Goal: Information Seeking & Learning: Learn about a topic

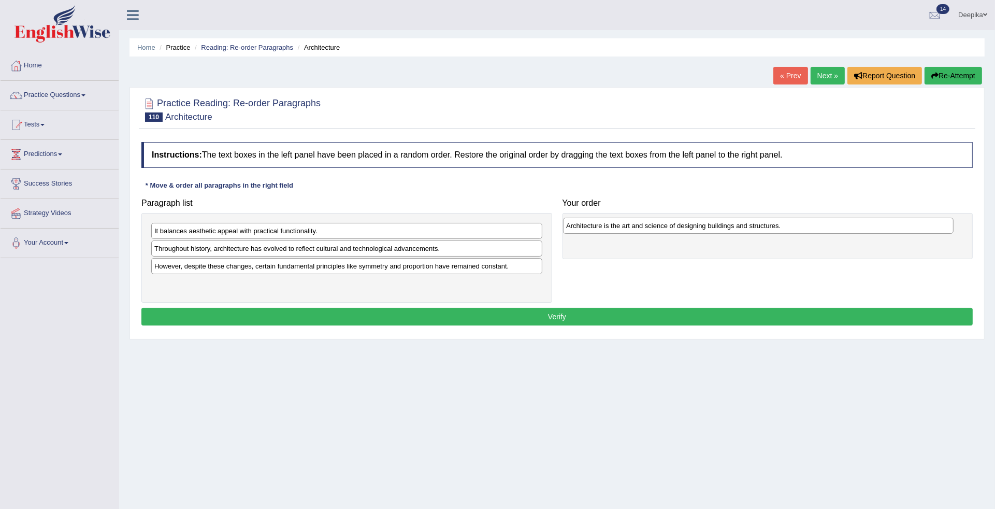
drag, startPoint x: 301, startPoint y: 288, endPoint x: 713, endPoint y: 229, distance: 415.9
click at [713, 229] on div "Architecture is the art and science of designing buildings and structures." at bounding box center [758, 225] width 390 height 17
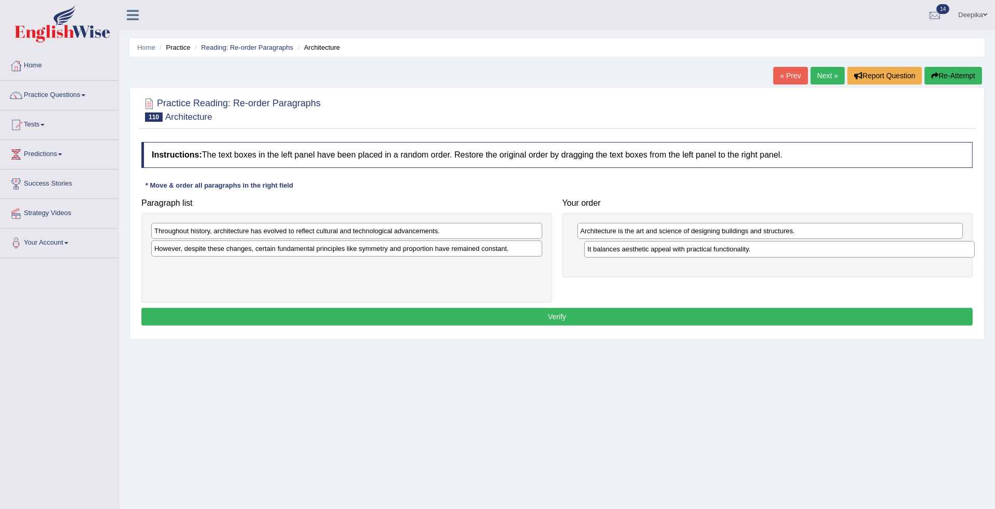
drag, startPoint x: 373, startPoint y: 234, endPoint x: 806, endPoint y: 252, distance: 433.3
click at [806, 252] on div "It balances aesthetic appeal with practical functionality." at bounding box center [779, 249] width 390 height 17
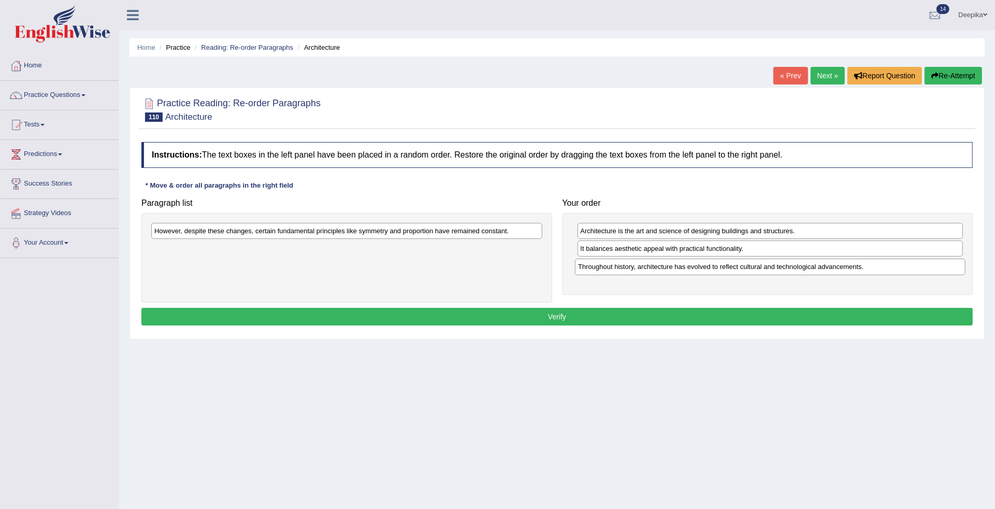
drag, startPoint x: 483, startPoint y: 229, endPoint x: 906, endPoint y: 265, distance: 425.1
click at [906, 265] on div "Throughout history, architecture has evolved to reflect cultural and technologi…" at bounding box center [770, 266] width 390 height 17
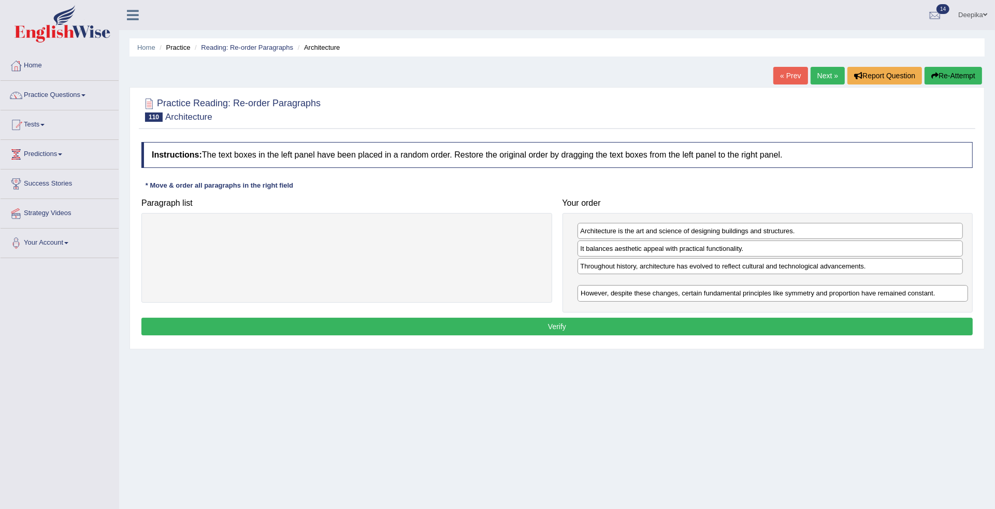
drag, startPoint x: 510, startPoint y: 233, endPoint x: 936, endPoint y: 294, distance: 430.5
click at [936, 294] on div "However, despite these changes, certain fundamental principles like symmetry an…" at bounding box center [772, 293] width 390 height 17
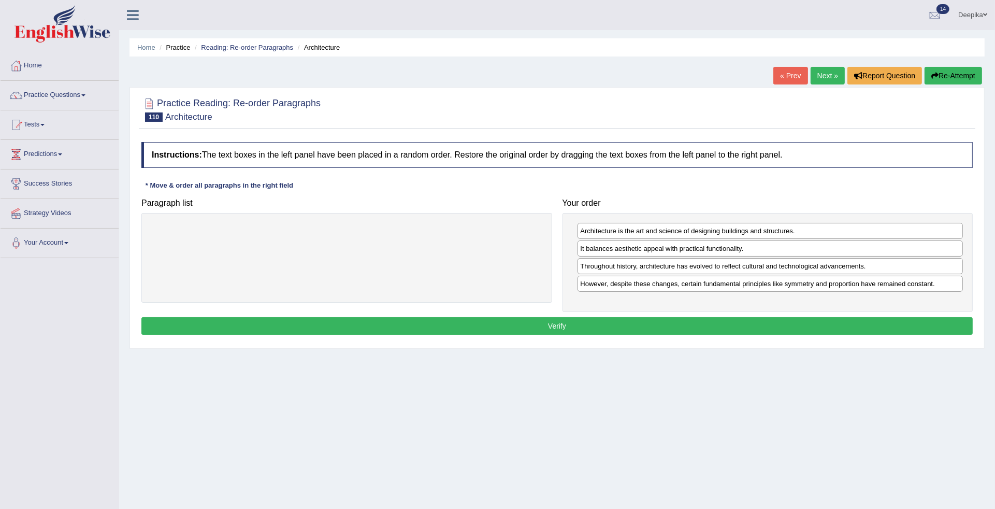
drag, startPoint x: 575, startPoint y: 327, endPoint x: 569, endPoint y: 327, distance: 6.2
click at [569, 327] on button "Verify" at bounding box center [556, 326] width 831 height 18
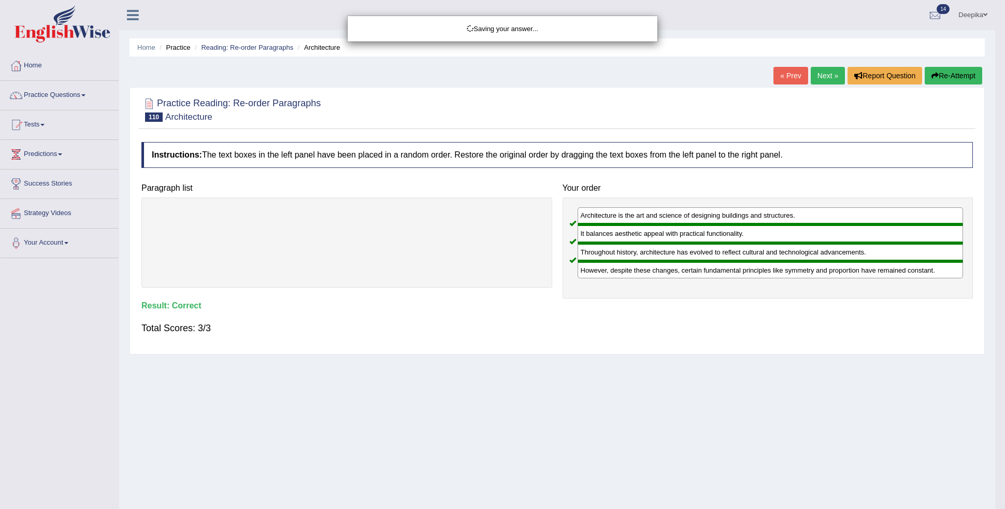
click at [569, 327] on body "Toggle navigation Home Practice Questions Speaking Practice Read Aloud Repeat S…" at bounding box center [502, 254] width 1005 height 509
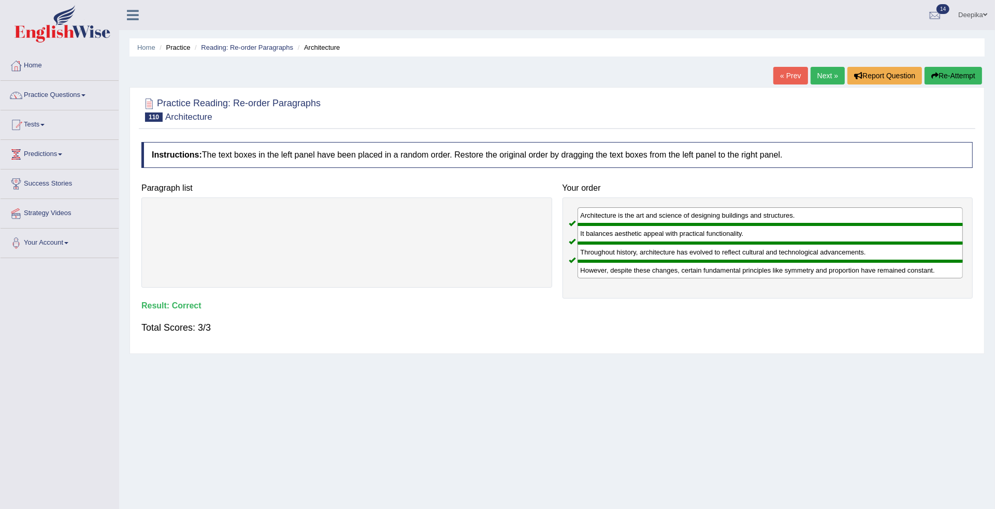
click at [824, 75] on link "Next »" at bounding box center [827, 76] width 34 height 18
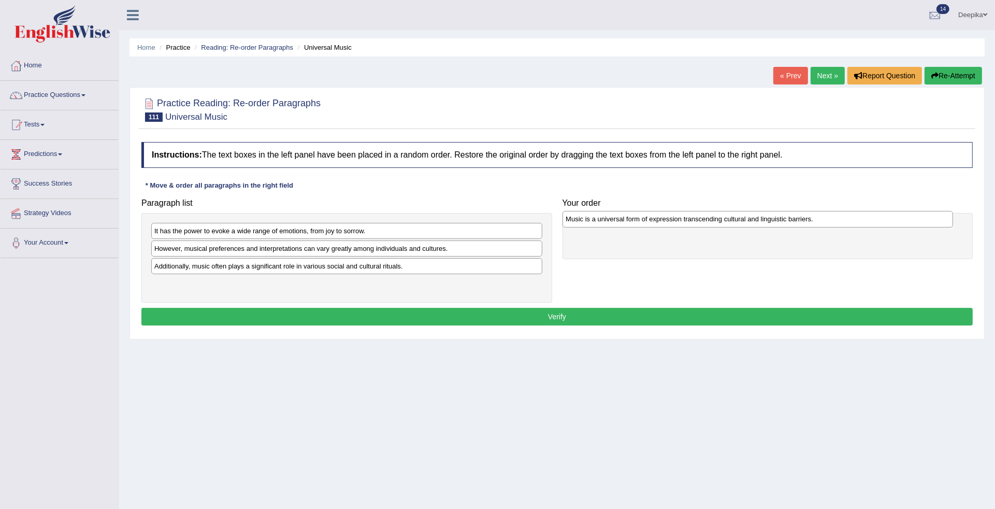
drag, startPoint x: 325, startPoint y: 271, endPoint x: 736, endPoint y: 223, distance: 413.9
click at [736, 223] on div "Music is a universal form of expression transcending cultural and linguistic ba…" at bounding box center [757, 219] width 390 height 17
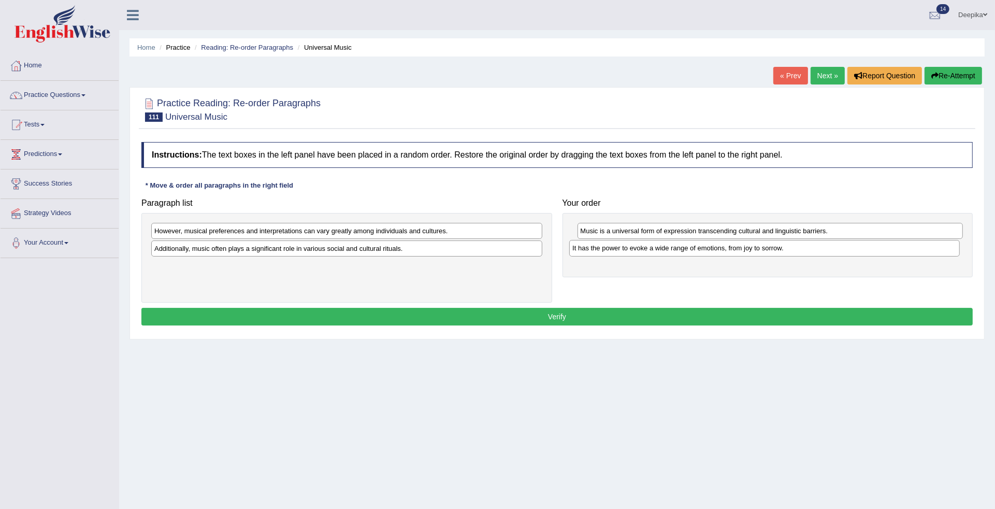
drag, startPoint x: 531, startPoint y: 227, endPoint x: 949, endPoint y: 244, distance: 418.3
click at [949, 244] on div "It has the power to evoke a wide range of emotions, from joy to sorrow." at bounding box center [764, 248] width 390 height 17
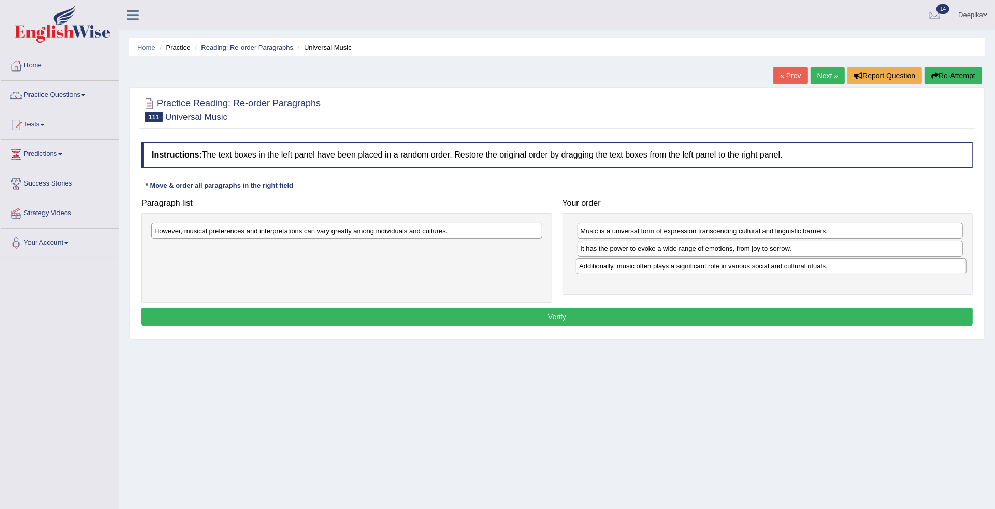
drag, startPoint x: 485, startPoint y: 253, endPoint x: 910, endPoint y: 270, distance: 425.0
click at [910, 270] on div "Additionally, music often plays a significant role in various social and cultur…" at bounding box center [771, 266] width 390 height 17
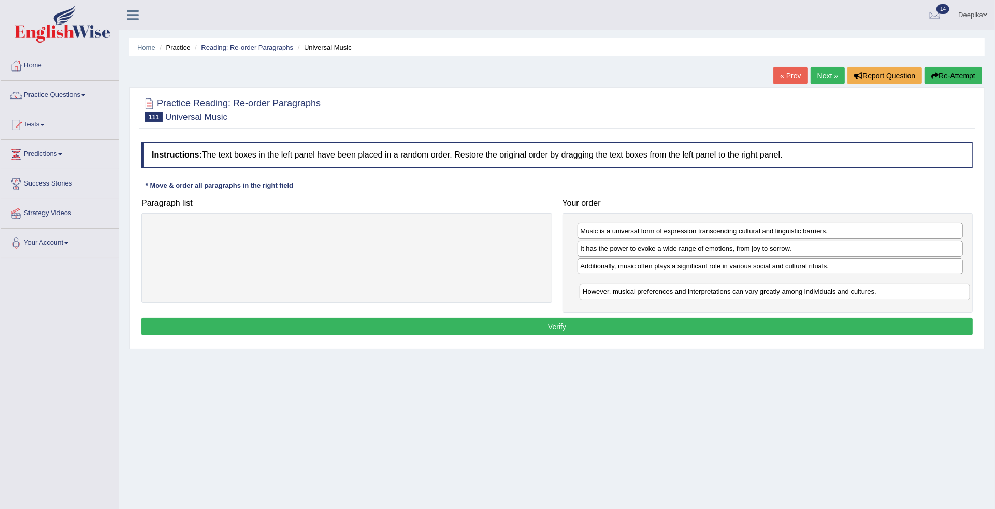
drag, startPoint x: 367, startPoint y: 232, endPoint x: 795, endPoint y: 292, distance: 432.4
click at [795, 292] on div "However, musical preferences and interpretations can vary greatly among individ…" at bounding box center [774, 291] width 390 height 17
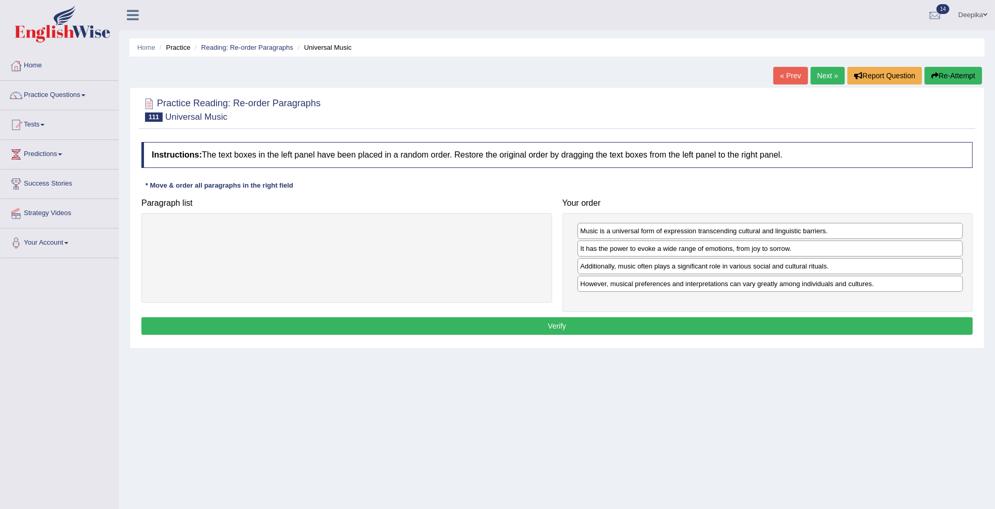
click at [591, 325] on button "Verify" at bounding box center [556, 326] width 831 height 18
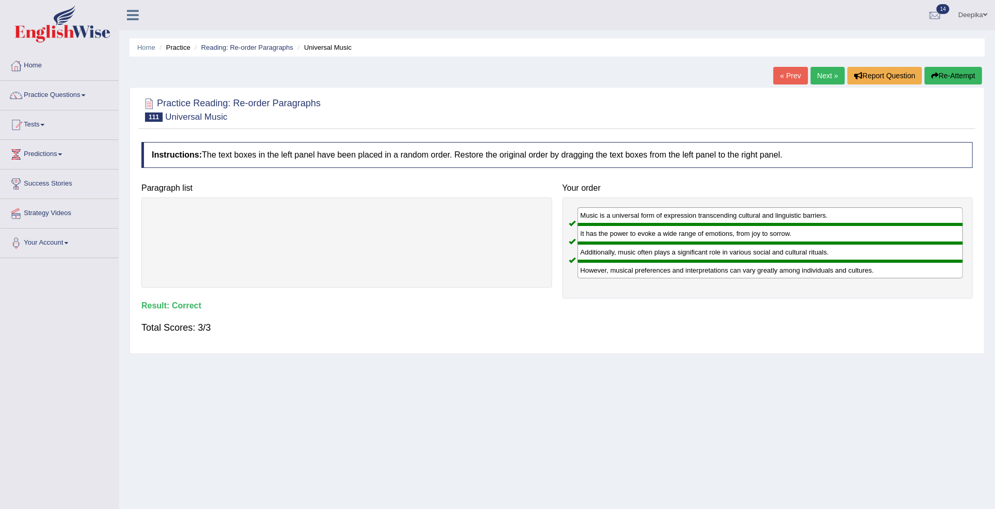
click at [819, 78] on link "Next »" at bounding box center [827, 76] width 34 height 18
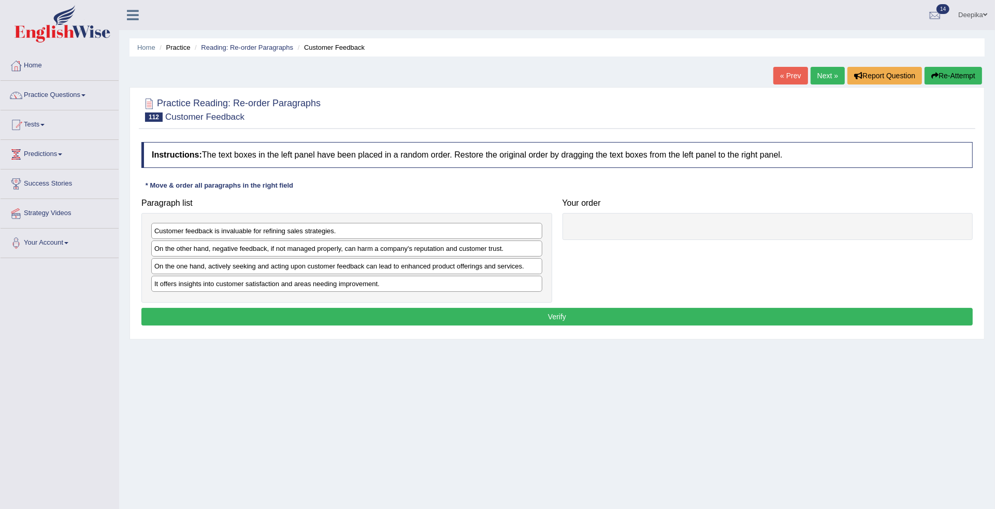
click at [318, 231] on div "Customer feedback is invaluable for refining sales strategies." at bounding box center [346, 231] width 391 height 16
click at [317, 231] on div "Customer feedback is invaluable for refining sales strategies." at bounding box center [346, 231] width 391 height 16
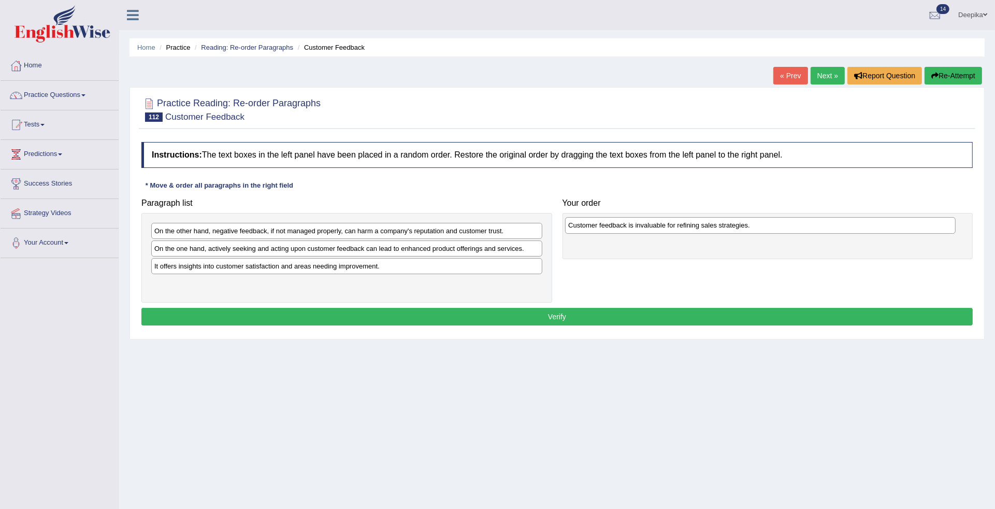
drag, startPoint x: 317, startPoint y: 231, endPoint x: 731, endPoint y: 225, distance: 413.8
click at [731, 225] on div "Customer feedback is invaluable for refining sales strategies." at bounding box center [760, 225] width 390 height 17
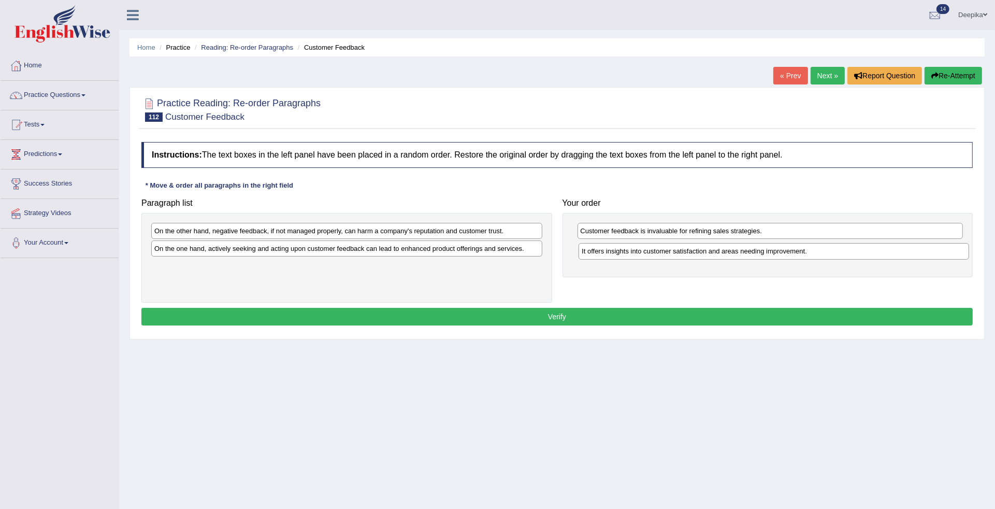
drag, startPoint x: 461, startPoint y: 271, endPoint x: 889, endPoint y: 255, distance: 427.5
click at [889, 255] on div "It offers insights into customer satisfaction and areas needing improvement." at bounding box center [773, 251] width 390 height 17
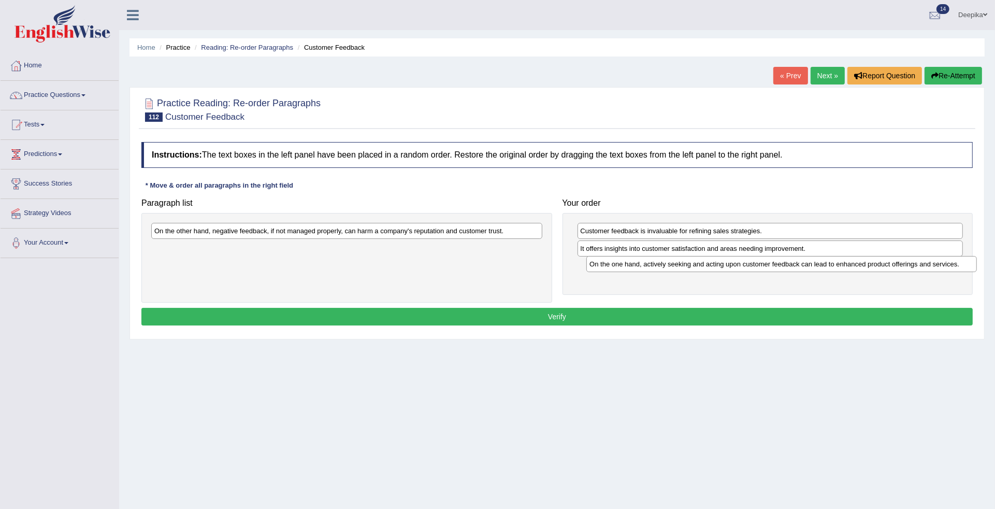
drag, startPoint x: 409, startPoint y: 250, endPoint x: 844, endPoint y: 265, distance: 435.3
click at [844, 265] on div "On the one hand, actively seeking and acting upon customer feedback can lead to…" at bounding box center [781, 264] width 390 height 17
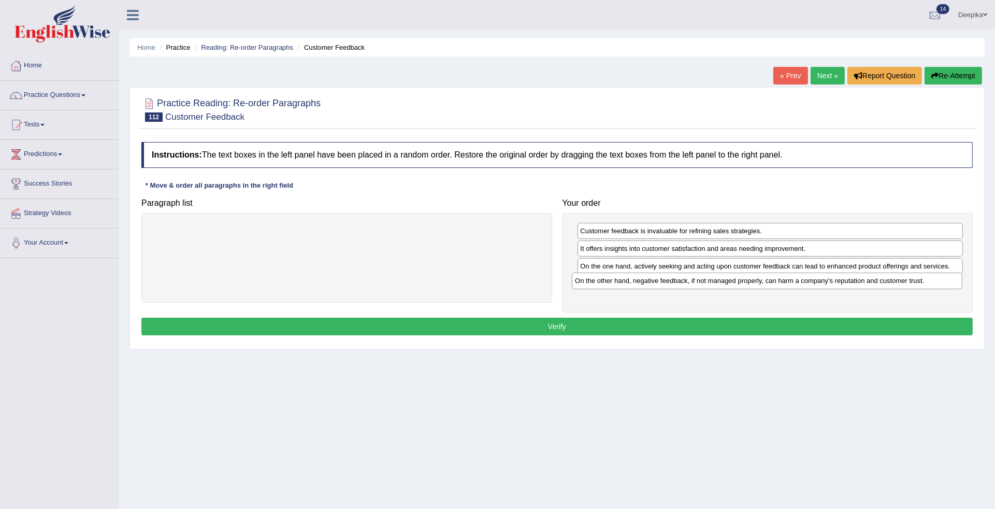
drag, startPoint x: 525, startPoint y: 231, endPoint x: 945, endPoint y: 281, distance: 423.4
click at [945, 281] on div "On the other hand, negative feedback, if not managed properly, can harm a compa…" at bounding box center [767, 280] width 390 height 17
click at [822, 325] on button "Verify" at bounding box center [556, 326] width 831 height 18
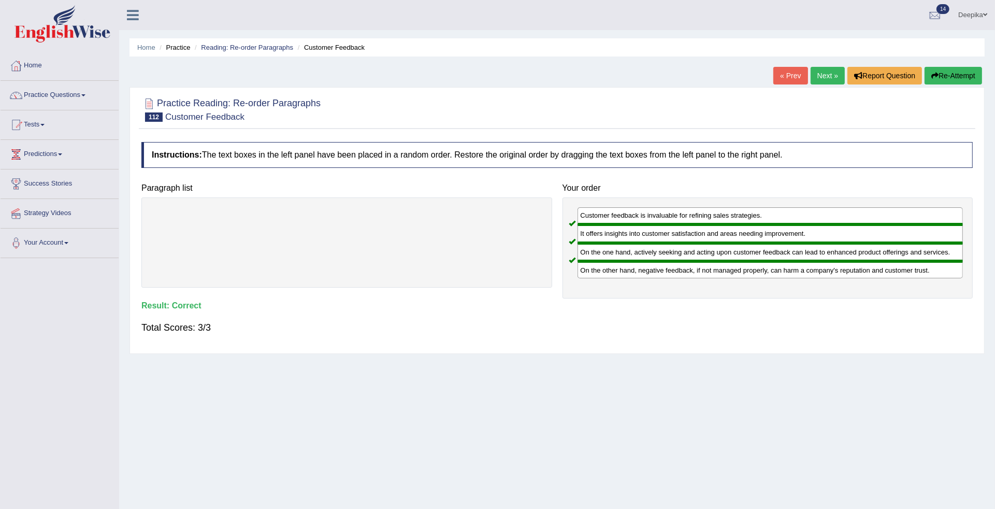
click at [816, 75] on link "Next »" at bounding box center [827, 76] width 34 height 18
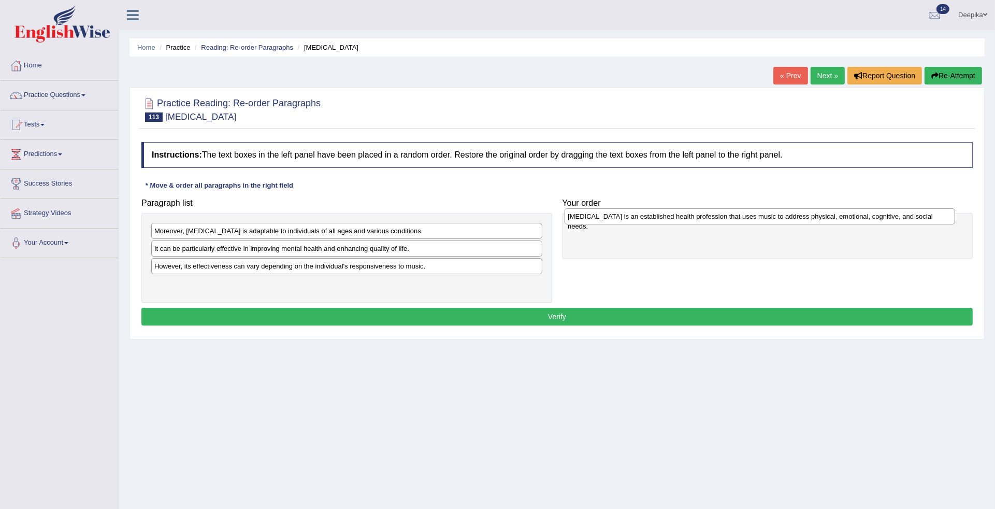
drag, startPoint x: 280, startPoint y: 285, endPoint x: 693, endPoint y: 216, distance: 418.9
click at [693, 216] on div "[MEDICAL_DATA] is an established health profession that uses music to address p…" at bounding box center [759, 216] width 390 height 17
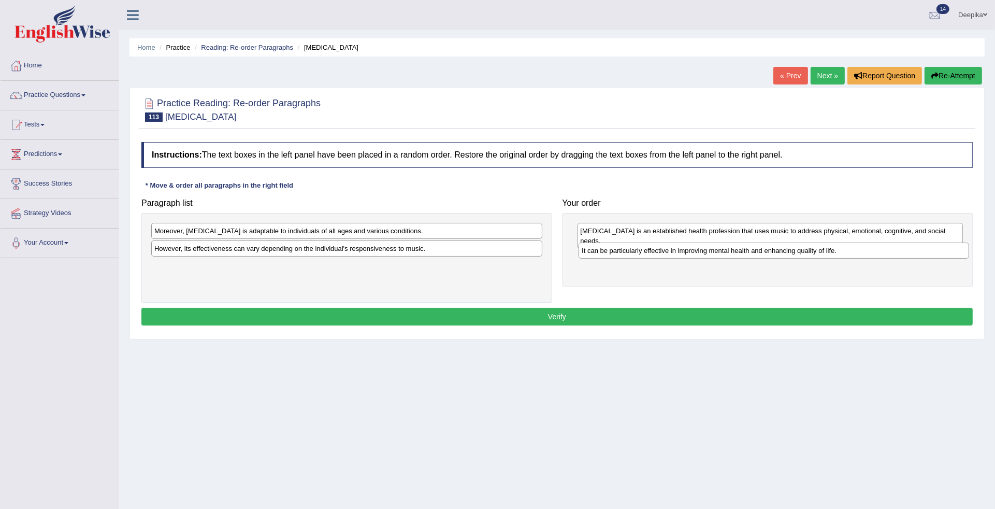
drag, startPoint x: 350, startPoint y: 250, endPoint x: 777, endPoint y: 252, distance: 427.2
click at [777, 252] on div "It can be particularly effective in improving mental health and enhancing quali…" at bounding box center [773, 250] width 390 height 17
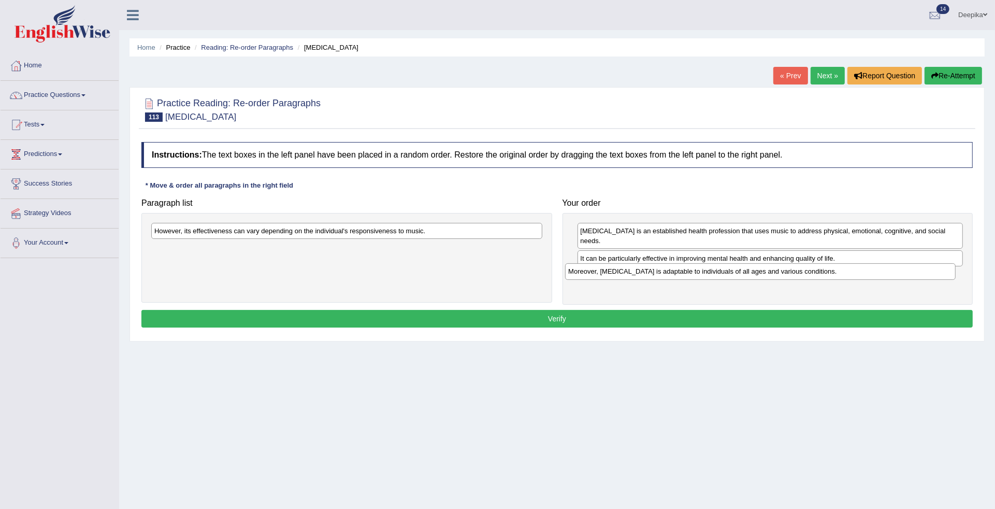
drag, startPoint x: 367, startPoint y: 232, endPoint x: 791, endPoint y: 271, distance: 426.4
click at [791, 271] on div "Moreover, music therapy is adaptable to individuals of all ages and various con…" at bounding box center [760, 271] width 390 height 17
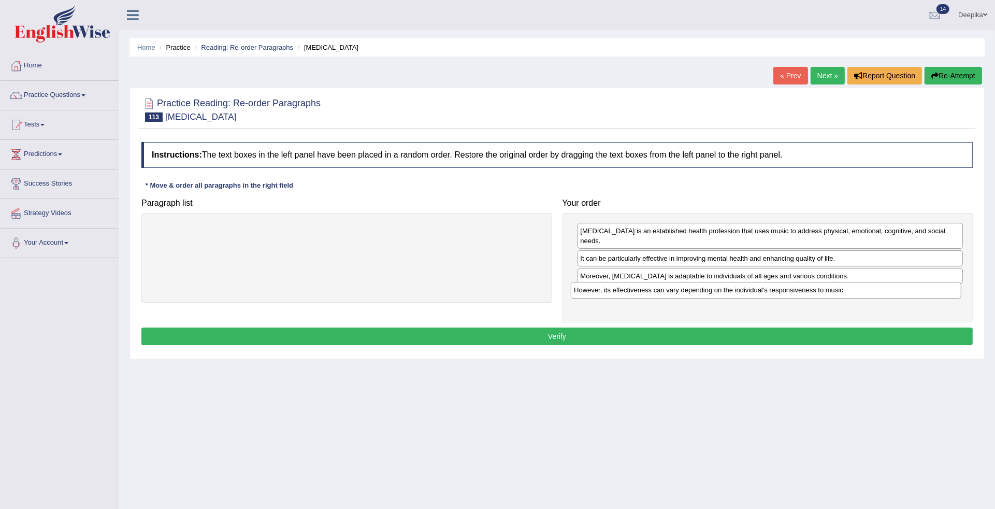
drag, startPoint x: 485, startPoint y: 229, endPoint x: 904, endPoint y: 288, distance: 423.6
click at [904, 288] on div "However, its effectiveness can vary depending on the individual's responsivenes…" at bounding box center [766, 290] width 390 height 17
click at [567, 327] on button "Verify" at bounding box center [556, 336] width 831 height 18
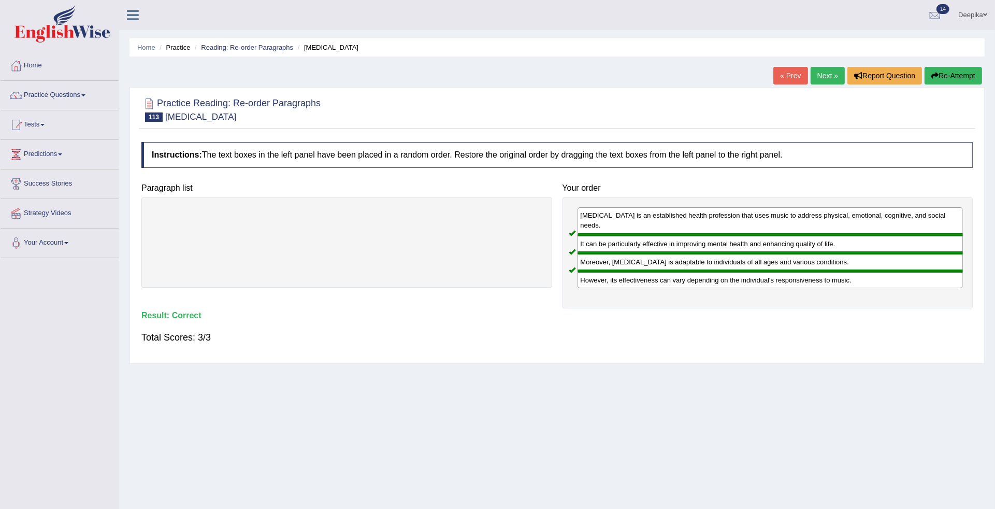
click at [822, 79] on link "Next »" at bounding box center [827, 76] width 34 height 18
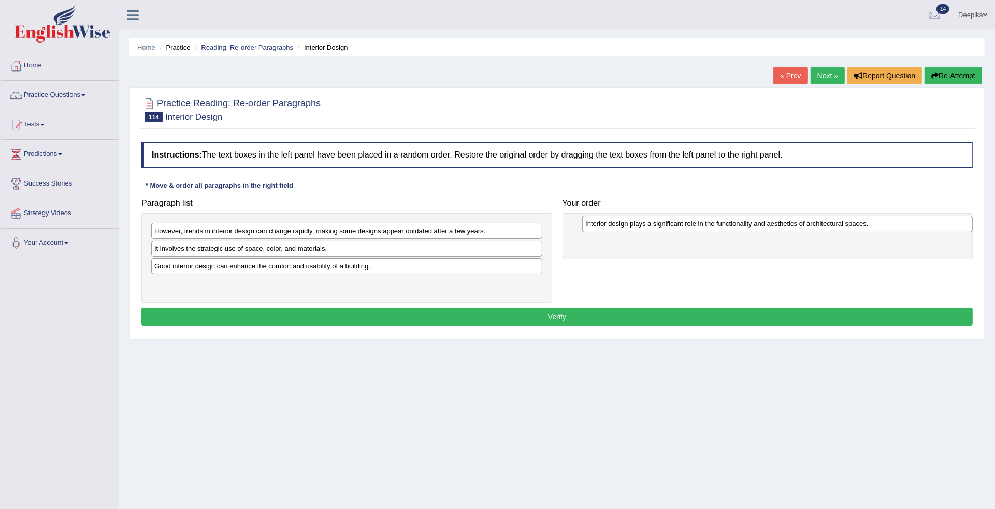
drag, startPoint x: 382, startPoint y: 270, endPoint x: 813, endPoint y: 227, distance: 433.0
click at [813, 227] on div "Interior design plays a significant role in the functionality and aesthetics of…" at bounding box center [777, 223] width 390 height 17
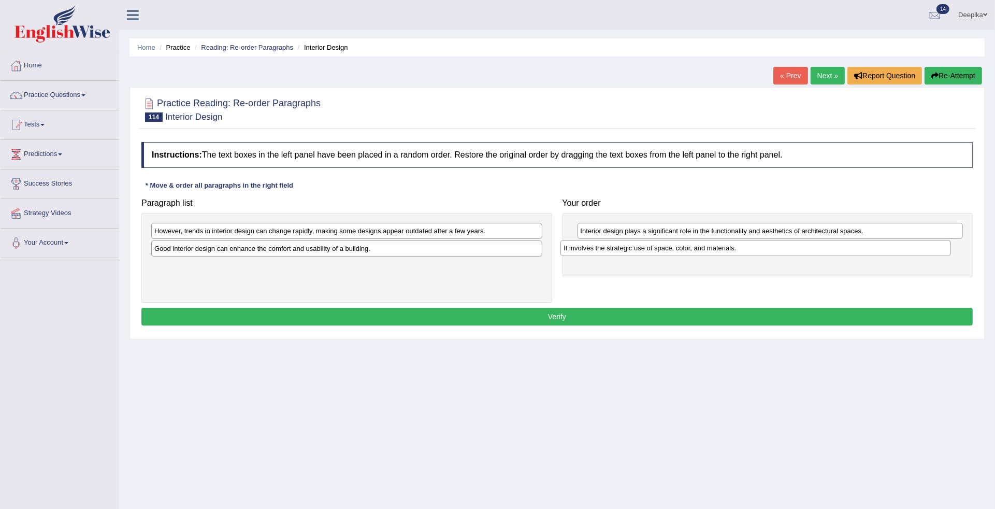
drag, startPoint x: 477, startPoint y: 252, endPoint x: 887, endPoint y: 251, distance: 409.1
click at [887, 251] on div "It involves the strategic use of space, color, and materials." at bounding box center [755, 248] width 390 height 17
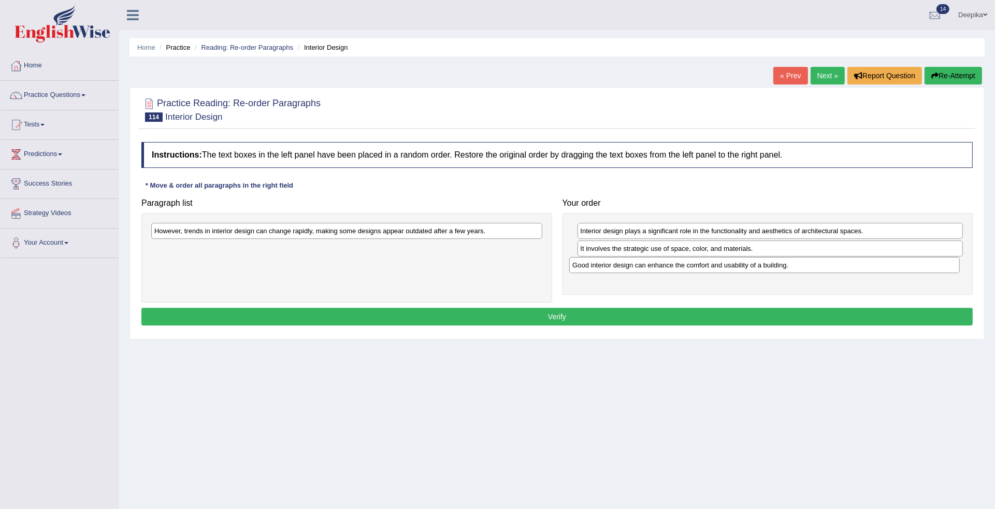
drag, startPoint x: 423, startPoint y: 255, endPoint x: 840, endPoint y: 271, distance: 418.2
click at [840, 271] on div "Good interior design can enhance the comfort and usability of a building." at bounding box center [764, 265] width 390 height 17
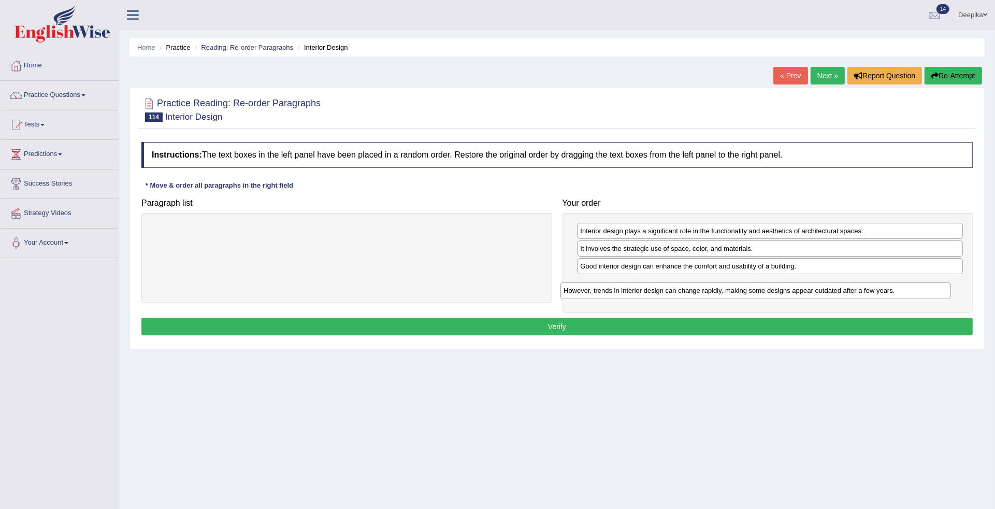
drag, startPoint x: 508, startPoint y: 231, endPoint x: 917, endPoint y: 291, distance: 413.4
click at [917, 291] on div "However, trends in interior design can change rapidly, making some designs appe…" at bounding box center [755, 290] width 390 height 17
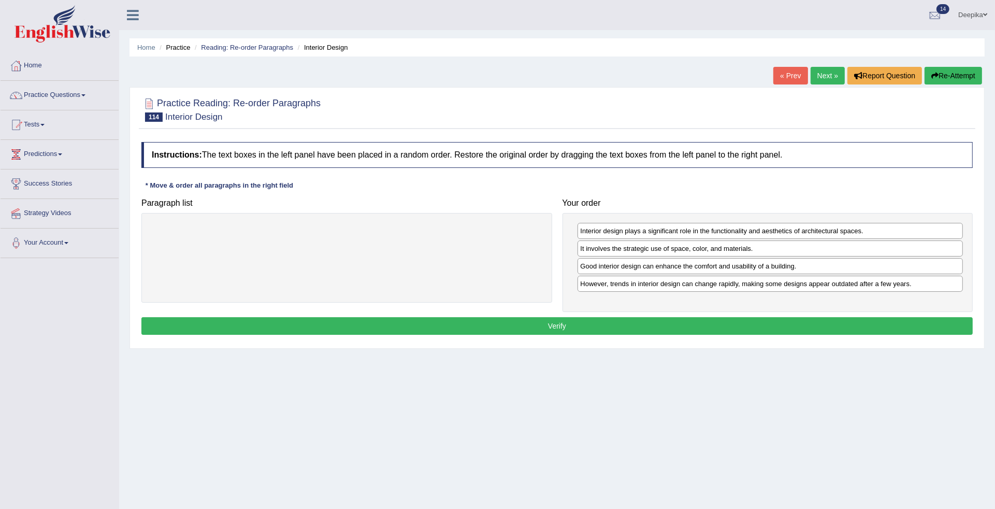
click at [721, 332] on button "Verify" at bounding box center [556, 326] width 831 height 18
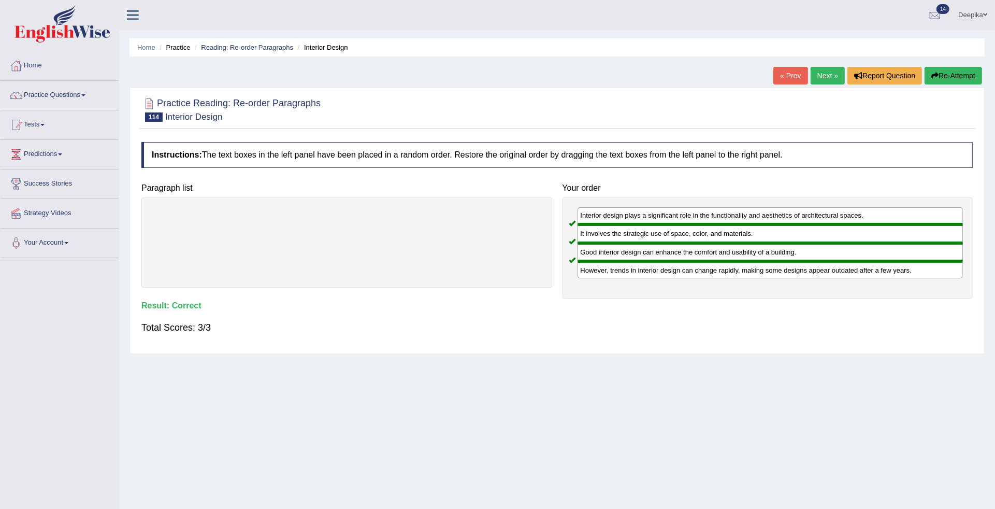
click at [815, 78] on link "Next »" at bounding box center [827, 76] width 34 height 18
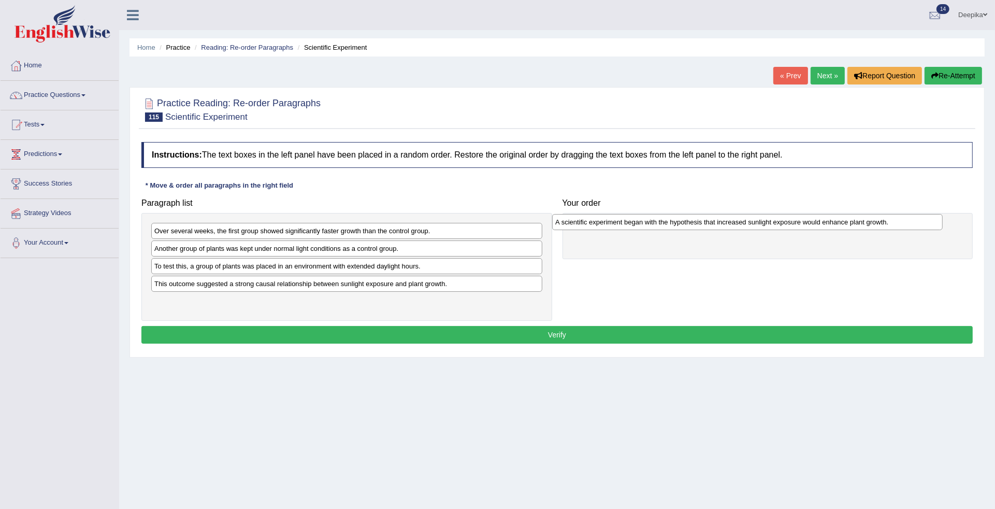
drag, startPoint x: 345, startPoint y: 250, endPoint x: 746, endPoint y: 223, distance: 401.7
click at [746, 223] on div "A scientific experiment began with the hypothesis that increased sunlight expos…" at bounding box center [747, 222] width 390 height 17
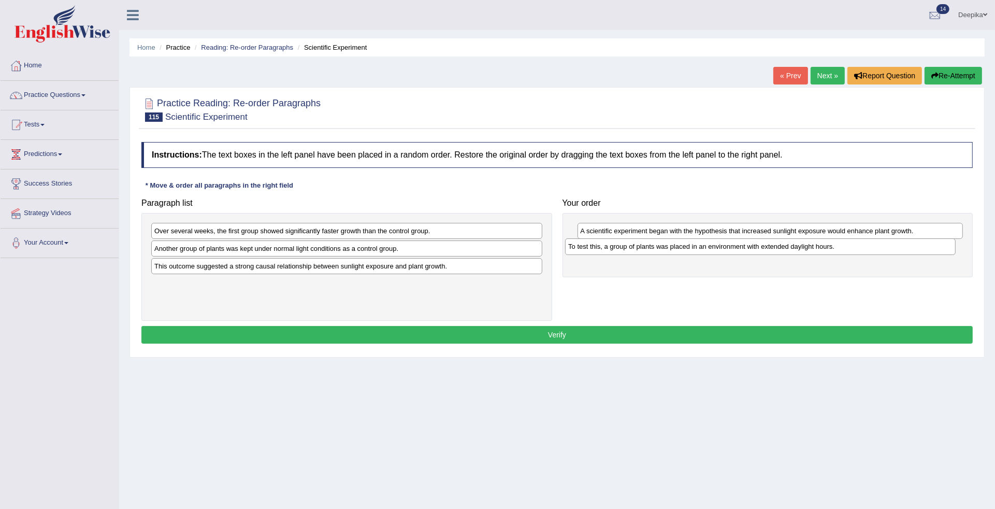
drag, startPoint x: 519, startPoint y: 270, endPoint x: 933, endPoint y: 250, distance: 414.3
click at [933, 250] on div "To test this, a group of plants was placed in an environment with extended dayl…" at bounding box center [760, 246] width 390 height 17
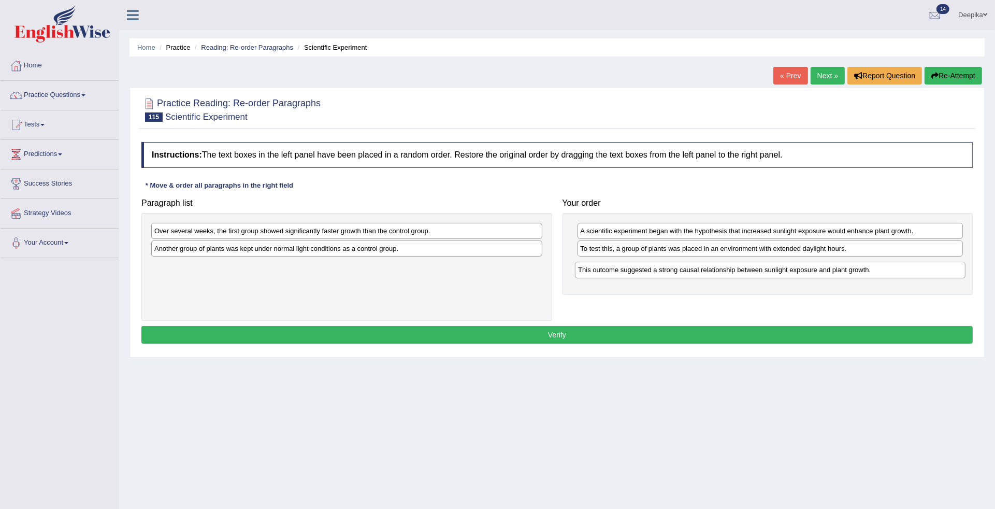
drag, startPoint x: 364, startPoint y: 270, endPoint x: 790, endPoint y: 272, distance: 426.2
click at [790, 272] on div "This outcome suggested a strong causal relationship between sunlight exposure a…" at bounding box center [770, 270] width 390 height 17
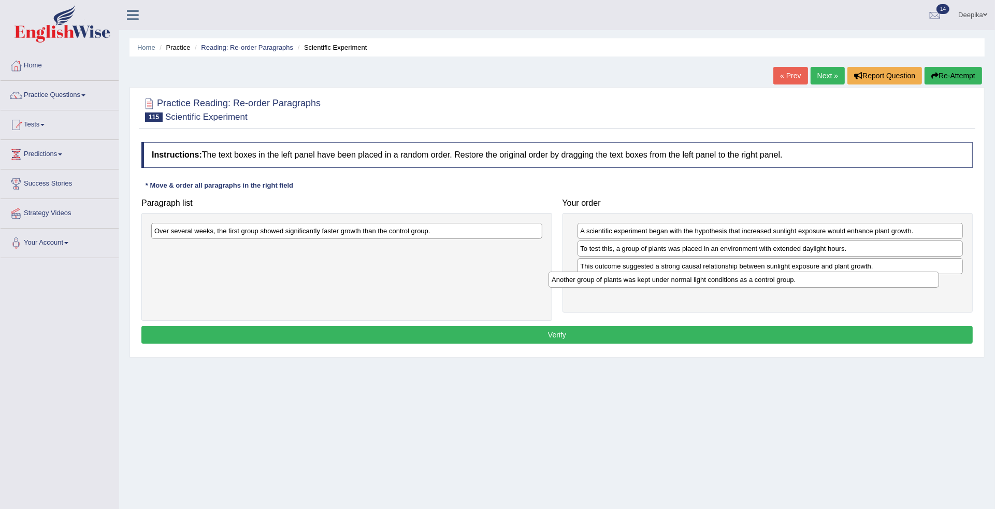
drag, startPoint x: 465, startPoint y: 247, endPoint x: 865, endPoint y: 280, distance: 401.1
click at [865, 280] on div "Another group of plants was kept under normal light conditions as a control gro…" at bounding box center [743, 279] width 390 height 17
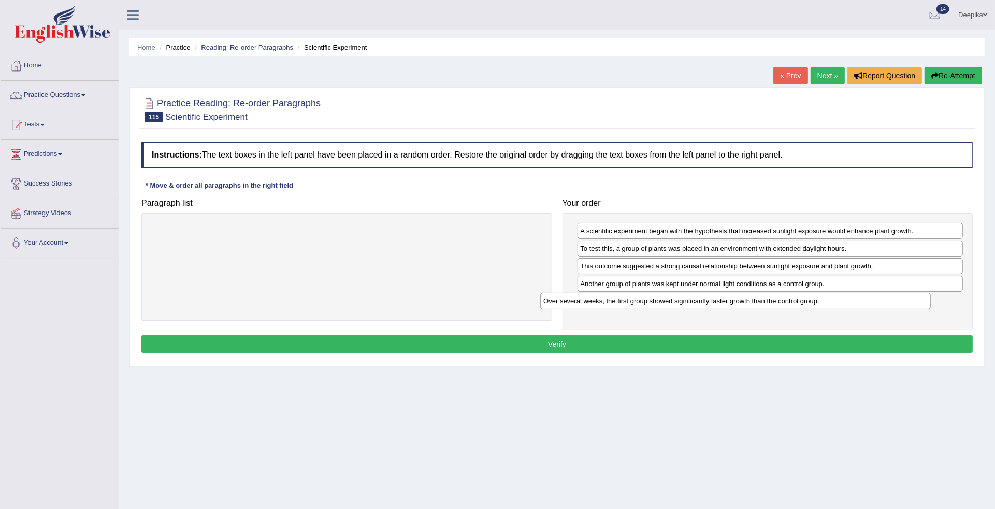
drag, startPoint x: 505, startPoint y: 229, endPoint x: 897, endPoint y: 299, distance: 398.2
click at [897, 299] on div "Over several weeks, the first group showed significantly faster growth than the…" at bounding box center [735, 301] width 390 height 17
click at [661, 345] on button "Verify" at bounding box center [556, 344] width 831 height 18
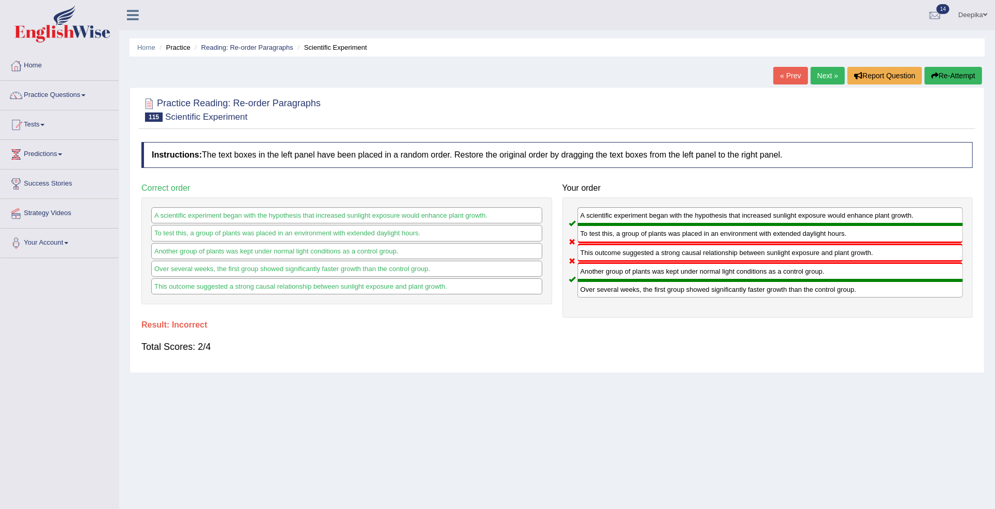
click at [816, 71] on link "Next »" at bounding box center [827, 76] width 34 height 18
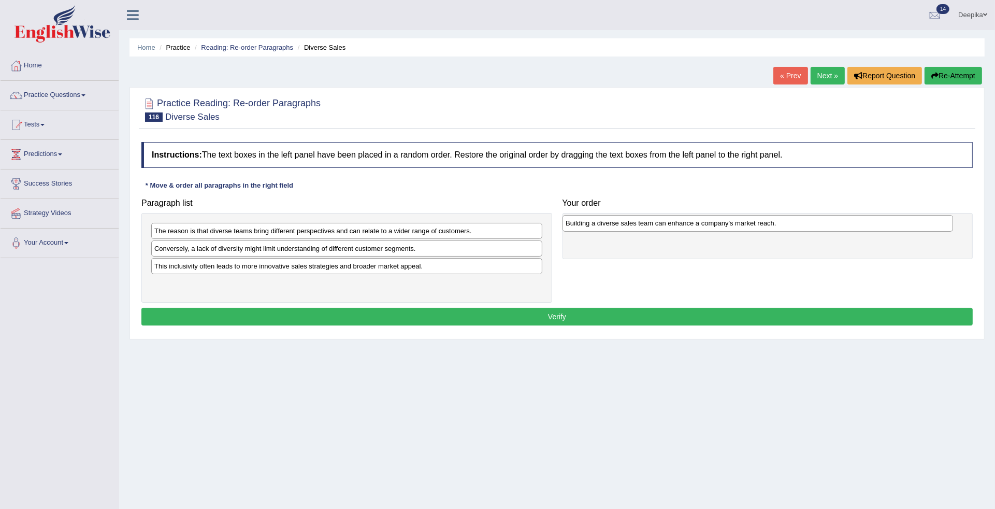
drag, startPoint x: 272, startPoint y: 270, endPoint x: 684, endPoint y: 226, distance: 413.5
click at [684, 226] on div "Building a diverse sales team can enhance a company's market reach." at bounding box center [757, 223] width 390 height 17
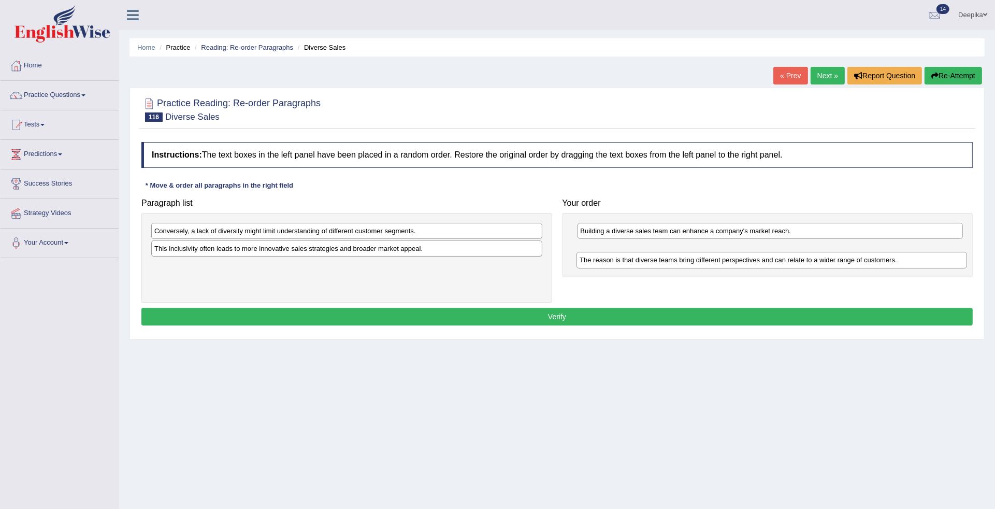
drag, startPoint x: 467, startPoint y: 230, endPoint x: 892, endPoint y: 257, distance: 426.0
click at [892, 257] on div "The reason is that diverse teams bring different perspectives and can relate to…" at bounding box center [771, 260] width 390 height 17
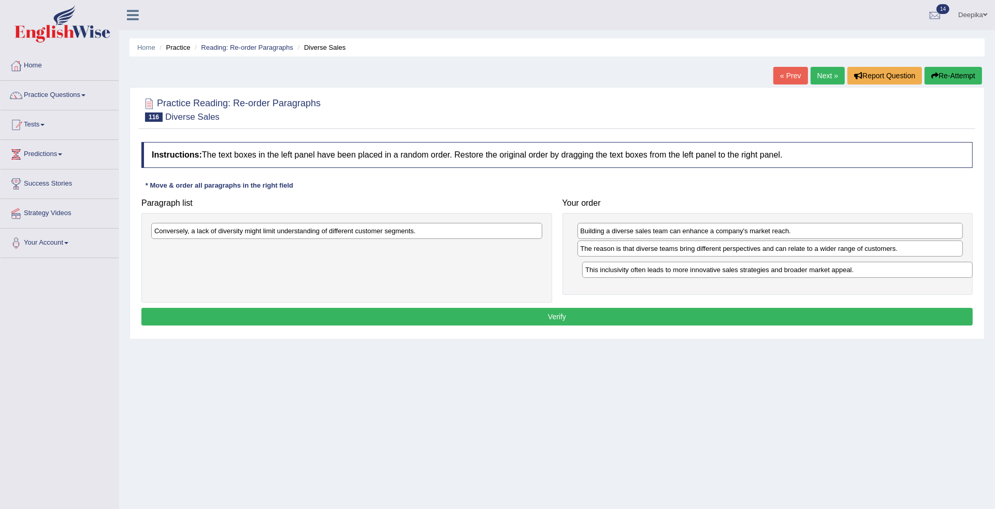
drag, startPoint x: 455, startPoint y: 250, endPoint x: 886, endPoint y: 270, distance: 431.4
click at [886, 270] on div "This inclusivity often leads to more innovative sales strategies and broader ma…" at bounding box center [777, 270] width 390 height 17
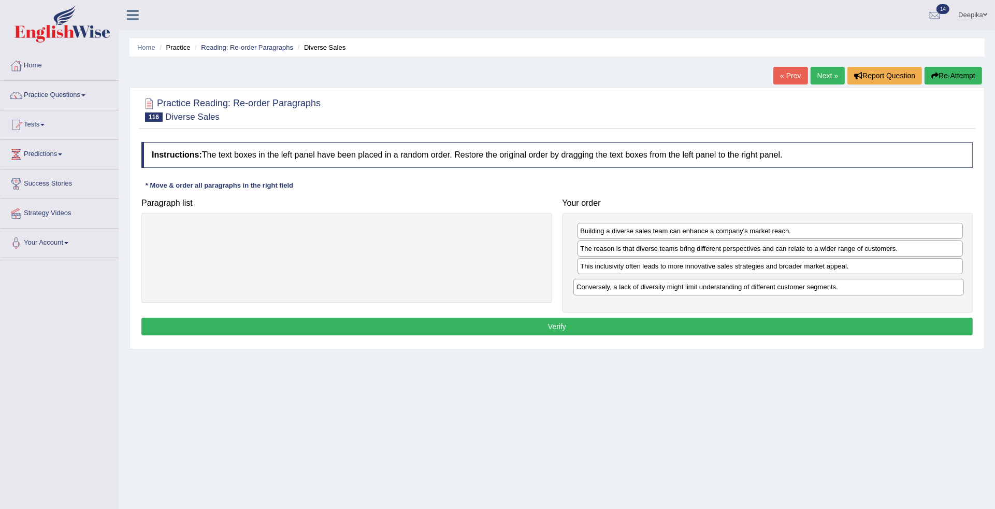
drag, startPoint x: 485, startPoint y: 233, endPoint x: 907, endPoint y: 289, distance: 425.7
click at [907, 289] on div "Conversely, a lack of diversity might limit understanding of different customer…" at bounding box center [768, 287] width 390 height 17
click at [669, 330] on button "Verify" at bounding box center [556, 326] width 831 height 18
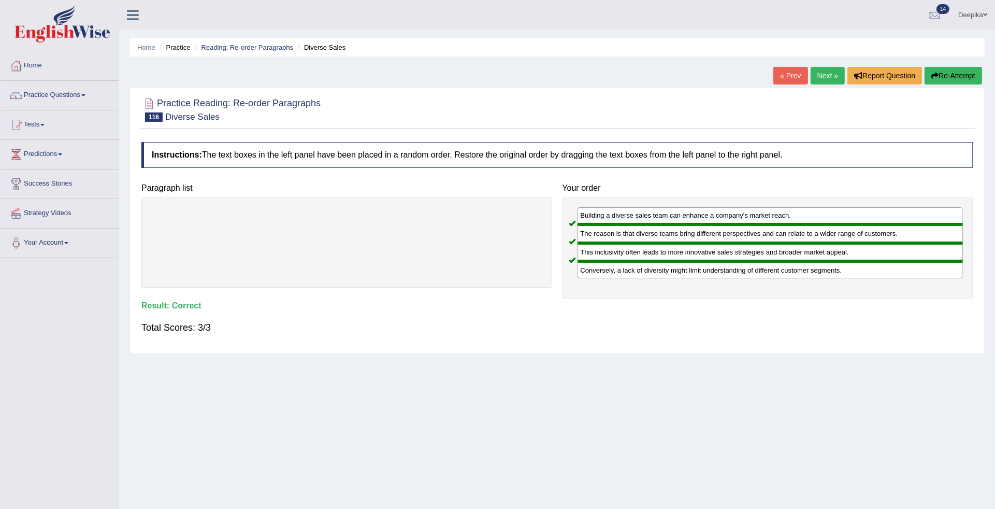
click at [821, 71] on link "Next »" at bounding box center [827, 76] width 34 height 18
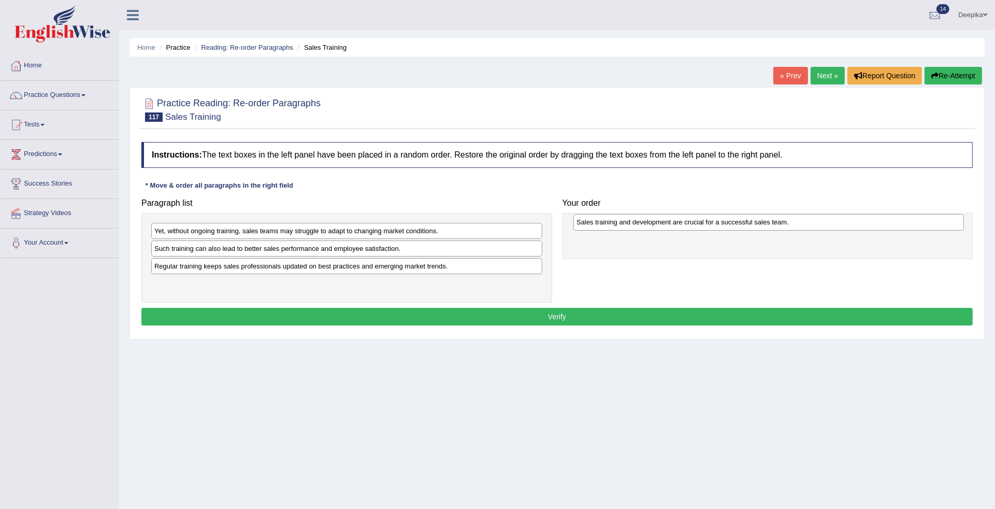
drag, startPoint x: 353, startPoint y: 229, endPoint x: 778, endPoint y: 222, distance: 425.2
click at [778, 222] on div "Sales training and development are crucial for a successful sales team." at bounding box center [768, 222] width 390 height 17
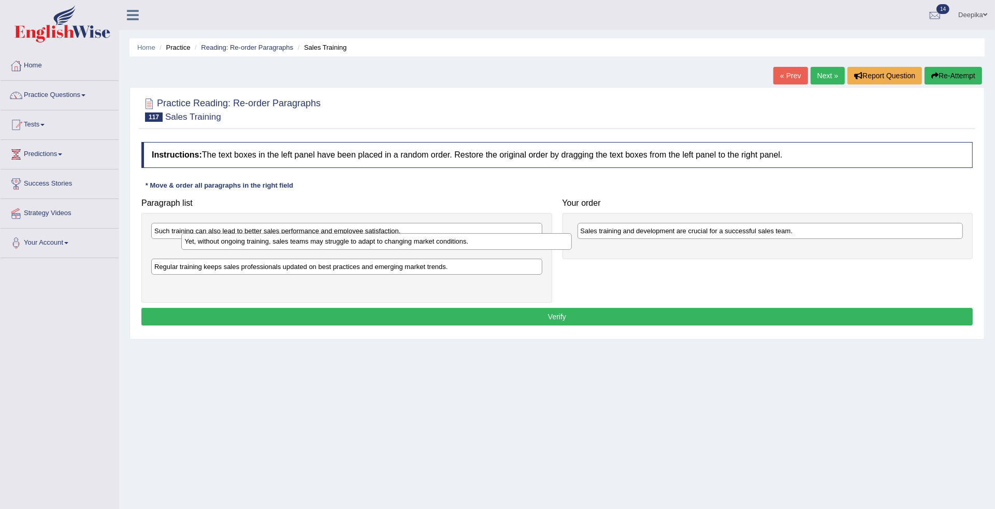
drag, startPoint x: 422, startPoint y: 231, endPoint x: 451, endPoint y: 231, distance: 28.5
click at [451, 233] on div "Yet, without ongoing training, sales teams may struggle to adapt to changing ma…" at bounding box center [376, 241] width 390 height 17
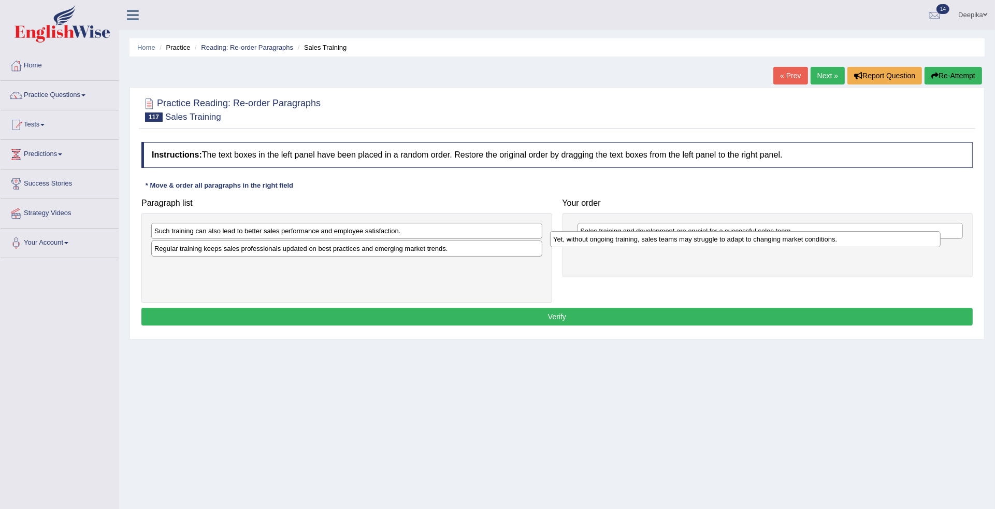
drag, startPoint x: 449, startPoint y: 246, endPoint x: 855, endPoint y: 237, distance: 406.6
click at [855, 237] on div "Yet, without ongoing training, sales teams may struggle to adapt to changing ma…" at bounding box center [745, 239] width 390 height 17
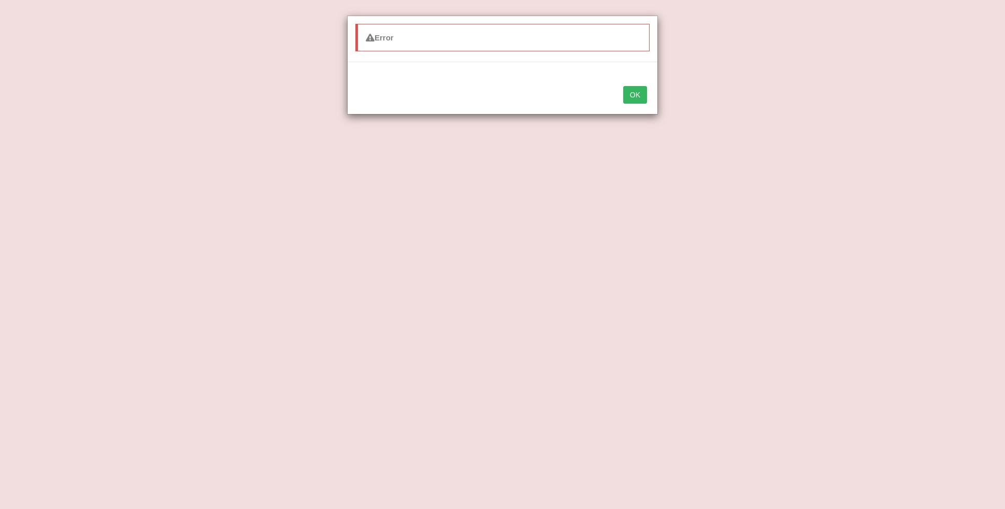
click at [633, 98] on button "OK" at bounding box center [635, 95] width 24 height 18
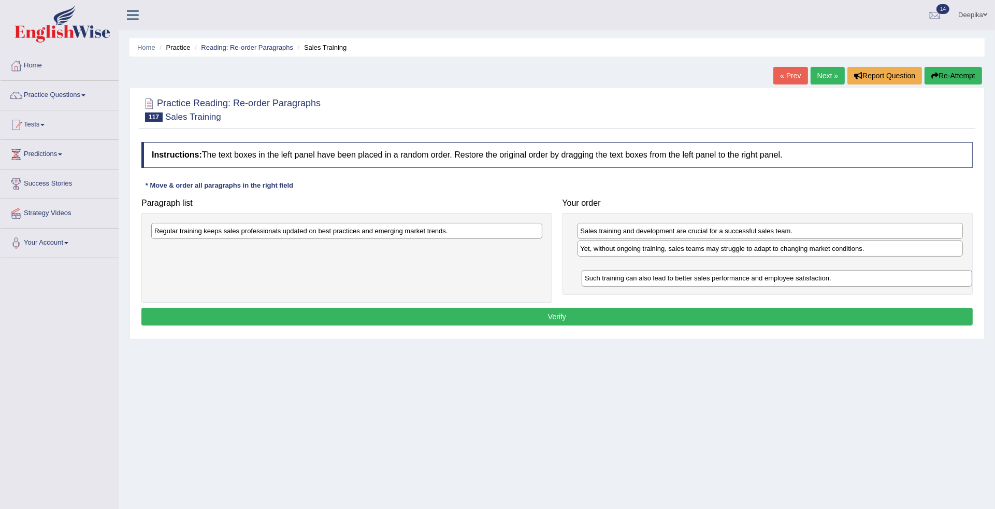
drag, startPoint x: 397, startPoint y: 231, endPoint x: 822, endPoint y: 270, distance: 426.5
click at [822, 270] on div "Such training can also lead to better sales performance and employee satisfacti…" at bounding box center [777, 278] width 390 height 17
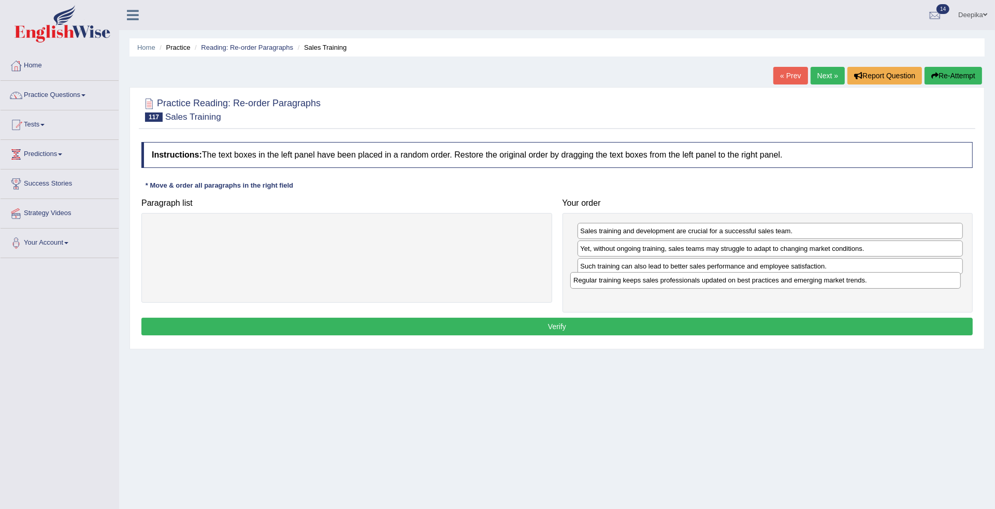
drag, startPoint x: 478, startPoint y: 235, endPoint x: 897, endPoint y: 283, distance: 421.8
click at [897, 283] on div "Regular training keeps sales professionals updated on best practices and emergi…" at bounding box center [765, 280] width 390 height 17
click at [563, 324] on button "Verify" at bounding box center [556, 326] width 831 height 18
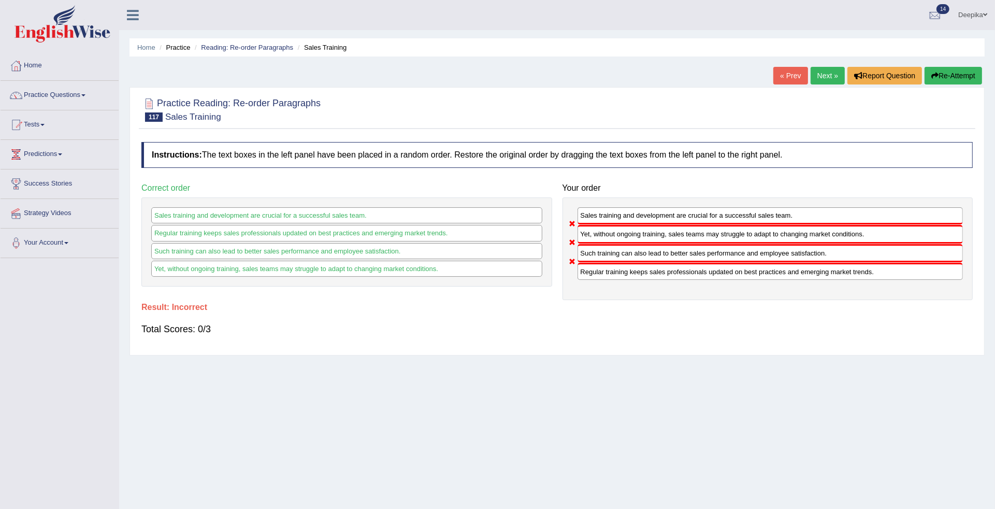
click at [833, 71] on link "Next »" at bounding box center [827, 76] width 34 height 18
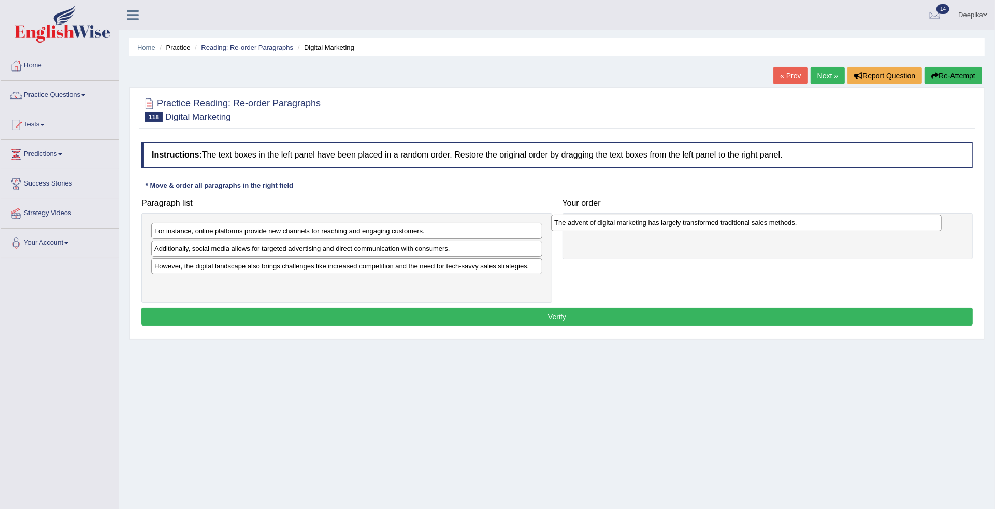
drag, startPoint x: 460, startPoint y: 271, endPoint x: 860, endPoint y: 227, distance: 402.2
click at [860, 227] on div "The advent of digital marketing has largely transformed traditional sales metho…" at bounding box center [746, 222] width 390 height 17
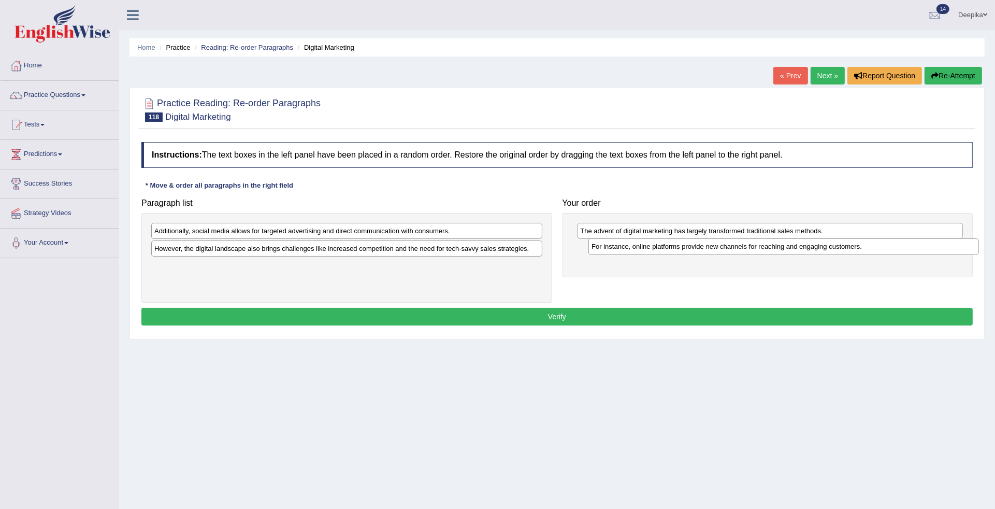
drag, startPoint x: 517, startPoint y: 234, endPoint x: 954, endPoint y: 250, distance: 437.4
click at [954, 250] on div "For instance, online platforms provide new channels for reaching and engaging c…" at bounding box center [783, 246] width 390 height 17
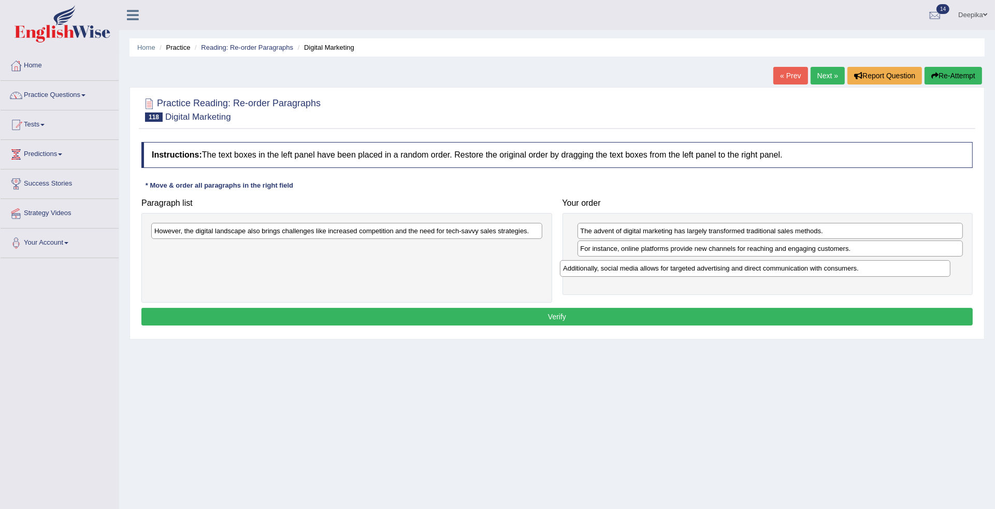
drag, startPoint x: 525, startPoint y: 231, endPoint x: 941, endPoint y: 268, distance: 418.0
click at [940, 268] on div "Additionally, social media allows for targeted advertising and direct communica…" at bounding box center [755, 268] width 390 height 17
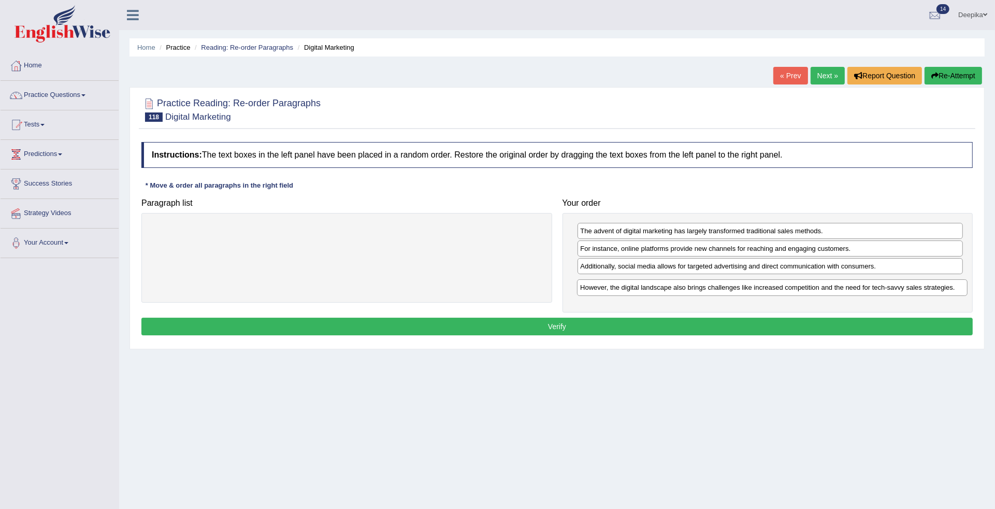
drag, startPoint x: 516, startPoint y: 234, endPoint x: 941, endPoint y: 290, distance: 429.4
click at [941, 290] on div "However, the digital landscape also brings challenges like increased competitio…" at bounding box center [772, 287] width 390 height 17
click at [591, 322] on button "Verify" at bounding box center [556, 326] width 831 height 18
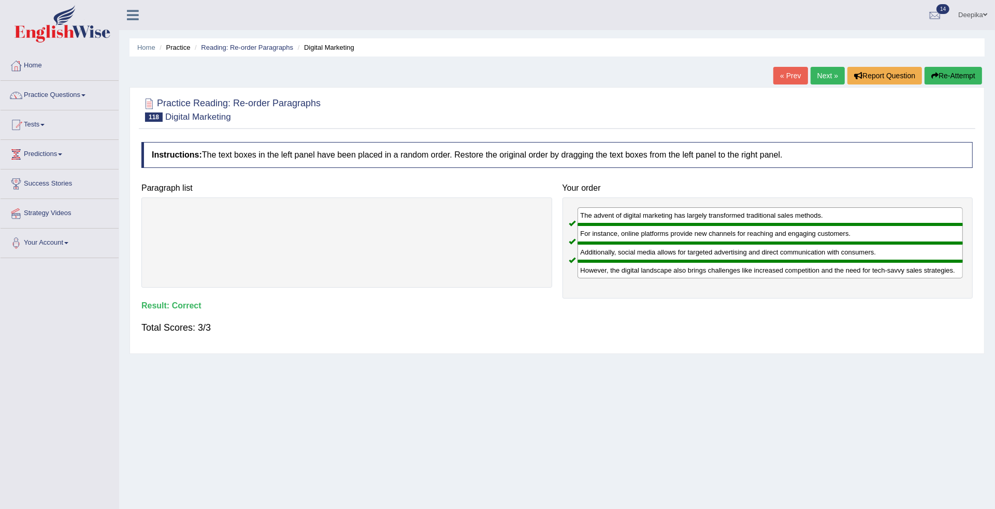
click at [816, 79] on link "Next »" at bounding box center [827, 76] width 34 height 18
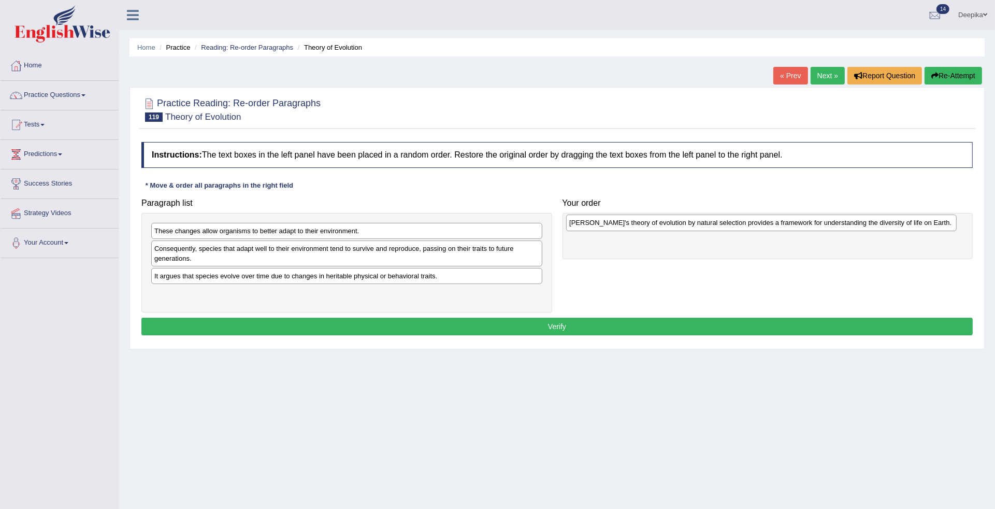
drag, startPoint x: 335, startPoint y: 298, endPoint x: 750, endPoint y: 226, distance: 421.0
click at [750, 226] on div "Darwin's theory of evolution by natural selection provides a framework for unde…" at bounding box center [761, 222] width 390 height 17
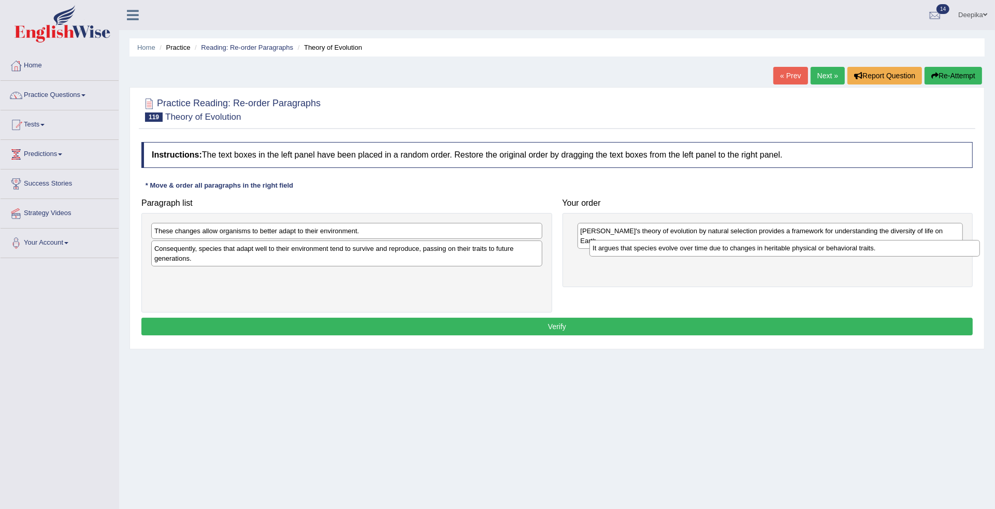
drag, startPoint x: 405, startPoint y: 279, endPoint x: 843, endPoint y: 250, distance: 439.0
click at [843, 250] on div "It argues that species evolve over time due to changes in heritable physical or…" at bounding box center [784, 248] width 390 height 17
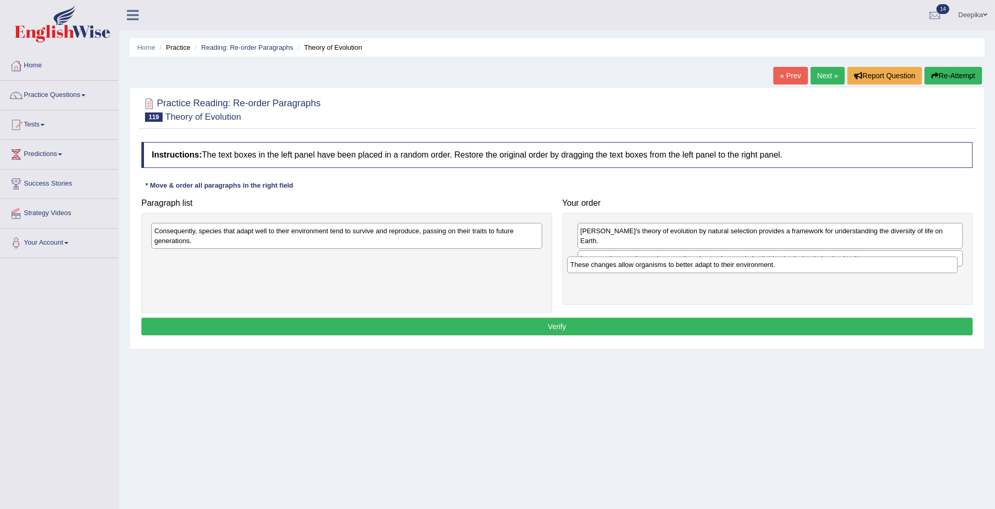
drag, startPoint x: 509, startPoint y: 234, endPoint x: 924, endPoint y: 267, distance: 417.2
click at [924, 267] on div "These changes allow organisms to better adapt to their environment." at bounding box center [762, 264] width 390 height 17
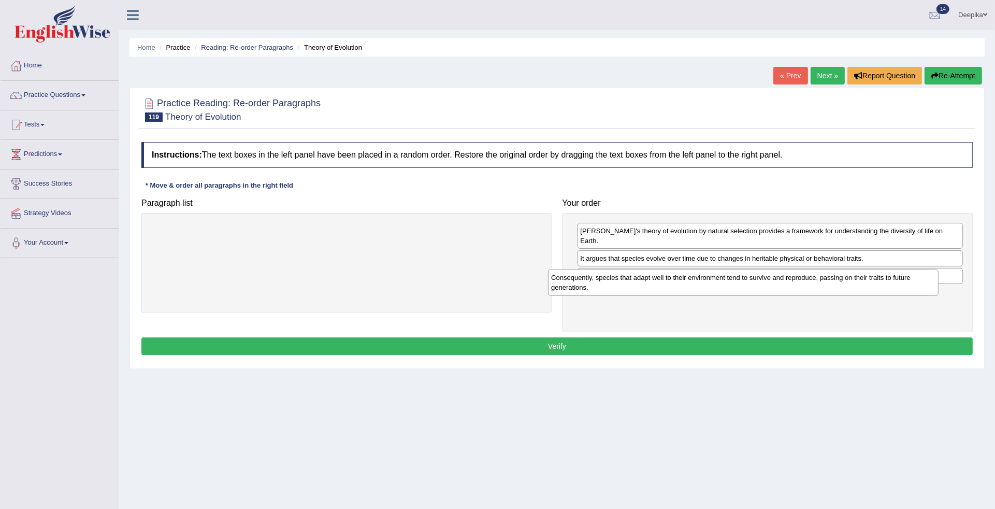
drag, startPoint x: 521, startPoint y: 241, endPoint x: 947, endPoint y: 285, distance: 427.4
click at [938, 284] on div "Consequently, species that adapt well to their environment tend to survive and …" at bounding box center [743, 282] width 390 height 26
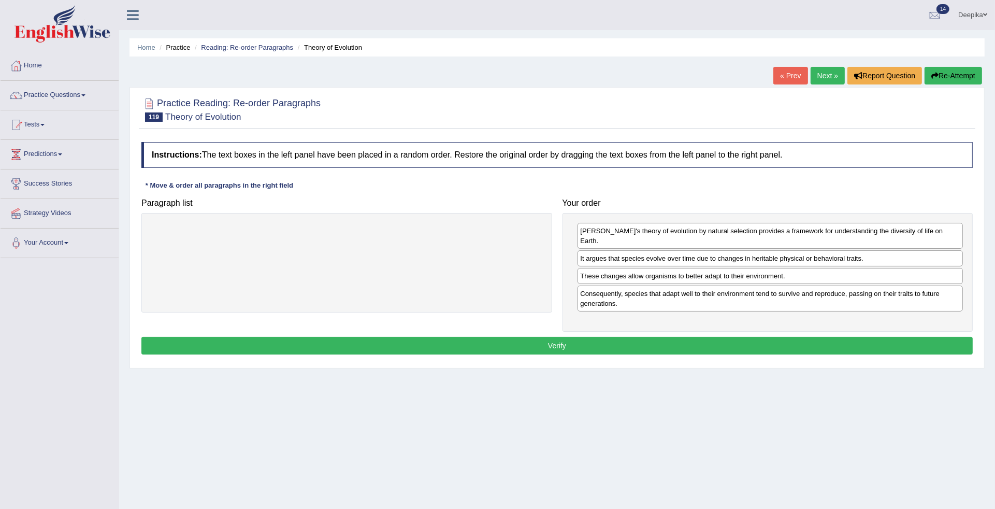
click at [575, 337] on button "Verify" at bounding box center [556, 346] width 831 height 18
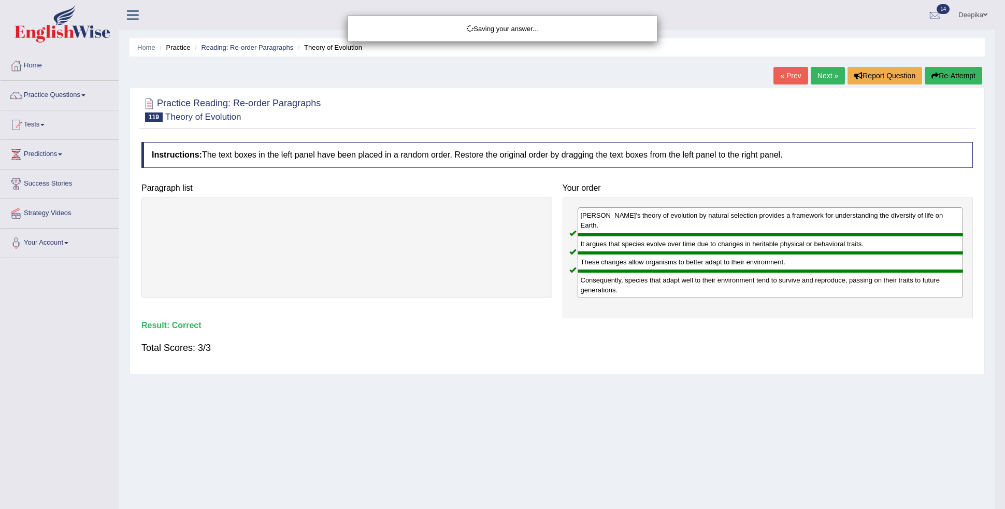
click at [817, 74] on div "Saving your answer..." at bounding box center [502, 254] width 1005 height 509
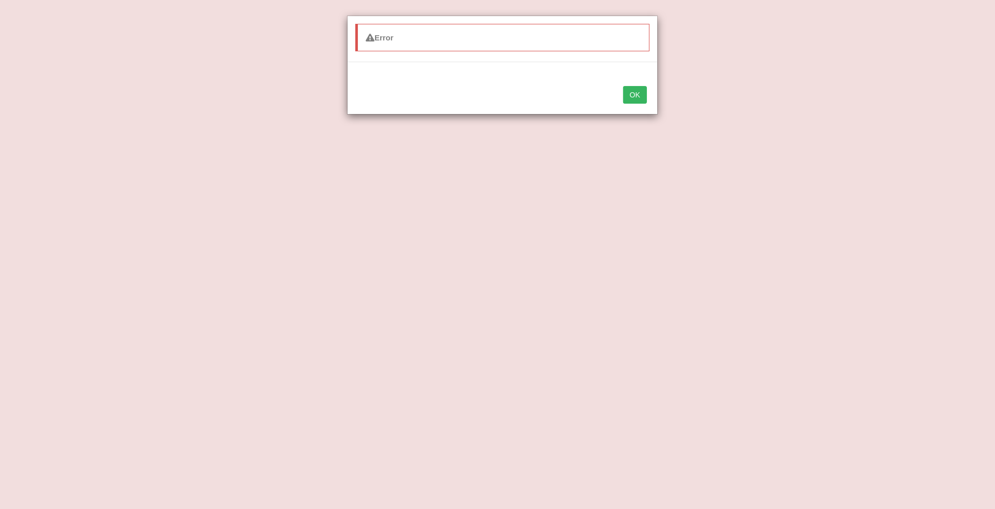
click at [632, 96] on button "OK" at bounding box center [635, 95] width 24 height 18
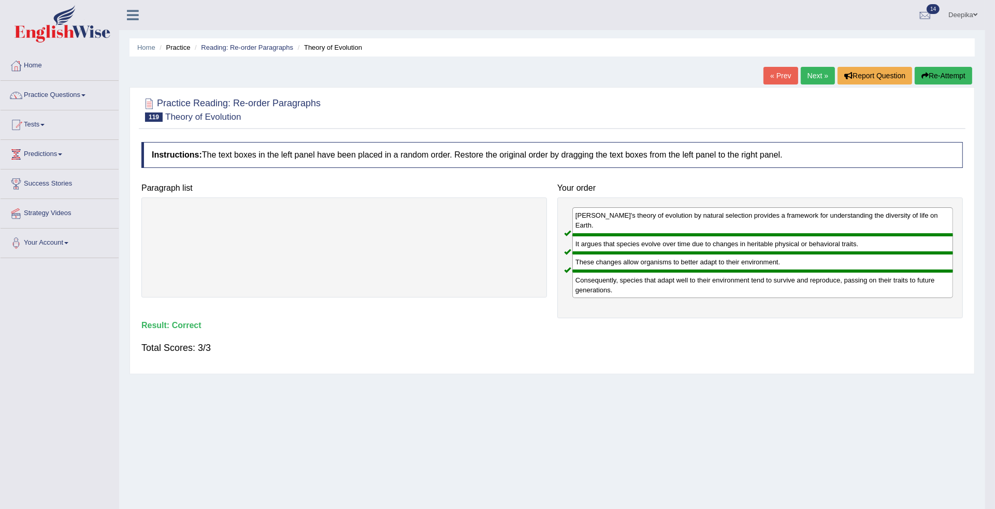
click at [814, 73] on link "Next »" at bounding box center [818, 76] width 34 height 18
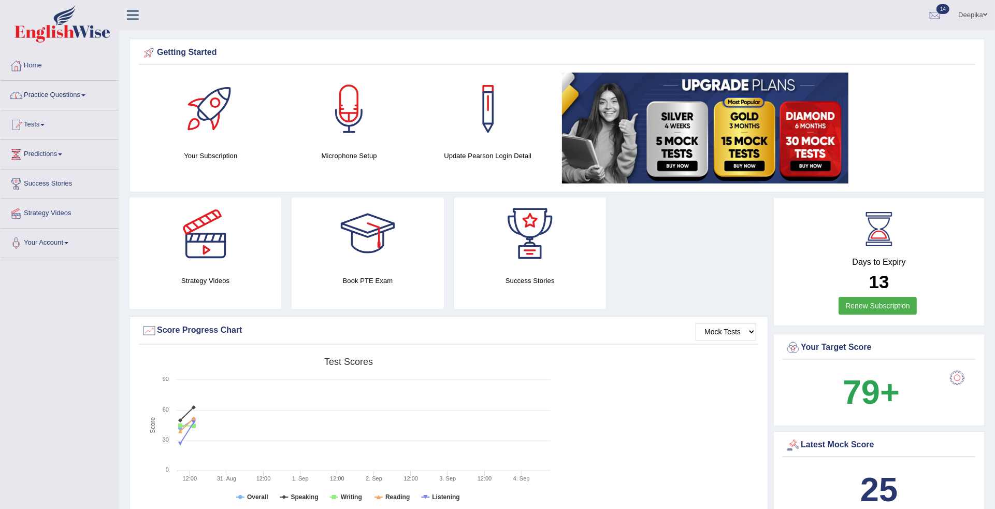
click at [83, 97] on link "Practice Questions" at bounding box center [60, 94] width 118 height 26
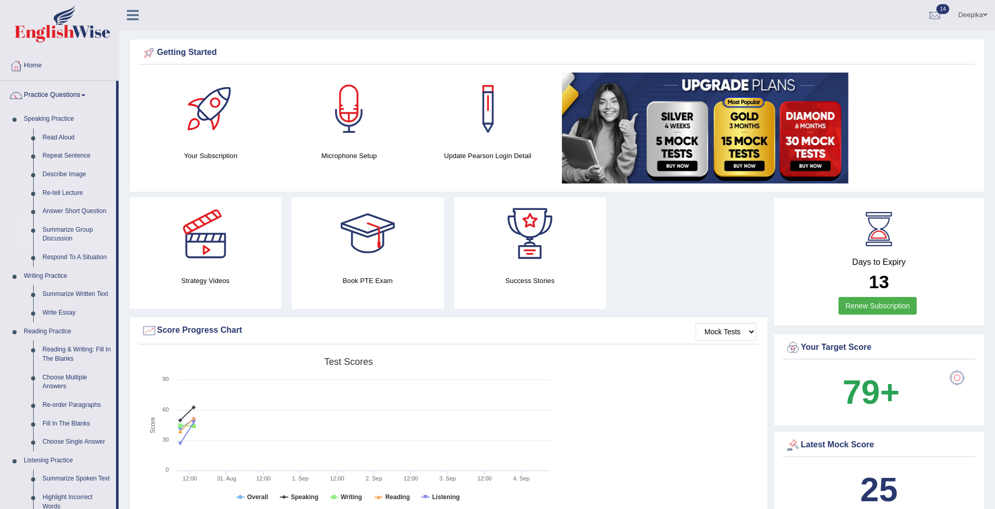
click at [69, 236] on link "Summarize Group Discussion" at bounding box center [77, 234] width 78 height 27
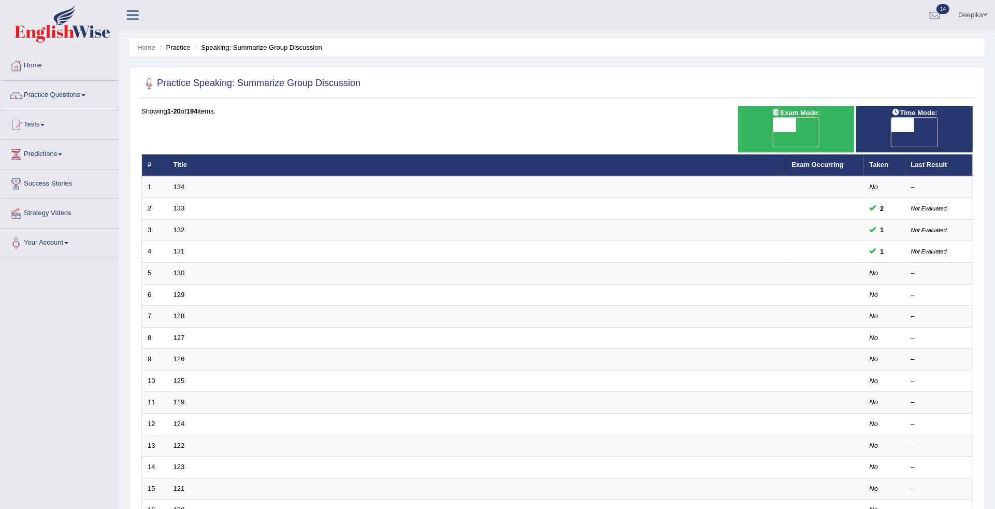
click at [85, 96] on span at bounding box center [83, 95] width 4 height 2
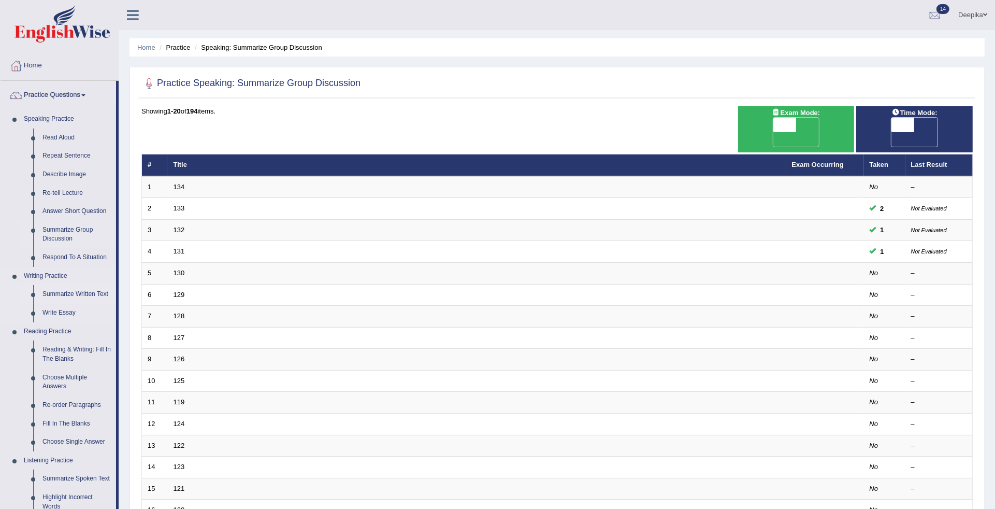
click at [69, 292] on link "Summarize Written Text" at bounding box center [77, 294] width 78 height 19
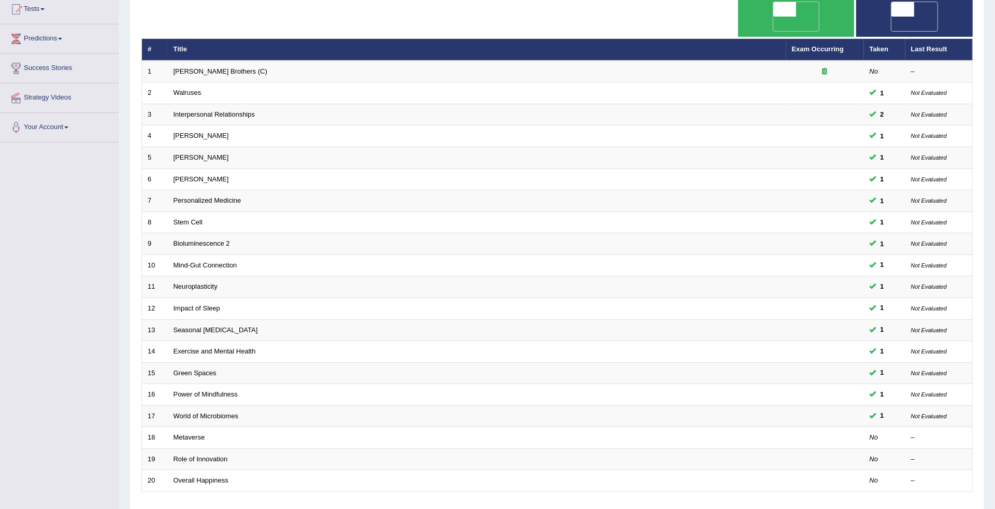
scroll to position [171, 0]
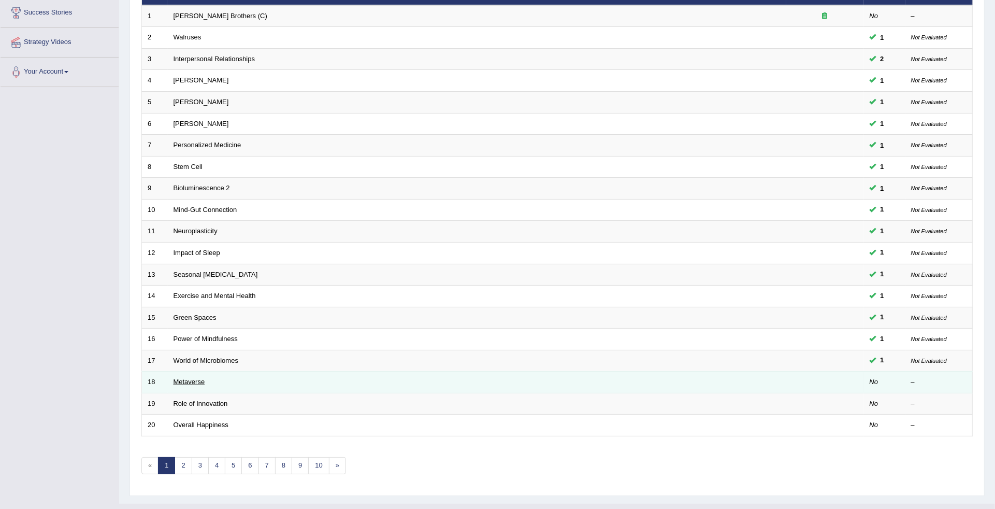
click at [184, 378] on link "Metaverse" at bounding box center [189, 382] width 32 height 8
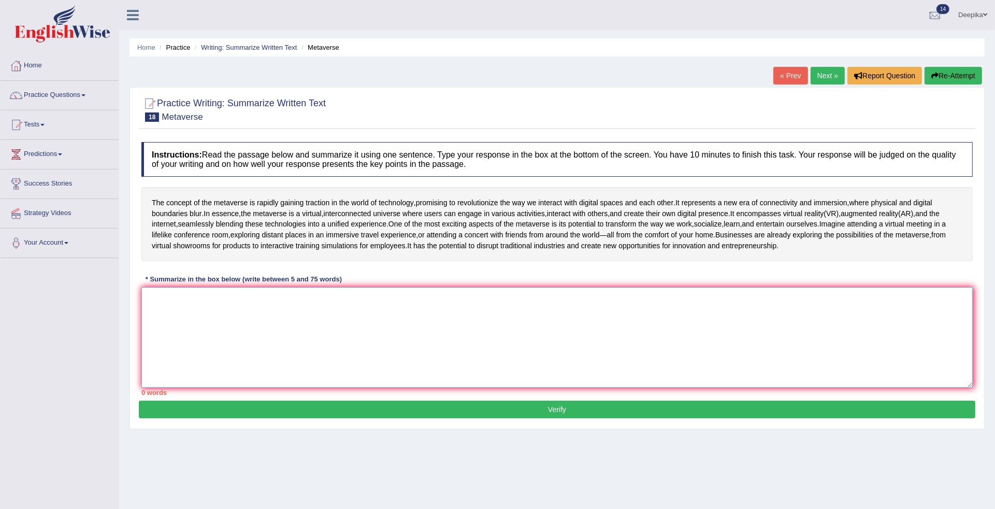
click at [194, 332] on textarea at bounding box center [556, 337] width 831 height 100
click at [85, 96] on span at bounding box center [83, 95] width 4 height 2
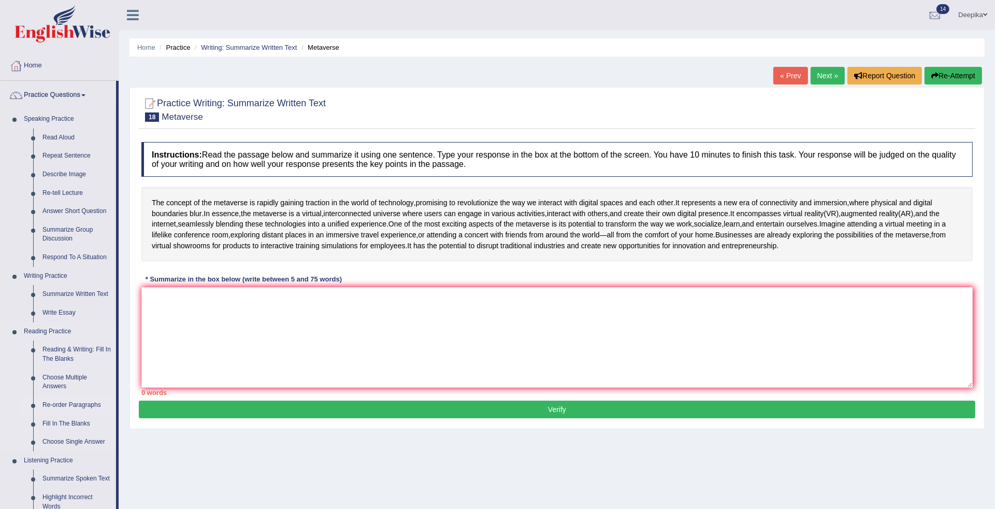
click at [93, 402] on link "Re-order Paragraphs" at bounding box center [77, 405] width 78 height 19
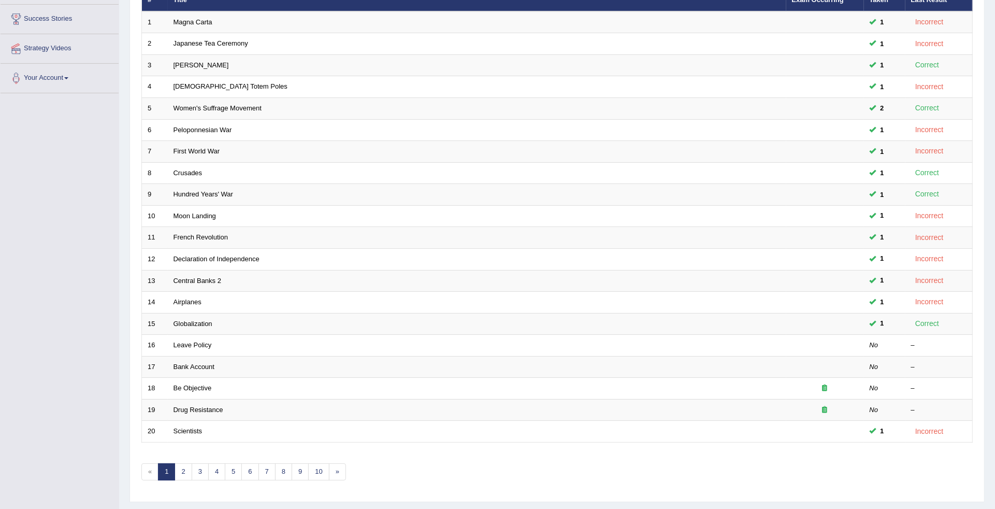
scroll to position [171, 0]
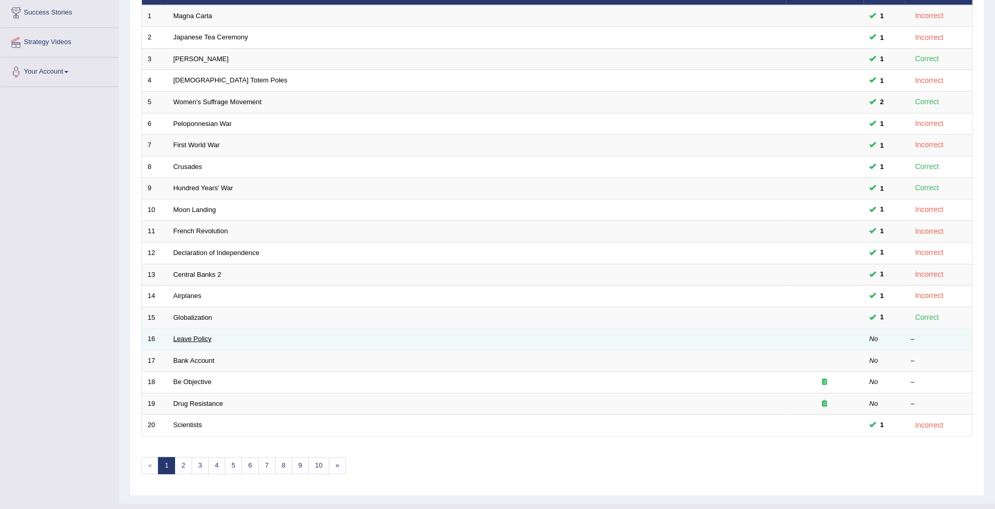
click at [198, 335] on link "Leave Policy" at bounding box center [192, 339] width 38 height 8
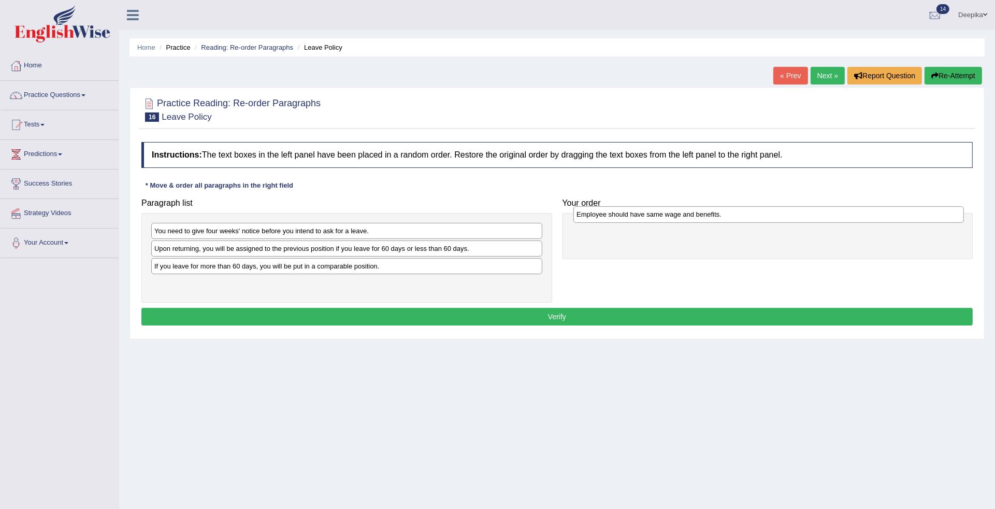
drag, startPoint x: 399, startPoint y: 268, endPoint x: 821, endPoint y: 215, distance: 425.3
click at [821, 215] on div "Employee should have same wage and benefits." at bounding box center [768, 214] width 390 height 17
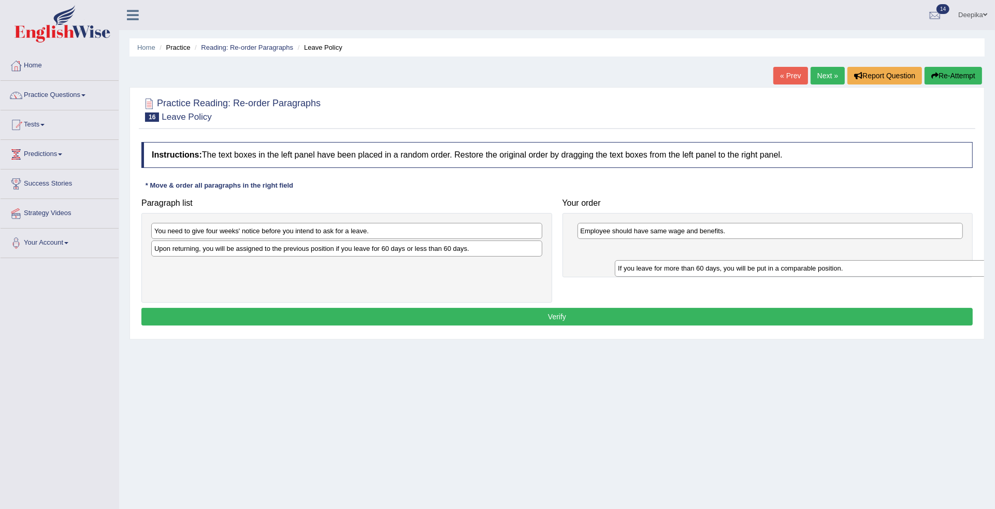
drag, startPoint x: 448, startPoint y: 271, endPoint x: 896, endPoint y: 266, distance: 448.5
click at [896, 266] on div "If you leave for more than 60 days, you will be put in a comparable position." at bounding box center [810, 268] width 390 height 17
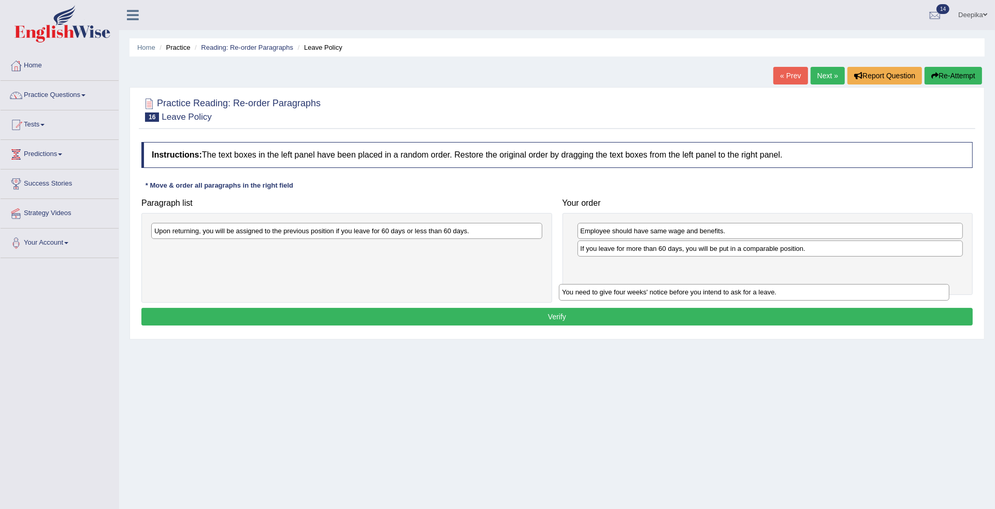
drag, startPoint x: 523, startPoint y: 229, endPoint x: 931, endPoint y: 263, distance: 409.4
click at [933, 284] on div "You need to give four weeks' notice before you intend to ask for a leave." at bounding box center [754, 292] width 390 height 17
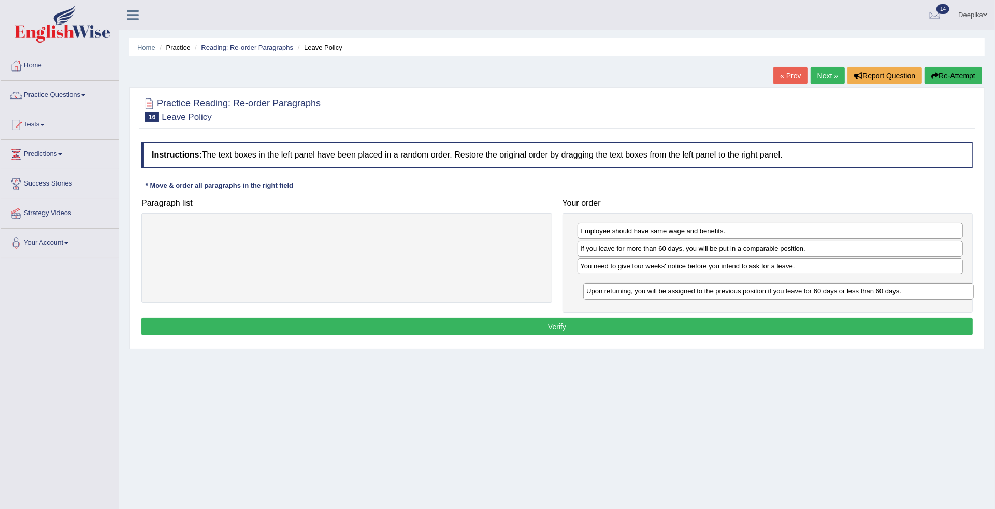
drag, startPoint x: 505, startPoint y: 234, endPoint x: 937, endPoint y: 294, distance: 436.0
click at [937, 294] on div "Upon returning, you will be assigned to the previous position if you leave for …" at bounding box center [778, 291] width 390 height 17
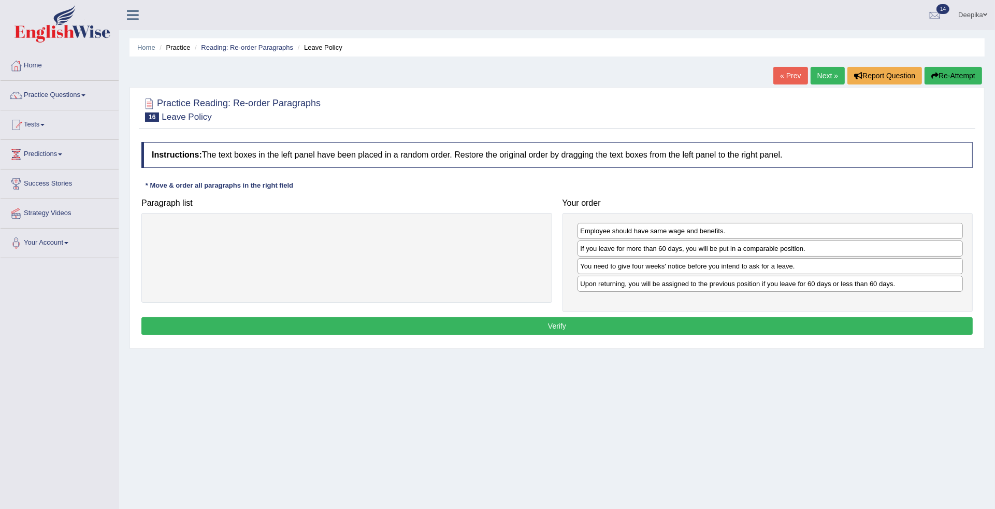
click at [630, 334] on button "Verify" at bounding box center [556, 326] width 831 height 18
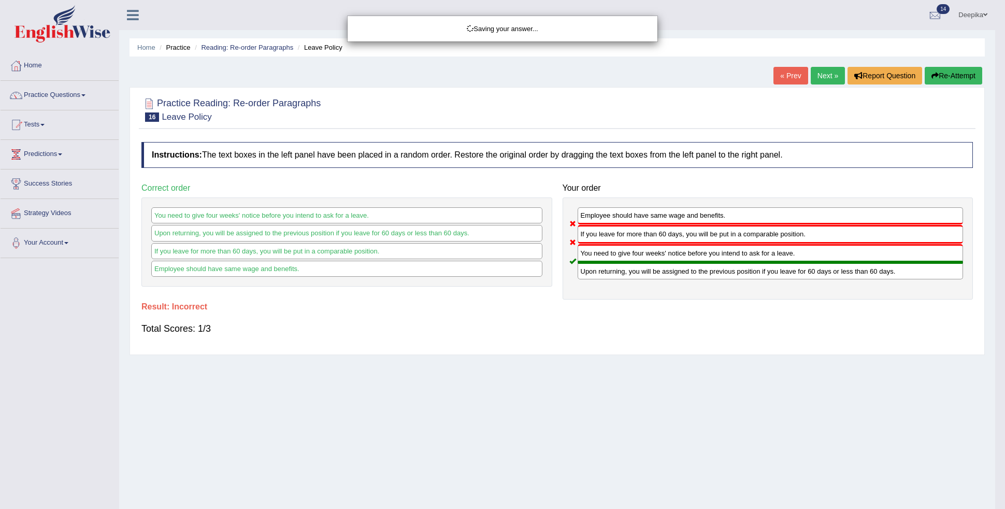
drag, startPoint x: 630, startPoint y: 334, endPoint x: 726, endPoint y: 175, distance: 185.6
click at [726, 175] on div "Saving your answer..." at bounding box center [502, 254] width 1005 height 509
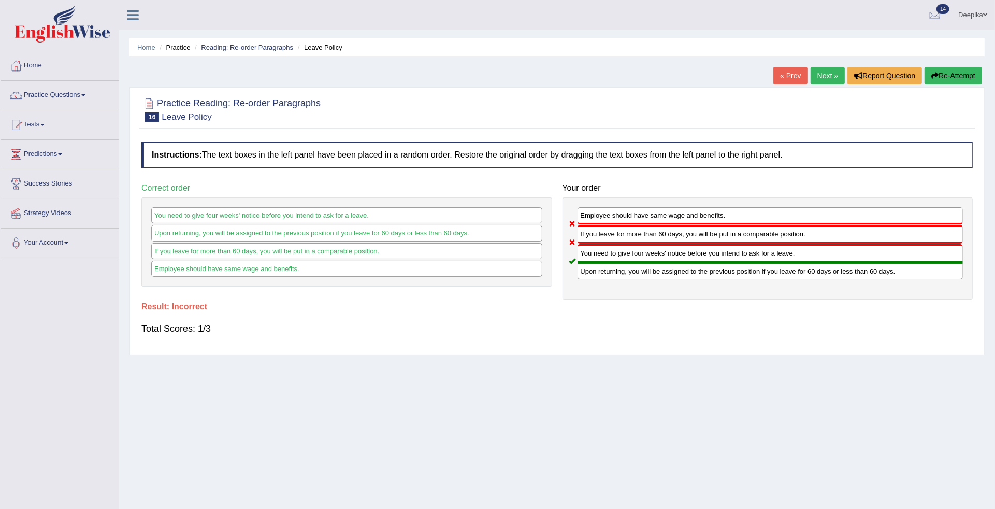
click at [824, 76] on link "Next »" at bounding box center [827, 76] width 34 height 18
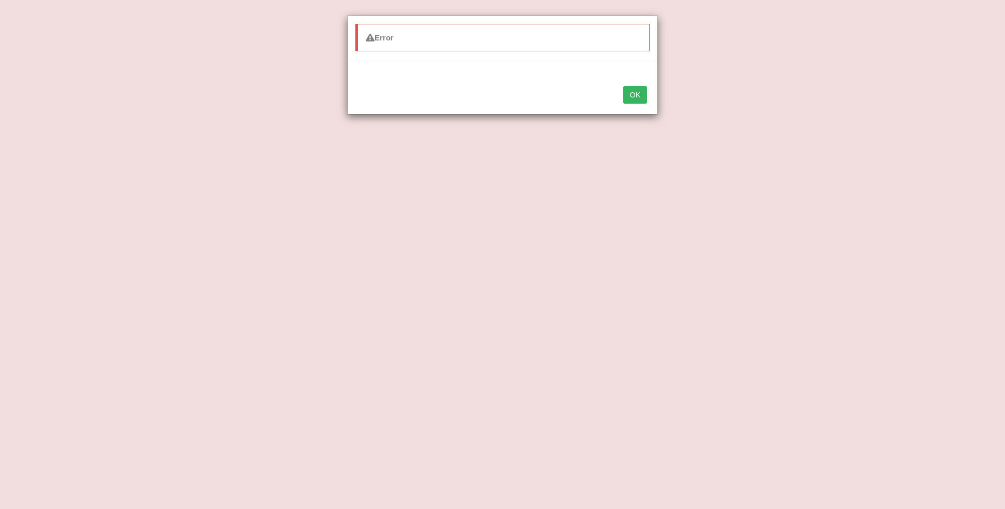
click at [638, 92] on button "OK" at bounding box center [635, 95] width 24 height 18
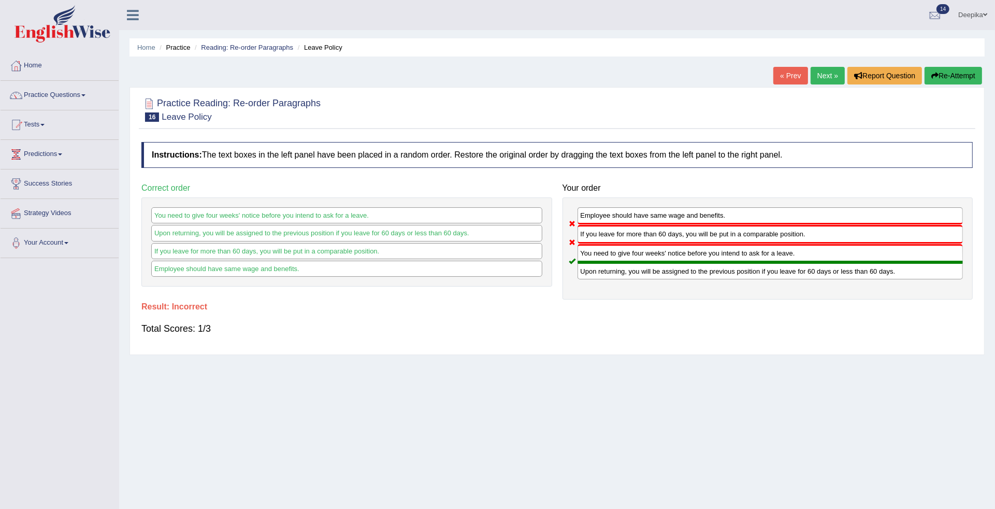
click at [826, 74] on link "Next »" at bounding box center [827, 76] width 34 height 18
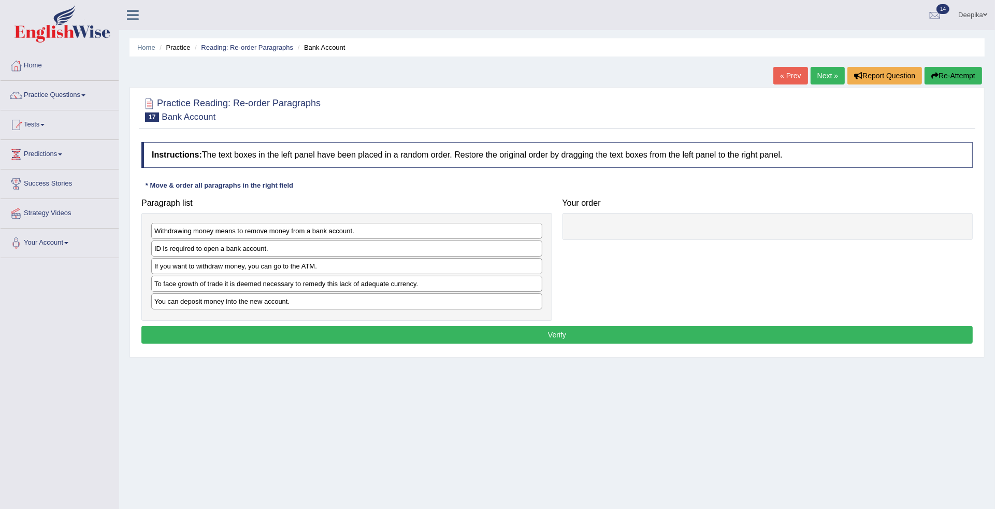
click at [674, 228] on div at bounding box center [767, 226] width 411 height 27
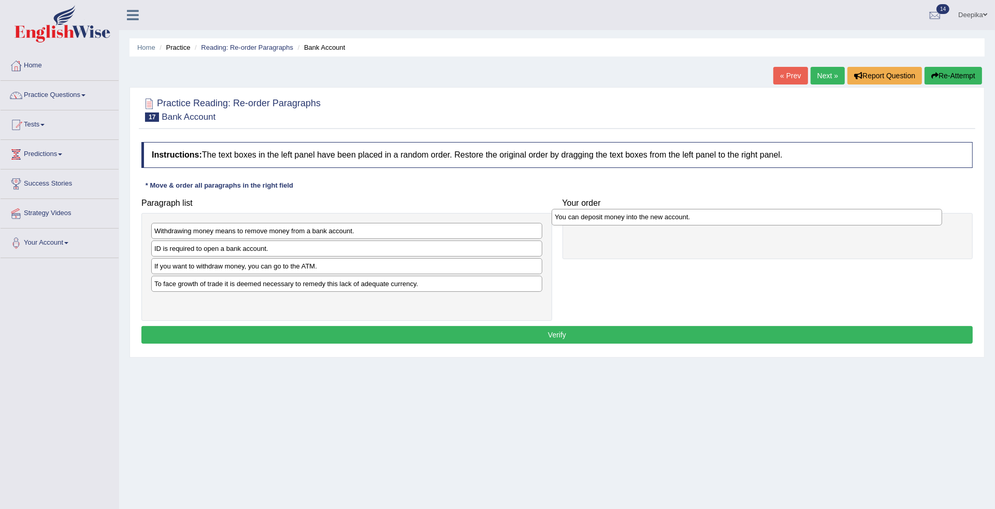
drag, startPoint x: 330, startPoint y: 306, endPoint x: 731, endPoint y: 221, distance: 409.3
click at [731, 221] on div "You can deposit money into the new account." at bounding box center [747, 217] width 390 height 17
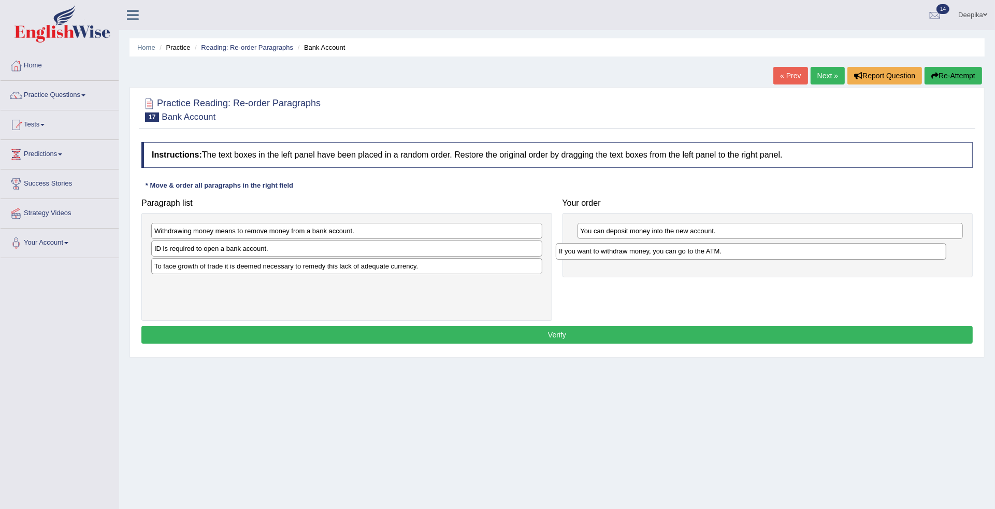
drag, startPoint x: 387, startPoint y: 267, endPoint x: 791, endPoint y: 251, distance: 404.8
click at [791, 251] on div "If you want to withdraw money, you can go to the ATM." at bounding box center [751, 251] width 390 height 17
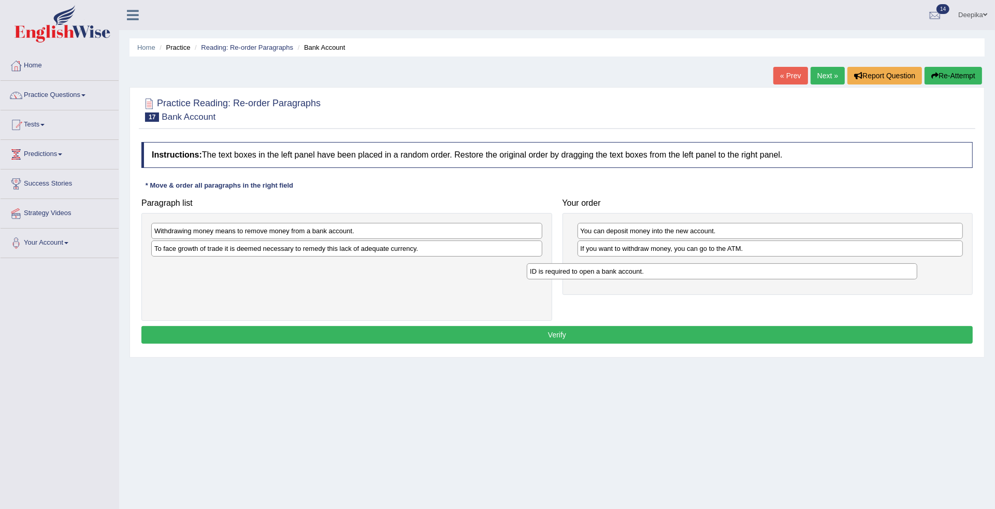
drag, startPoint x: 402, startPoint y: 252, endPoint x: 788, endPoint y: 267, distance: 386.6
click at [788, 267] on div "ID is required to open a bank account." at bounding box center [722, 271] width 390 height 17
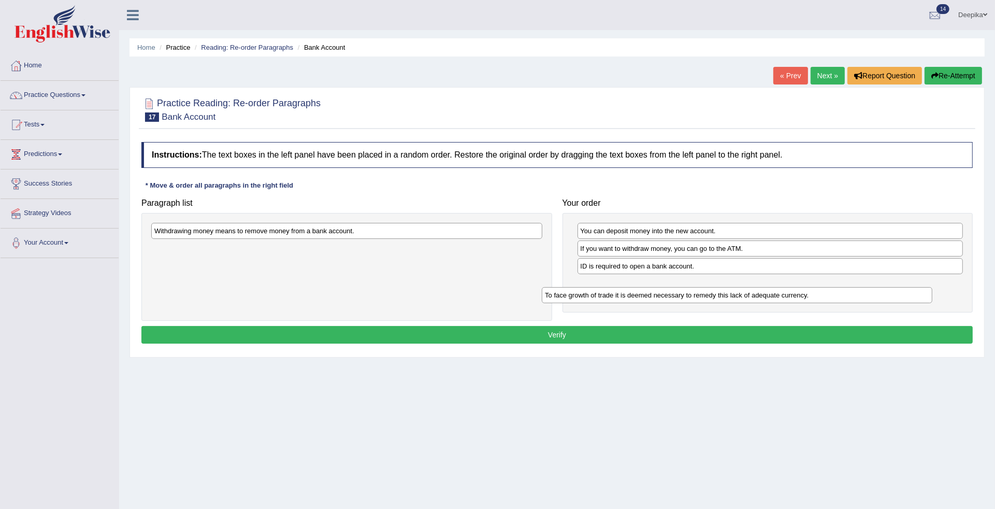
drag, startPoint x: 407, startPoint y: 253, endPoint x: 813, endPoint y: 288, distance: 407.6
click at [813, 288] on div "To face growth of trade it is deemed necessary to remedy this lack of adequate …" at bounding box center [737, 295] width 390 height 17
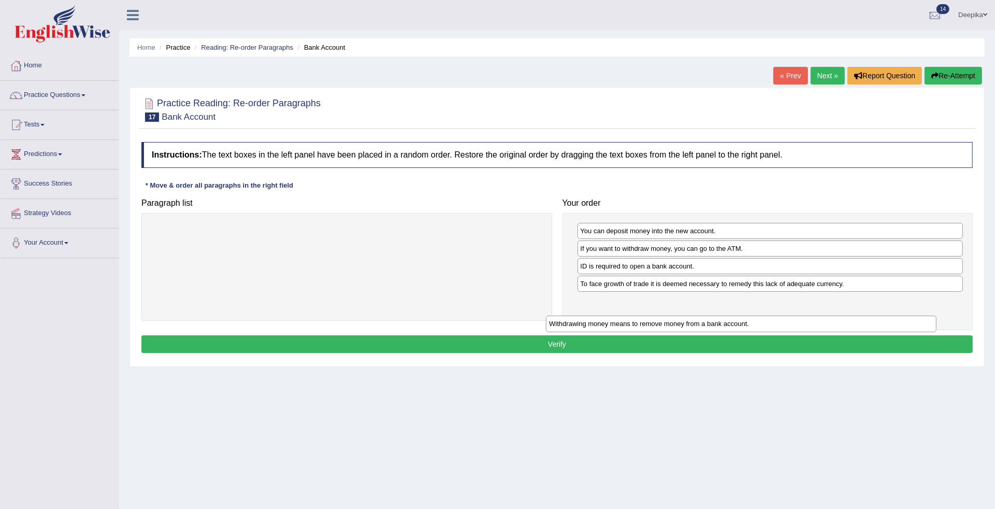
drag, startPoint x: 424, startPoint y: 229, endPoint x: 818, endPoint y: 322, distance: 405.3
click at [818, 322] on div "Withdrawing money means to remove money from a bank account." at bounding box center [741, 323] width 390 height 17
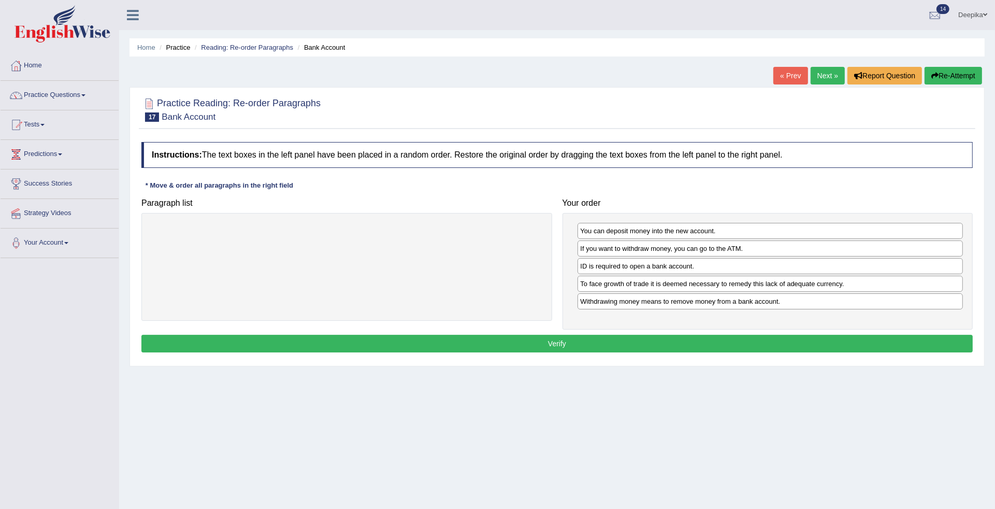
click at [571, 342] on button "Verify" at bounding box center [556, 344] width 831 height 18
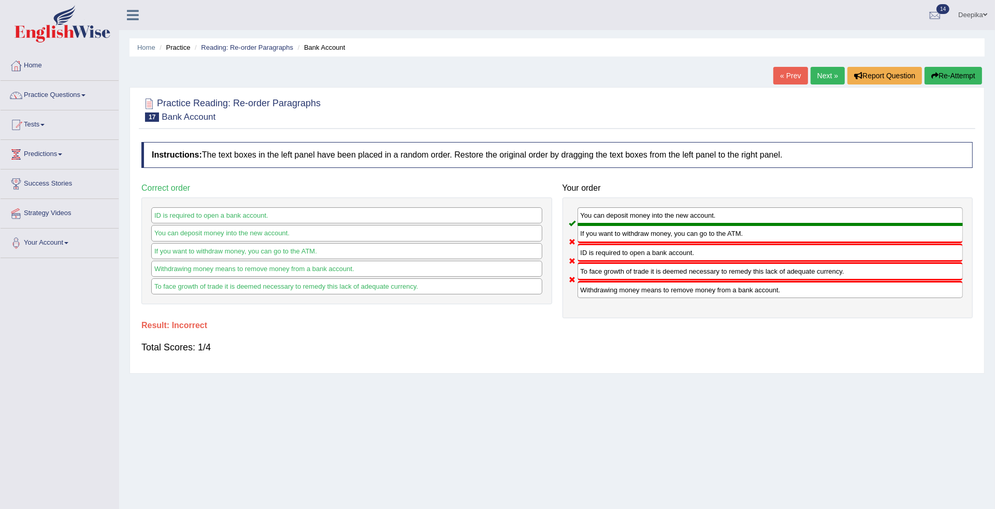
click at [834, 78] on link "Next »" at bounding box center [827, 76] width 34 height 18
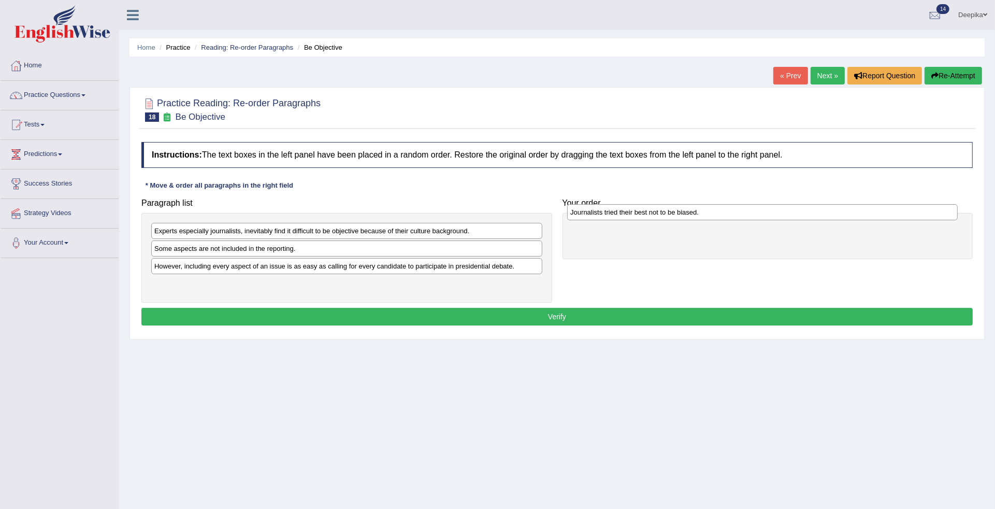
drag, startPoint x: 312, startPoint y: 286, endPoint x: 728, endPoint y: 213, distance: 422.1
click at [728, 213] on div "Journalists tried their best not to be biased." at bounding box center [762, 212] width 390 height 17
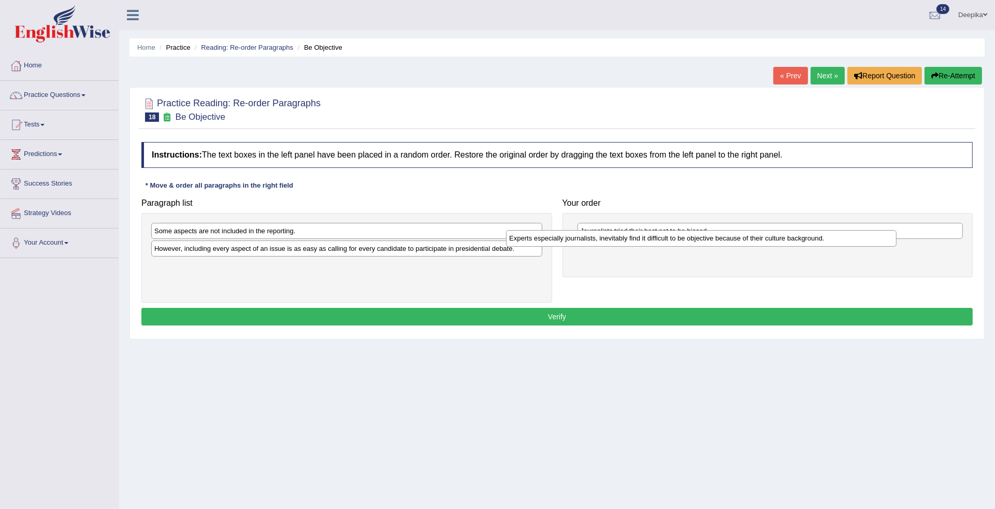
drag, startPoint x: 445, startPoint y: 231, endPoint x: 800, endPoint y: 238, distance: 354.8
click at [800, 238] on div "Experts especially journalists, inevitably find it difficult to be objective be…" at bounding box center [701, 238] width 390 height 17
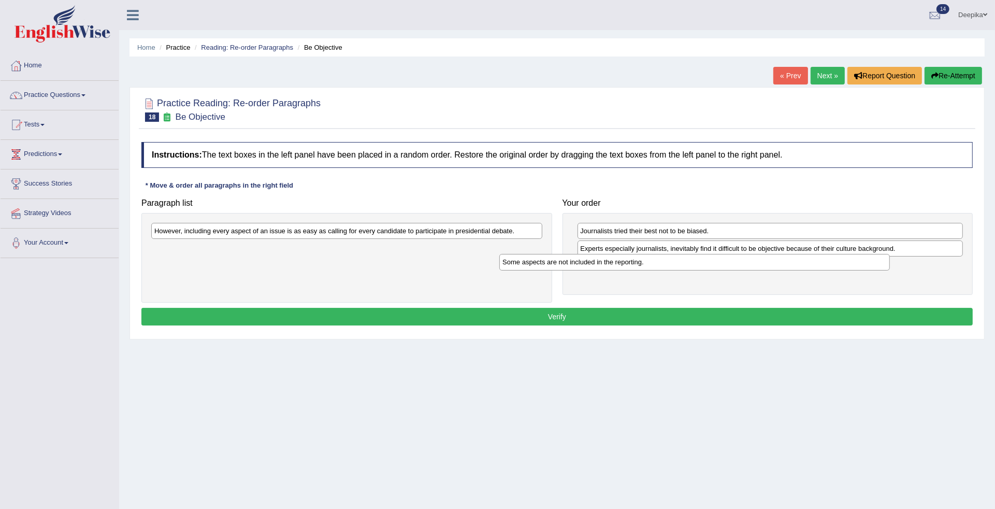
drag, startPoint x: 524, startPoint y: 232, endPoint x: 872, endPoint y: 263, distance: 349.4
click at [872, 263] on div "Some aspects are not included in the reporting." at bounding box center [694, 262] width 390 height 17
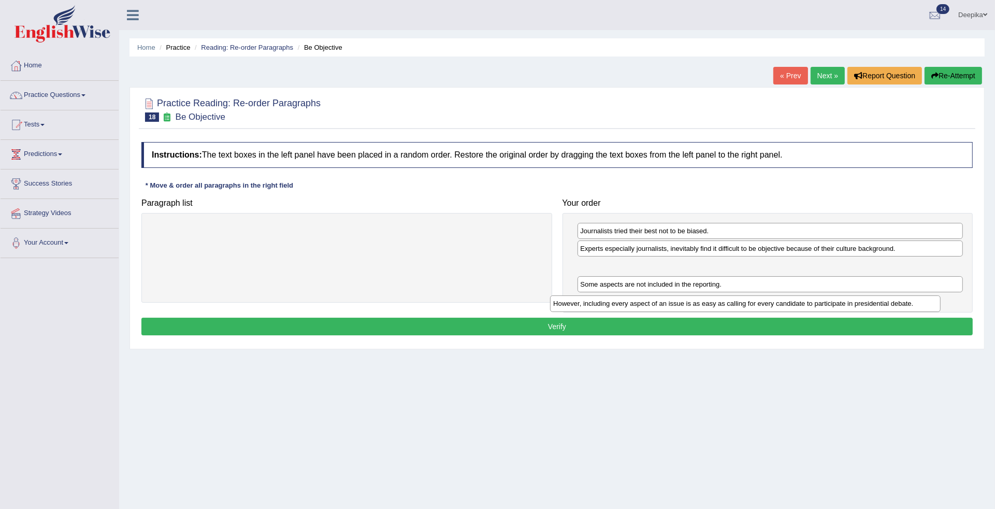
drag, startPoint x: 527, startPoint y: 233, endPoint x: 926, endPoint y: 306, distance: 405.3
click at [926, 306] on div "However, including every aspect of an issue is as easy as calling for every can…" at bounding box center [745, 303] width 390 height 17
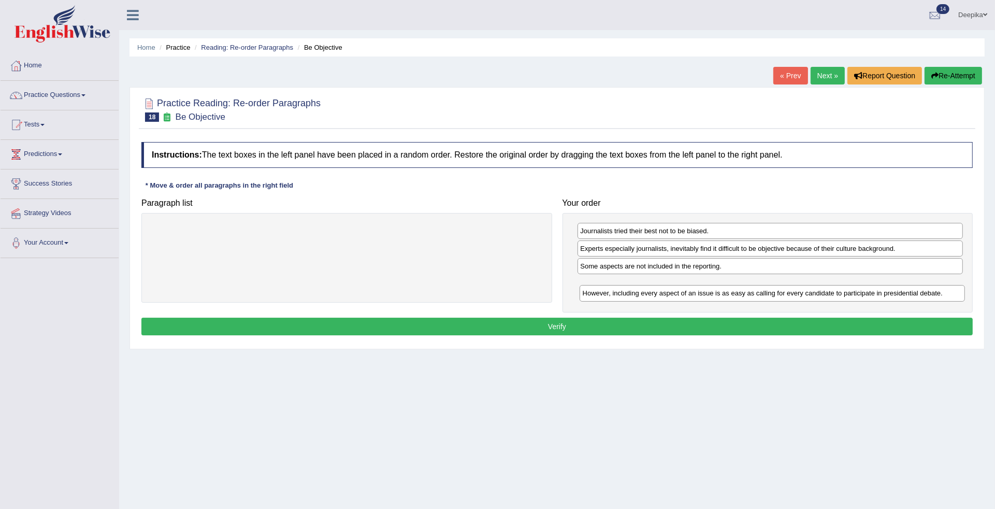
drag, startPoint x: 889, startPoint y: 271, endPoint x: 891, endPoint y: 297, distance: 26.0
click at [891, 297] on div "However, including every aspect of an issue is as easy as calling for every can…" at bounding box center [771, 293] width 385 height 17
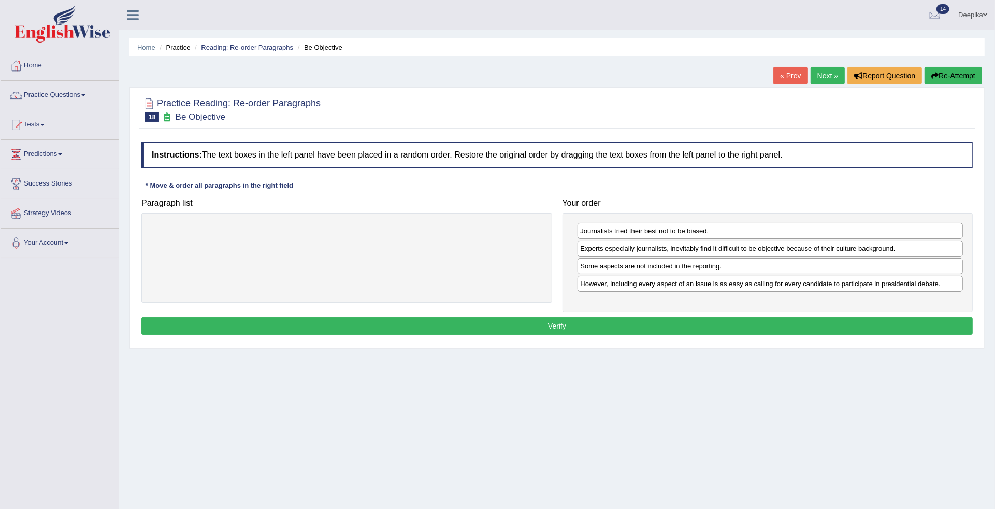
click at [583, 329] on button "Verify" at bounding box center [556, 326] width 831 height 18
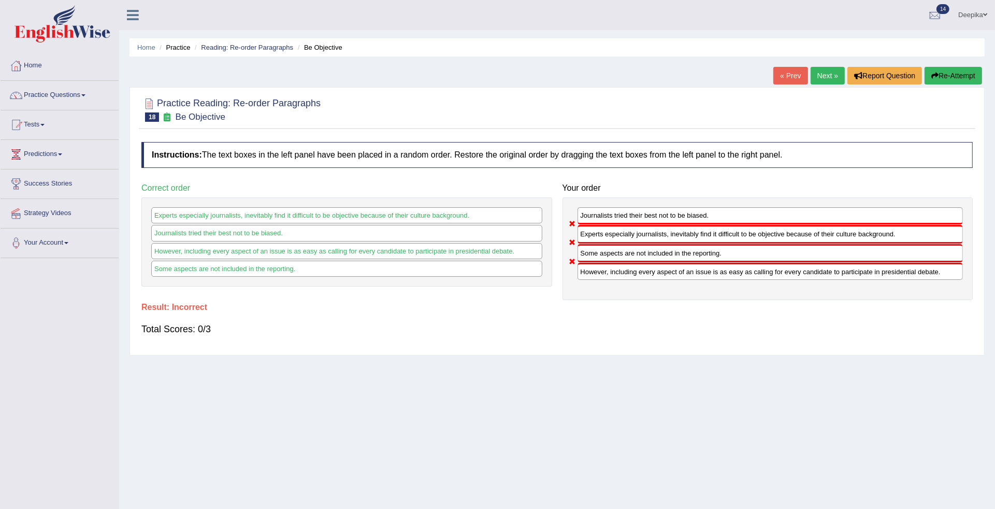
click at [824, 71] on link "Next »" at bounding box center [827, 76] width 34 height 18
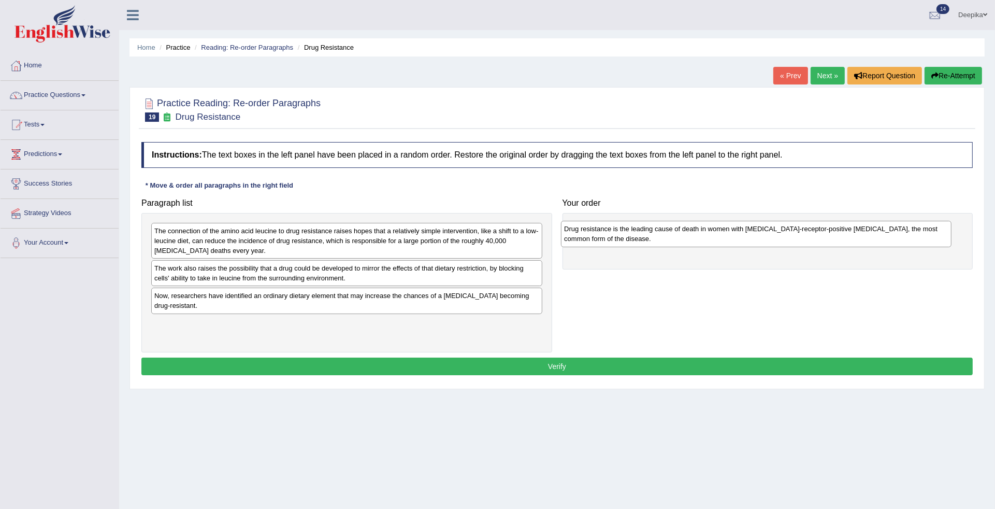
drag, startPoint x: 477, startPoint y: 276, endPoint x: 892, endPoint y: 226, distance: 418.3
click at [888, 233] on div "Drug resistance is the leading cause of death in women with [MEDICAL_DATA]-rece…" at bounding box center [756, 234] width 390 height 26
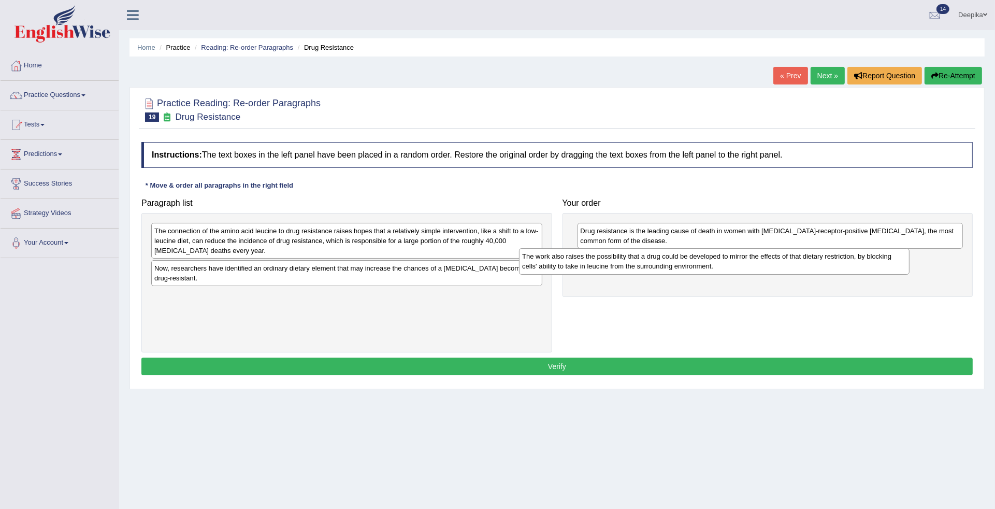
drag, startPoint x: 474, startPoint y: 280, endPoint x: 850, endPoint y: 268, distance: 376.1
click at [850, 268] on div "The work also raises the possibility that a drug could be developed to mirror t…" at bounding box center [714, 261] width 390 height 26
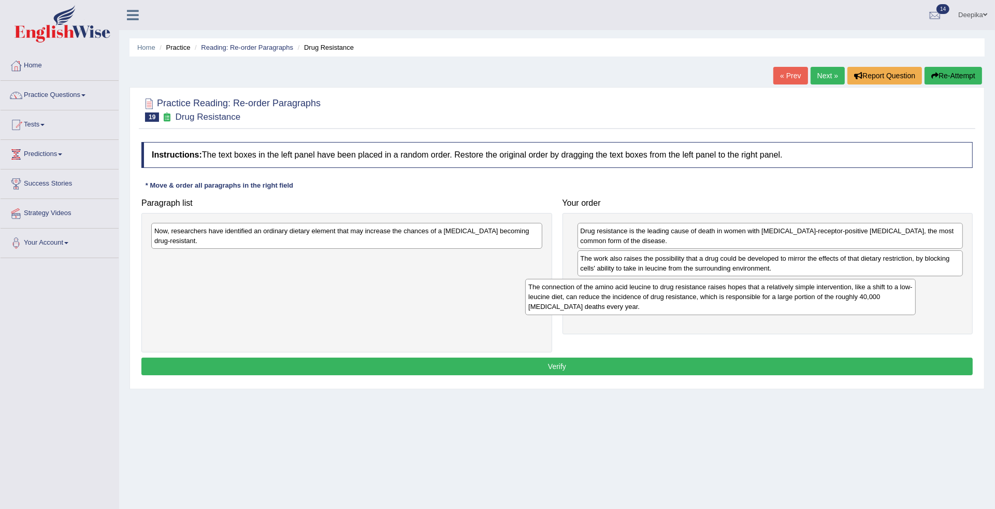
drag, startPoint x: 469, startPoint y: 229, endPoint x: 861, endPoint y: 292, distance: 397.5
click at [861, 292] on div "The connection of the amino acid leucine to drug resistance raises hopes that a…" at bounding box center [720, 297] width 390 height 36
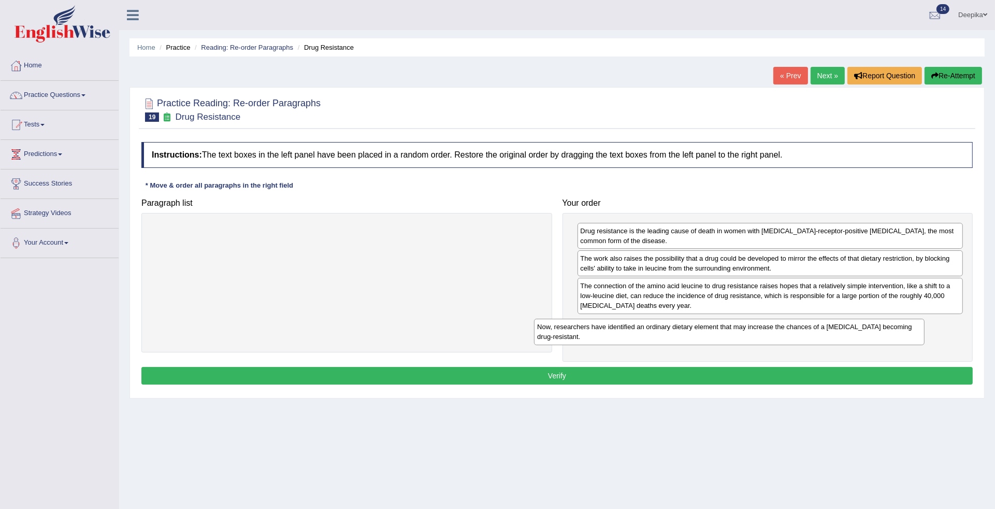
drag, startPoint x: 526, startPoint y: 236, endPoint x: 921, endPoint y: 330, distance: 405.7
click at [921, 330] on div "Now, researchers have identified an ordinary dietary element that may increase …" at bounding box center [729, 331] width 390 height 26
click at [585, 373] on button "Verify" at bounding box center [556, 376] width 831 height 18
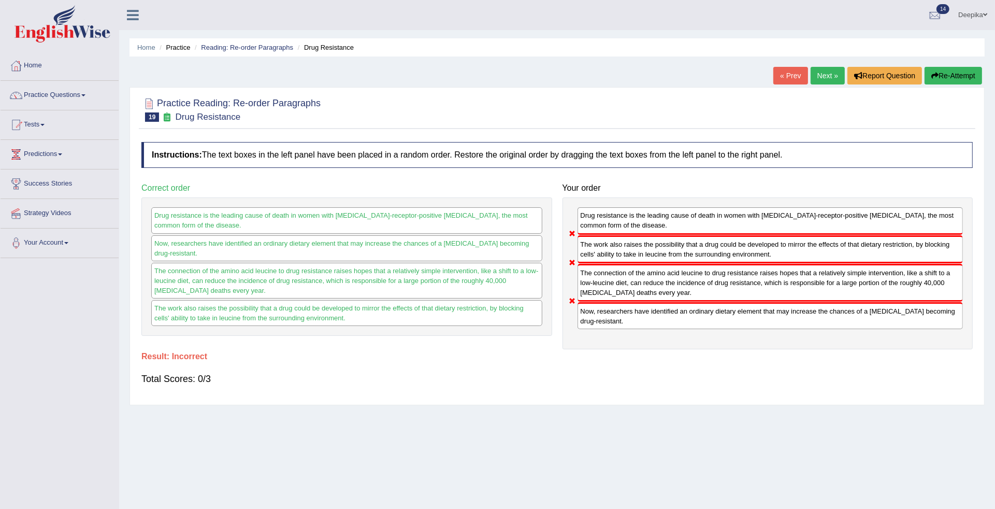
click at [822, 75] on link "Next »" at bounding box center [827, 76] width 34 height 18
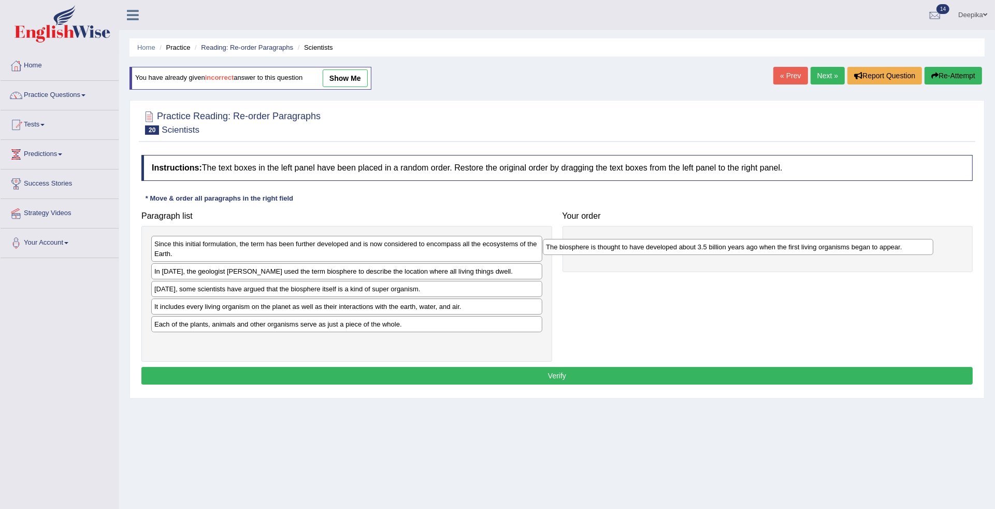
drag, startPoint x: 381, startPoint y: 327, endPoint x: 773, endPoint y: 249, distance: 399.3
click at [773, 249] on div "The biosphere is thought to have developed about 3.5 billion years ago when the…" at bounding box center [738, 247] width 390 height 17
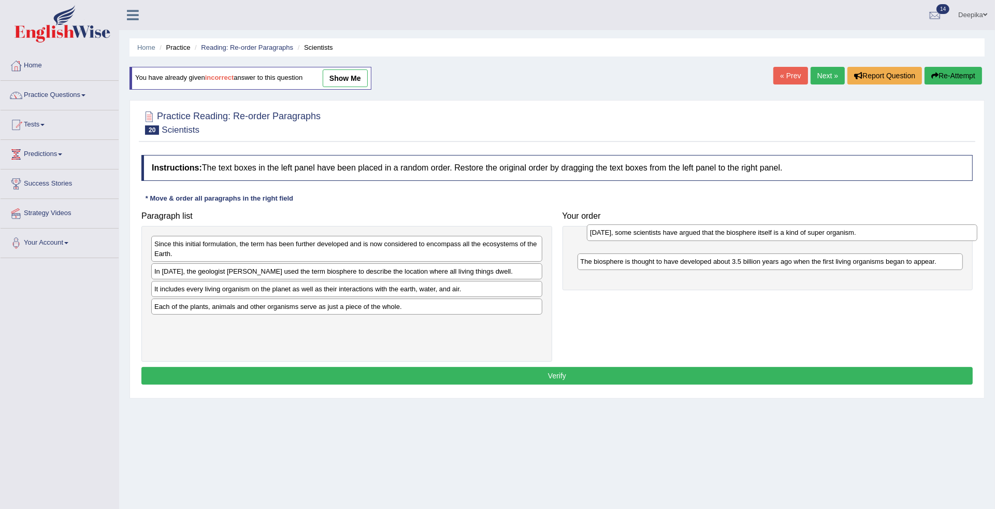
drag, startPoint x: 438, startPoint y: 290, endPoint x: 873, endPoint y: 233, distance: 439.2
click at [873, 233] on div "[DATE], some scientists have argued that the biosphere itself is a kind of supe…" at bounding box center [782, 232] width 390 height 17
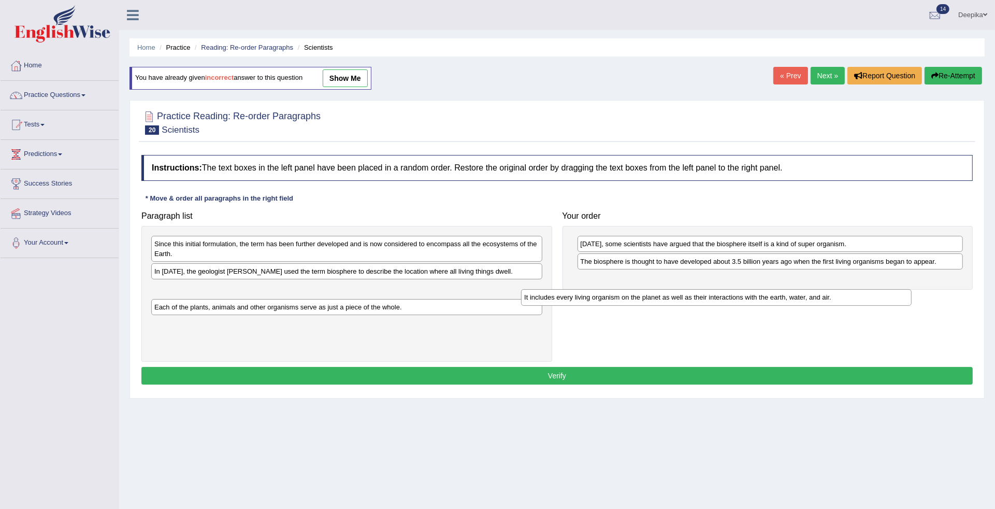
drag, startPoint x: 454, startPoint y: 288, endPoint x: 882, endPoint y: 270, distance: 428.1
click at [882, 289] on div "It includes every living organism on the planet as well as their interactions w…" at bounding box center [716, 297] width 390 height 17
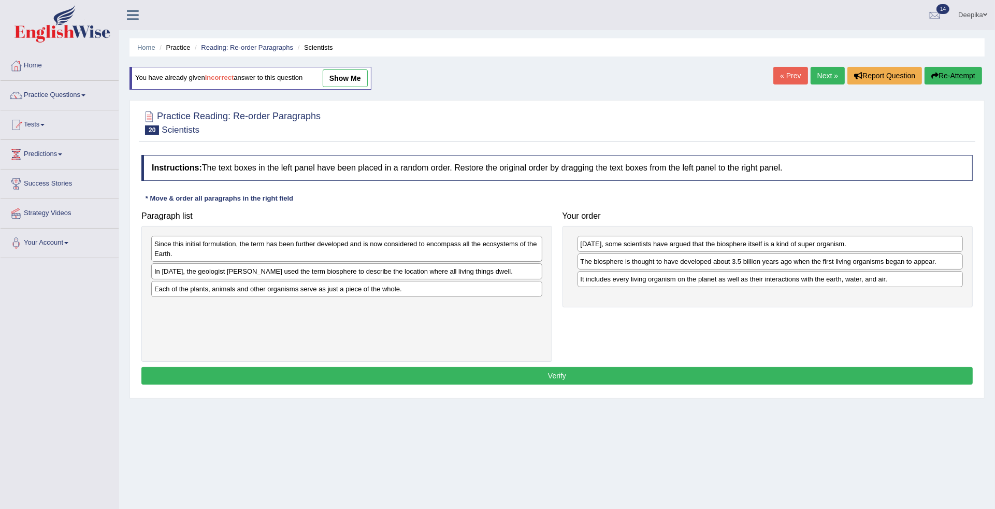
drag, startPoint x: 552, startPoint y: 280, endPoint x: 562, endPoint y: 278, distance: 10.6
click at [587, 283] on div "Paragraph list Since this initial formulation, the term has been further develo…" at bounding box center [557, 283] width 842 height 155
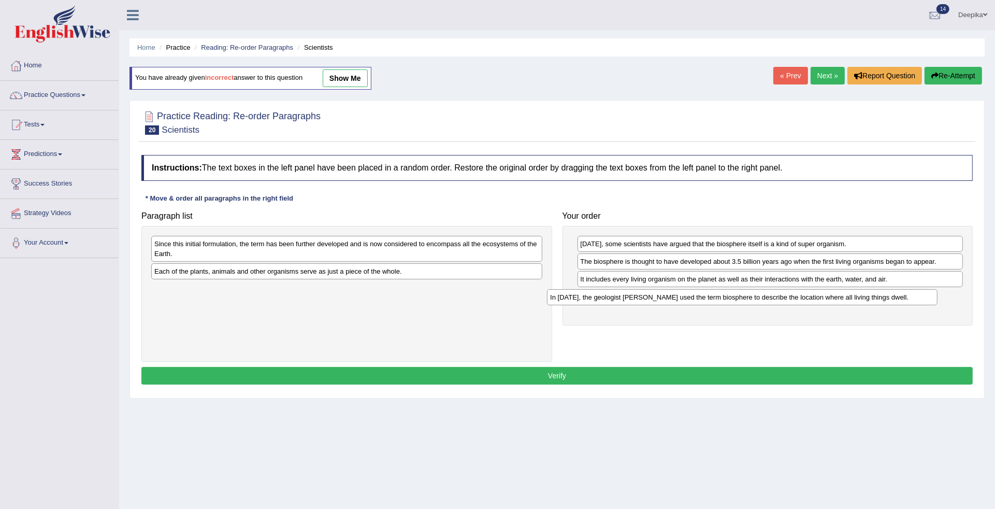
drag, startPoint x: 531, startPoint y: 271, endPoint x: 965, endPoint y: 289, distance: 433.8
click at [937, 289] on div "In [DATE], the geologist [PERSON_NAME] used the term biosphere to describe the …" at bounding box center [742, 297] width 390 height 17
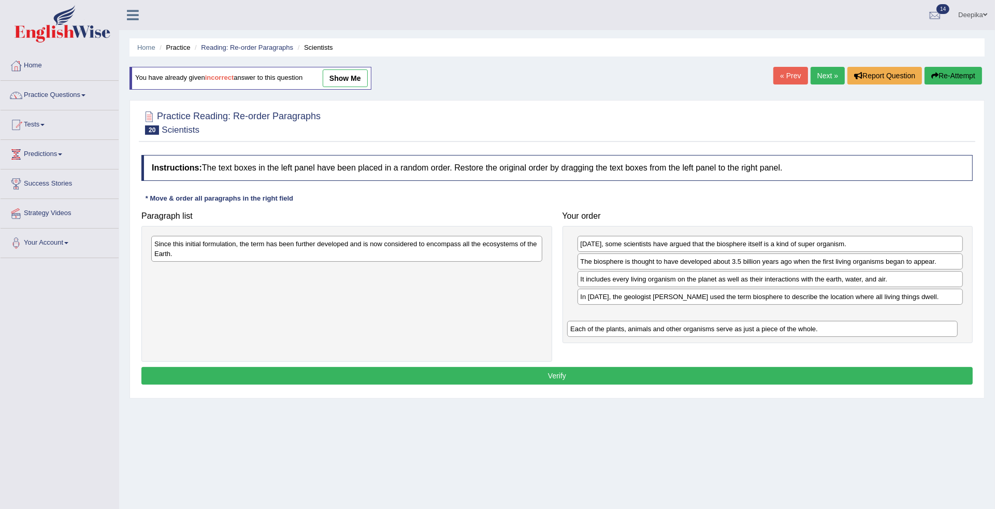
drag, startPoint x: 484, startPoint y: 269, endPoint x: 906, endPoint y: 326, distance: 425.9
click at [906, 326] on div "Each of the plants, animals and other organisms serve as just a piece of the wh…" at bounding box center [762, 329] width 390 height 17
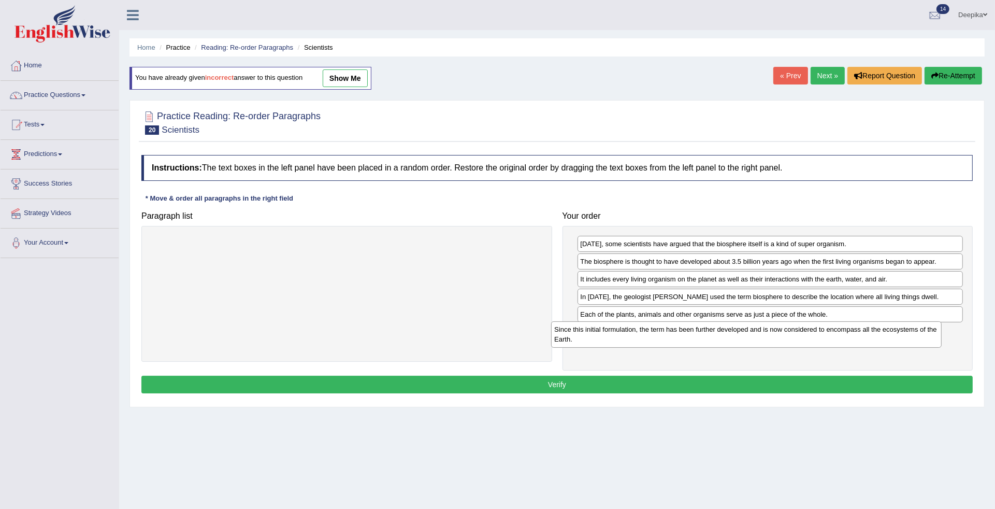
drag, startPoint x: 525, startPoint y: 250, endPoint x: 924, endPoint y: 335, distance: 408.8
click at [924, 335] on div "Since this initial formulation, the term has been further developed and is now …" at bounding box center [746, 334] width 390 height 26
click at [573, 384] on button "Verify" at bounding box center [556, 384] width 831 height 18
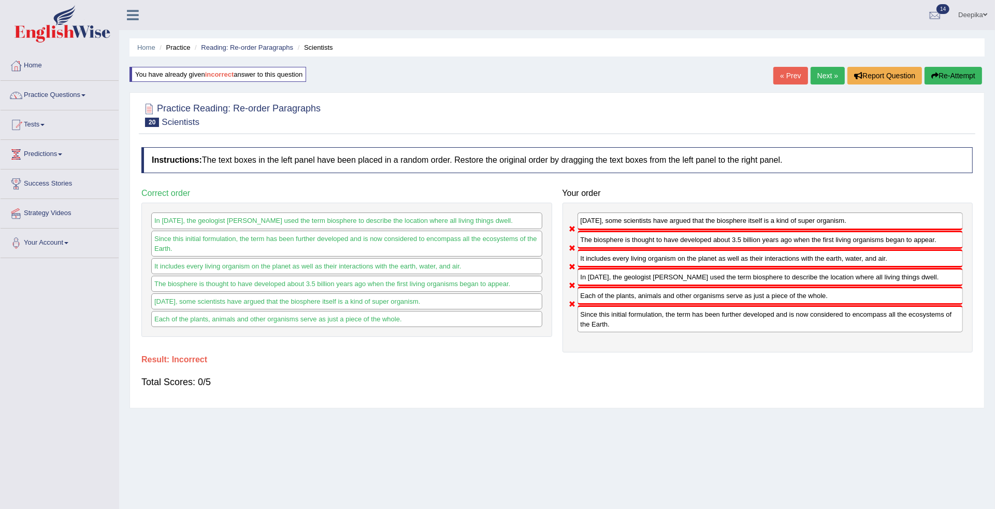
click at [824, 71] on link "Next »" at bounding box center [827, 76] width 34 height 18
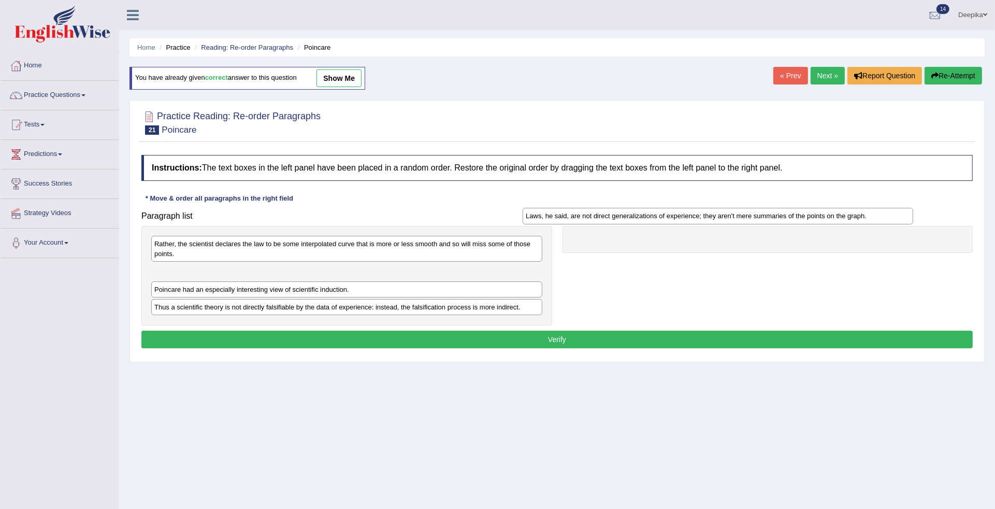
drag, startPoint x: 414, startPoint y: 313, endPoint x: 805, endPoint y: 226, distance: 400.5
click at [801, 222] on div "Laws, he said, are not direct generalizations of experience; they aren't mere s…" at bounding box center [718, 216] width 390 height 17
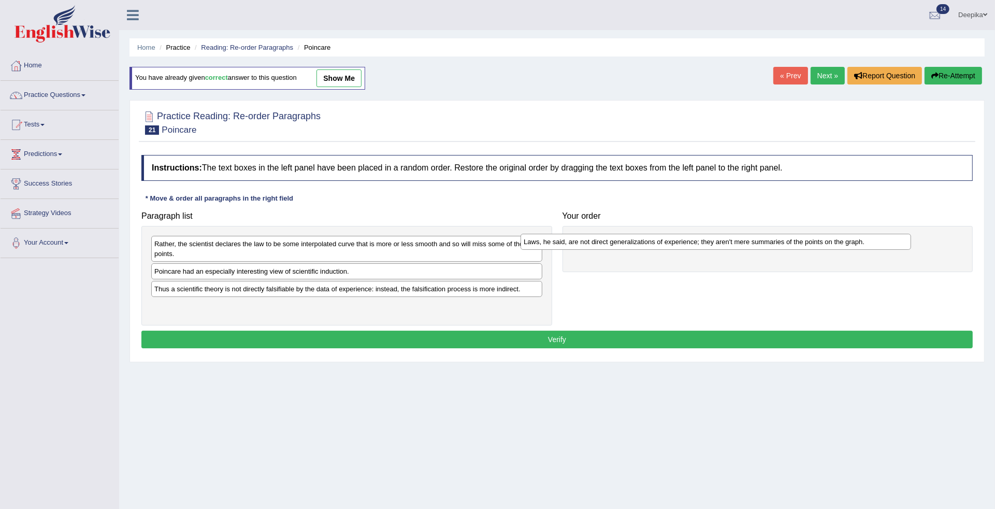
drag, startPoint x: 497, startPoint y: 276, endPoint x: 869, endPoint y: 244, distance: 373.2
click at [869, 244] on div "Laws, he said, are not direct generalizations of experience; they aren't mere s…" at bounding box center [715, 242] width 390 height 17
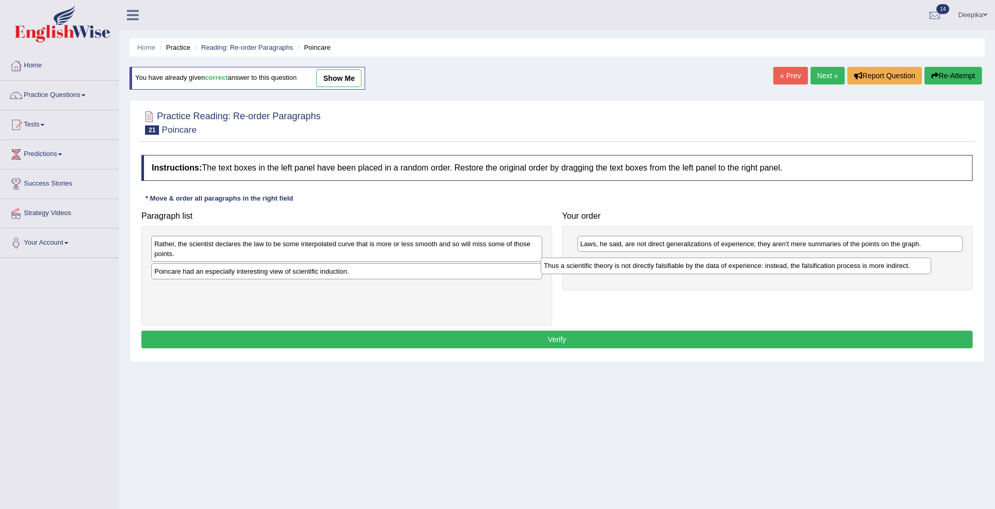
drag, startPoint x: 526, startPoint y: 294, endPoint x: 917, endPoint y: 270, distance: 391.7
click at [917, 270] on div "Thus a scientific theory is not directly falsifiable by the data of experience:…" at bounding box center [736, 265] width 390 height 17
drag, startPoint x: 504, startPoint y: 272, endPoint x: 924, endPoint y: 292, distance: 421.0
click at [924, 293] on div "Poincare had an especially interesting view of scientific induction." at bounding box center [767, 299] width 390 height 17
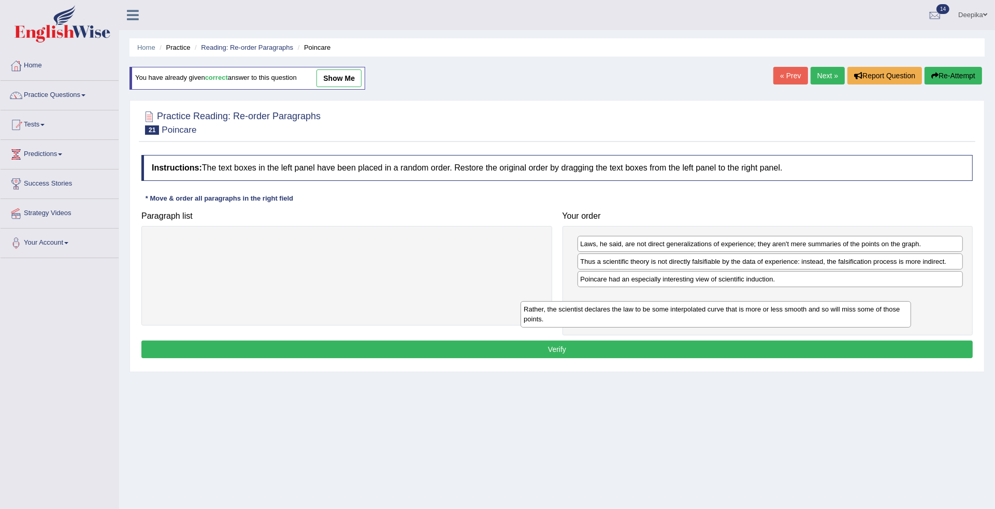
drag, startPoint x: 514, startPoint y: 254, endPoint x: 935, endPoint y: 321, distance: 426.3
click at [911, 321] on div "Rather, the scientist declares the law to be some interpolated curve that is mo…" at bounding box center [715, 314] width 390 height 26
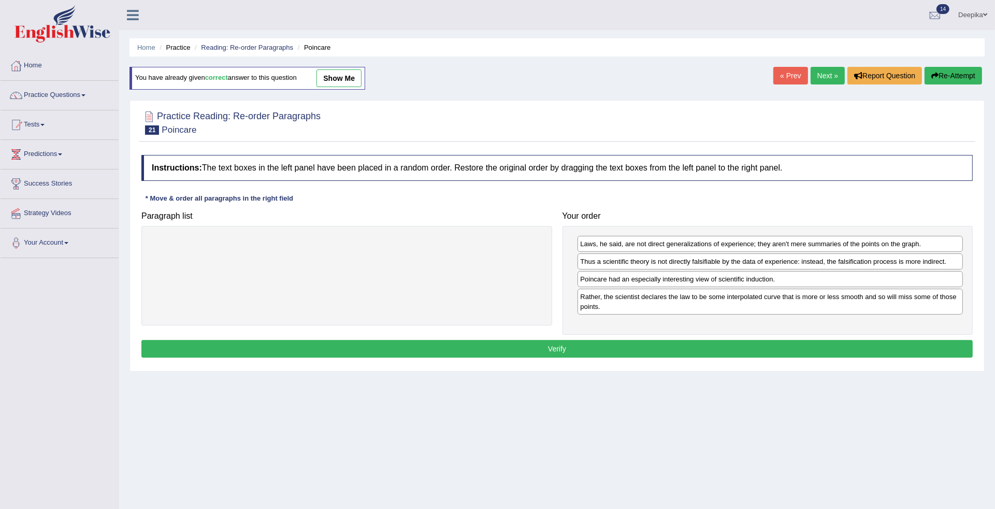
click at [552, 354] on button "Verify" at bounding box center [556, 349] width 831 height 18
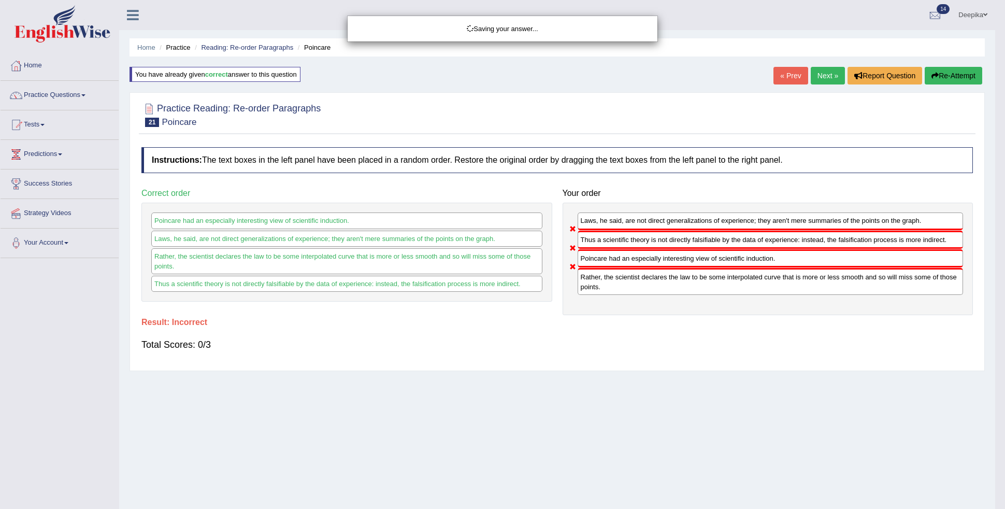
click at [830, 77] on div "Saving your answer..." at bounding box center [502, 254] width 1005 height 509
click at [816, 74] on div "Saving your answer..." at bounding box center [502, 254] width 1005 height 509
click at [824, 70] on div "Saving your answer..." at bounding box center [502, 254] width 1005 height 509
click at [817, 74] on div "Saving your answer..." at bounding box center [502, 254] width 1005 height 509
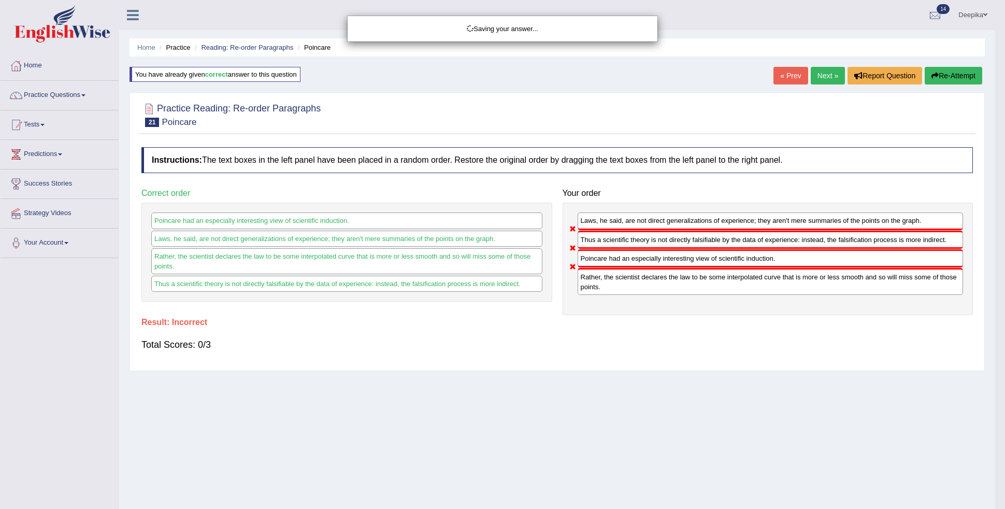
click at [828, 78] on div "Saving your answer..." at bounding box center [502, 254] width 1005 height 509
click at [770, 402] on div "Saving your answer..." at bounding box center [502, 254] width 1005 height 509
click at [819, 73] on div "Saving your answer..." at bounding box center [502, 254] width 1005 height 509
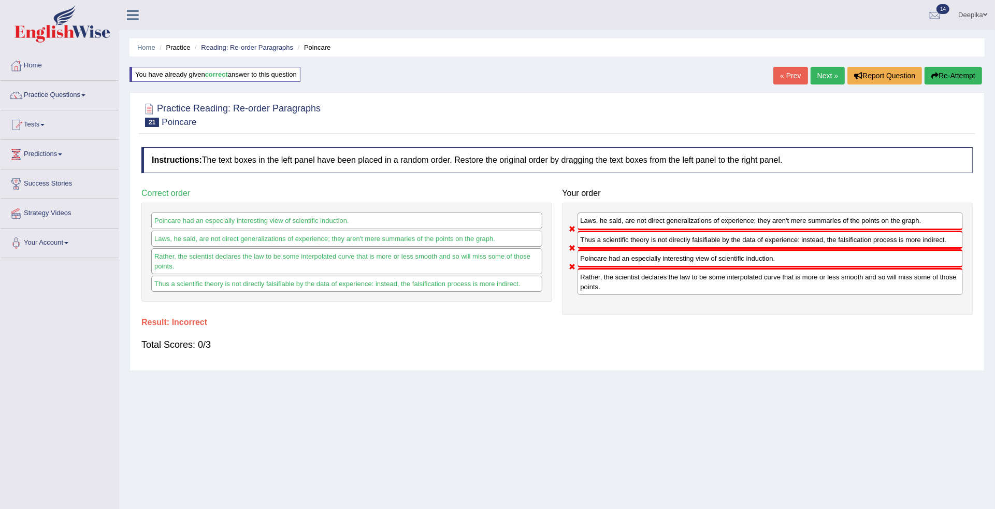
click at [823, 76] on link "Next »" at bounding box center [827, 76] width 34 height 18
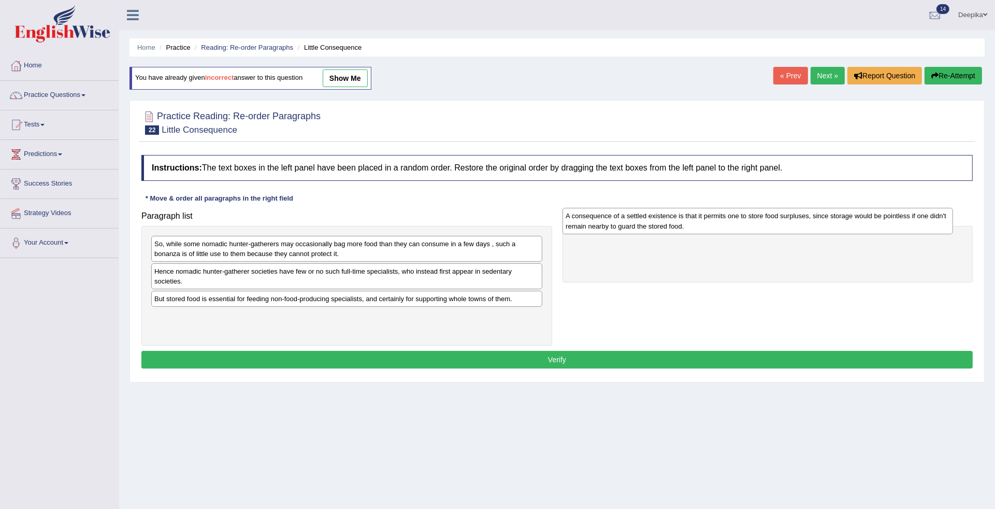
drag, startPoint x: 355, startPoint y: 307, endPoint x: 766, endPoint y: 223, distance: 419.5
click at [766, 223] on div "A consequence of a settled existence is that it permits one to store food surpl…" at bounding box center [757, 221] width 390 height 26
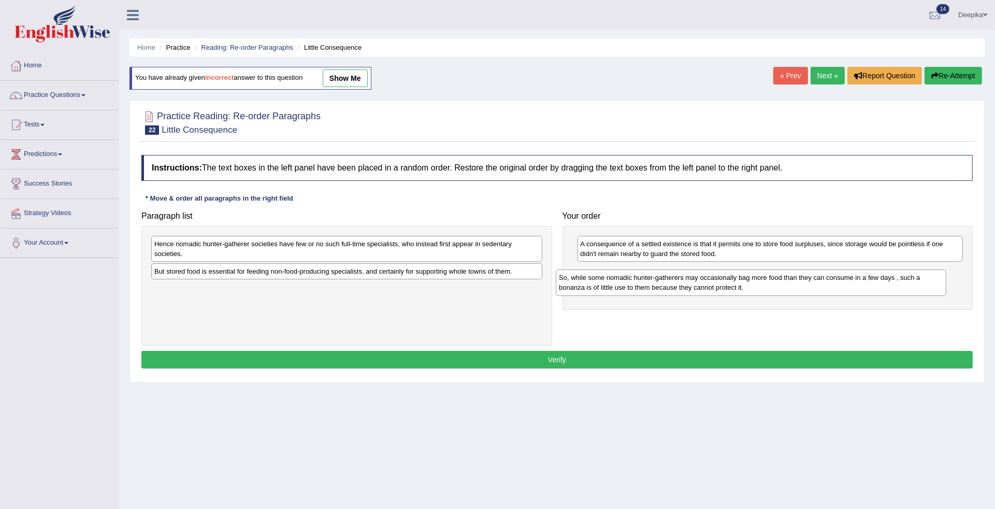
drag, startPoint x: 353, startPoint y: 249, endPoint x: 757, endPoint y: 282, distance: 405.8
click at [757, 282] on div "So, while some nomadic hunter-gatherers may occasionally bag more food than the…" at bounding box center [751, 282] width 390 height 26
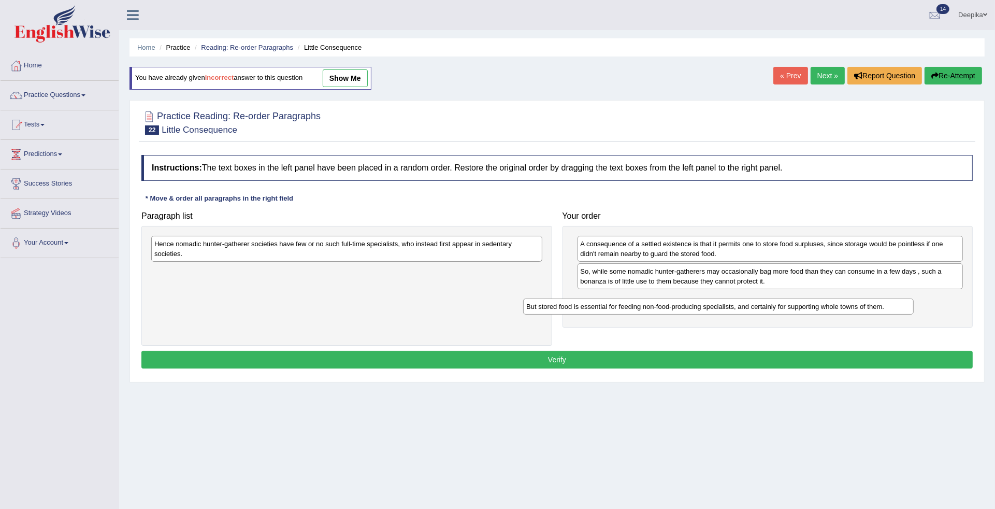
drag, startPoint x: 374, startPoint y: 272, endPoint x: 772, endPoint y: 293, distance: 397.7
click at [772, 298] on div "But stored food is essential for feeding non-food-producing specialists, and ce…" at bounding box center [718, 306] width 390 height 17
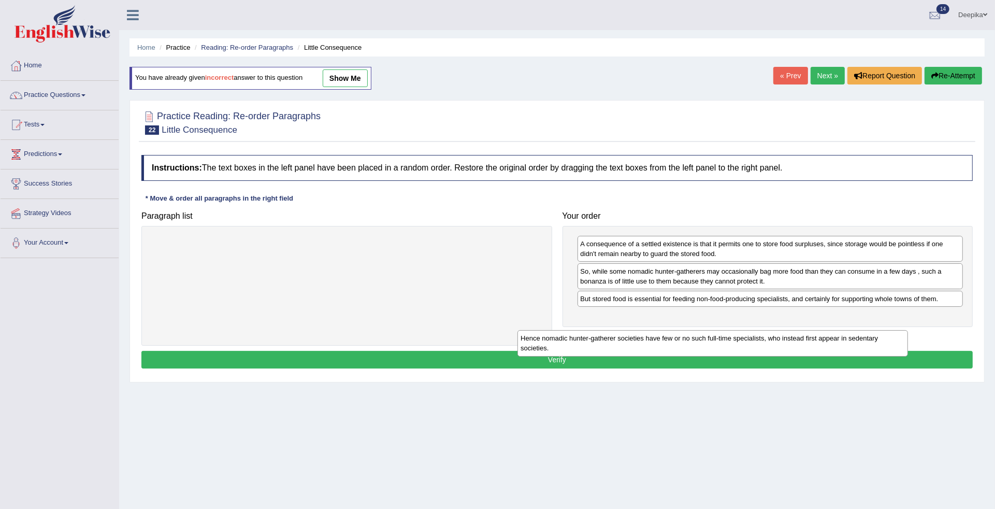
drag, startPoint x: 474, startPoint y: 250, endPoint x: 840, endPoint y: 344, distance: 378.1
click at [840, 344] on div "Hence nomadic hunter-gatherer societies have few or no such full-time specialis…" at bounding box center [712, 343] width 390 height 26
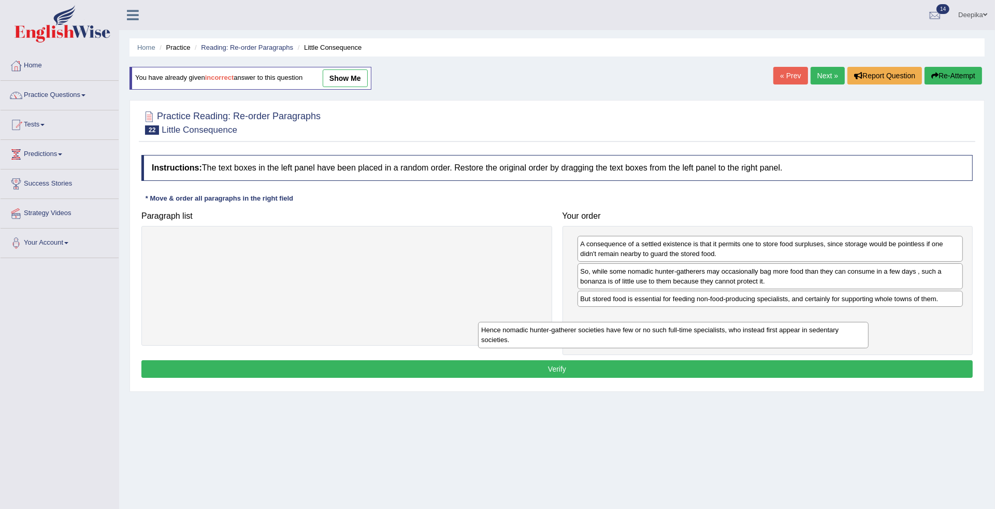
drag, startPoint x: 485, startPoint y: 257, endPoint x: 891, endPoint y: 314, distance: 410.0
click at [868, 322] on div "Hence nomadic hunter-gatherer societies have few or no such full-time specialis…" at bounding box center [673, 335] width 390 height 26
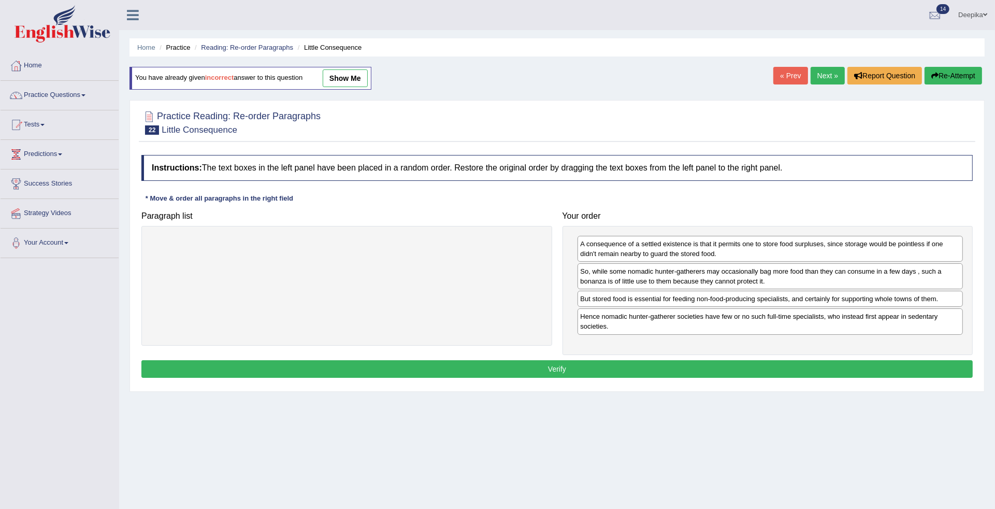
click at [594, 373] on button "Verify" at bounding box center [556, 369] width 831 height 18
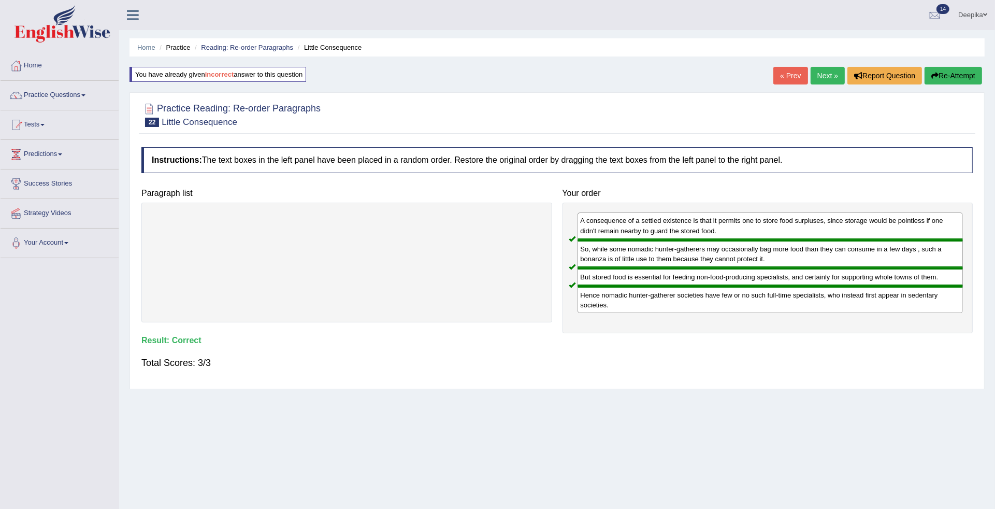
click at [829, 70] on link "Next »" at bounding box center [827, 76] width 34 height 18
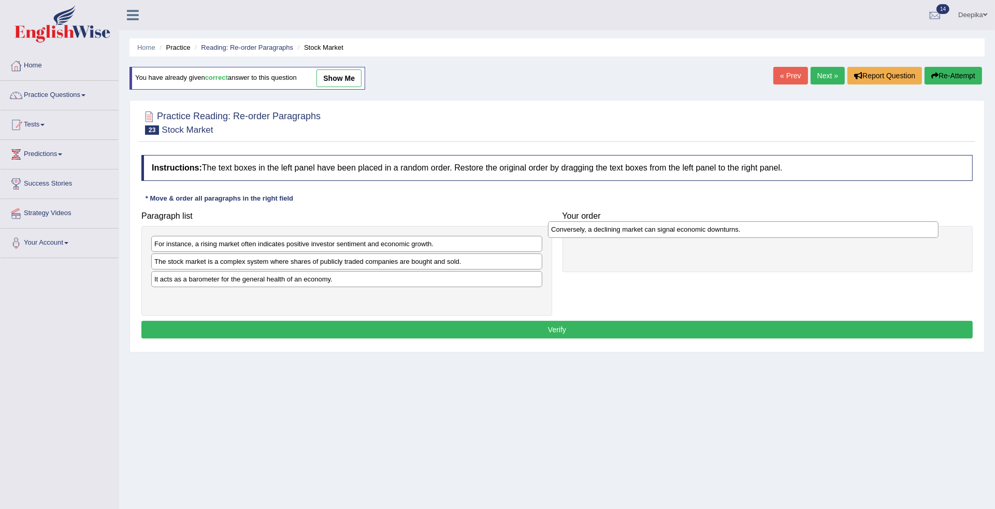
drag, startPoint x: 337, startPoint y: 282, endPoint x: 744, endPoint y: 231, distance: 410.7
click at [744, 231] on div "Conversely, a declining market can signal economic downturns." at bounding box center [743, 229] width 390 height 17
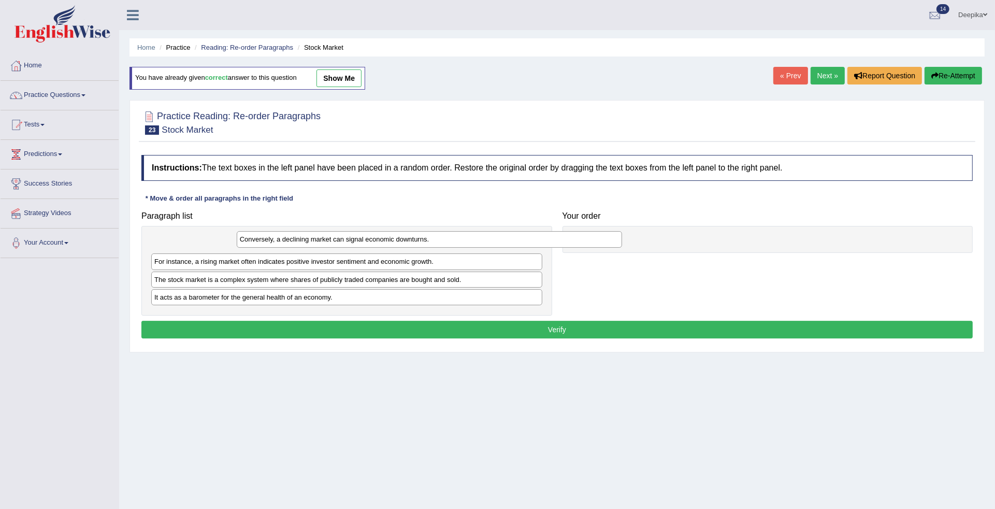
drag, startPoint x: 744, startPoint y: 246, endPoint x: 403, endPoint y: 242, distance: 340.8
click at [403, 242] on div "Conversely, a declining market can signal economic downturns." at bounding box center [429, 239] width 385 height 17
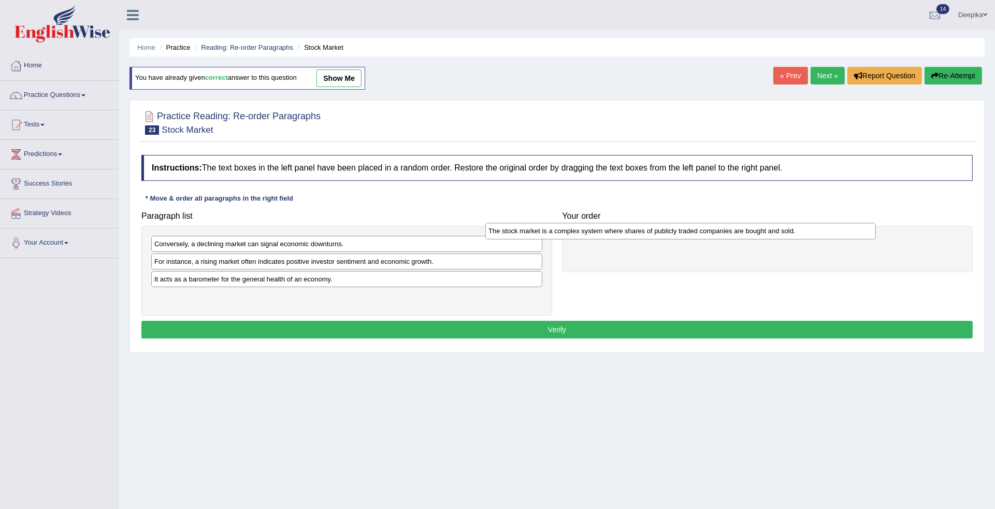
drag, startPoint x: 350, startPoint y: 280, endPoint x: 695, endPoint y: 231, distance: 348.3
click at [695, 231] on div "The stock market is a complex system where shares of publicly traded companies …" at bounding box center [680, 231] width 390 height 17
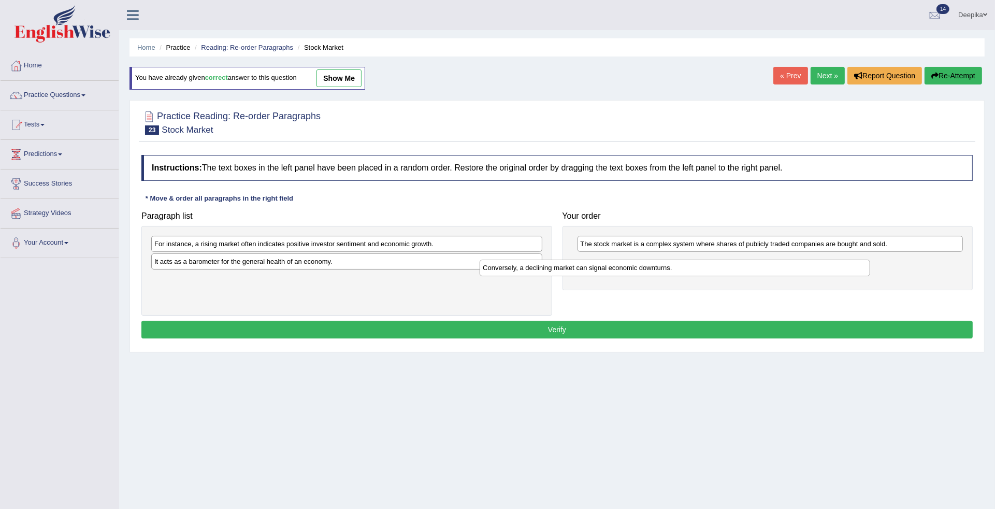
drag, startPoint x: 465, startPoint y: 239, endPoint x: 821, endPoint y: 271, distance: 357.2
click at [821, 271] on div "Conversely, a declining market can signal economic downturns." at bounding box center [675, 267] width 390 height 17
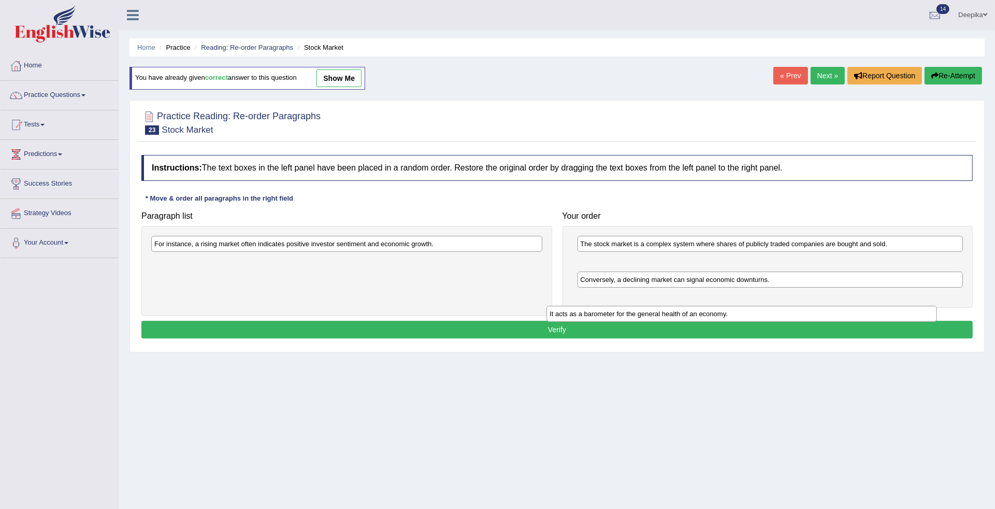
drag, startPoint x: 517, startPoint y: 263, endPoint x: 912, endPoint y: 316, distance: 398.6
click at [912, 316] on div "It acts as a barometer for the general health of an economy." at bounding box center [741, 314] width 390 height 17
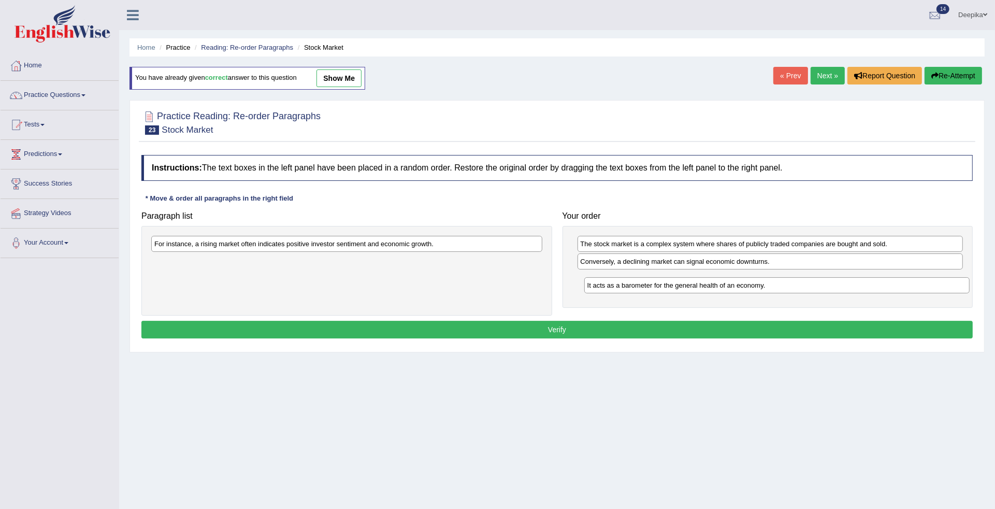
drag, startPoint x: 882, startPoint y: 257, endPoint x: 889, endPoint y: 281, distance: 24.3
click at [889, 281] on div "It acts as a barometer for the general health of an economy." at bounding box center [776, 285] width 385 height 17
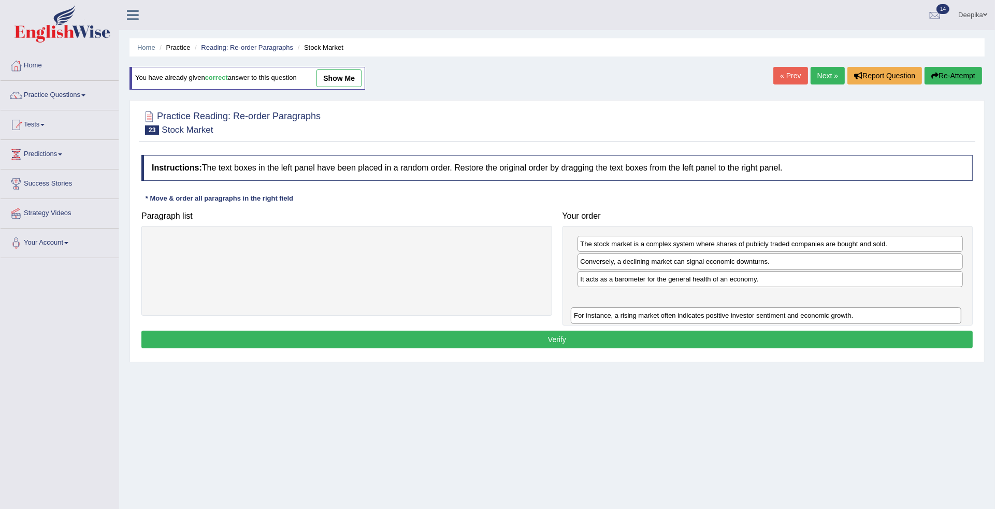
drag, startPoint x: 514, startPoint y: 245, endPoint x: 933, endPoint y: 316, distance: 425.5
click at [933, 316] on div "For instance, a rising market often indicates positive investor sentiment and e…" at bounding box center [766, 315] width 390 height 17
click at [562, 343] on button "Verify" at bounding box center [556, 339] width 831 height 18
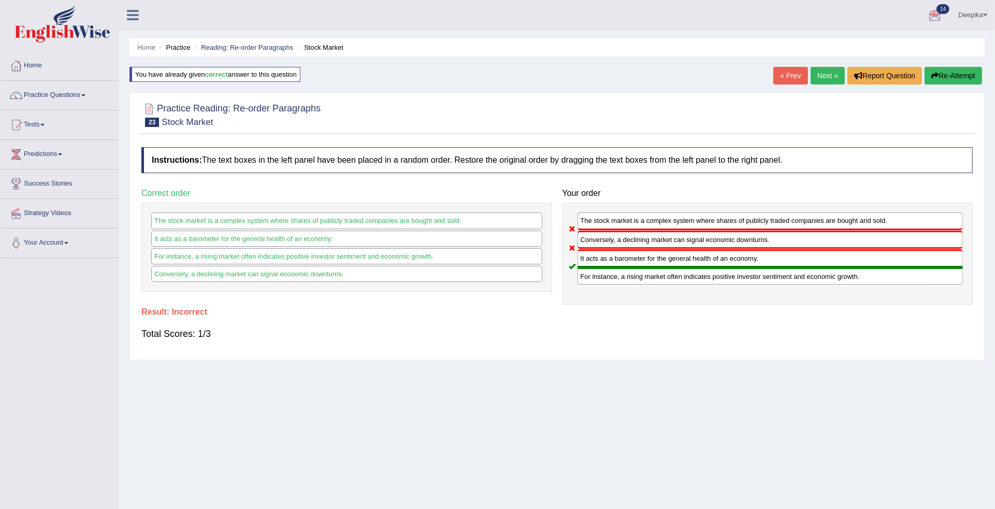
click at [825, 78] on link "Next »" at bounding box center [827, 76] width 34 height 18
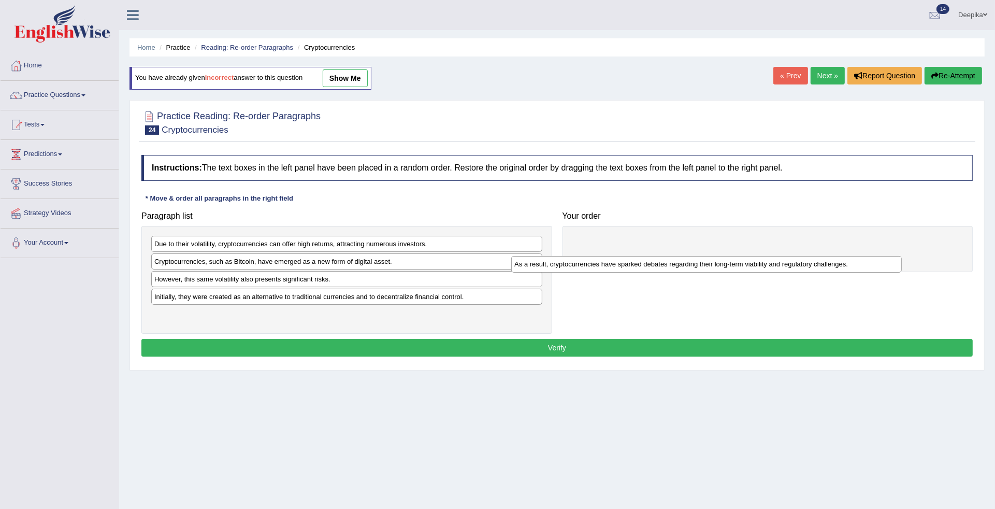
drag, startPoint x: 448, startPoint y: 276, endPoint x: 821, endPoint y: 255, distance: 373.5
click at [819, 260] on div "As a result, cryptocurrencies have sparked debates regarding their long-term vi…" at bounding box center [706, 264] width 390 height 17
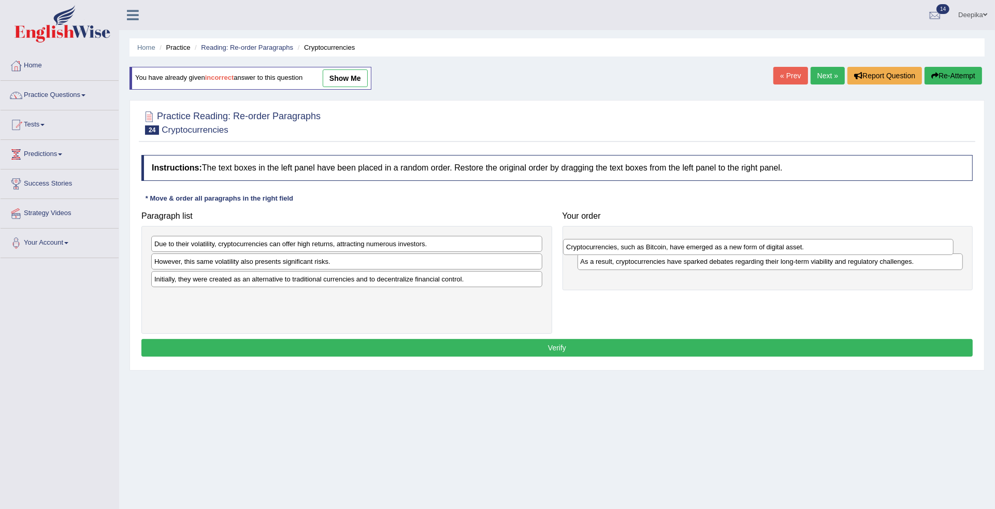
drag, startPoint x: 371, startPoint y: 260, endPoint x: 783, endPoint y: 245, distance: 412.0
click at [783, 245] on div "Cryptocurrencies, such as Bitcoin, have emerged as a new form of digital asset." at bounding box center [758, 247] width 390 height 17
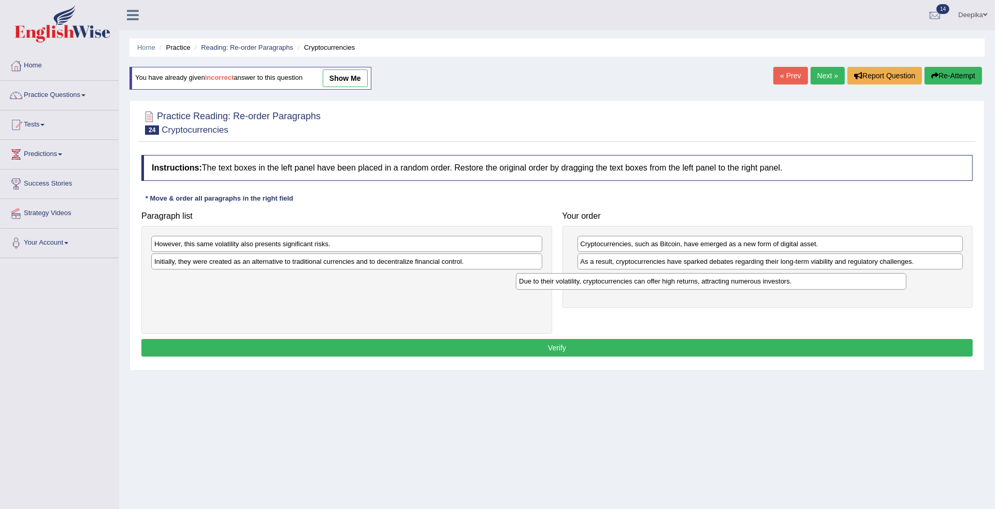
drag, startPoint x: 439, startPoint y: 243, endPoint x: 803, endPoint y: 281, distance: 366.5
click at [803, 281] on div "Due to their volatility, cryptocurrencies can offer high returns, attracting nu…" at bounding box center [711, 281] width 390 height 17
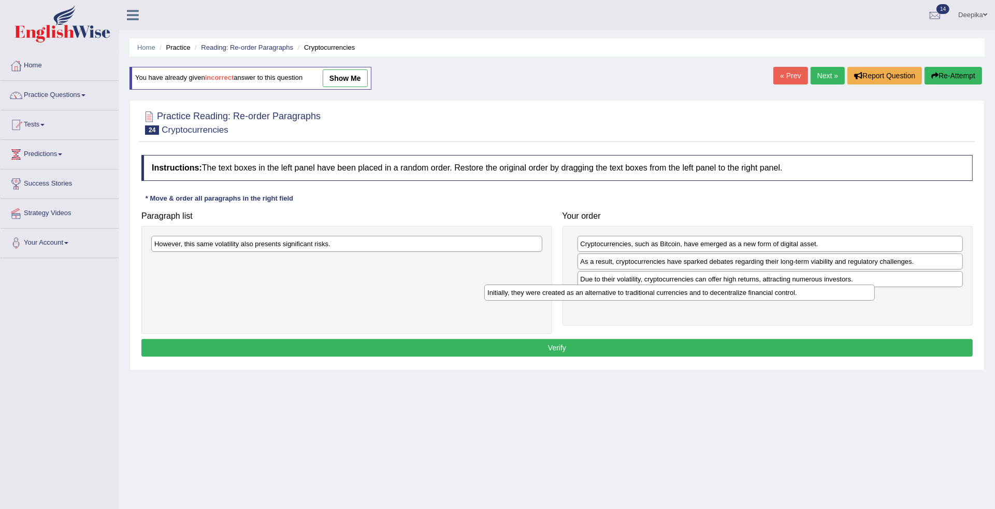
drag, startPoint x: 470, startPoint y: 262, endPoint x: 819, endPoint y: 289, distance: 350.1
click at [819, 289] on div "Initially, they were created as an alternative to traditional currencies and to…" at bounding box center [679, 292] width 390 height 17
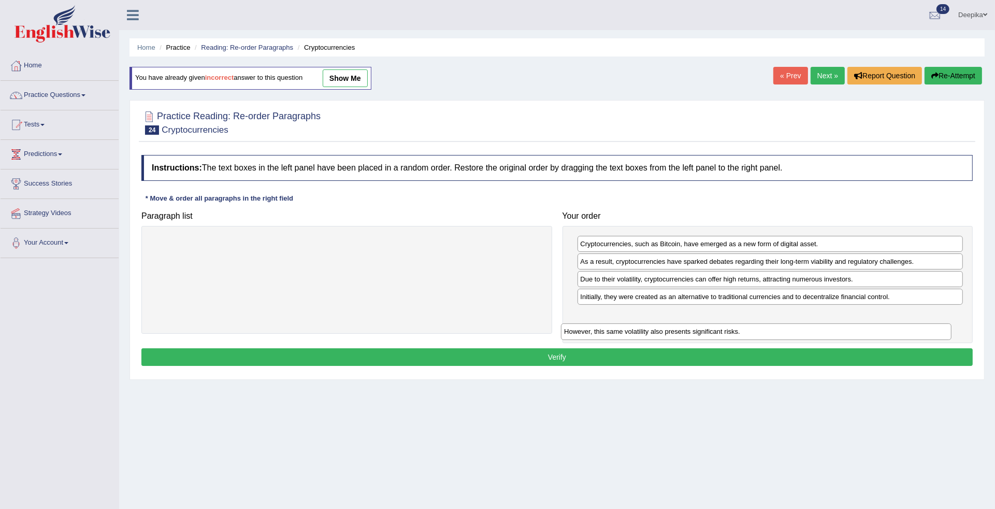
drag, startPoint x: 513, startPoint y: 241, endPoint x: 924, endPoint y: 328, distance: 420.7
click at [924, 328] on div "However, this same volatility also presents significant risks." at bounding box center [756, 331] width 390 height 17
click at [584, 354] on button "Verify" at bounding box center [556, 356] width 831 height 18
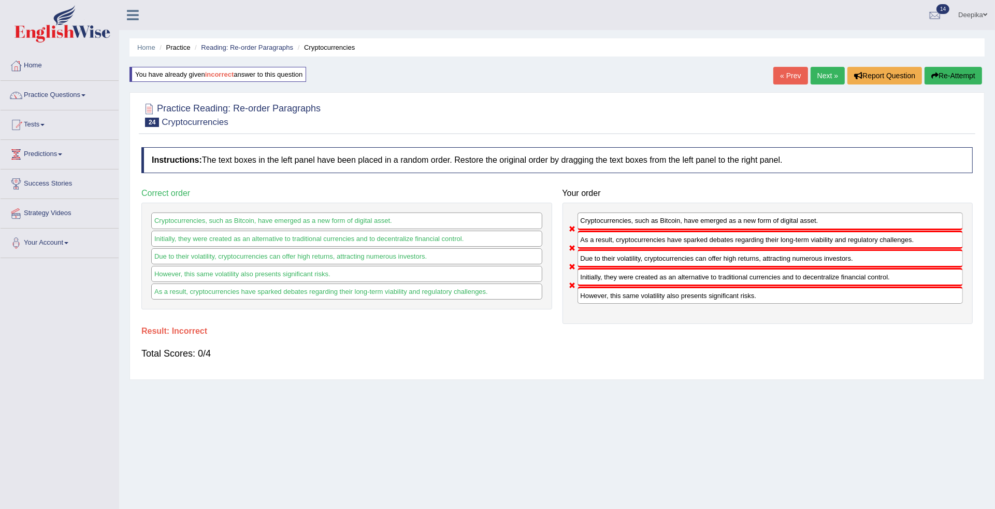
click at [823, 68] on link "Next »" at bounding box center [827, 76] width 34 height 18
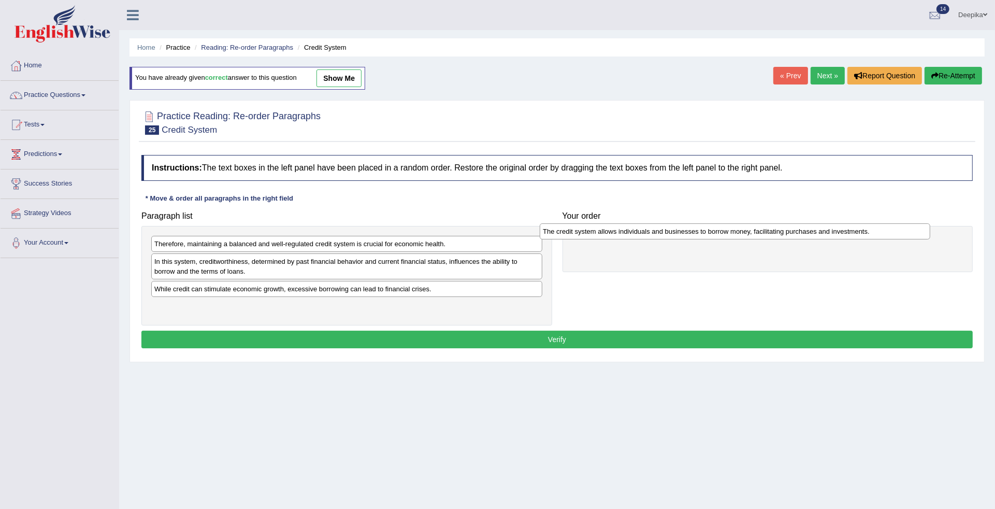
drag, startPoint x: 472, startPoint y: 265, endPoint x: 868, endPoint y: 234, distance: 397.9
click at [868, 234] on div "The credit system allows individuals and businesses to borrow money, facilitati…" at bounding box center [735, 231] width 390 height 17
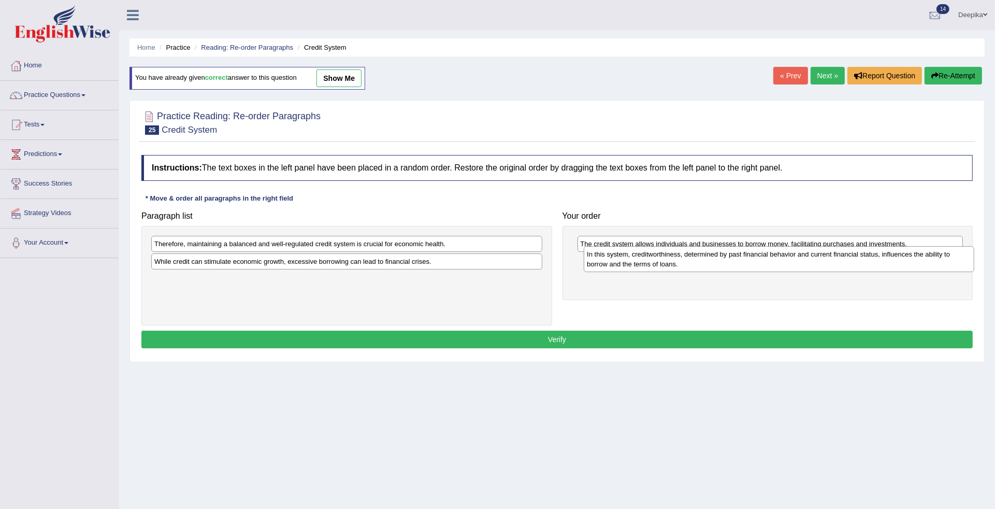
drag, startPoint x: 452, startPoint y: 269, endPoint x: 884, endPoint y: 262, distance: 432.5
click at [884, 262] on div "In this system, creditworthiness, determined by past financial behavior and cur…" at bounding box center [779, 259] width 390 height 26
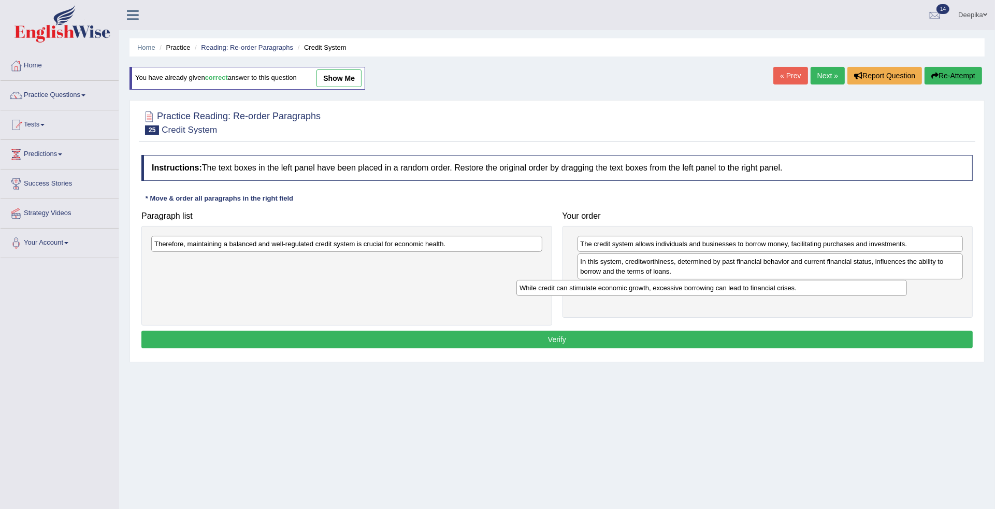
drag, startPoint x: 482, startPoint y: 263, endPoint x: 865, endPoint y: 291, distance: 384.3
click at [864, 291] on div "While credit can stimulate economic growth, excessive borrowing can lead to fin…" at bounding box center [711, 288] width 390 height 17
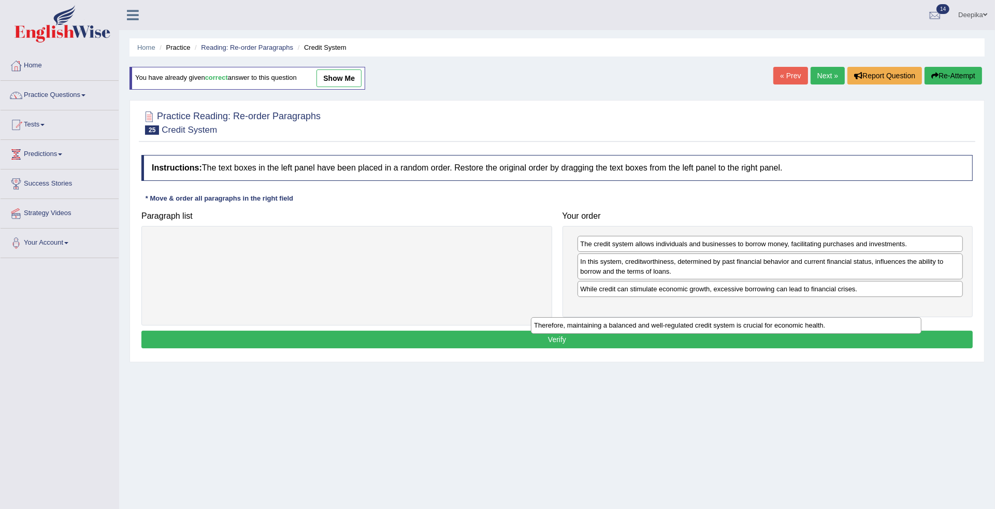
drag, startPoint x: 468, startPoint y: 249, endPoint x: 851, endPoint y: 330, distance: 391.7
click at [851, 330] on div "Therefore, maintaining a balanced and well-regulated credit system is crucial f…" at bounding box center [726, 325] width 390 height 17
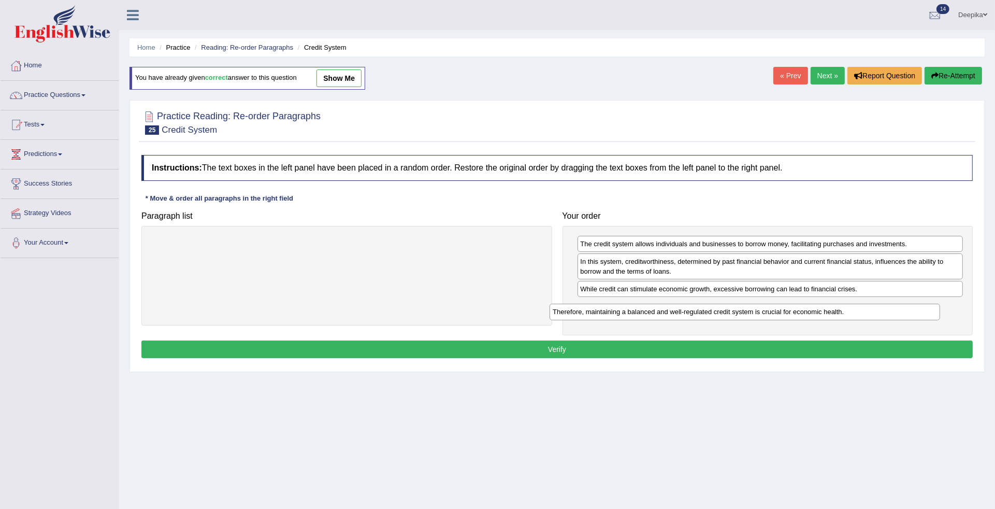
drag, startPoint x: 487, startPoint y: 242, endPoint x: 886, endPoint y: 309, distance: 403.8
click at [886, 309] on div "Therefore, maintaining a balanced and well-regulated credit system is crucial f…" at bounding box center [744, 311] width 390 height 17
click at [584, 346] on button "Verify" at bounding box center [556, 349] width 831 height 18
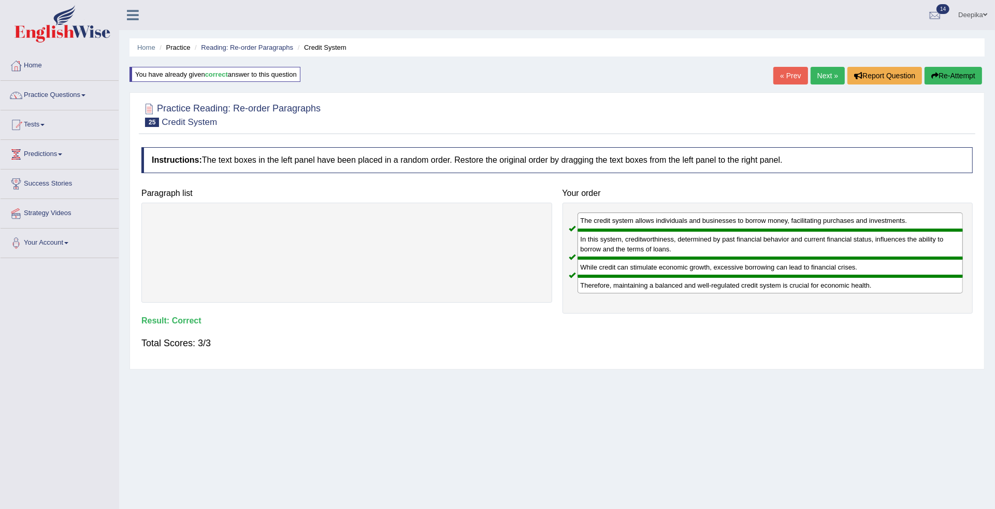
click at [816, 74] on link "Next »" at bounding box center [827, 76] width 34 height 18
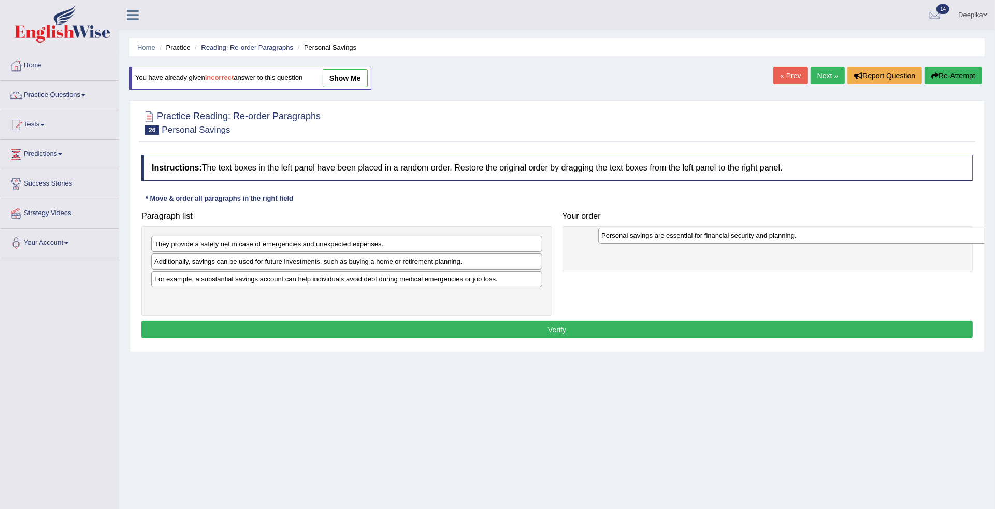
drag, startPoint x: 417, startPoint y: 299, endPoint x: 863, endPoint y: 237, distance: 449.7
click at [863, 237] on div "Personal savings are essential for financial security and planning." at bounding box center [793, 235] width 390 height 17
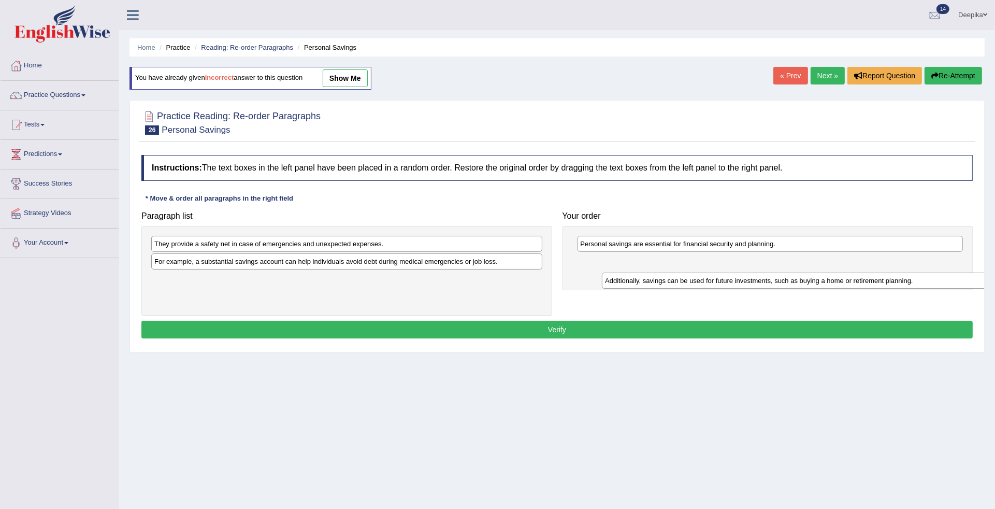
drag, startPoint x: 453, startPoint y: 262, endPoint x: 893, endPoint y: 274, distance: 440.4
click at [897, 277] on div "Additionally, savings can be used for future investments, such as buying a home…" at bounding box center [797, 280] width 390 height 17
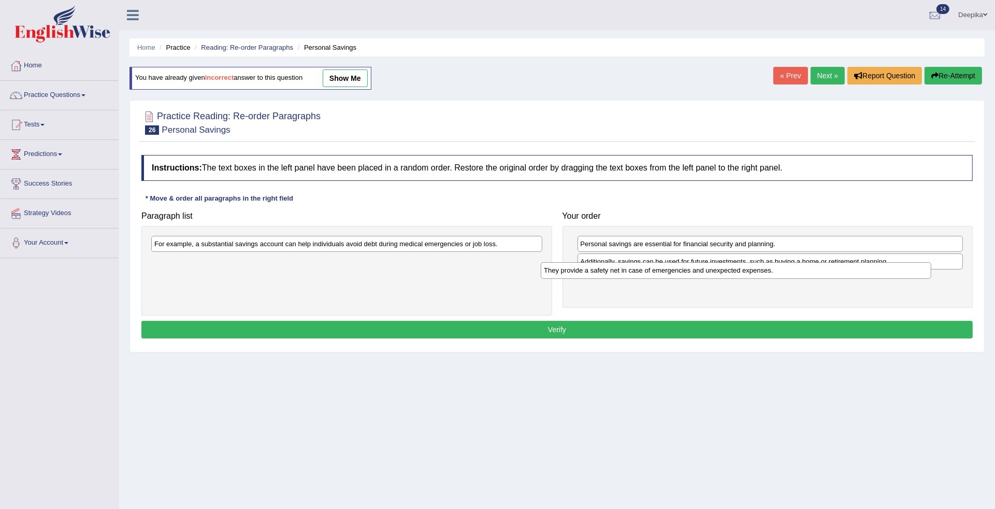
drag, startPoint x: 494, startPoint y: 244, endPoint x: 888, endPoint y: 272, distance: 395.6
click at [884, 271] on div "They provide a safety net in case of emergencies and unexpected expenses." at bounding box center [736, 270] width 390 height 17
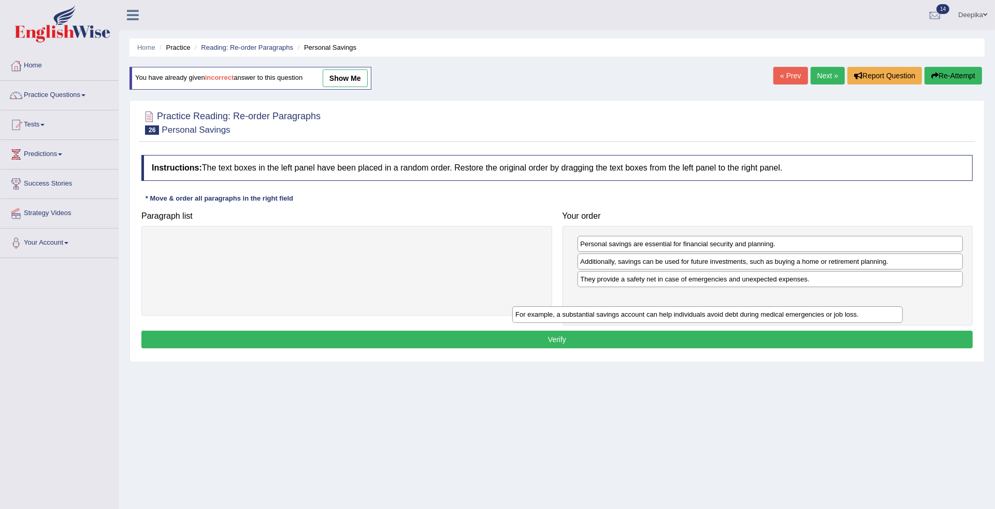
drag, startPoint x: 514, startPoint y: 243, endPoint x: 902, endPoint y: 308, distance: 393.2
click at [897, 314] on div "For example, a substantial savings account can help individuals avoid debt duri…" at bounding box center [707, 314] width 390 height 17
click at [560, 338] on button "Verify" at bounding box center [556, 339] width 831 height 18
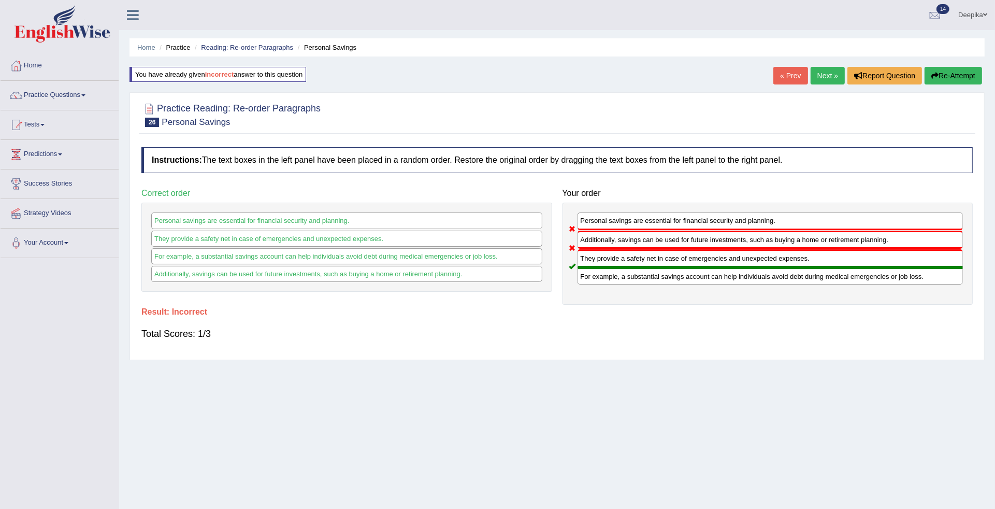
click at [829, 71] on link "Next »" at bounding box center [827, 76] width 34 height 18
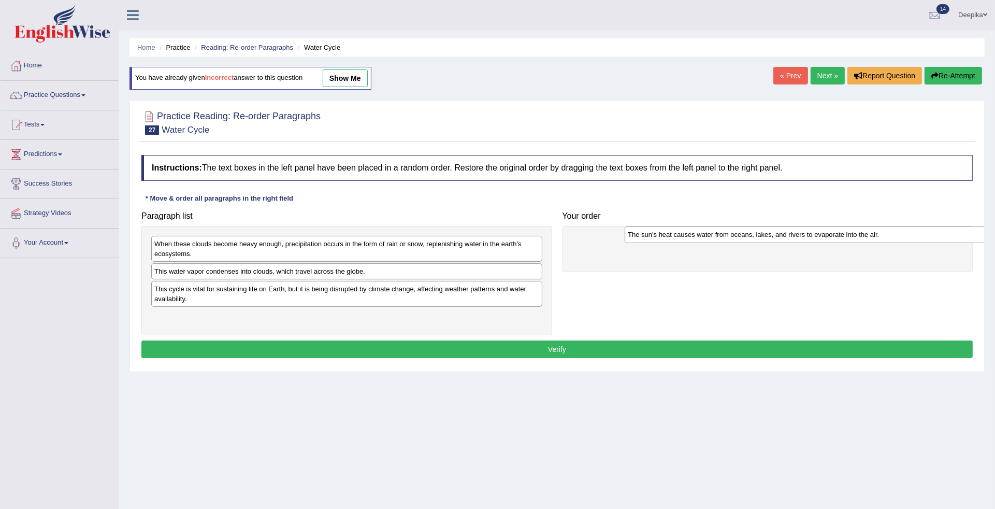
drag, startPoint x: 348, startPoint y: 320, endPoint x: 824, endPoint y: 237, distance: 483.1
click at [824, 237] on div "The sun's heat causes water from oceans, lakes, and rivers to evaporate into th…" at bounding box center [820, 234] width 390 height 17
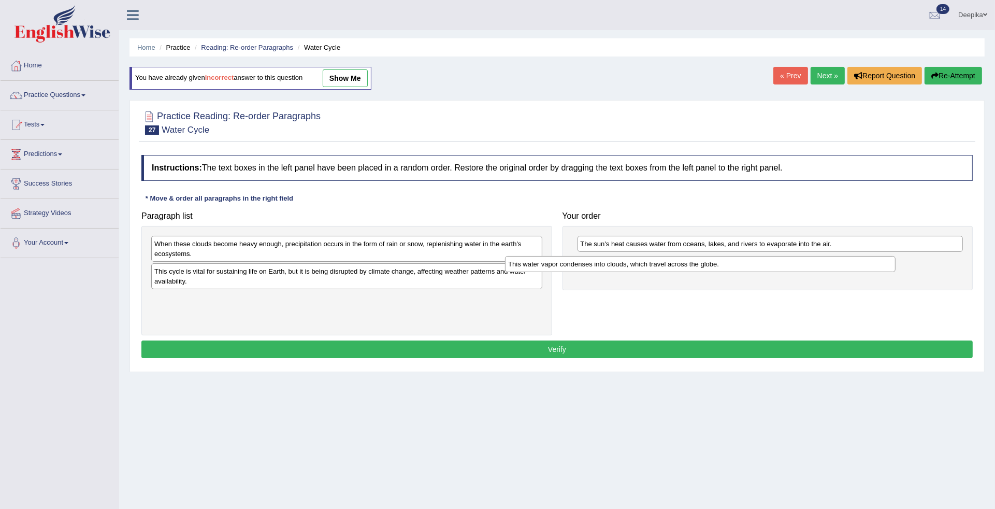
drag, startPoint x: 512, startPoint y: 270, endPoint x: 872, endPoint y: 262, distance: 360.0
click at [872, 262] on div "This water vapor condenses into clouds, which travel across the globe." at bounding box center [700, 264] width 390 height 17
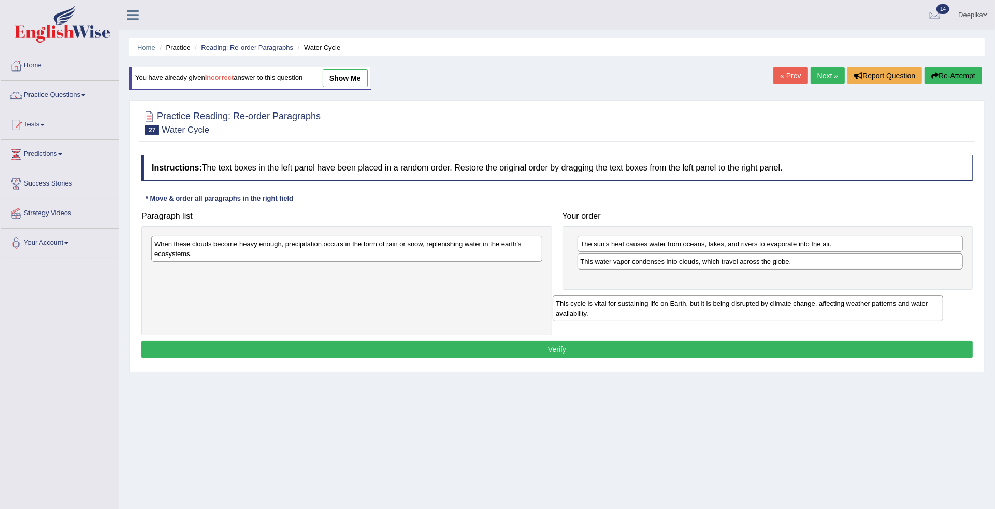
drag, startPoint x: 494, startPoint y: 277, endPoint x: 912, endPoint y: 298, distance: 419.5
click at [912, 298] on div "This cycle is vital for sustaining life on Earth, but it is being disrupted by …" at bounding box center [748, 308] width 390 height 26
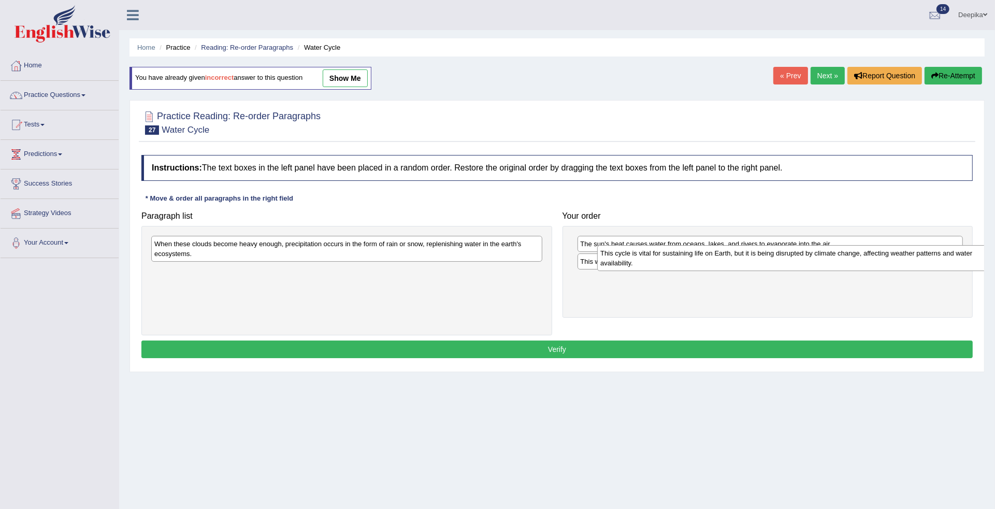
drag, startPoint x: 526, startPoint y: 270, endPoint x: 971, endPoint y: 251, distance: 446.3
click at [971, 251] on div "This cycle is vital for sustaining life on Earth, but it is being disrupted by …" at bounding box center [792, 258] width 390 height 26
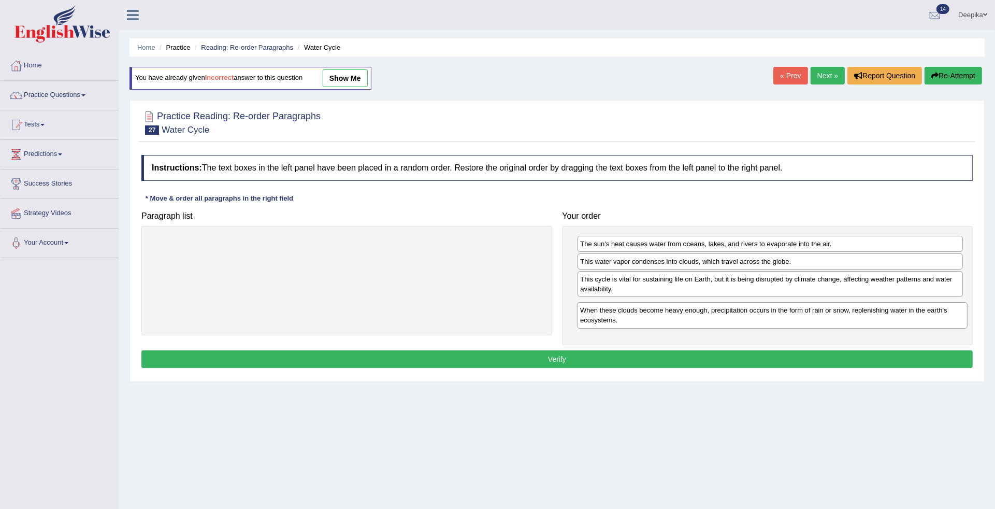
drag, startPoint x: 515, startPoint y: 246, endPoint x: 941, endPoint y: 312, distance: 431.2
click at [941, 312] on div "When these clouds become heavy enough, precipitation occurs in the form of rain…" at bounding box center [772, 315] width 390 height 26
click at [599, 363] on button "Verify" at bounding box center [556, 359] width 831 height 18
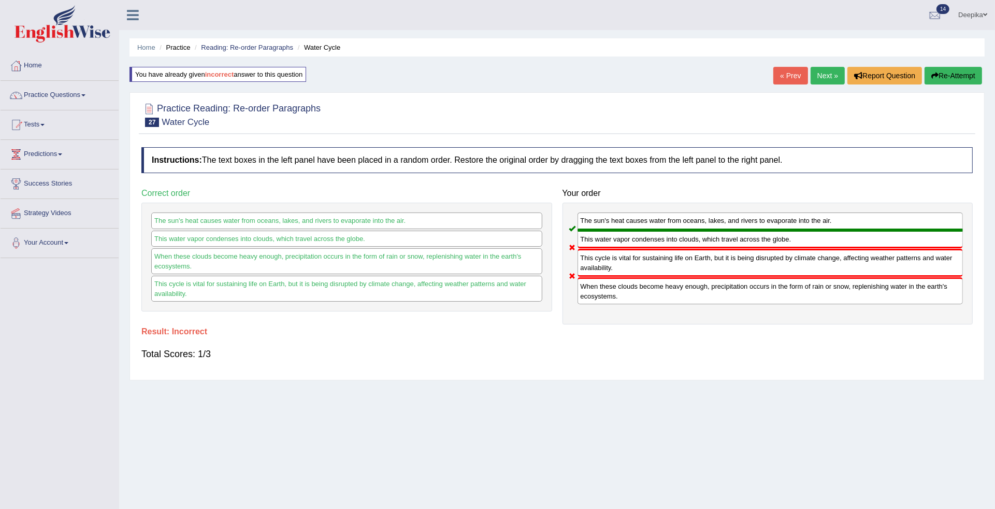
click at [825, 68] on link "Next »" at bounding box center [827, 76] width 34 height 18
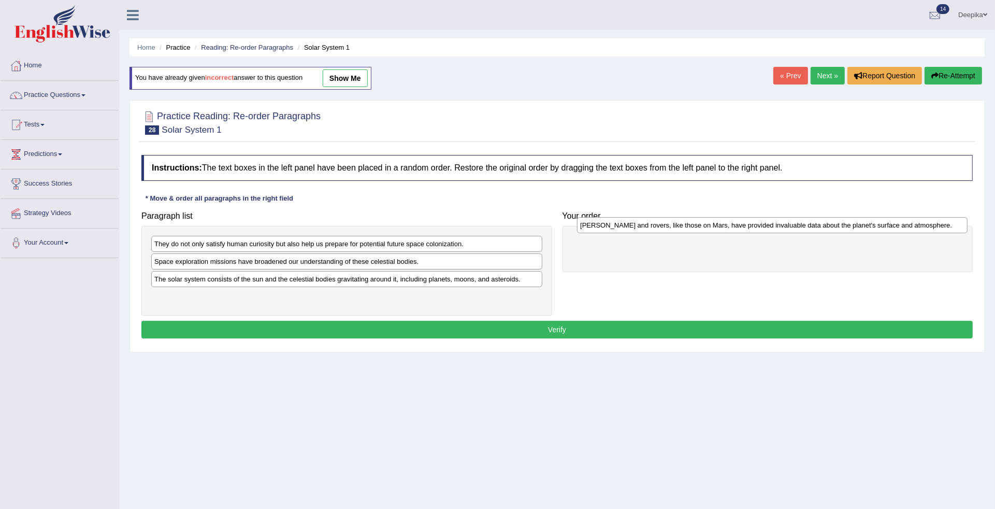
drag, startPoint x: 474, startPoint y: 297, endPoint x: 900, endPoint y: 225, distance: 431.6
click at [900, 225] on div "[PERSON_NAME] and rovers, like those on Mars, have provided invaluable data abo…" at bounding box center [772, 225] width 390 height 17
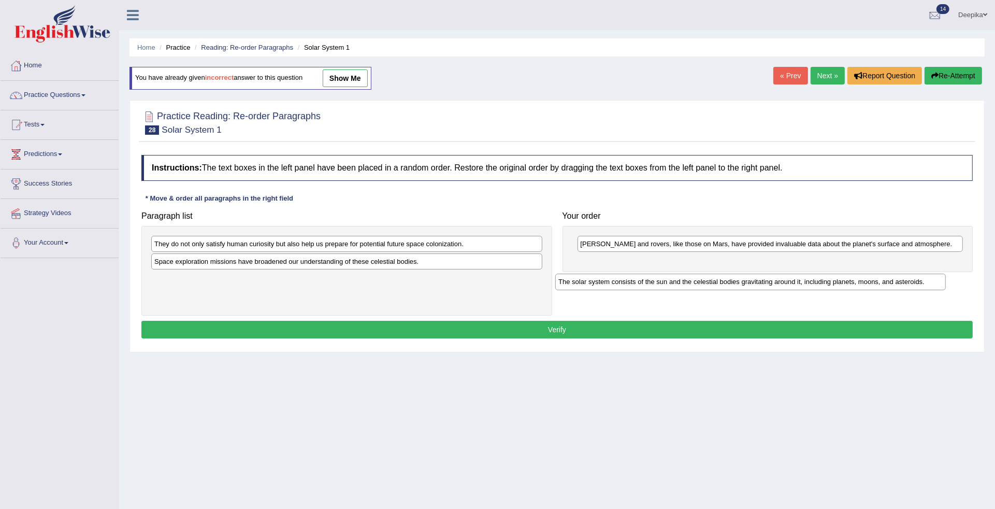
drag, startPoint x: 439, startPoint y: 284, endPoint x: 849, endPoint y: 284, distance: 410.1
click at [844, 286] on div "The solar system consists of the sun and the celestial bodies gravitating aroun…" at bounding box center [750, 281] width 390 height 17
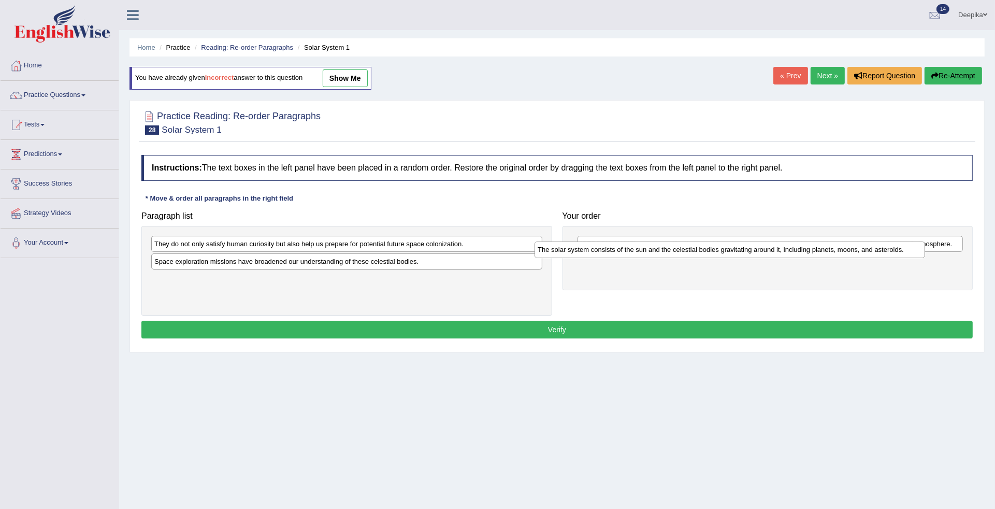
drag, startPoint x: 456, startPoint y: 279, endPoint x: 843, endPoint y: 250, distance: 387.9
click at [840, 250] on div "The solar system consists of the sun and the celestial bodies gravitating aroun…" at bounding box center [729, 249] width 390 height 17
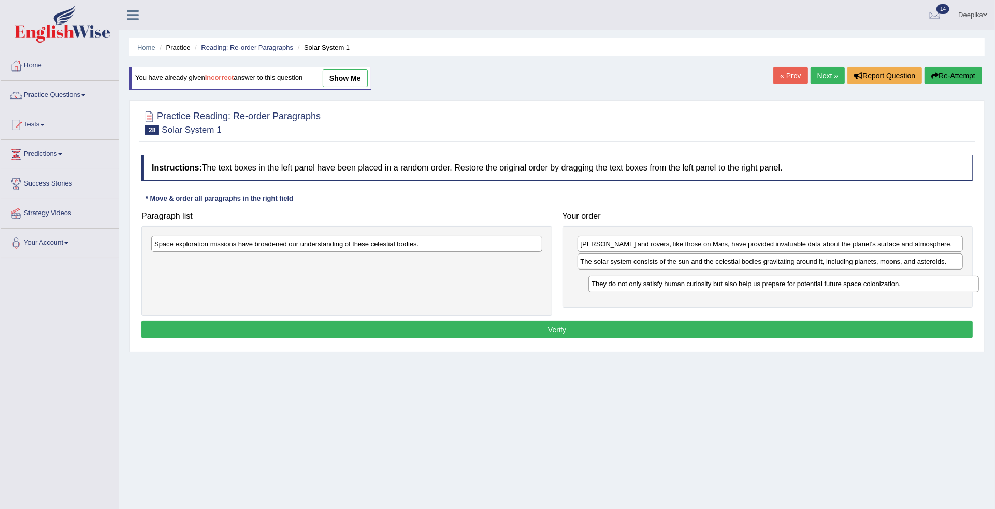
drag, startPoint x: 438, startPoint y: 240, endPoint x: 875, endPoint y: 280, distance: 438.9
click at [875, 280] on div "They do not only satisfy human curiosity but also help us prepare for potential…" at bounding box center [783, 283] width 390 height 17
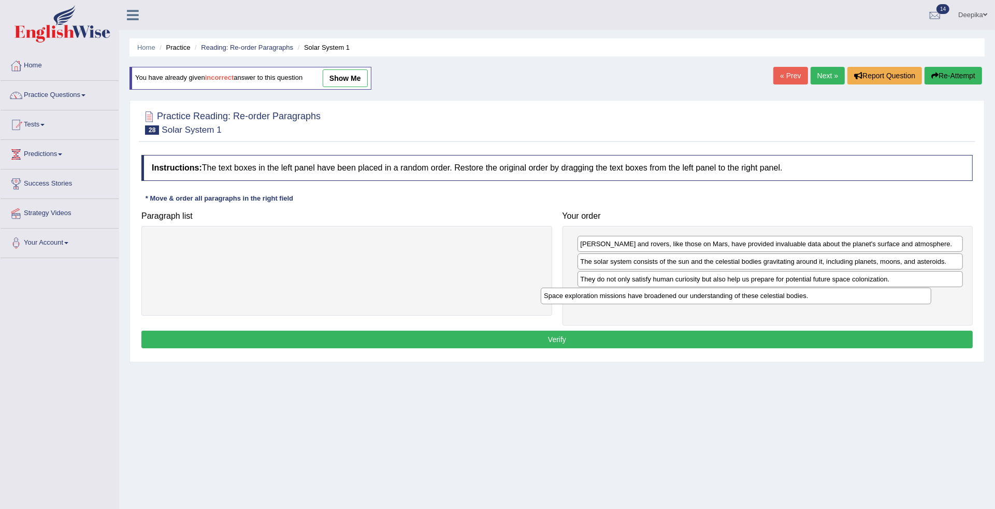
drag, startPoint x: 480, startPoint y: 244, endPoint x: 872, endPoint y: 296, distance: 395.4
click at [872, 296] on div "Space exploration missions have broadened our understanding of these celestial …" at bounding box center [736, 295] width 390 height 17
click at [557, 335] on button "Verify" at bounding box center [556, 339] width 831 height 18
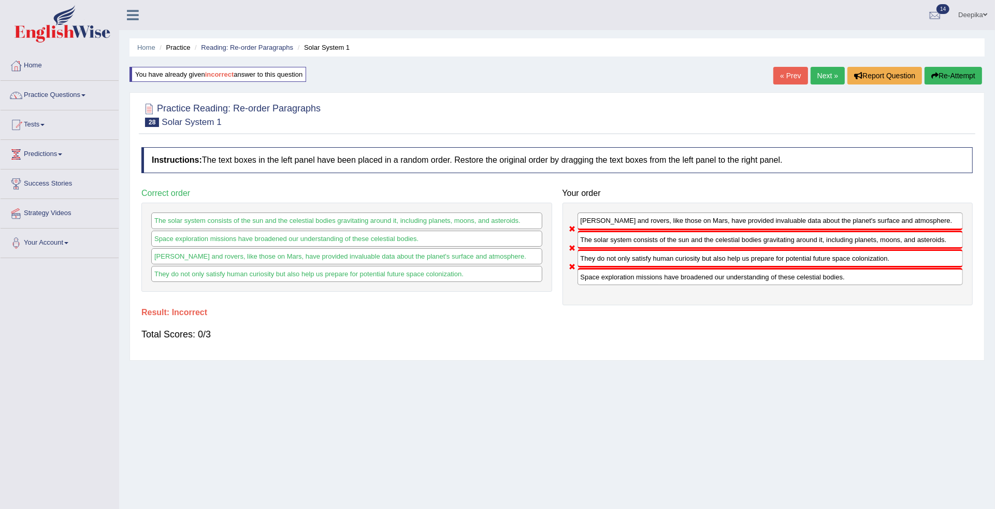
click at [832, 69] on link "Next »" at bounding box center [827, 76] width 34 height 18
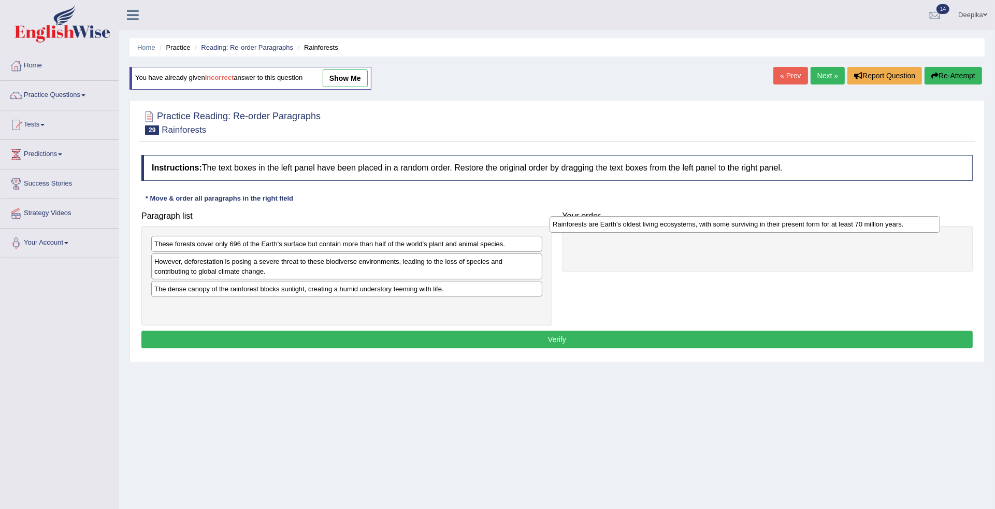
drag, startPoint x: 420, startPoint y: 288, endPoint x: 819, endPoint y: 223, distance: 403.5
click at [819, 223] on div "Rainforests are Earth's oldest living ecosystems, with some surviving in their …" at bounding box center [744, 224] width 390 height 17
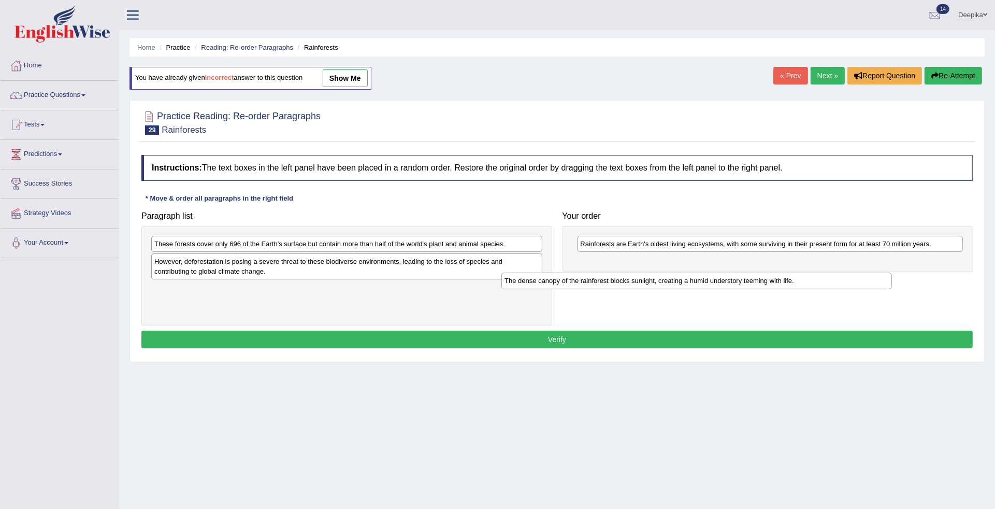
drag, startPoint x: 479, startPoint y: 293, endPoint x: 855, endPoint y: 282, distance: 376.6
click at [855, 282] on div "The dense canopy of the rainforest blocks sunlight, creating a humid understory…" at bounding box center [696, 280] width 390 height 17
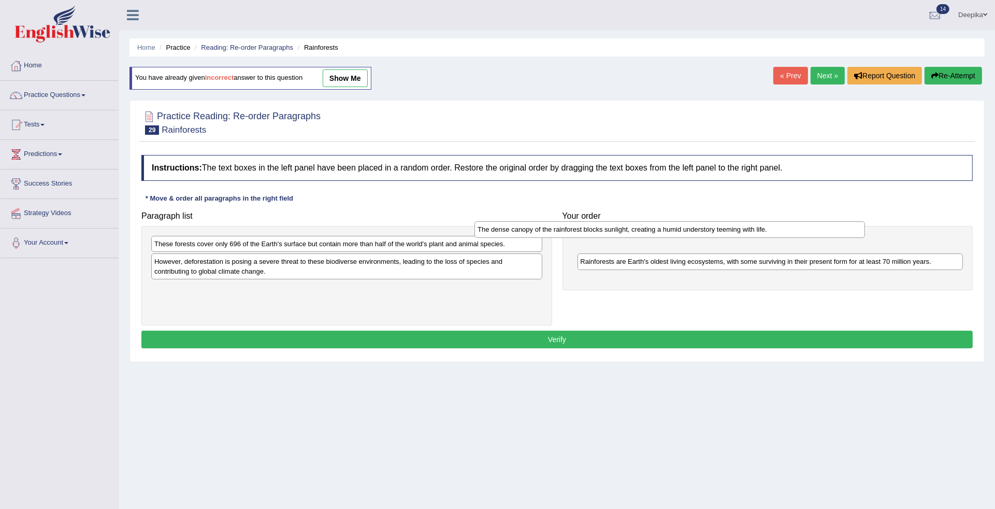
drag, startPoint x: 527, startPoint y: 286, endPoint x: 854, endPoint y: 226, distance: 332.8
click at [851, 226] on div "The dense canopy of the rainforest blocks sunlight, creating a humid understory…" at bounding box center [669, 229] width 390 height 17
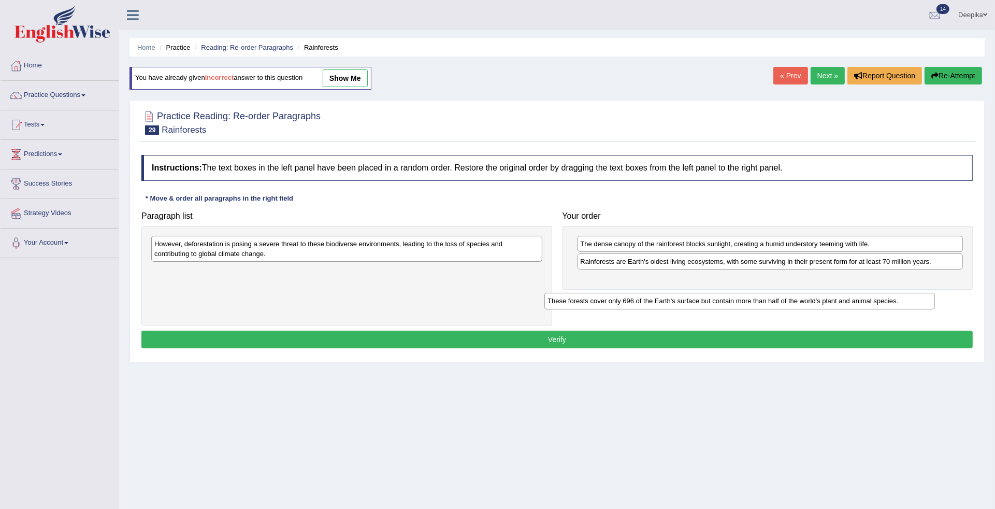
drag, startPoint x: 397, startPoint y: 246, endPoint x: 817, endPoint y: 285, distance: 421.3
click at [817, 293] on div "These forests cover only 696 of the Earth's surface but contain more than half …" at bounding box center [739, 301] width 390 height 17
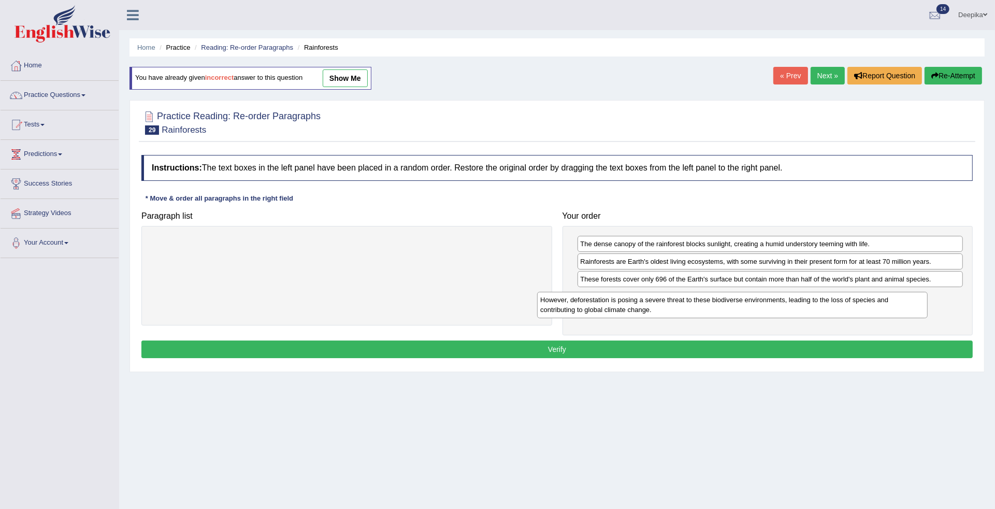
drag, startPoint x: 432, startPoint y: 244, endPoint x: 822, endPoint y: 302, distance: 393.6
click at [822, 302] on div "However, deforestation is posing a severe threat to these biodiverse environmen…" at bounding box center [732, 305] width 390 height 26
click at [575, 351] on button "Verify" at bounding box center [556, 349] width 831 height 18
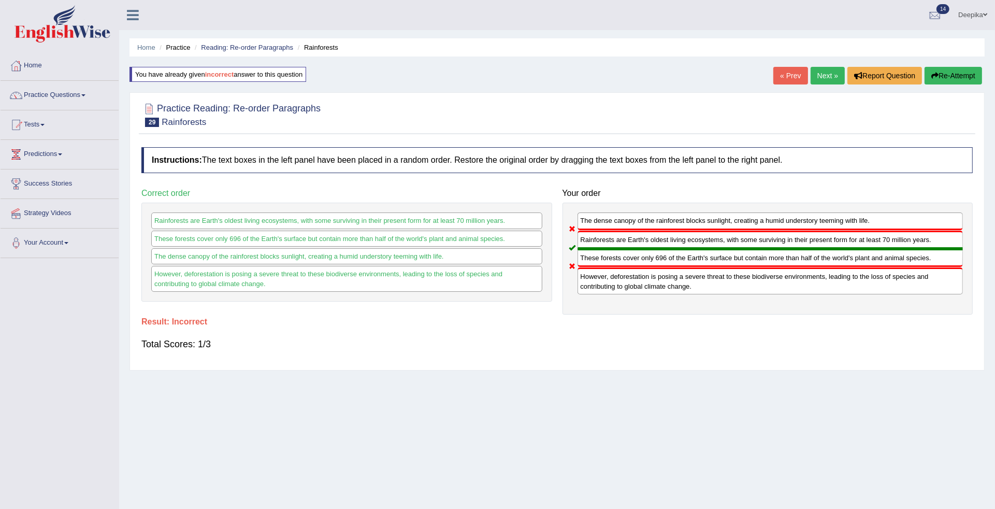
click at [817, 73] on link "Next »" at bounding box center [827, 76] width 34 height 18
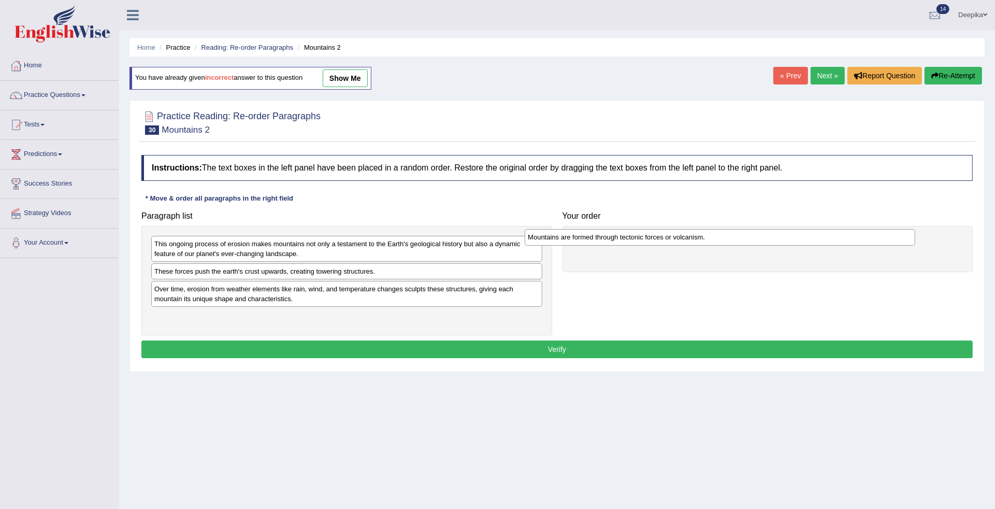
drag, startPoint x: 505, startPoint y: 245, endPoint x: 879, endPoint y: 238, distance: 373.4
click at [879, 238] on div "Mountains are formed through tectonic forces or volcanism." at bounding box center [720, 237] width 390 height 17
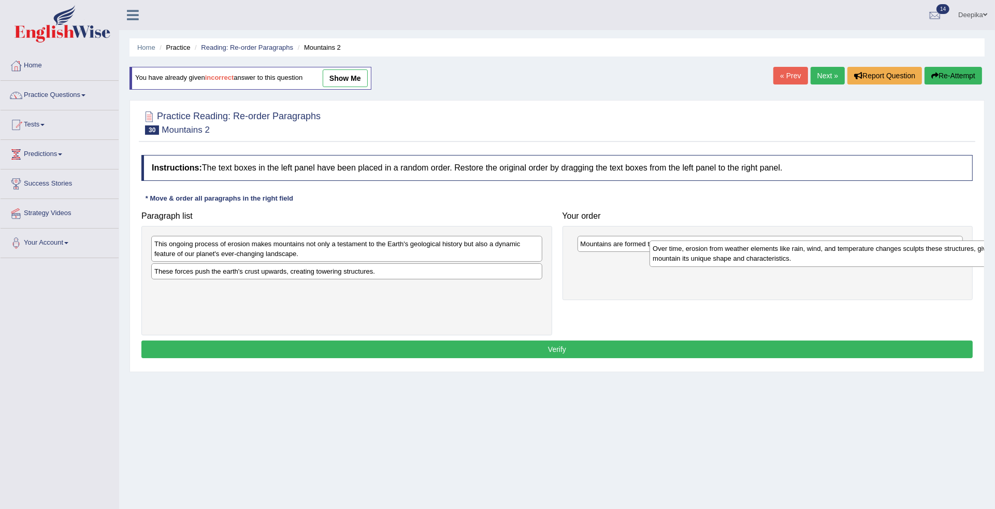
drag, startPoint x: 489, startPoint y: 288, endPoint x: 983, endPoint y: 247, distance: 495.2
click at [983, 247] on div "Over time, erosion from weather elements like rain, wind, and temperature chang…" at bounding box center [844, 253] width 390 height 26
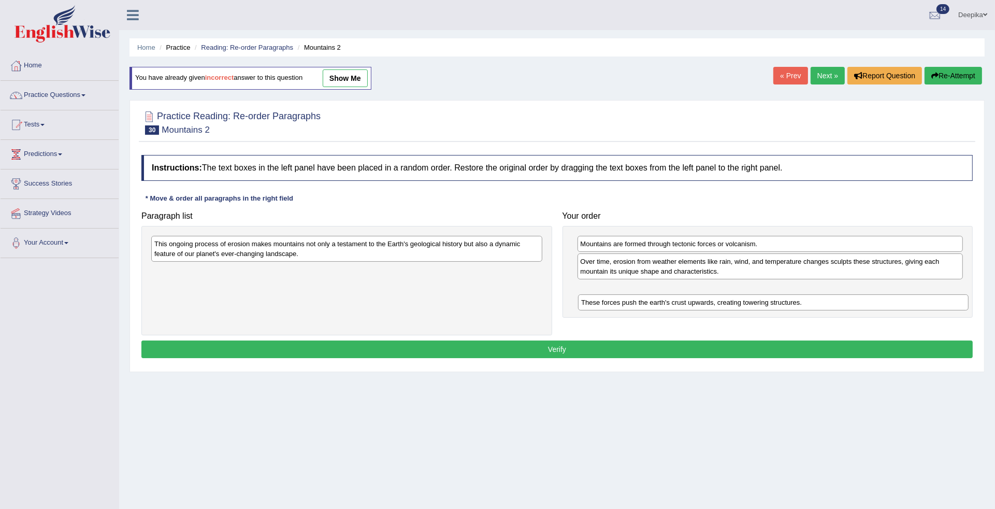
drag, startPoint x: 525, startPoint y: 265, endPoint x: 957, endPoint y: 295, distance: 433.4
click at [957, 295] on div "These forces push the earth's crust upwards, creating towering structures." at bounding box center [773, 302] width 390 height 17
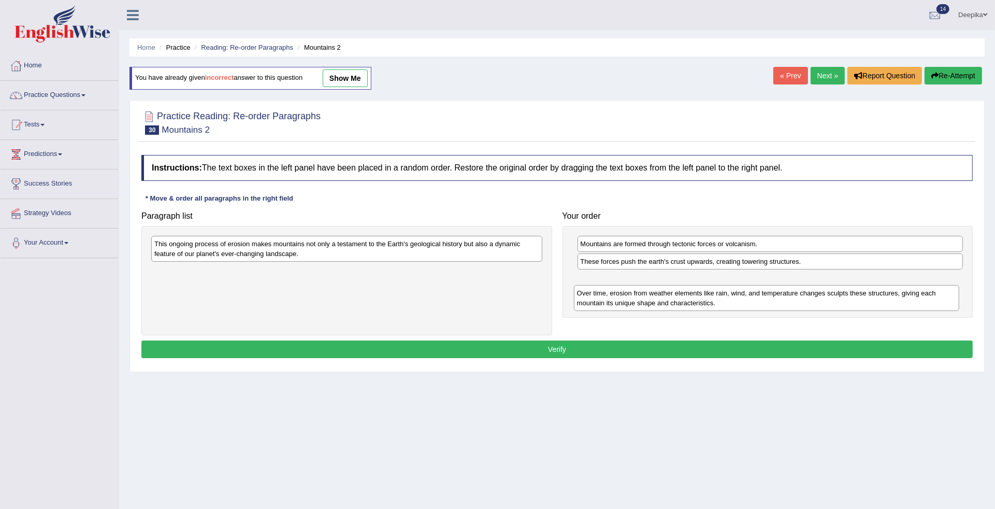
drag, startPoint x: 910, startPoint y: 263, endPoint x: 907, endPoint y: 294, distance: 31.3
click at [907, 294] on div "Over time, erosion from weather elements like rain, wind, and temperature chang…" at bounding box center [766, 298] width 385 height 26
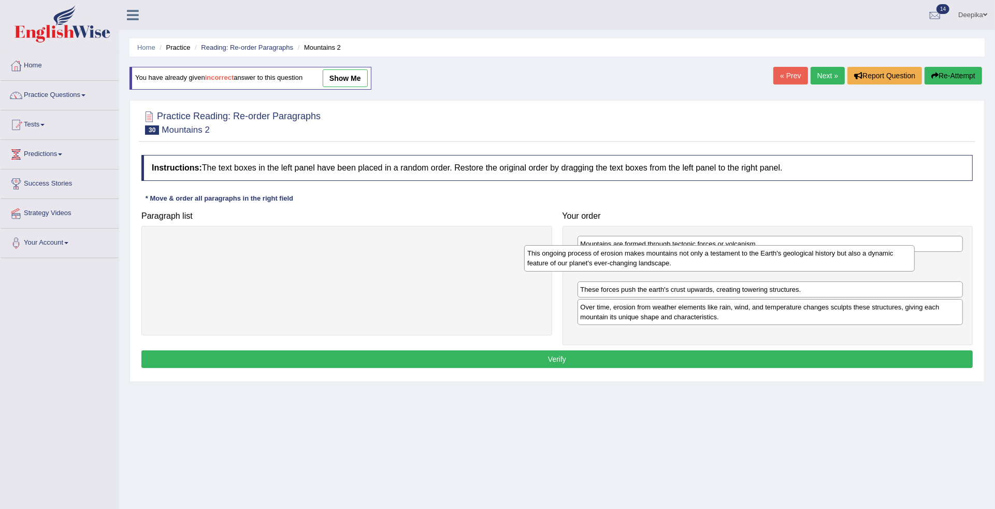
drag, startPoint x: 471, startPoint y: 256, endPoint x: 863, endPoint y: 273, distance: 391.8
click at [862, 271] on div "This ongoing process of erosion makes mountains not only a testament to the Ear…" at bounding box center [719, 258] width 390 height 26
click at [549, 359] on button "Verify" at bounding box center [556, 359] width 831 height 18
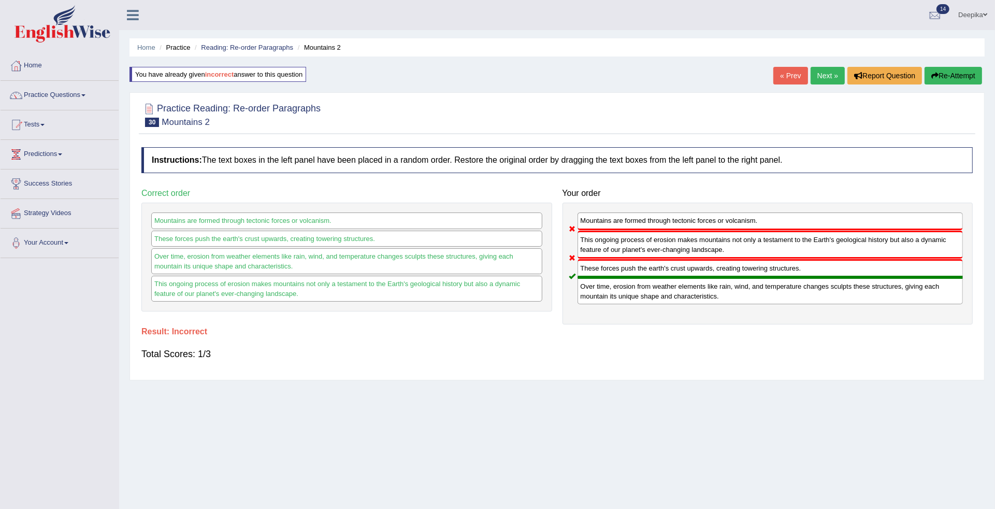
click at [825, 68] on link "Next »" at bounding box center [827, 76] width 34 height 18
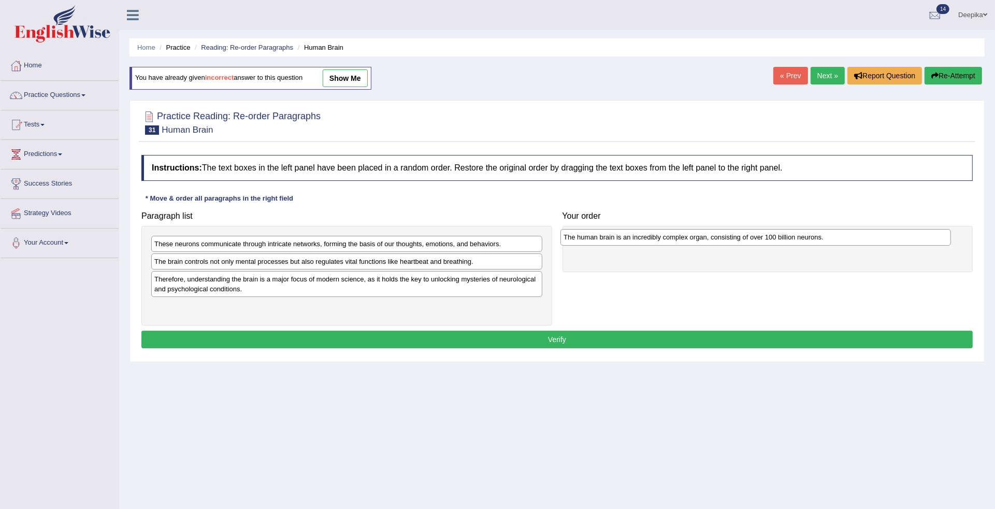
drag, startPoint x: 444, startPoint y: 279, endPoint x: 853, endPoint y: 236, distance: 411.3
click at [853, 236] on div "The human brain is an incredibly complex organ, consisting of over 100 billion …" at bounding box center [755, 237] width 390 height 17
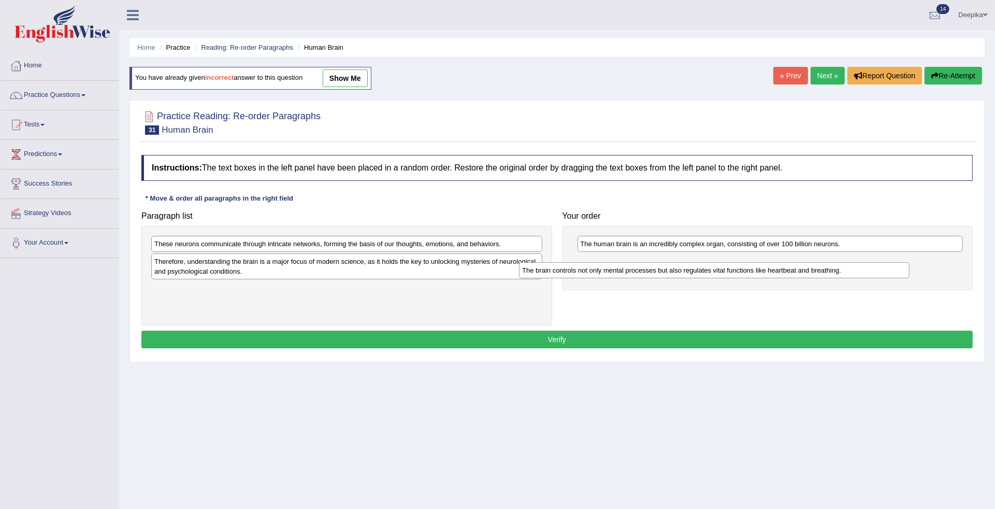
drag, startPoint x: 429, startPoint y: 260, endPoint x: 801, endPoint y: 265, distance: 372.4
click at [797, 268] on div "The brain controls not only mental processes but also regulates vital functions…" at bounding box center [714, 270] width 390 height 17
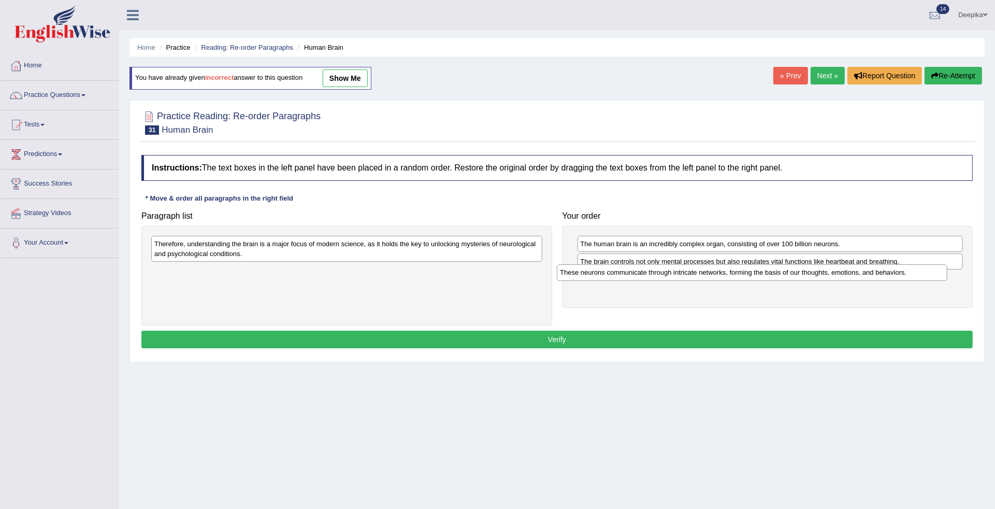
drag, startPoint x: 513, startPoint y: 237, endPoint x: 939, endPoint y: 259, distance: 426.7
click at [939, 264] on div "These neurons communicate through intricate networks, forming the basis of our …" at bounding box center [752, 272] width 390 height 17
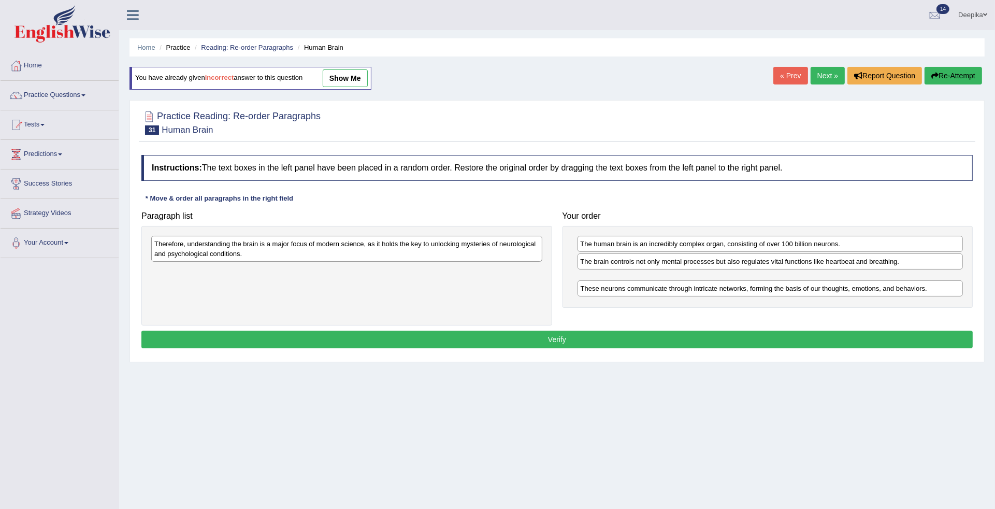
drag, startPoint x: 939, startPoint y: 259, endPoint x: 939, endPoint y: 285, distance: 26.4
click at [939, 285] on div "These neurons communicate through intricate networks, forming the basis of our …" at bounding box center [769, 288] width 385 height 17
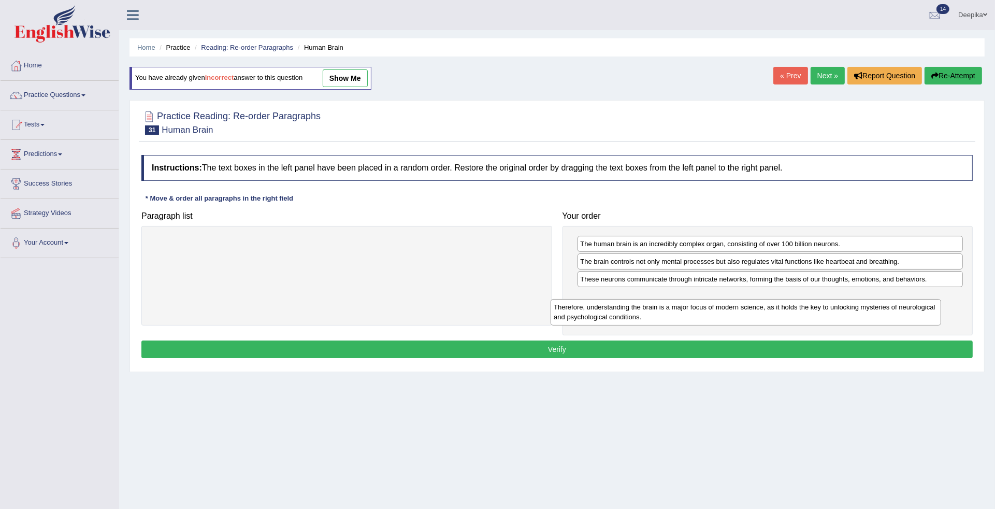
drag, startPoint x: 518, startPoint y: 236, endPoint x: 917, endPoint y: 299, distance: 404.2
click at [917, 299] on div "Therefore, understanding the brain is a major focus of modern science, as it ho…" at bounding box center [745, 312] width 390 height 26
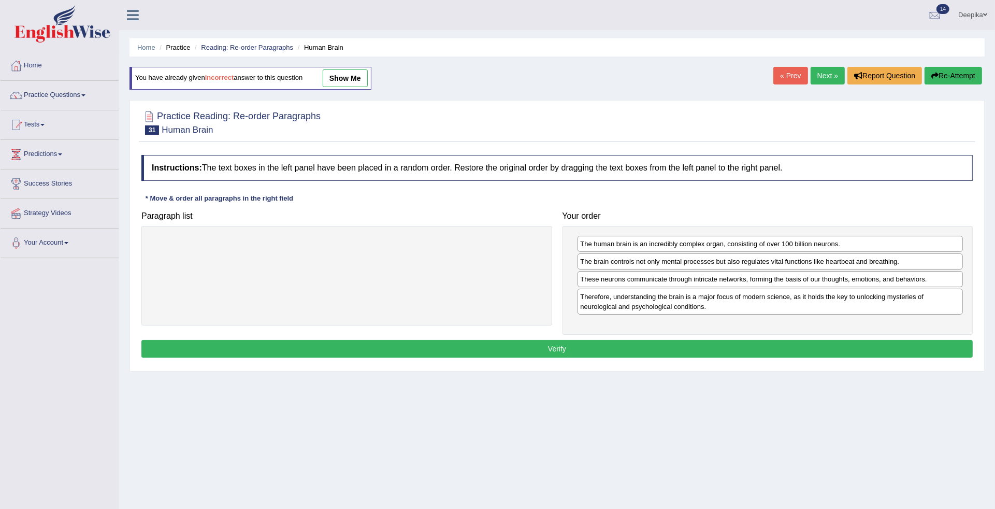
click at [571, 353] on button "Verify" at bounding box center [556, 349] width 831 height 18
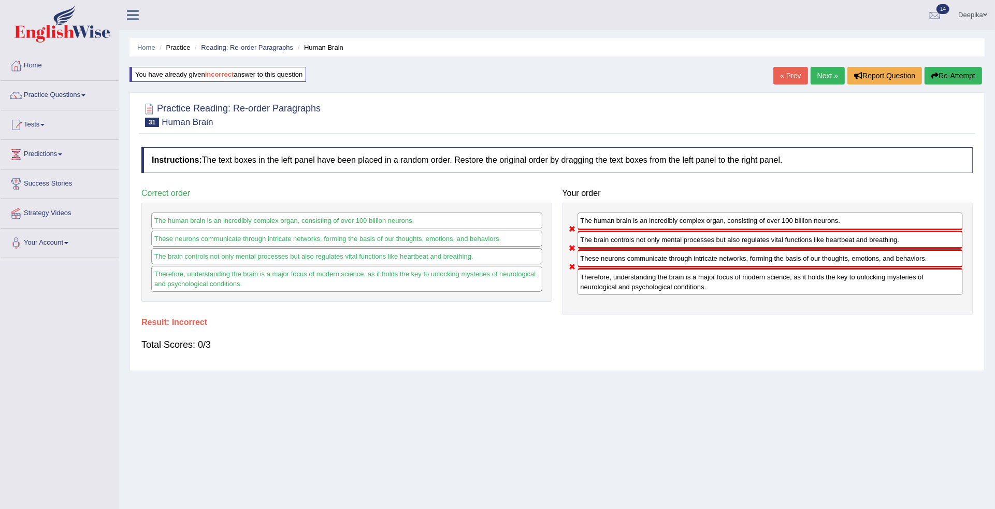
click at [820, 77] on link "Next »" at bounding box center [827, 76] width 34 height 18
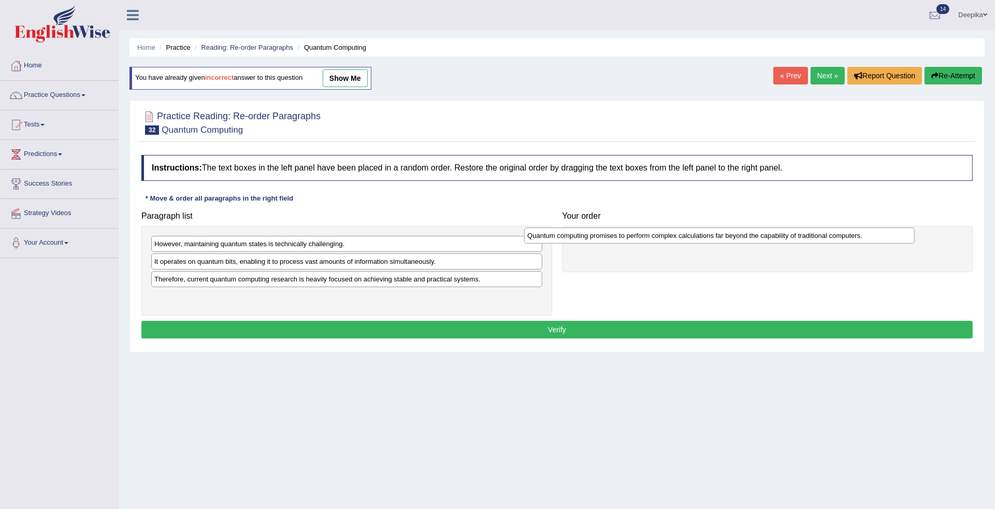
drag, startPoint x: 308, startPoint y: 294, endPoint x: 687, endPoint y: 227, distance: 385.0
click at [687, 227] on div "Quantum computing promises to perform complex calculations far beyond the capab…" at bounding box center [719, 235] width 390 height 17
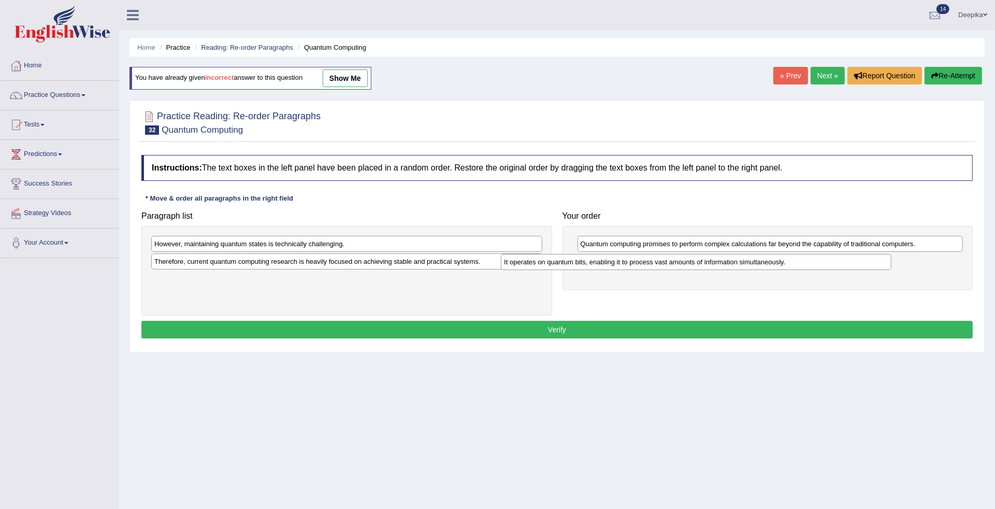
drag, startPoint x: 496, startPoint y: 262, endPoint x: 850, endPoint y: 257, distance: 354.2
click at [850, 257] on div "It operates on quantum bits, enabling it to process vast amounts of information…" at bounding box center [696, 262] width 390 height 17
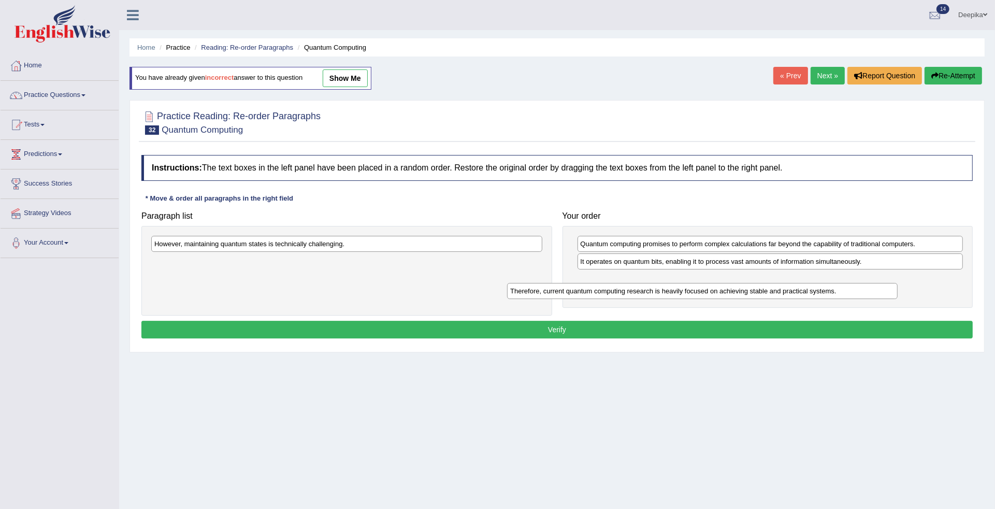
drag, startPoint x: 495, startPoint y: 262, endPoint x: 850, endPoint y: 291, distance: 356.9
click at [850, 291] on div "Therefore, current quantum computing research is heavily focused on achieving s…" at bounding box center [702, 291] width 390 height 17
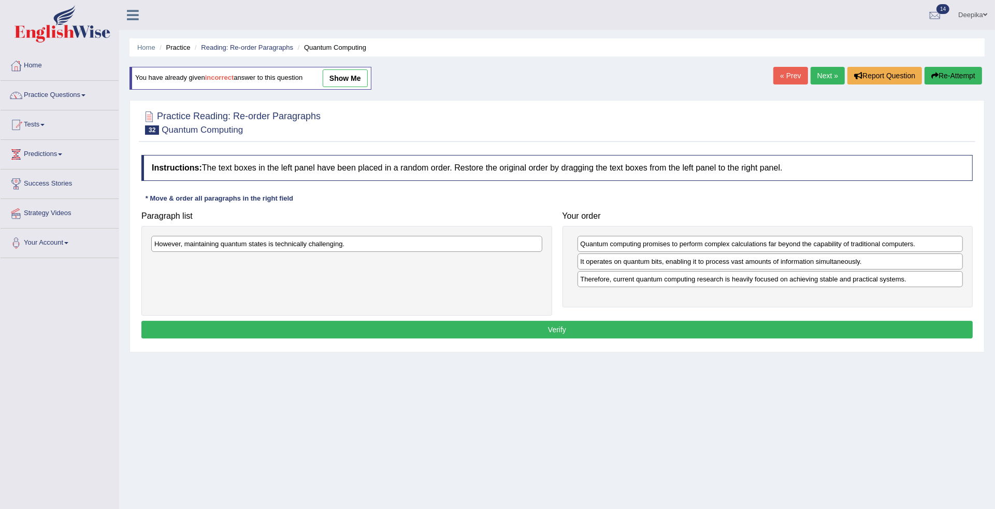
drag, startPoint x: 530, startPoint y: 267, endPoint x: 525, endPoint y: 249, distance: 18.4
click at [527, 259] on div "However, maintaining quantum states is technically challenging." at bounding box center [346, 271] width 411 height 90
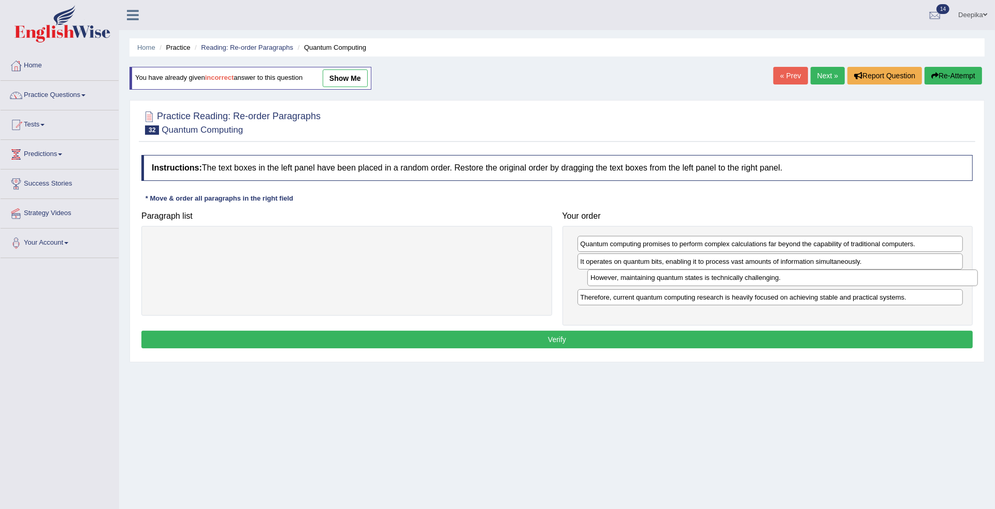
drag, startPoint x: 519, startPoint y: 239, endPoint x: 955, endPoint y: 272, distance: 437.3
click at [955, 272] on div "However, maintaining quantum states is technically challenging." at bounding box center [782, 277] width 390 height 17
click at [574, 340] on button "Verify" at bounding box center [556, 339] width 831 height 18
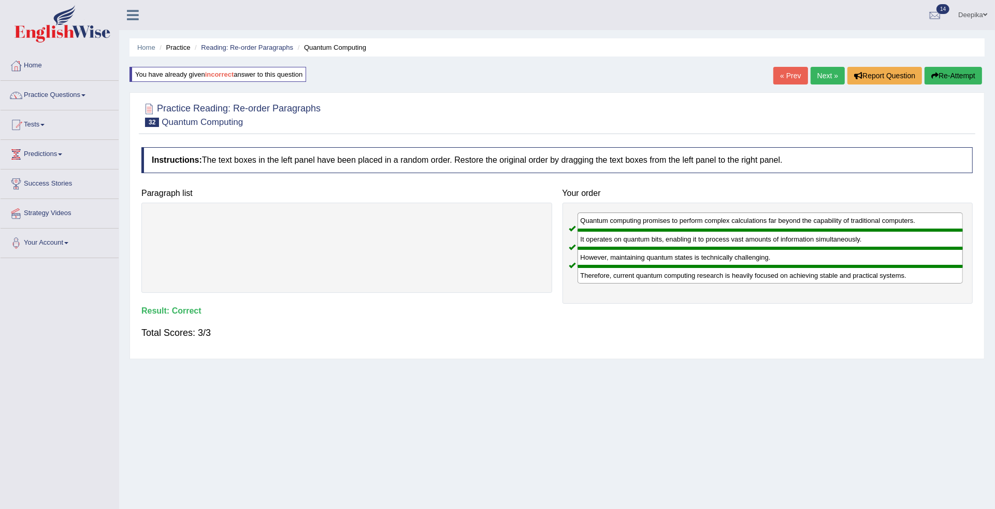
click at [827, 74] on link "Next »" at bounding box center [827, 76] width 34 height 18
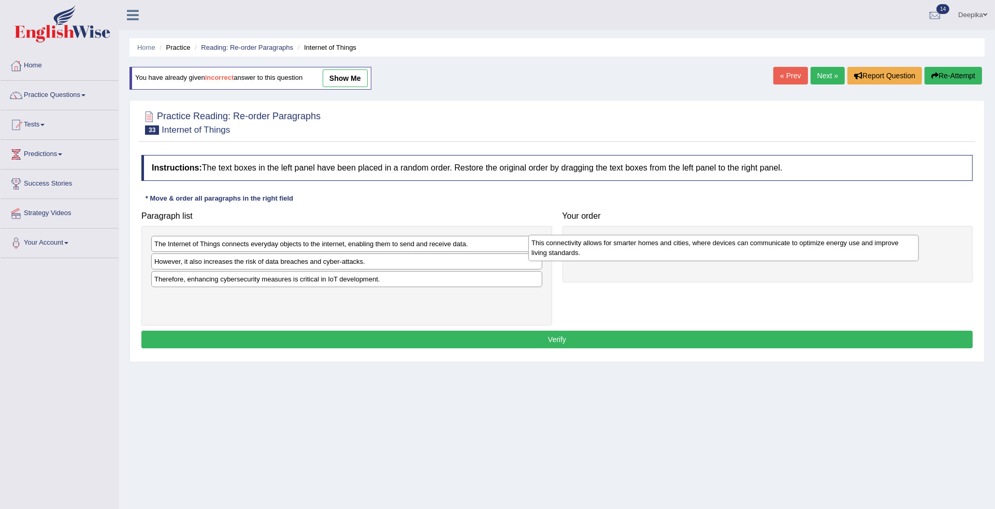
drag, startPoint x: 421, startPoint y: 304, endPoint x: 809, endPoint y: 243, distance: 392.6
click at [804, 246] on div "This connectivity allows for smarter homes and cities, where devices can commun…" at bounding box center [723, 248] width 390 height 26
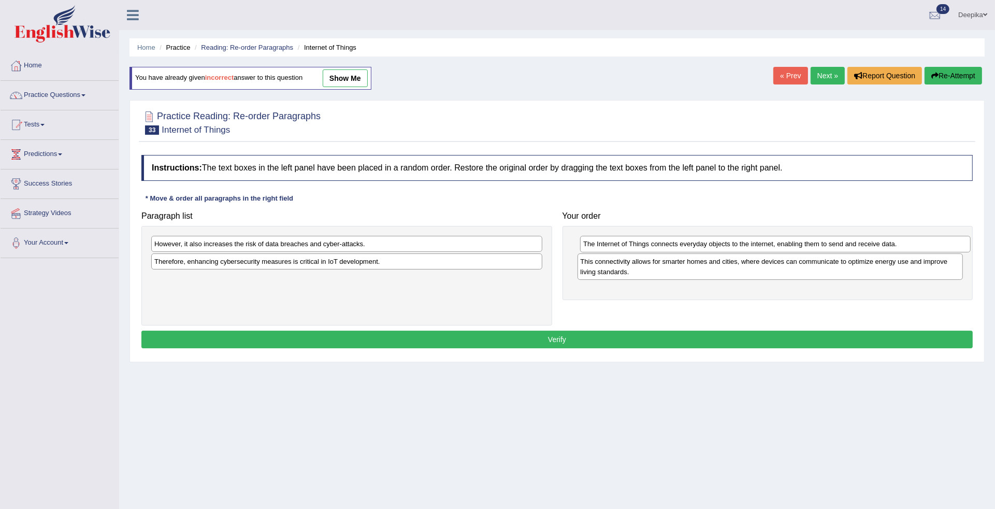
drag, startPoint x: 492, startPoint y: 248, endPoint x: 921, endPoint y: 248, distance: 428.8
click at [921, 248] on div "The Internet of Things connects everyday objects to the internet, enabling them…" at bounding box center [775, 244] width 390 height 17
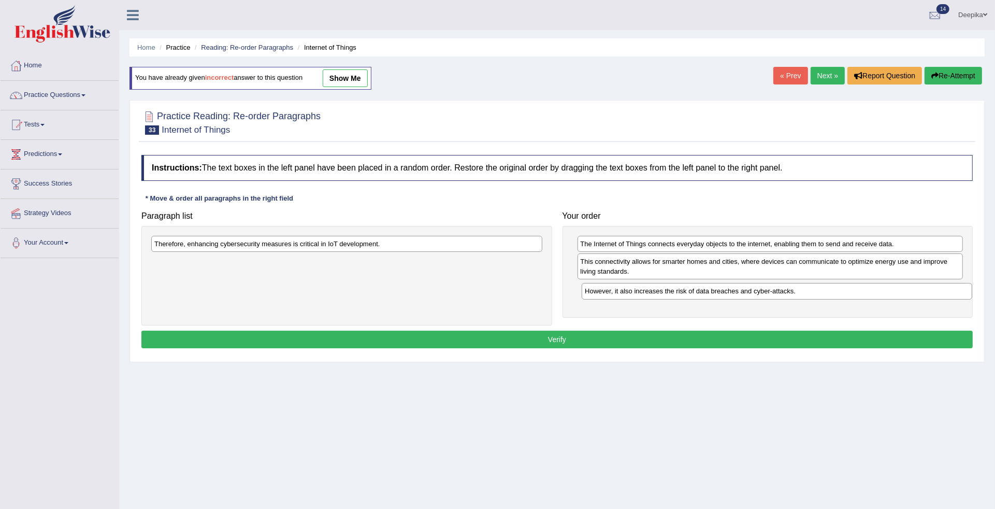
drag, startPoint x: 441, startPoint y: 242, endPoint x: 873, endPoint y: 289, distance: 433.9
click at [873, 289] on div "However, it also increases the risk of data breaches and cyber-attacks." at bounding box center [777, 291] width 390 height 17
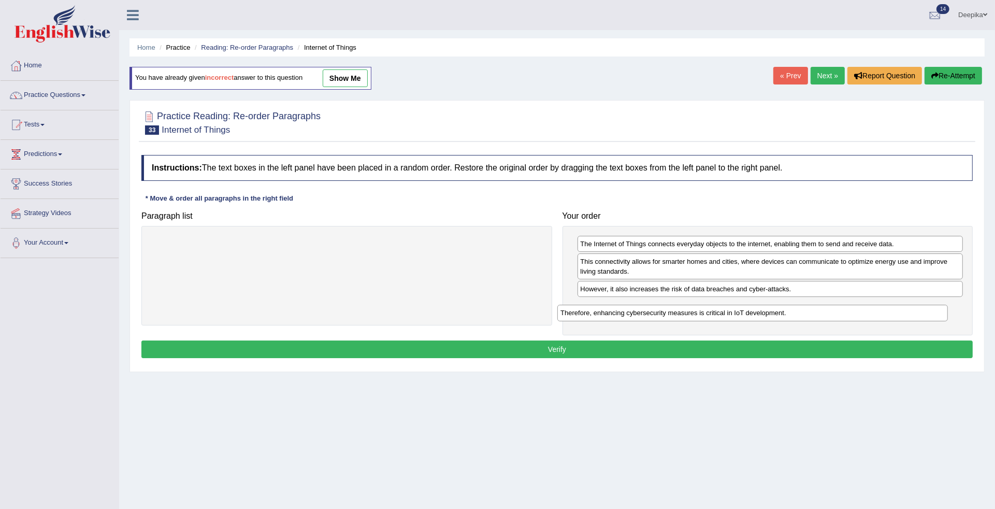
drag, startPoint x: 526, startPoint y: 248, endPoint x: 927, endPoint y: 307, distance: 405.2
click at [927, 307] on div "Therefore, enhancing cybersecurity measures is critical in IoT development." at bounding box center [752, 312] width 390 height 17
click at [573, 345] on button "Verify" at bounding box center [556, 349] width 831 height 18
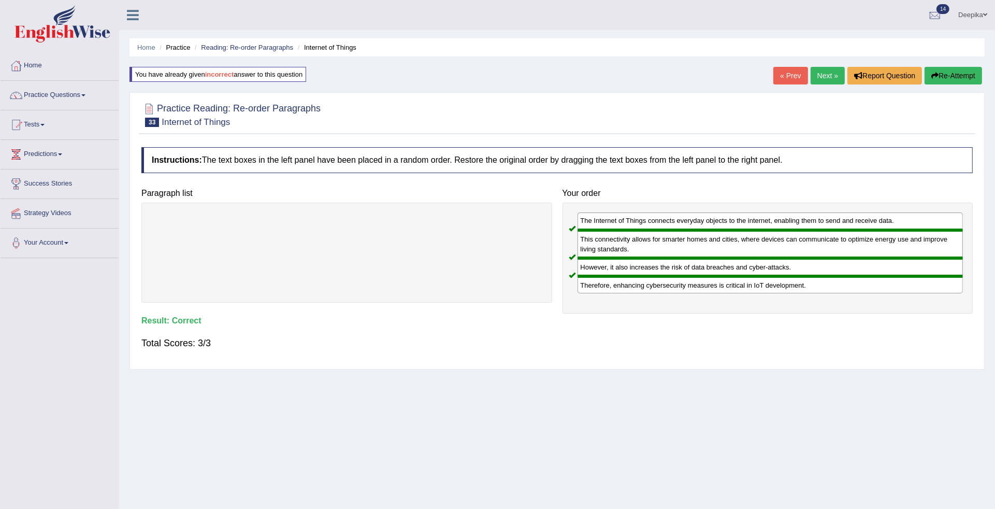
click at [821, 76] on link "Next »" at bounding box center [827, 76] width 34 height 18
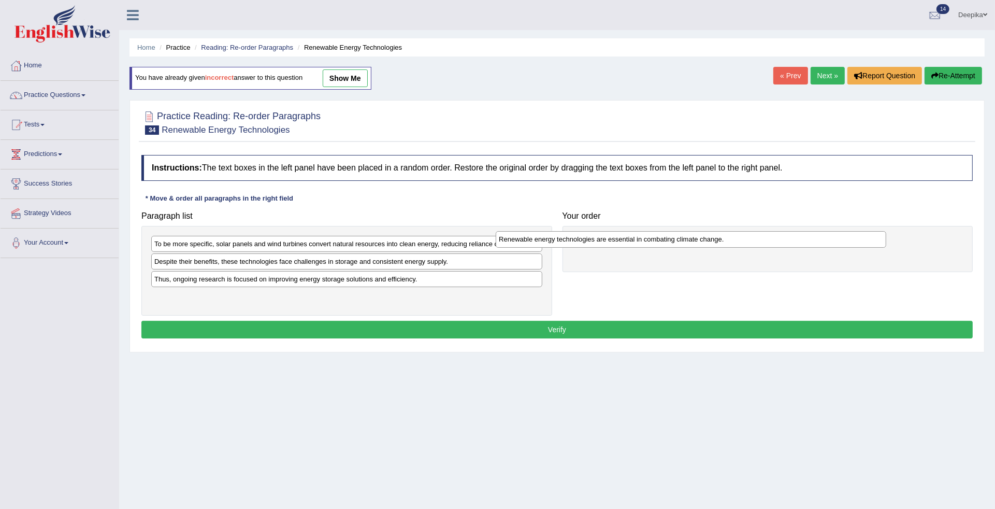
drag, startPoint x: 439, startPoint y: 244, endPoint x: 853, endPoint y: 237, distance: 414.3
click at [853, 237] on div "Renewable energy technologies are essential in combating climate change." at bounding box center [691, 239] width 390 height 17
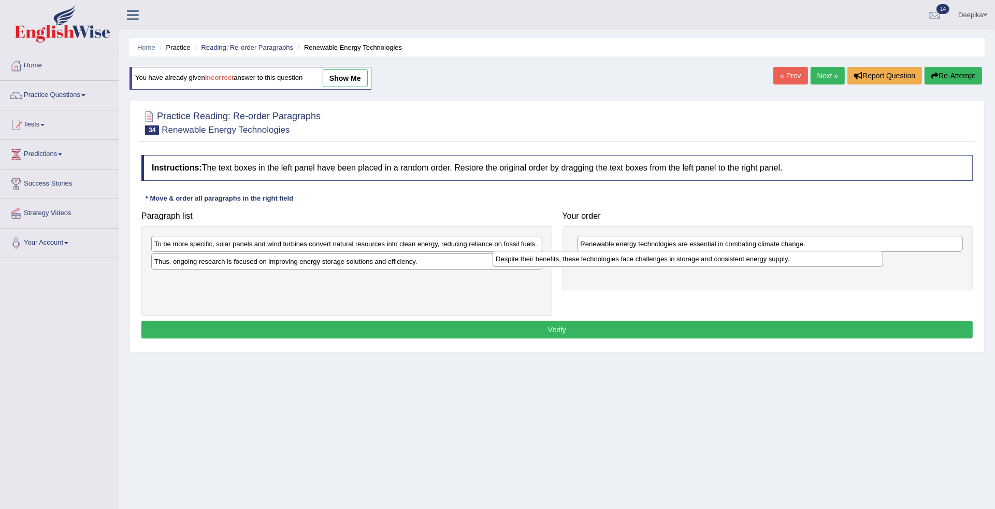
drag, startPoint x: 517, startPoint y: 262, endPoint x: 876, endPoint y: 262, distance: 358.9
click at [876, 262] on div "Despite their benefits, these technologies face challenges in storage and consi…" at bounding box center [687, 259] width 390 height 17
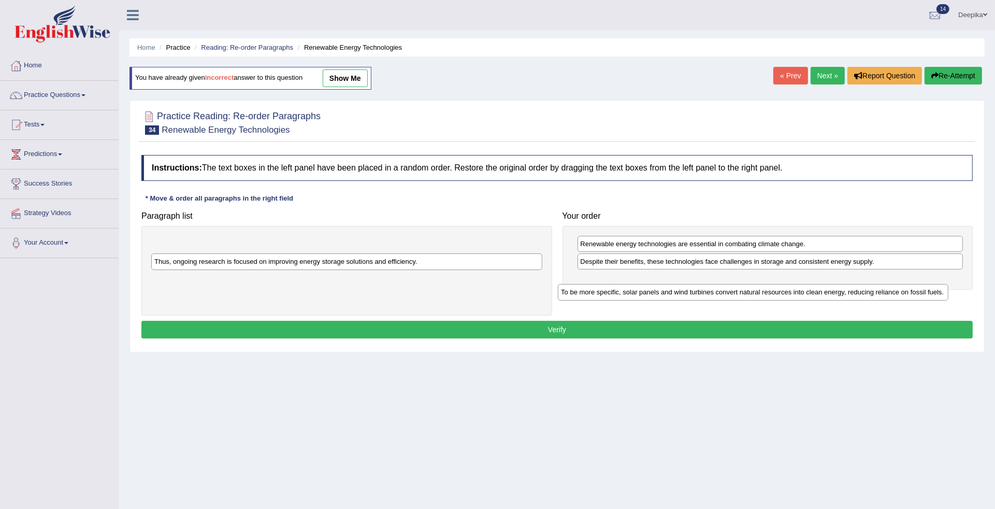
drag, startPoint x: 430, startPoint y: 249, endPoint x: 837, endPoint y: 297, distance: 409.4
click at [837, 297] on div "To be more specific, solar panels and wind turbines convert natural resources i…" at bounding box center [753, 292] width 390 height 17
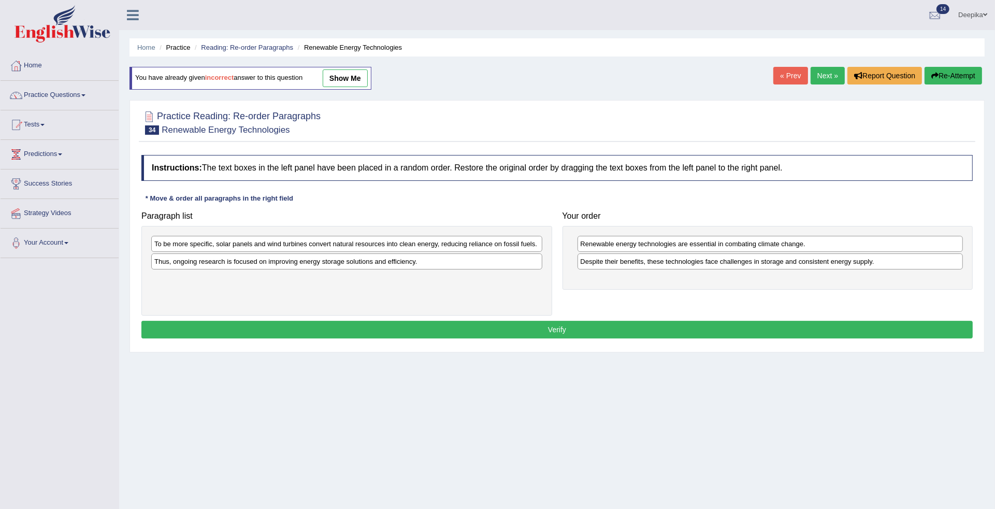
drag, startPoint x: 495, startPoint y: 234, endPoint x: 547, endPoint y: 242, distance: 52.5
click at [552, 242] on div "To be more specific, solar panels and wind turbines convert natural resources i…" at bounding box center [346, 271] width 411 height 90
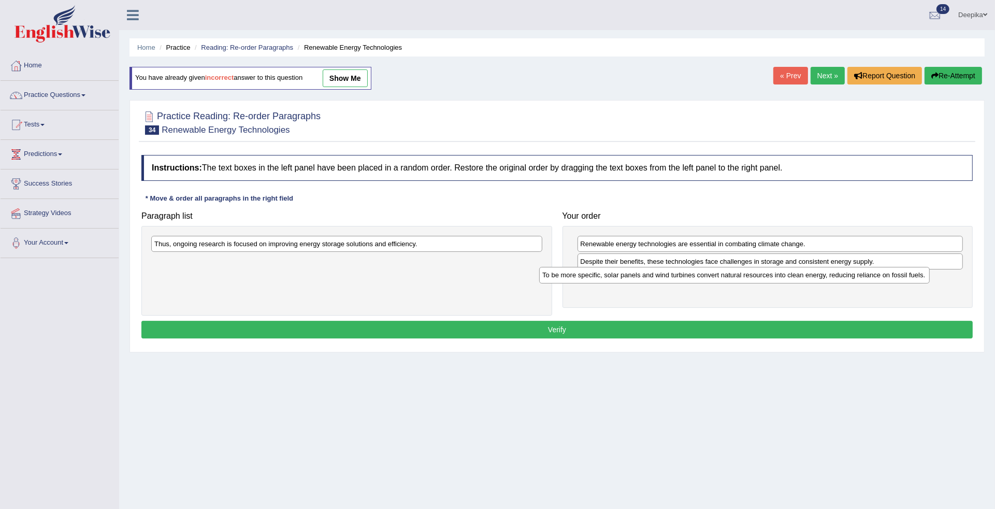
drag, startPoint x: 534, startPoint y: 242, endPoint x: 922, endPoint y: 273, distance: 389.1
click at [922, 273] on div "To be more specific, solar panels and wind turbines convert natural resources i…" at bounding box center [734, 275] width 390 height 17
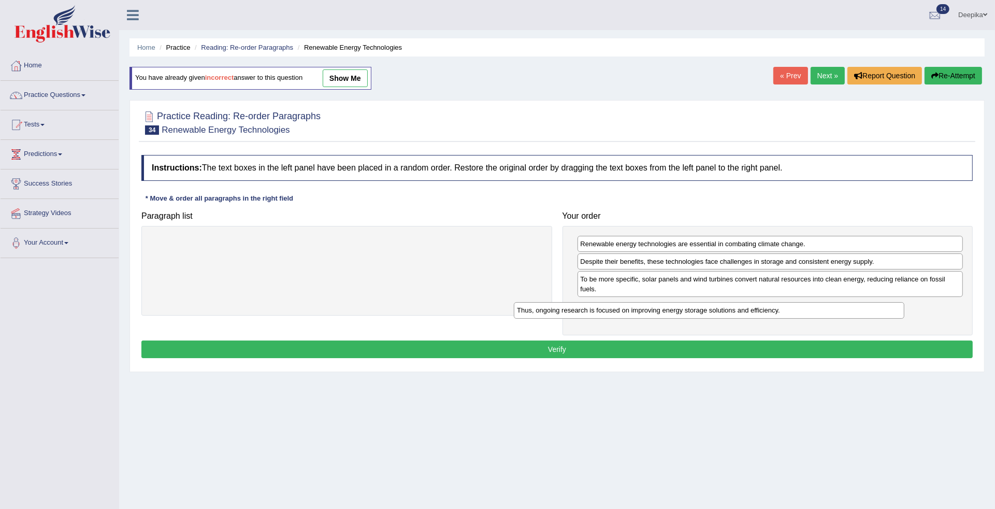
drag, startPoint x: 622, startPoint y: 316, endPoint x: 908, endPoint y: 309, distance: 285.4
click at [904, 310] on div "Thus, ongoing research is focused on improving energy storage solutions and eff…" at bounding box center [709, 310] width 390 height 17
click at [613, 345] on button "Verify" at bounding box center [556, 349] width 831 height 18
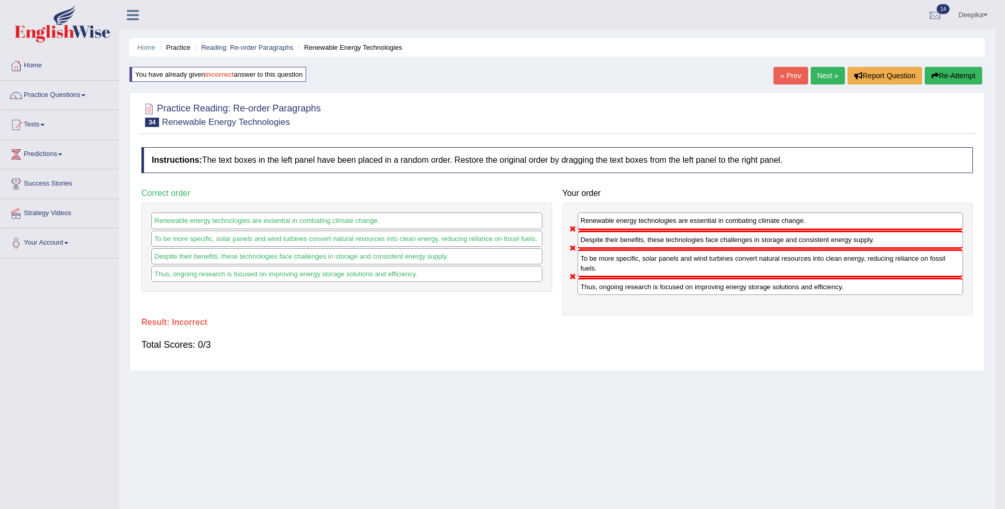
click at [613, 345] on body "Toggle navigation Home Practice Questions Speaking Practice Read Aloud Repeat S…" at bounding box center [502, 254] width 1005 height 509
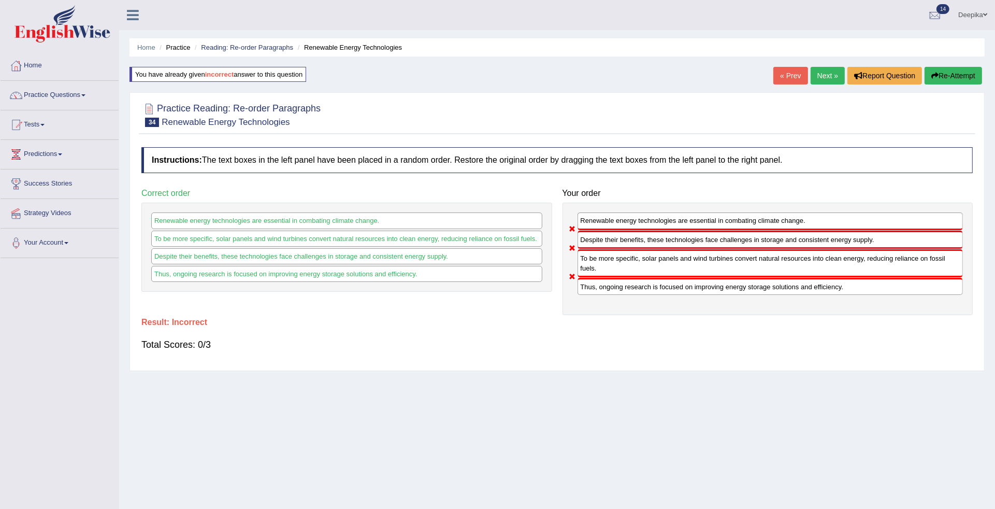
click at [613, 345] on div "Total Scores: 0/3" at bounding box center [556, 344] width 831 height 25
click at [826, 77] on link "Next »" at bounding box center [827, 76] width 34 height 18
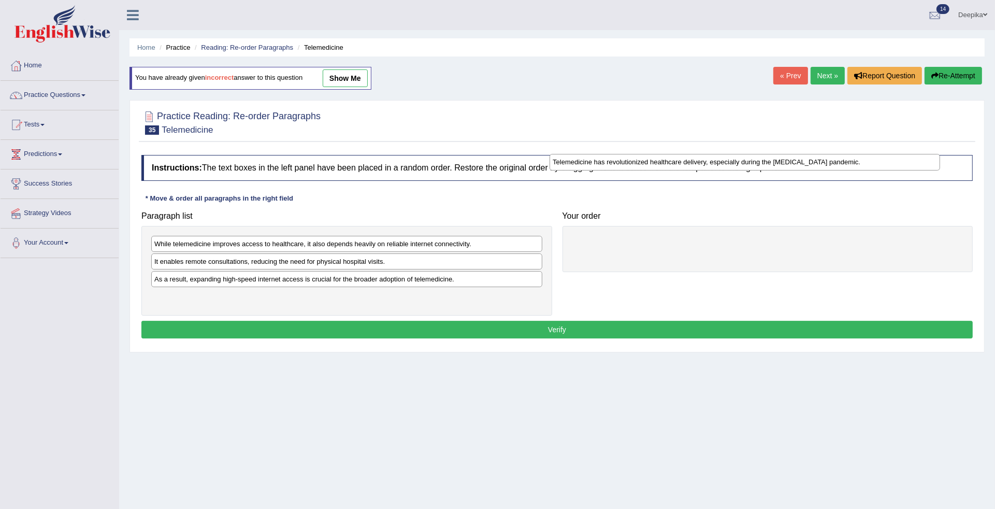
drag, startPoint x: 312, startPoint y: 244, endPoint x: 710, endPoint y: 162, distance: 406.5
click at [710, 162] on div "Telemedicine has revolutionized healthcare delivery, especially during the [MED…" at bounding box center [744, 162] width 390 height 17
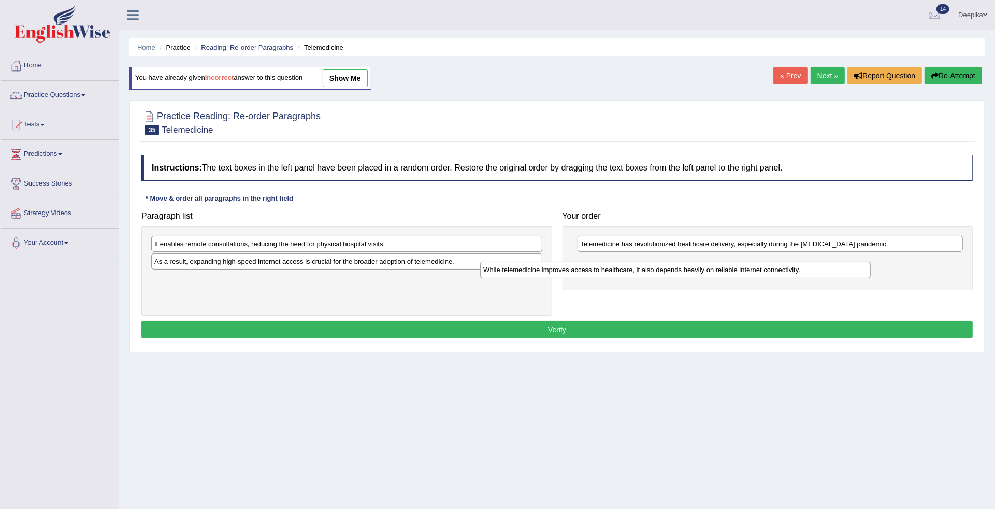
drag, startPoint x: 500, startPoint y: 240, endPoint x: 857, endPoint y: 282, distance: 359.8
click at [857, 278] on div "While telemedicine improves access to healthcare, it also depends heavily on re…" at bounding box center [675, 270] width 390 height 17
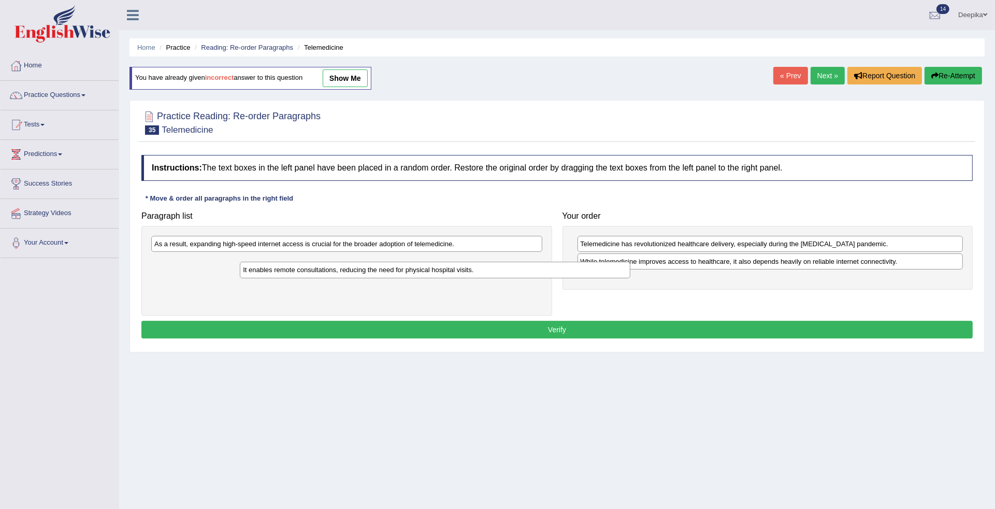
drag, startPoint x: 483, startPoint y: 248, endPoint x: 602, endPoint y: 280, distance: 124.0
click at [602, 278] on div "It enables remote consultations, reducing the need for physical hospital visits." at bounding box center [435, 270] width 390 height 17
drag, startPoint x: 455, startPoint y: 259, endPoint x: 791, endPoint y: 255, distance: 336.6
click at [726, 263] on div "It enables remote consultations, reducing the need for physical hospital visits." at bounding box center [530, 271] width 390 height 17
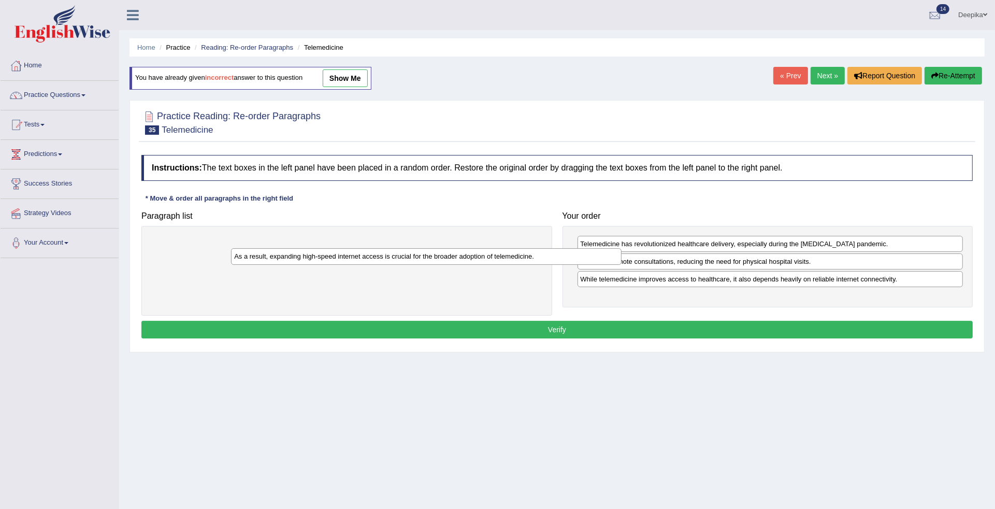
drag, startPoint x: 430, startPoint y: 237, endPoint x: 647, endPoint y: 224, distance: 217.4
click at [589, 248] on div "As a result, expanding high-speed internet access is crucial for the broader ad…" at bounding box center [426, 256] width 390 height 17
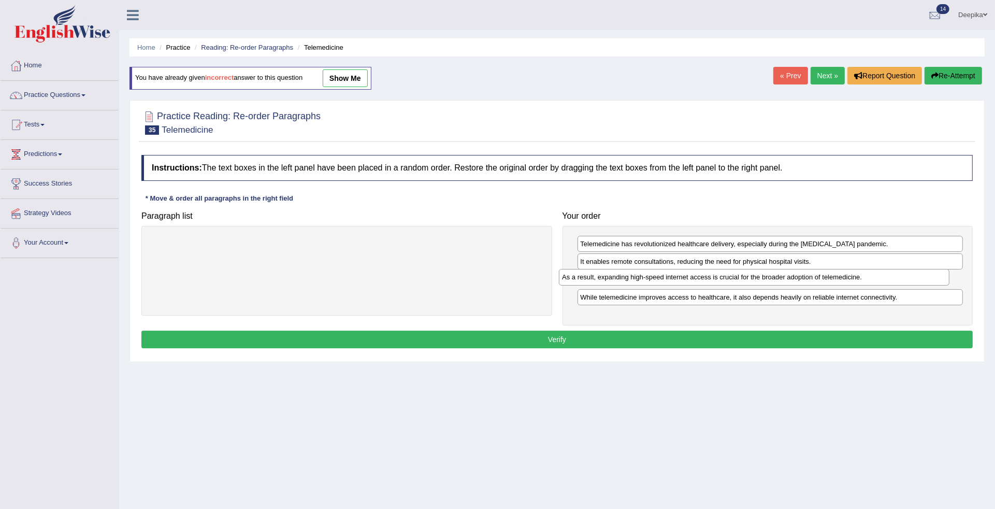
drag, startPoint x: 474, startPoint y: 245, endPoint x: 894, endPoint y: 280, distance: 421.5
click at [894, 280] on div "As a result, expanding high-speed internet access is crucial for the broader ad…" at bounding box center [754, 277] width 390 height 17
click at [567, 339] on button "Verify" at bounding box center [556, 339] width 831 height 18
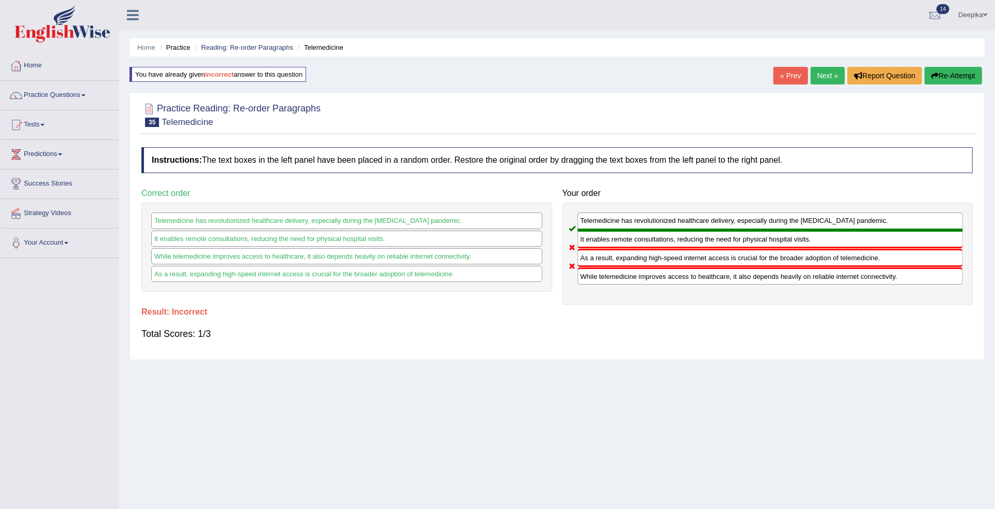
click at [821, 70] on link "Next »" at bounding box center [827, 76] width 34 height 18
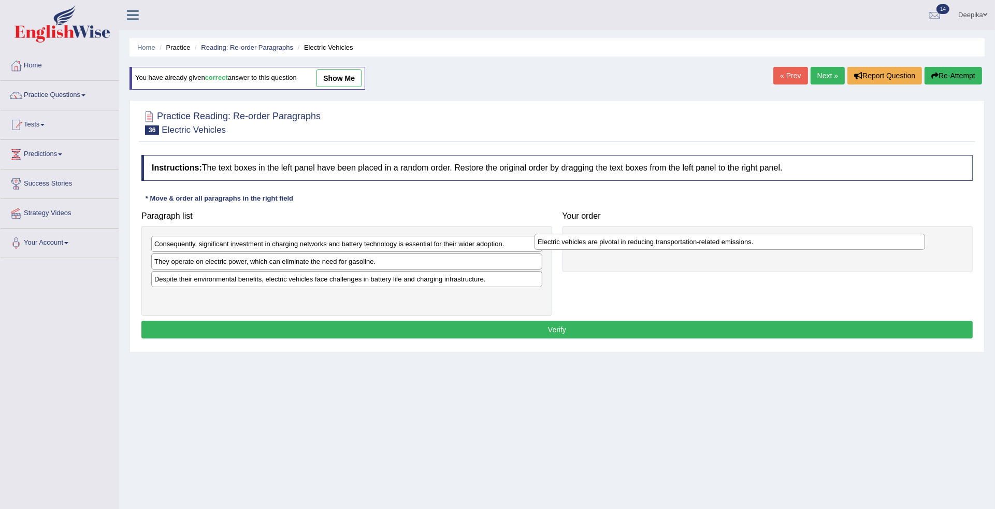
drag, startPoint x: 503, startPoint y: 265, endPoint x: 887, endPoint y: 244, distance: 383.7
click at [887, 244] on div "Electric vehicles are pivotal in reducing transportation-related emissions." at bounding box center [729, 242] width 390 height 17
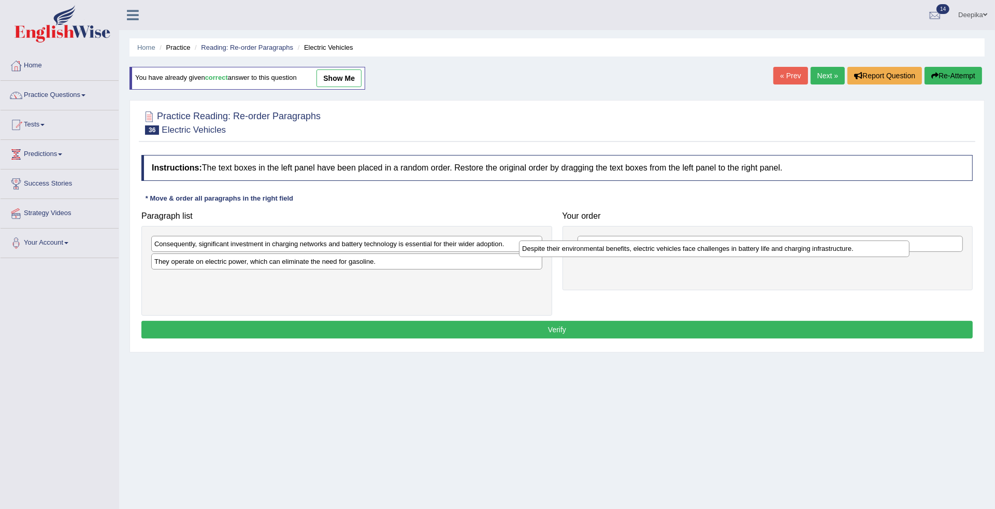
drag, startPoint x: 439, startPoint y: 282, endPoint x: 807, endPoint y: 252, distance: 368.9
click at [807, 252] on div "Despite their environmental benefits, electric vehicles face challenges in batt…" at bounding box center [714, 248] width 390 height 17
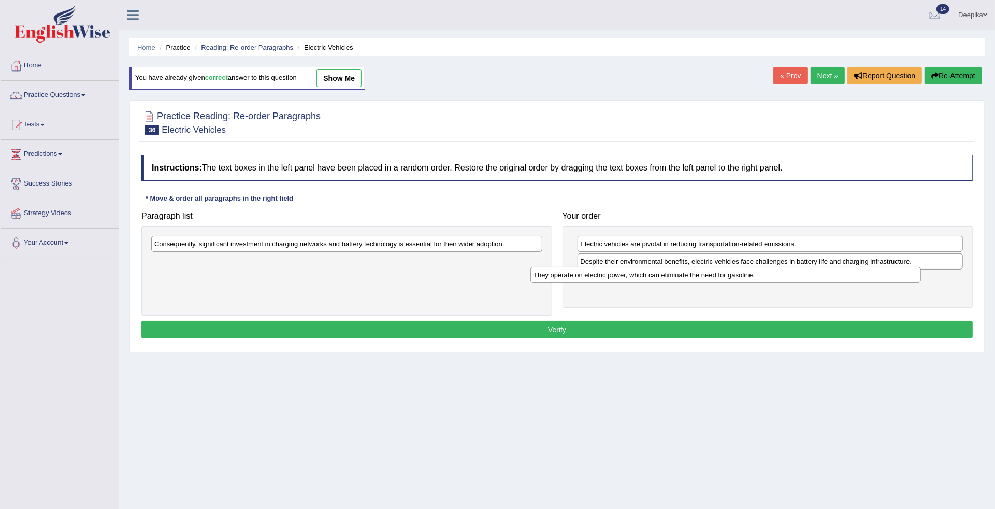
drag, startPoint x: 472, startPoint y: 257, endPoint x: 851, endPoint y: 270, distance: 379.3
click at [851, 270] on div "They operate on electric power, which can eliminate the need for gasoline." at bounding box center [725, 275] width 390 height 17
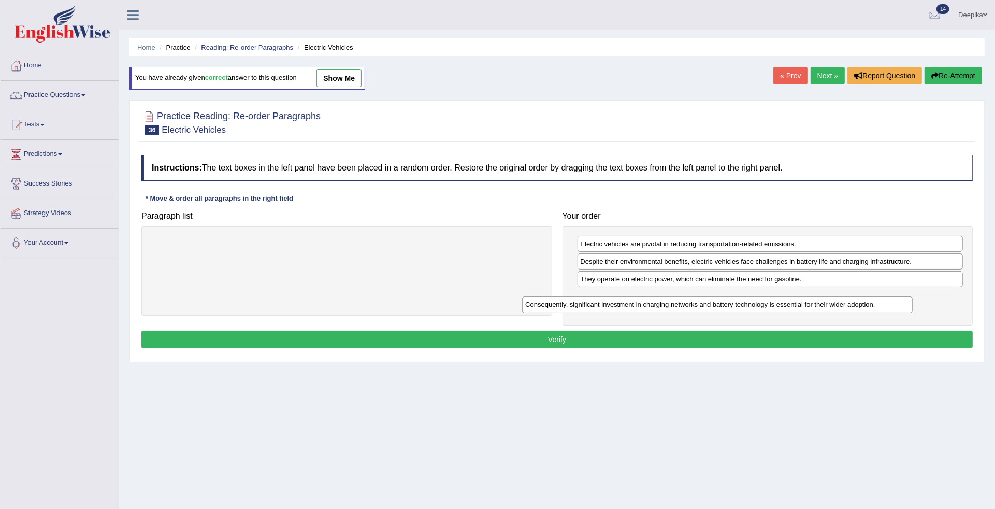
drag, startPoint x: 521, startPoint y: 245, endPoint x: 915, endPoint y: 303, distance: 397.9
click at [912, 303] on div "Consequently, significant investment in charging networks and battery technolog…" at bounding box center [717, 304] width 390 height 17
click at [563, 338] on button "Verify" at bounding box center [556, 339] width 831 height 18
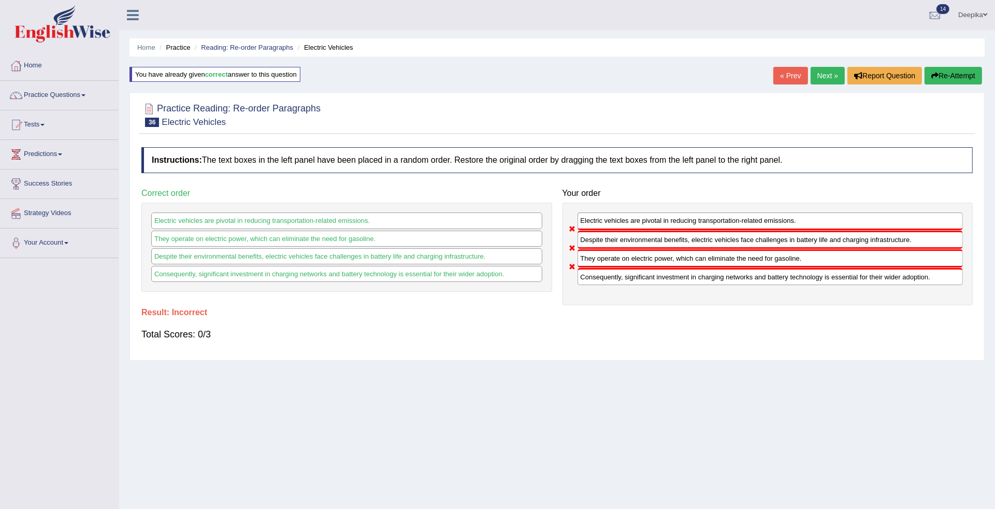
click at [815, 76] on link "Next »" at bounding box center [827, 76] width 34 height 18
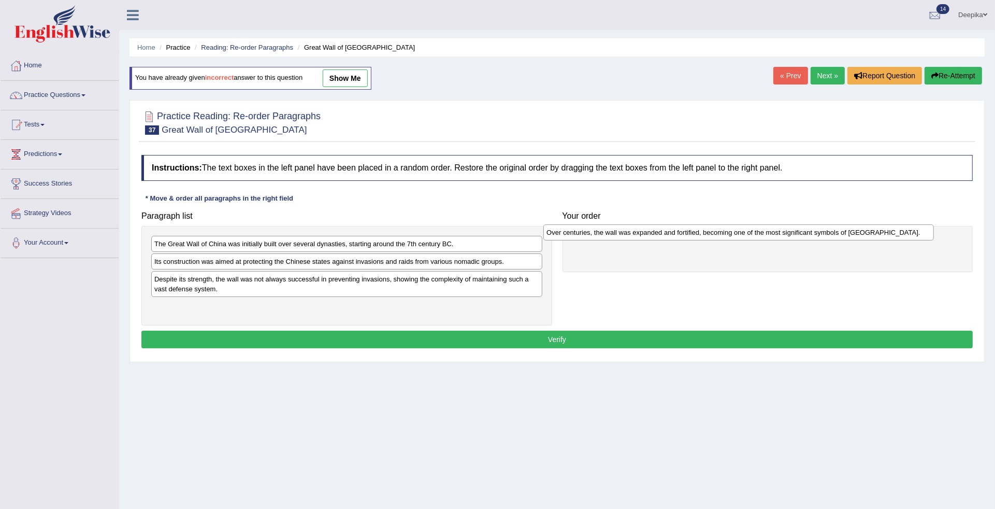
drag, startPoint x: 534, startPoint y: 265, endPoint x: 926, endPoint y: 236, distance: 393.1
click at [926, 236] on div "Over centuries, the wall was expanded and fortified, becoming one of the most s…" at bounding box center [738, 232] width 390 height 17
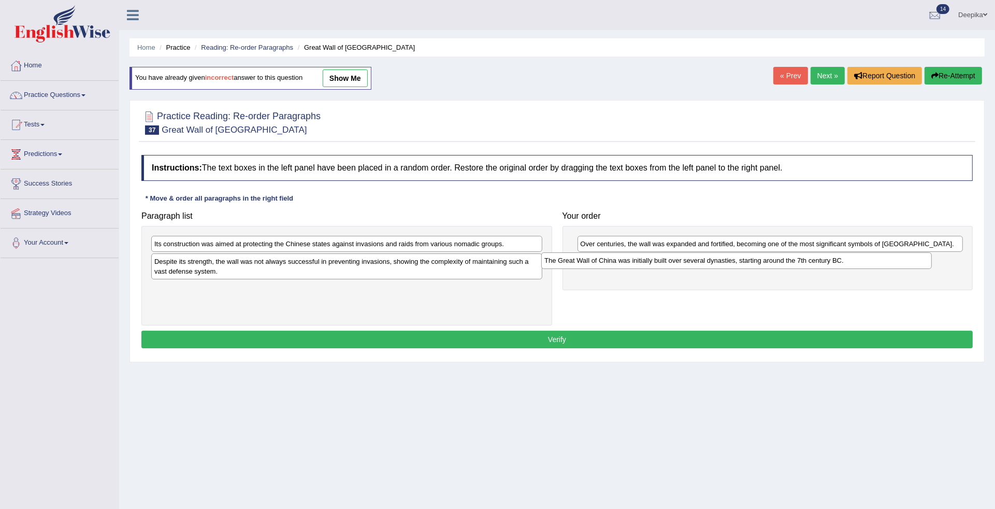
drag, startPoint x: 492, startPoint y: 241, endPoint x: 883, endPoint y: 257, distance: 391.8
click at [883, 257] on div "The Great Wall of China was initially built over several dynasties, starting ar…" at bounding box center [736, 260] width 390 height 17
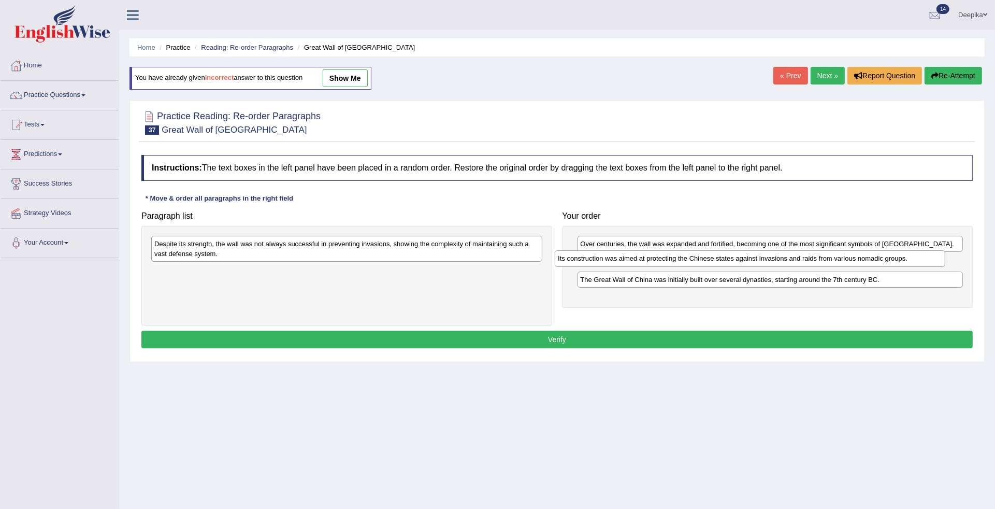
drag, startPoint x: 524, startPoint y: 244, endPoint x: 927, endPoint y: 259, distance: 404.2
click at [927, 259] on div "Its construction was aimed at protecting the Chinese states against invasions a…" at bounding box center [750, 258] width 390 height 17
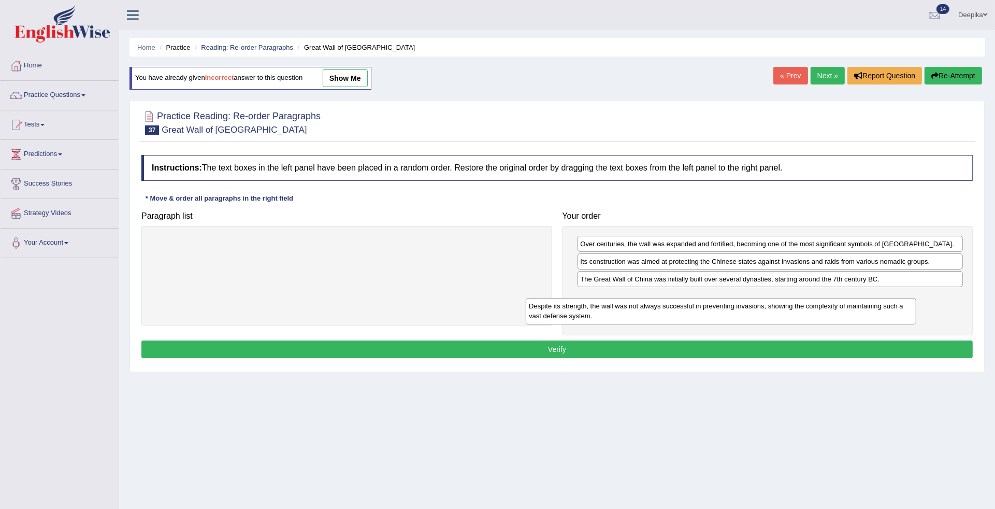
drag, startPoint x: 519, startPoint y: 250, endPoint x: 932, endPoint y: 307, distance: 417.1
click at [916, 307] on div "Despite its strength, the wall was not always successful in preventing invasion…" at bounding box center [721, 311] width 390 height 26
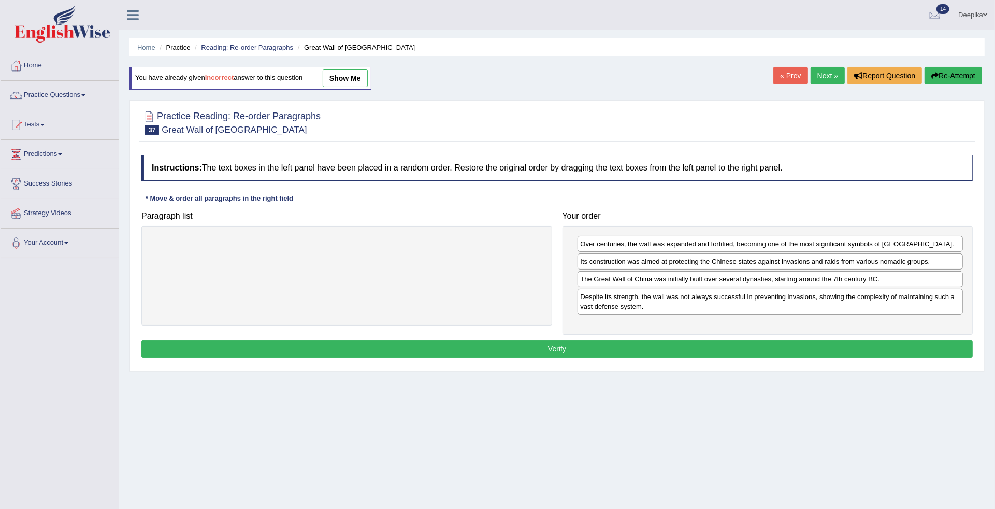
click at [562, 347] on button "Verify" at bounding box center [556, 349] width 831 height 18
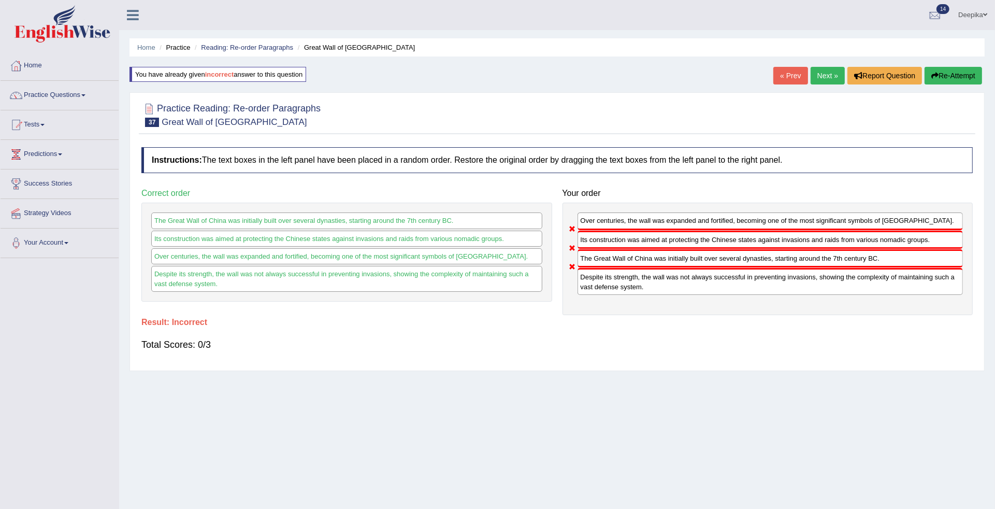
click at [830, 74] on link "Next »" at bounding box center [827, 76] width 34 height 18
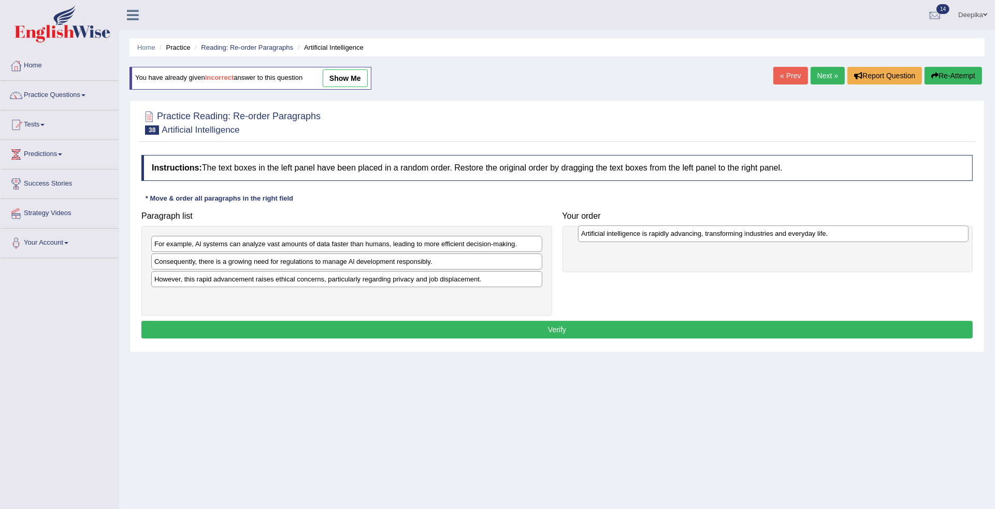
drag, startPoint x: 379, startPoint y: 282, endPoint x: 806, endPoint y: 236, distance: 429.7
click at [806, 236] on div "Artificial intelligence is rapidly advancing, transforming industries and every…" at bounding box center [773, 233] width 390 height 17
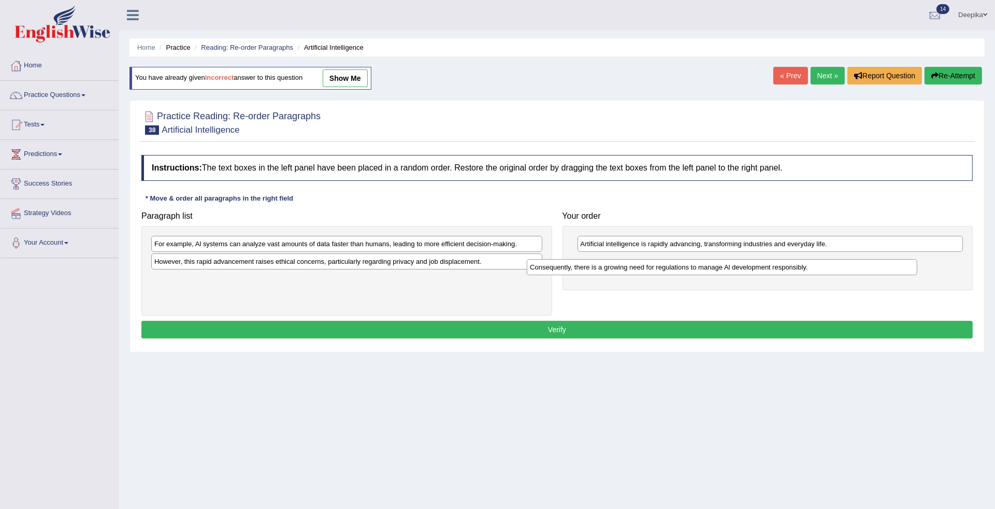
drag, startPoint x: 431, startPoint y: 267, endPoint x: 806, endPoint y: 272, distance: 375.5
click at [806, 272] on div "Consequently, there is a growing need for regulations to manage Al development …" at bounding box center [722, 267] width 390 height 17
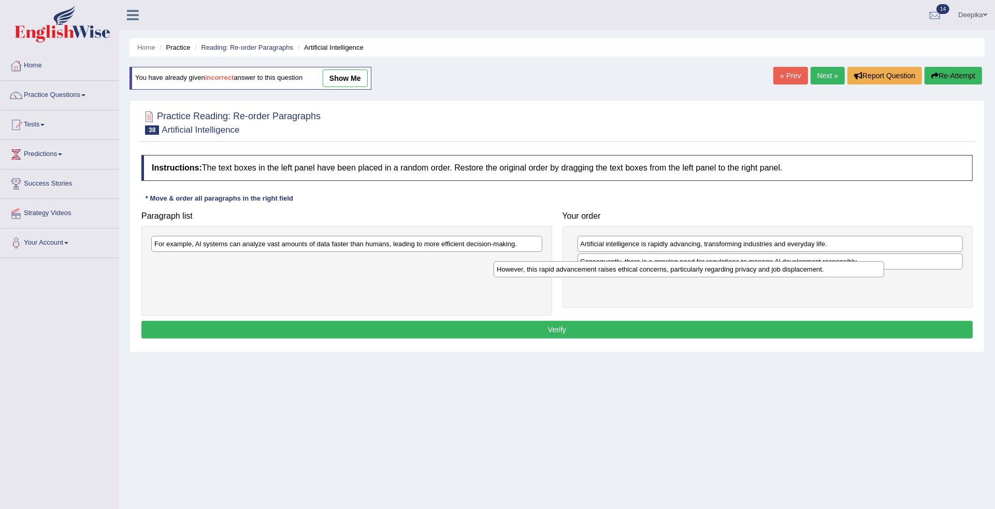
drag, startPoint x: 493, startPoint y: 263, endPoint x: 862, endPoint y: 278, distance: 369.6
click at [862, 278] on div "However, this rapid advancement raises ethical concerns, particularly regarding…" at bounding box center [689, 269] width 390 height 17
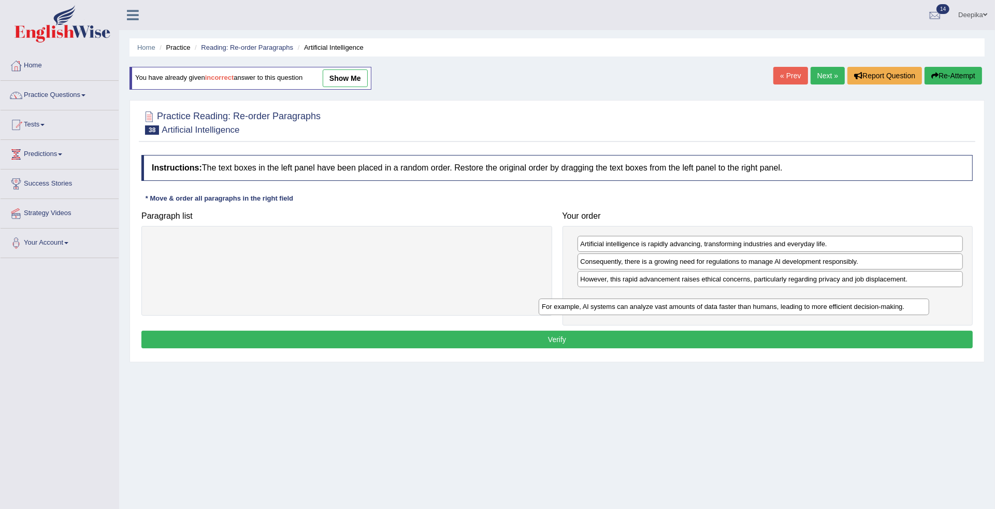
drag, startPoint x: 497, startPoint y: 243, endPoint x: 884, endPoint y: 306, distance: 392.4
click at [884, 306] on div "For example, Al systems can analyze vast amounts of data faster than humans, le…" at bounding box center [734, 306] width 390 height 17
click at [576, 342] on button "Verify" at bounding box center [556, 339] width 831 height 18
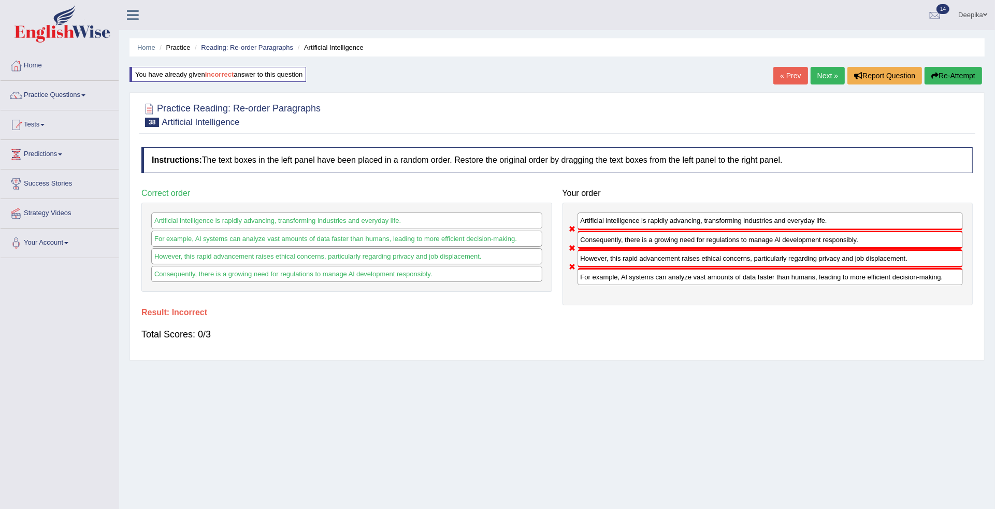
click at [822, 73] on link "Next »" at bounding box center [827, 76] width 34 height 18
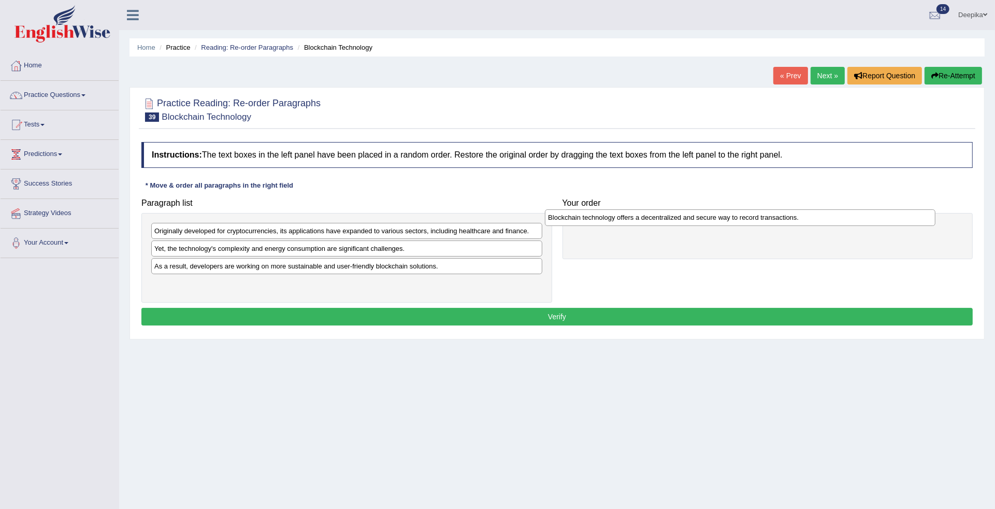
drag, startPoint x: 502, startPoint y: 228, endPoint x: 896, endPoint y: 215, distance: 393.8
click at [896, 215] on div "Blockchain technology offers a decentralized and secure way to record transacti…" at bounding box center [740, 217] width 390 height 17
drag, startPoint x: 436, startPoint y: 215, endPoint x: 547, endPoint y: 256, distance: 119.1
click at [552, 256] on div "Originally developed for cryptocurrencies, its applications have expanded to va…" at bounding box center [346, 258] width 411 height 90
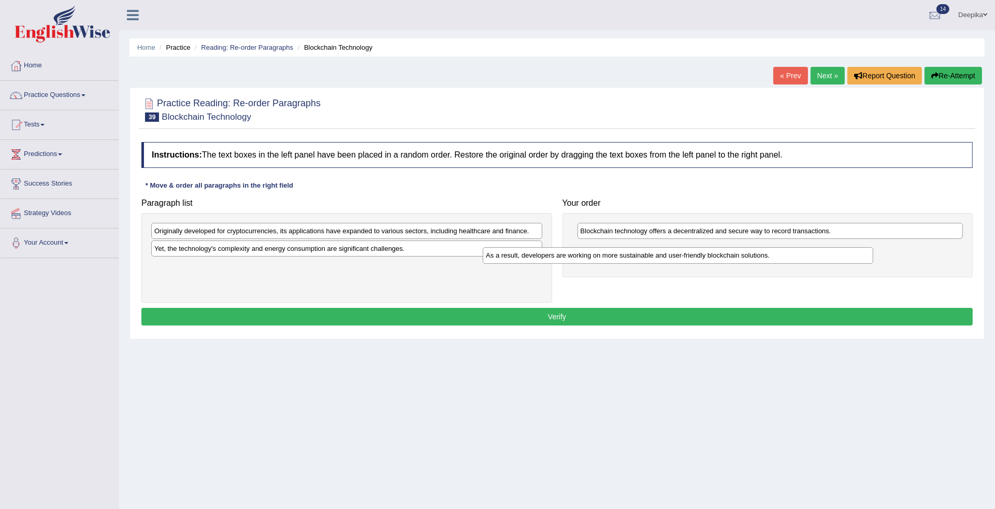
drag, startPoint x: 376, startPoint y: 266, endPoint x: 773, endPoint y: 247, distance: 397.1
click at [768, 248] on div "As a result, developers are working on more sustainable and user-friendly block…" at bounding box center [678, 255] width 390 height 17
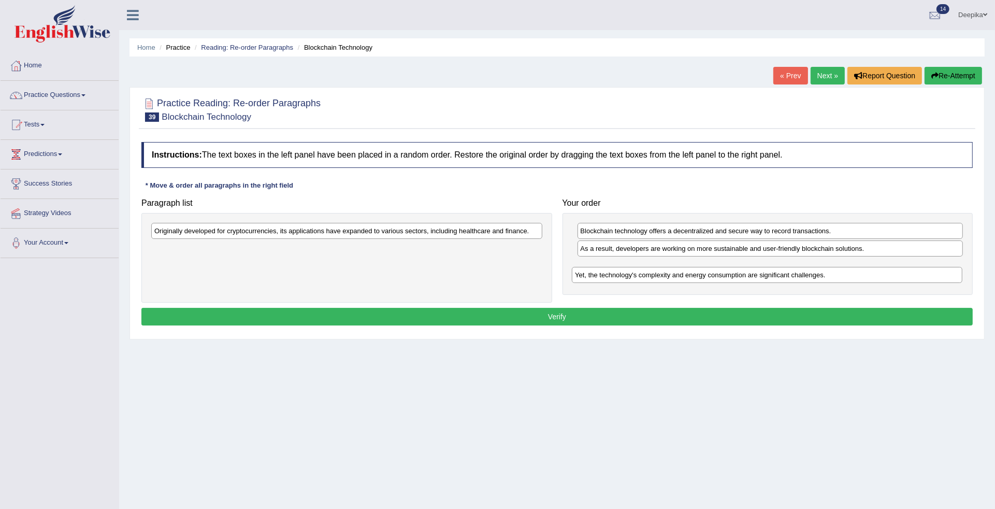
drag, startPoint x: 369, startPoint y: 249, endPoint x: 790, endPoint y: 274, distance: 421.3
click at [790, 274] on div "Yet, the technology's complexity and energy consumption are significant challen…" at bounding box center [767, 275] width 390 height 17
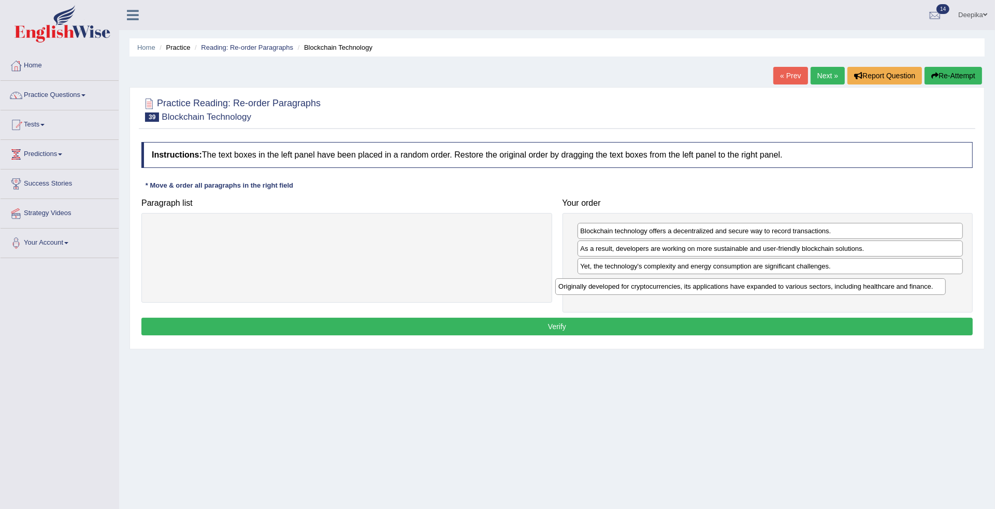
drag, startPoint x: 469, startPoint y: 231, endPoint x: 873, endPoint y: 286, distance: 407.7
click at [873, 286] on div "Originally developed for cryptocurrencies, its applications have expanded to va…" at bounding box center [750, 286] width 390 height 17
click at [575, 330] on button "Verify" at bounding box center [556, 326] width 831 height 18
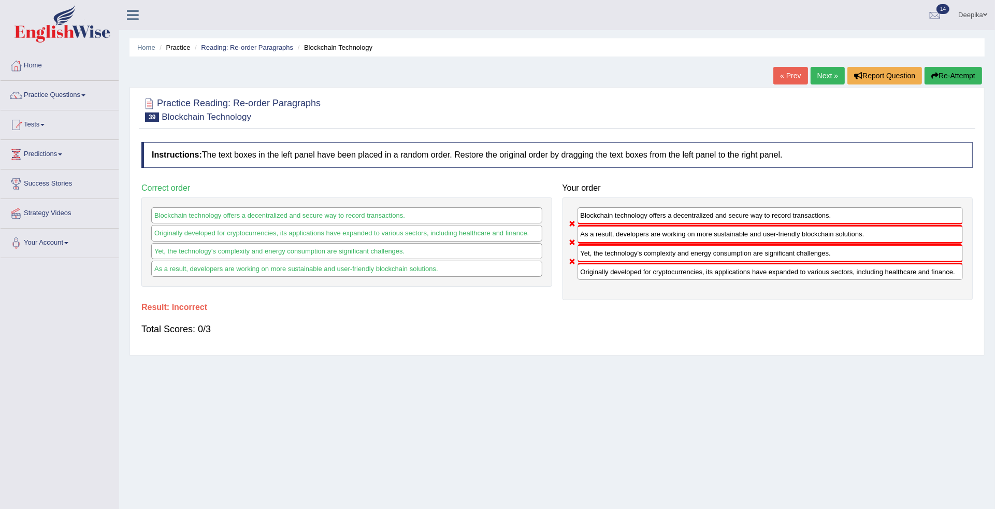
click at [814, 80] on link "Next »" at bounding box center [827, 76] width 34 height 18
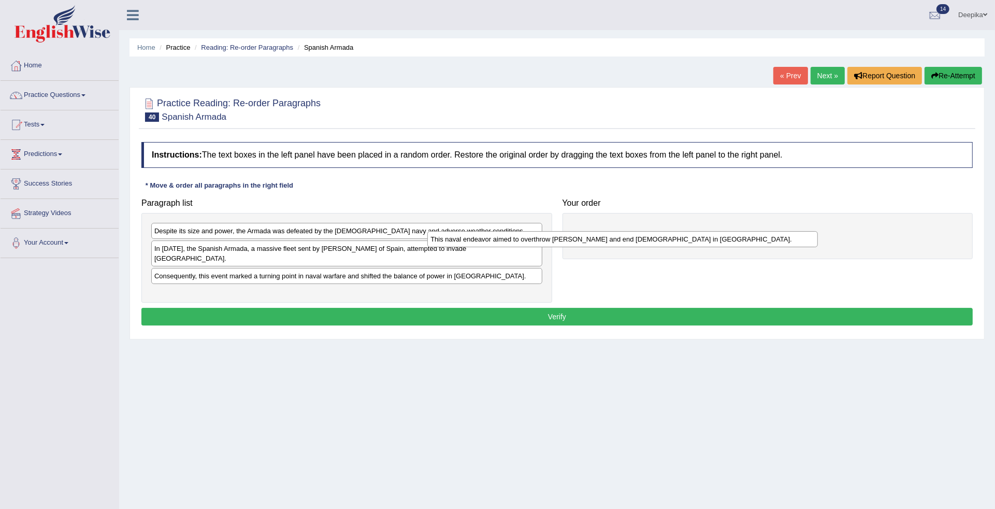
drag, startPoint x: 350, startPoint y: 250, endPoint x: 648, endPoint y: 241, distance: 298.9
click at [648, 241] on div "This naval endeavor aimed to overthrow Queen Elizabeth I and end Protestantism …" at bounding box center [622, 239] width 390 height 17
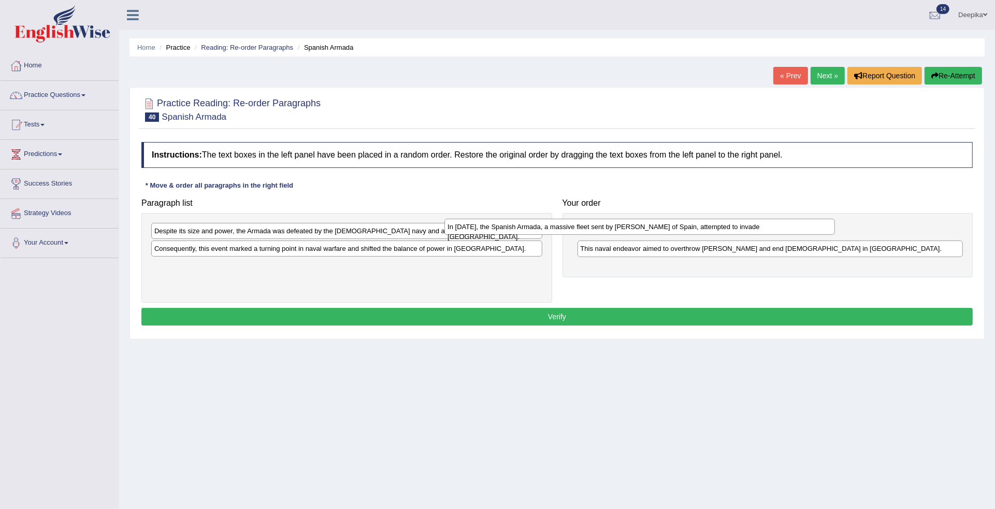
drag, startPoint x: 462, startPoint y: 251, endPoint x: 807, endPoint y: 233, distance: 345.4
click at [807, 233] on div "In 1588, the Spanish Armada, a massive fleet sent by King Philip II of Spain, a…" at bounding box center [639, 227] width 390 height 17
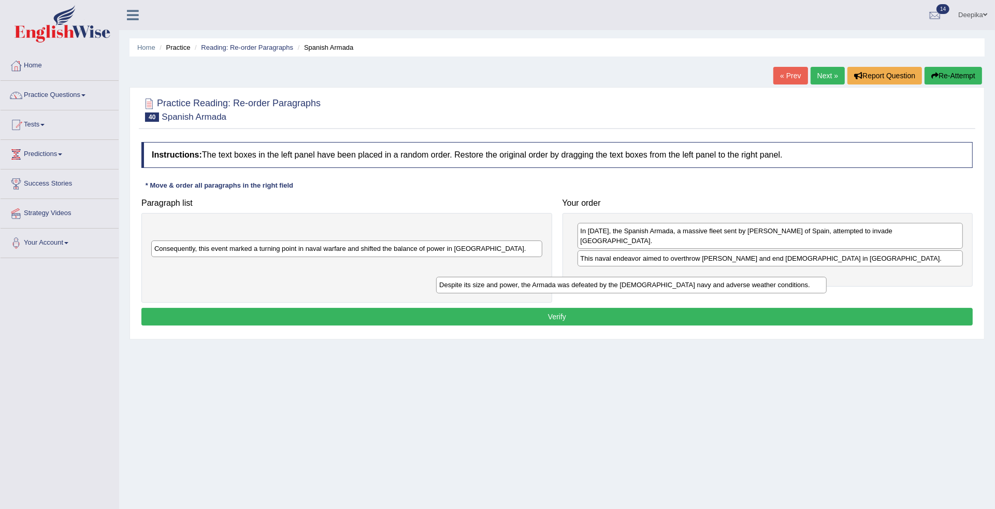
drag, startPoint x: 488, startPoint y: 231, endPoint x: 870, endPoint y: 274, distance: 384.6
click at [826, 277] on div "Despite its size and power, the Armada was defeated by the English navy and adv…" at bounding box center [631, 285] width 390 height 17
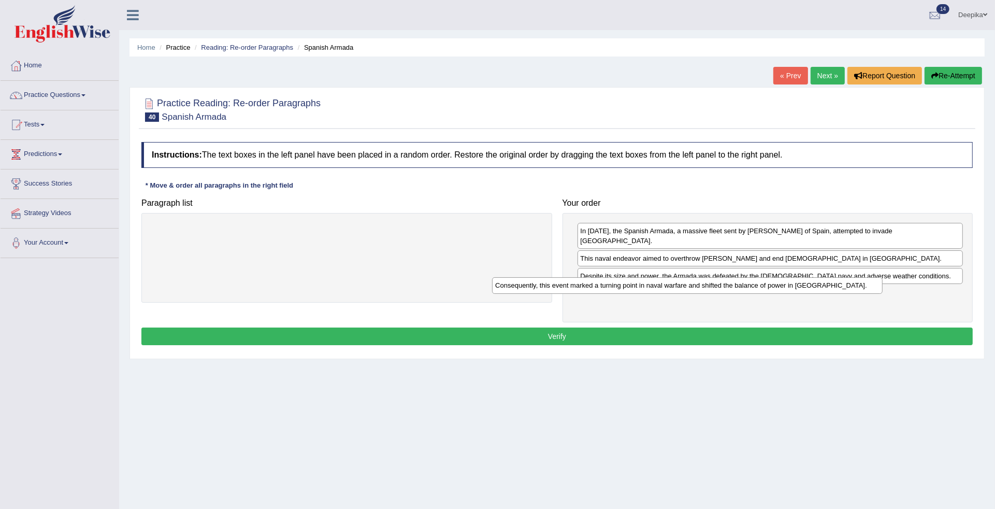
drag, startPoint x: 520, startPoint y: 228, endPoint x: 870, endPoint y: 283, distance: 353.8
click at [870, 283] on div "Consequently, this event marked a turning point in naval warfare and shifted th…" at bounding box center [687, 285] width 390 height 17
click at [558, 327] on button "Verify" at bounding box center [556, 336] width 831 height 18
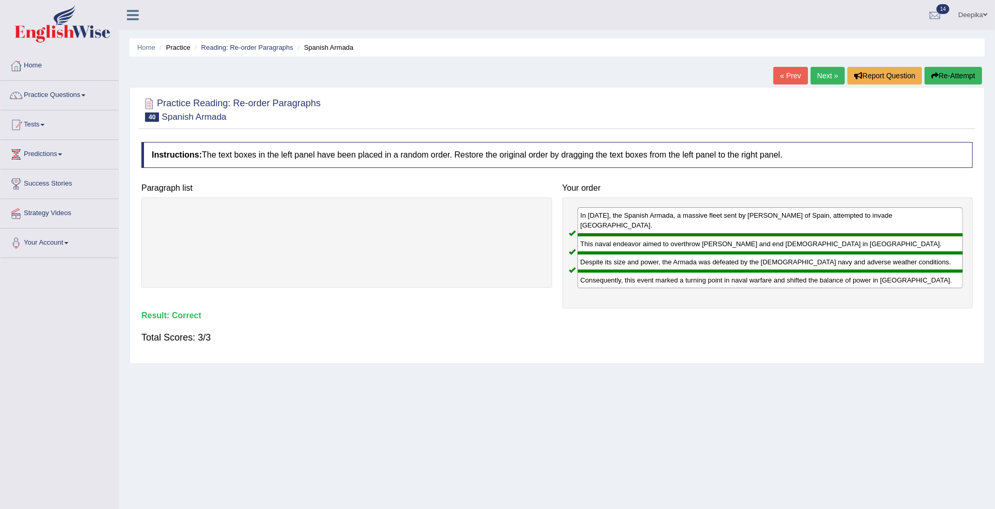
click at [828, 74] on link "Next »" at bounding box center [827, 76] width 34 height 18
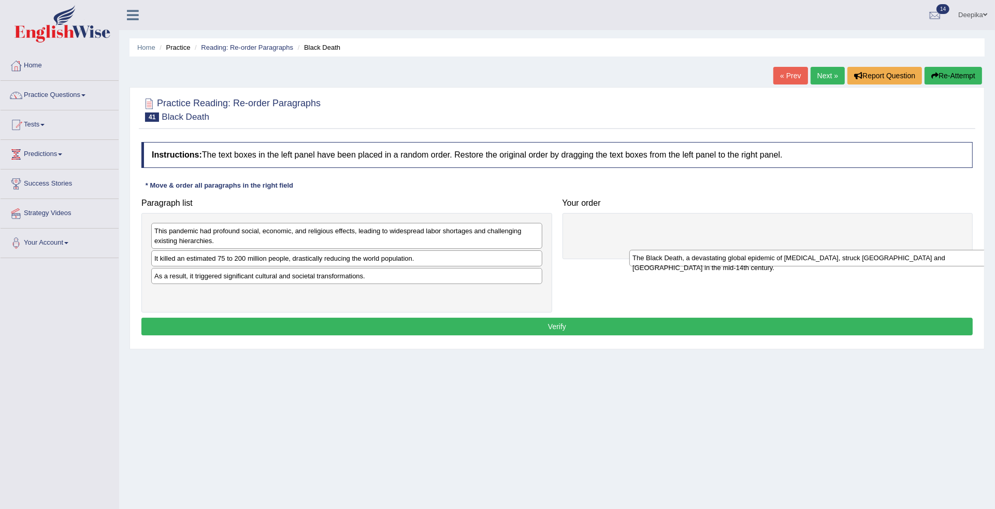
drag, startPoint x: 332, startPoint y: 275, endPoint x: 810, endPoint y: 257, distance: 478.3
click at [810, 257] on div "The Black Death, a devastating global epidemic of [MEDICAL_DATA], struck [GEOGR…" at bounding box center [824, 258] width 390 height 17
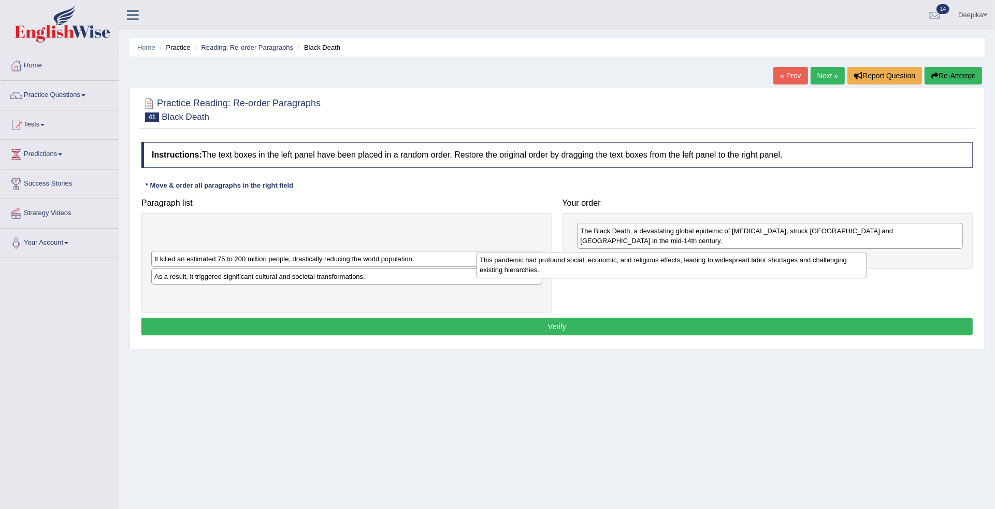
drag, startPoint x: 498, startPoint y: 237, endPoint x: 831, endPoint y: 266, distance: 334.2
click at [829, 266] on div "This pandemic had profound social, economic, and religious effects, leading to …" at bounding box center [671, 265] width 390 height 26
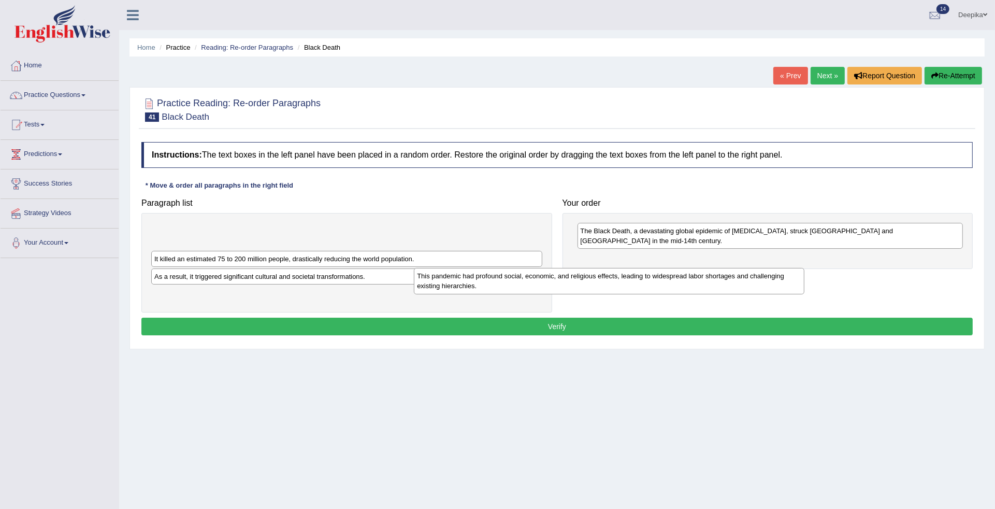
drag, startPoint x: 525, startPoint y: 241, endPoint x: 787, endPoint y: 286, distance: 266.4
click at [787, 286] on div "This pandemic had profound social, economic, and religious effects, leading to …" at bounding box center [609, 281] width 390 height 26
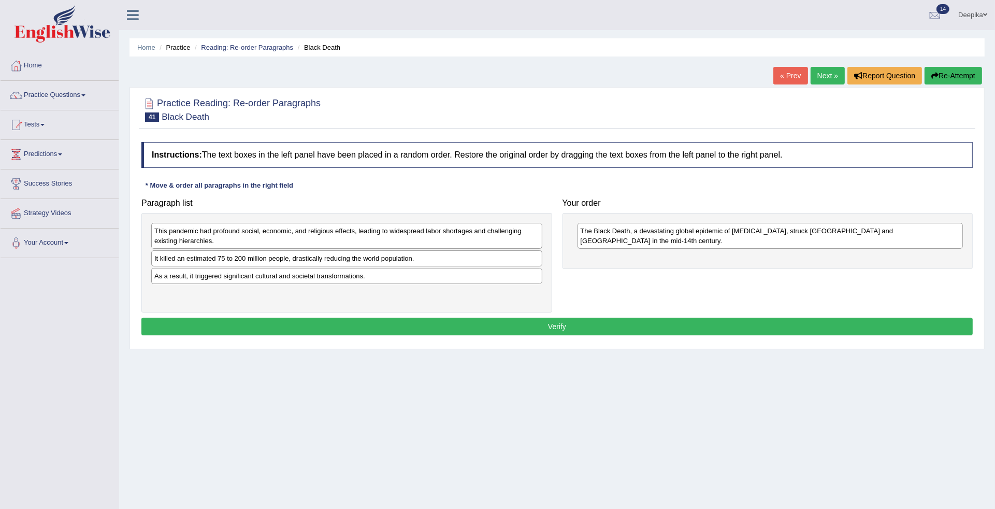
click at [936, 257] on div "The Black Death, a devastating global epidemic of [MEDICAL_DATA], struck [GEOGR…" at bounding box center [767, 241] width 411 height 56
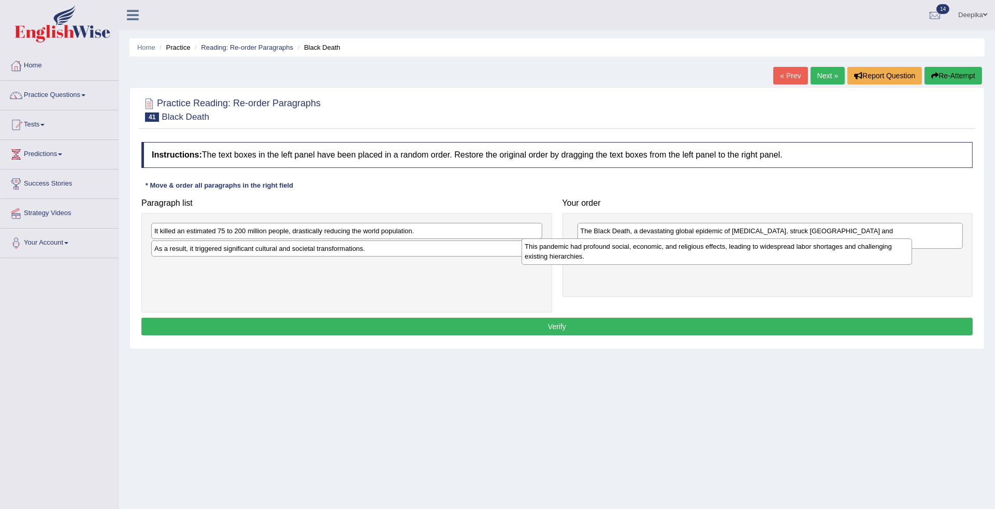
drag, startPoint x: 501, startPoint y: 231, endPoint x: 881, endPoint y: 246, distance: 380.4
click at [881, 246] on div "This pandemic had profound social, economic, and religious effects, leading to …" at bounding box center [716, 251] width 390 height 26
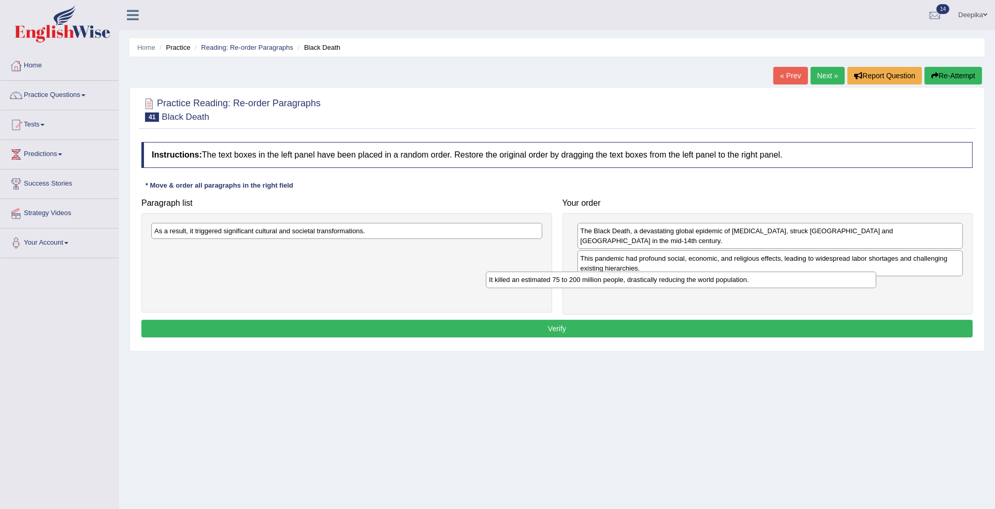
drag, startPoint x: 459, startPoint y: 224, endPoint x: 793, endPoint y: 273, distance: 338.1
click at [793, 273] on div "It killed an estimated 75 to 200 million people, drastically reducing the world…" at bounding box center [681, 279] width 390 height 17
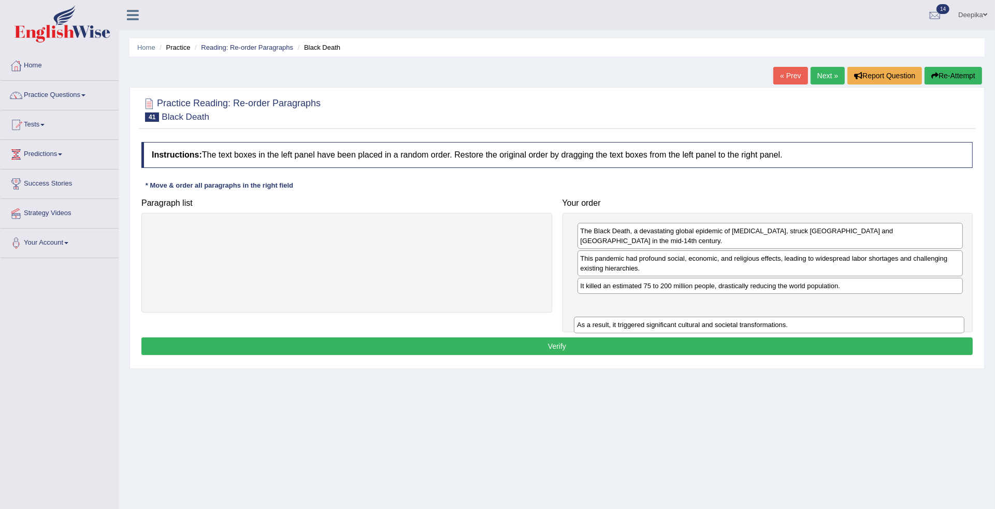
drag, startPoint x: 487, startPoint y: 228, endPoint x: 909, endPoint y: 322, distance: 432.3
click at [909, 322] on div "As a result, it triggered significant cultural and societal transformations." at bounding box center [769, 324] width 390 height 17
click at [626, 338] on button "Verify" at bounding box center [556, 346] width 831 height 18
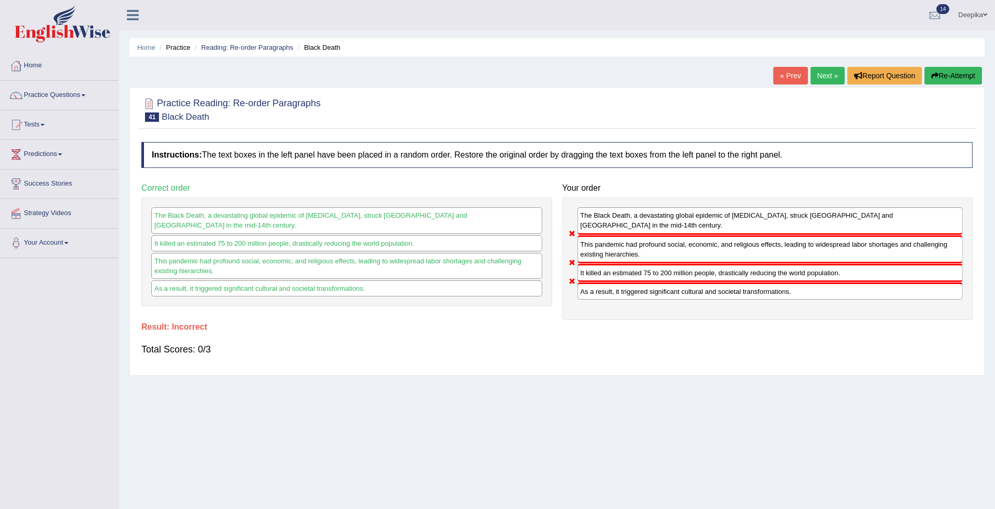
click at [820, 76] on link "Next »" at bounding box center [827, 76] width 34 height 18
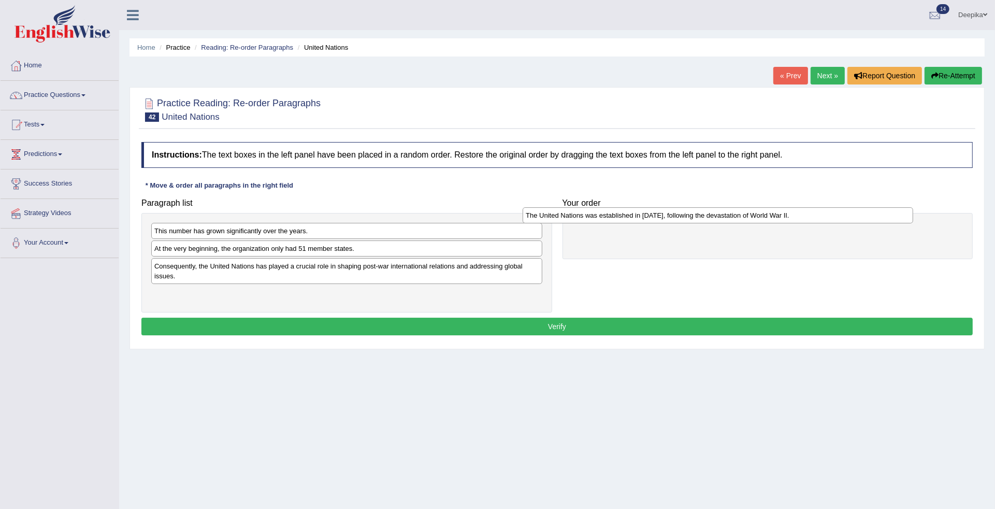
drag, startPoint x: 435, startPoint y: 252, endPoint x: 806, endPoint y: 218, distance: 372.8
click at [806, 218] on div "The United Nations was established in [DATE], following the devastation of Worl…" at bounding box center [718, 215] width 390 height 17
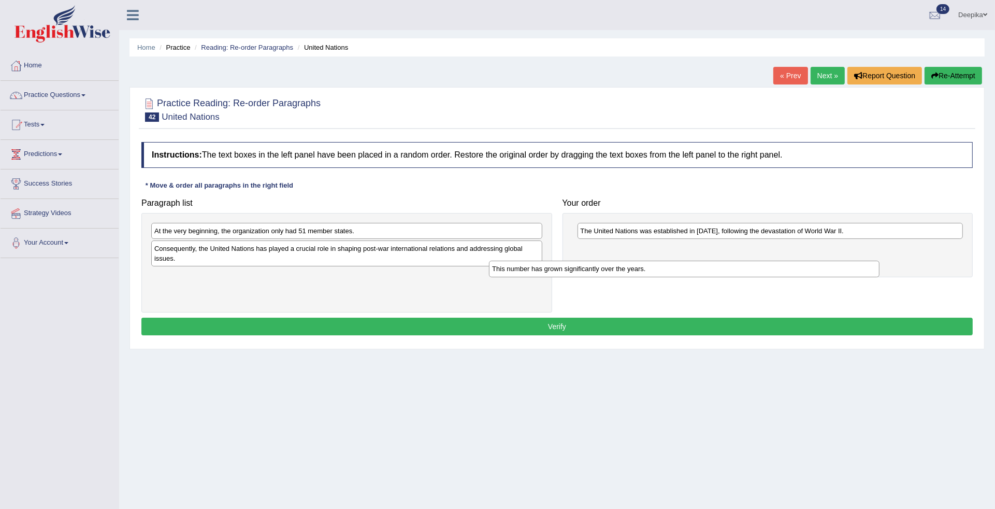
drag, startPoint x: 403, startPoint y: 231, endPoint x: 768, endPoint y: 254, distance: 365.8
click at [768, 260] on div "This number has grown significantly over the years." at bounding box center [684, 268] width 390 height 17
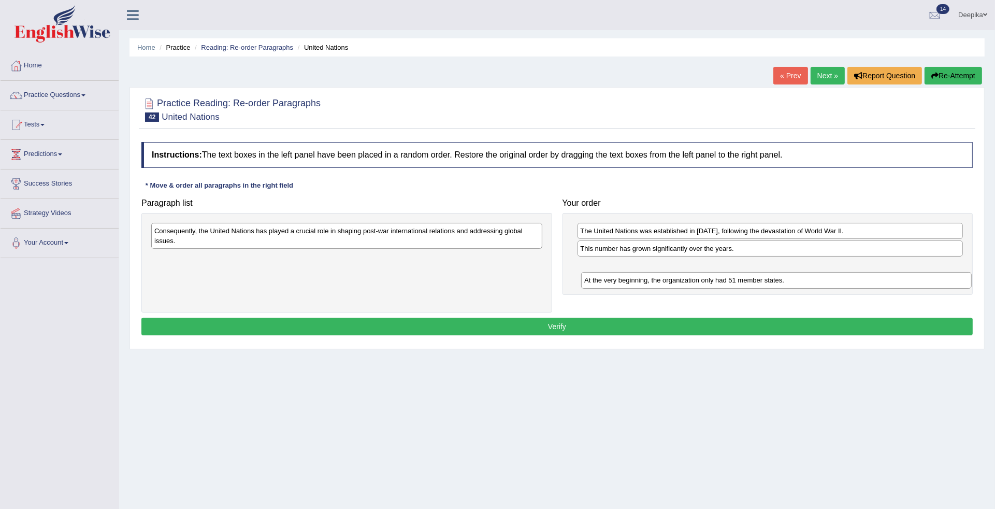
drag, startPoint x: 387, startPoint y: 230, endPoint x: 817, endPoint y: 280, distance: 432.6
click at [817, 280] on div "At the very beginning, the organization only had 51 member states." at bounding box center [776, 280] width 390 height 17
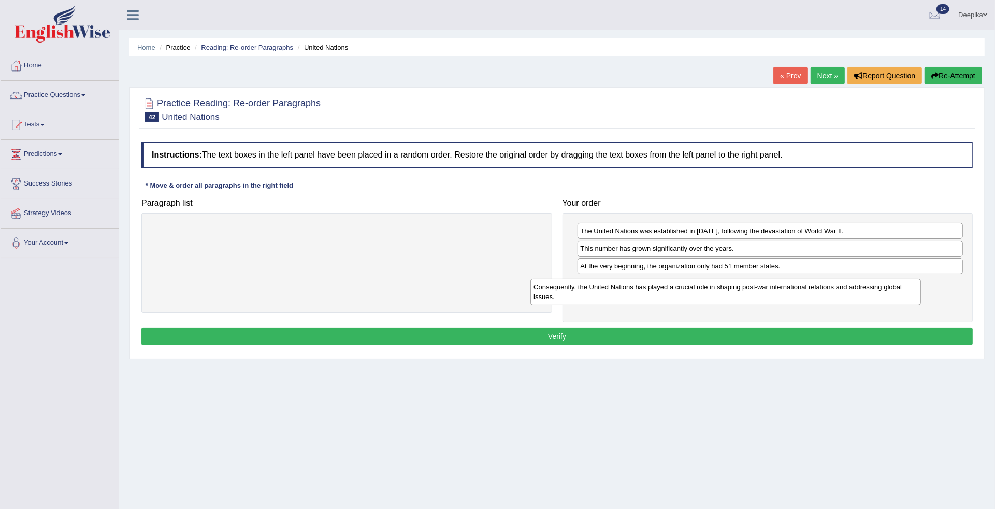
drag, startPoint x: 507, startPoint y: 234, endPoint x: 891, endPoint y: 290, distance: 387.3
click at [891, 290] on div "Consequently, the United Nations has played a crucial role in shaping post-war …" at bounding box center [725, 292] width 390 height 26
click at [571, 338] on button "Verify" at bounding box center [556, 336] width 831 height 18
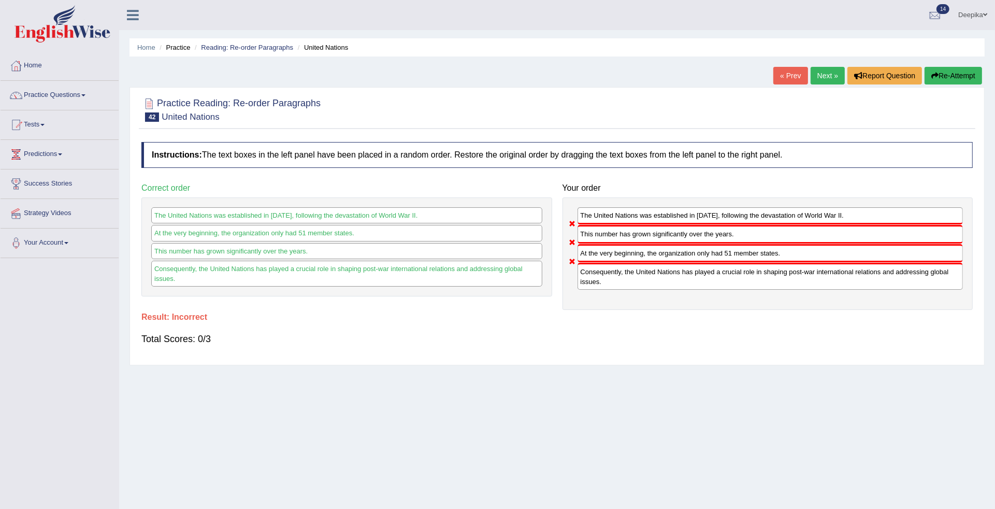
click at [80, 91] on link "Practice Questions" at bounding box center [60, 94] width 118 height 26
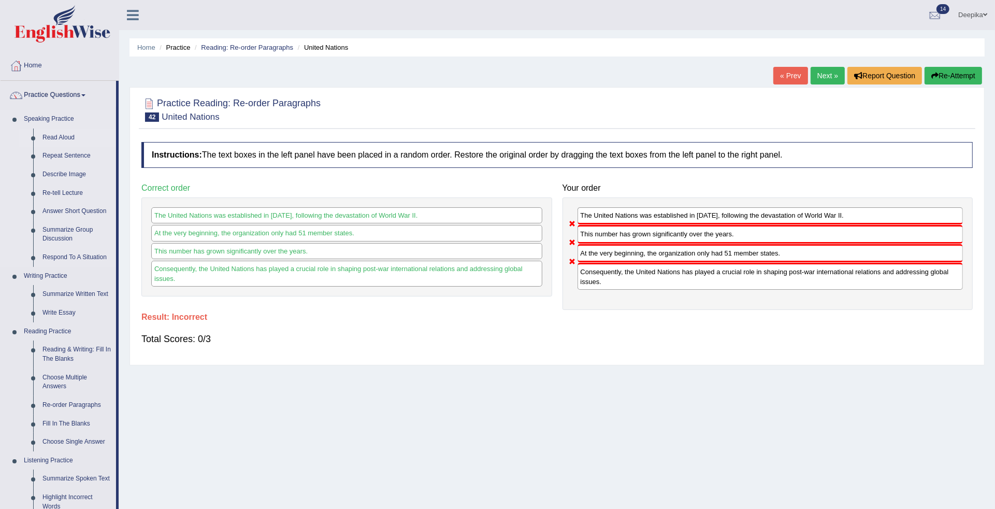
click at [53, 138] on link "Read Aloud" at bounding box center [77, 137] width 78 height 19
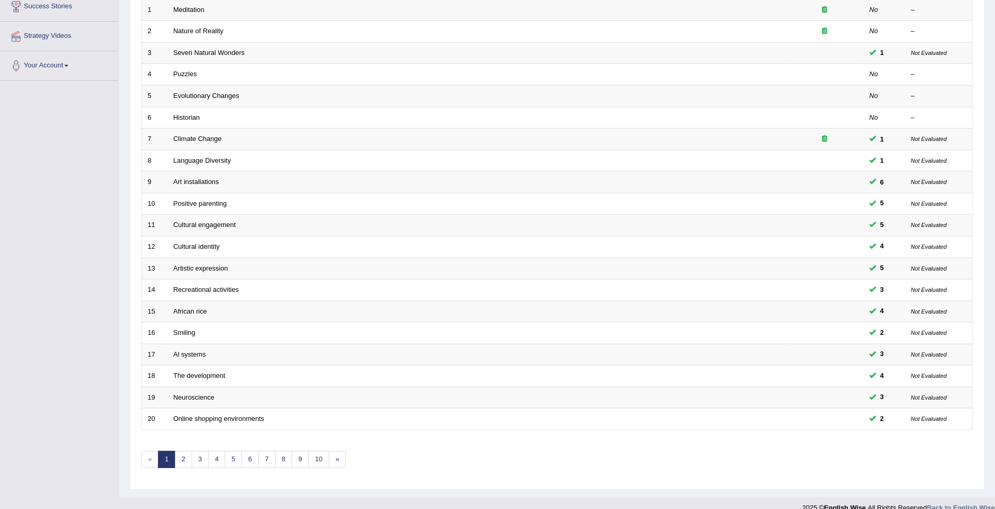
scroll to position [180, 0]
click at [320, 448] on link "10" at bounding box center [318, 456] width 21 height 17
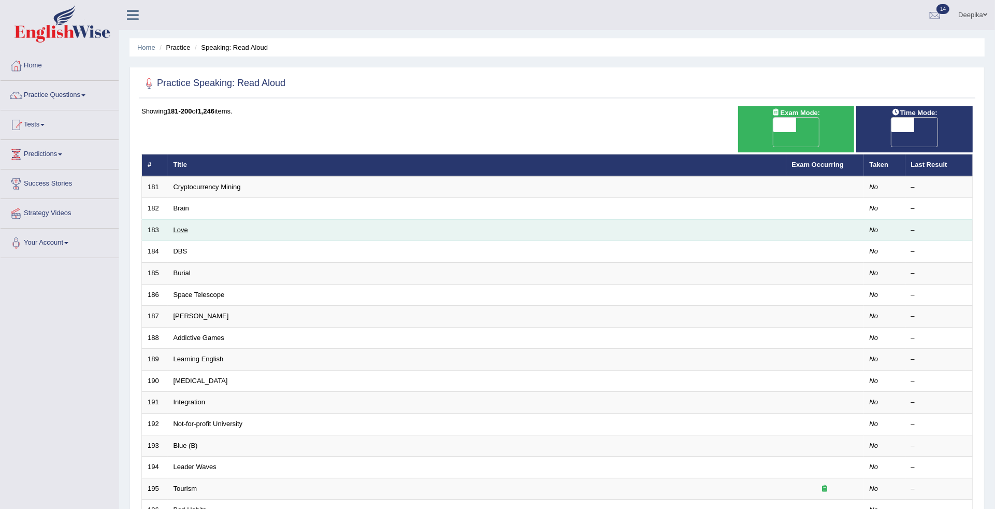
click at [177, 226] on link "Love" at bounding box center [180, 230] width 14 height 8
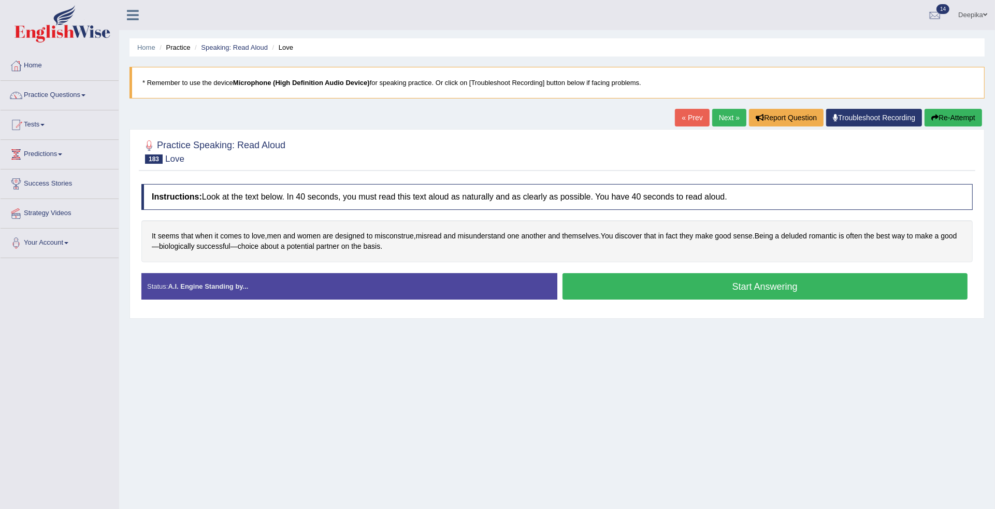
click at [767, 288] on button "Start Answering" at bounding box center [764, 286] width 405 height 26
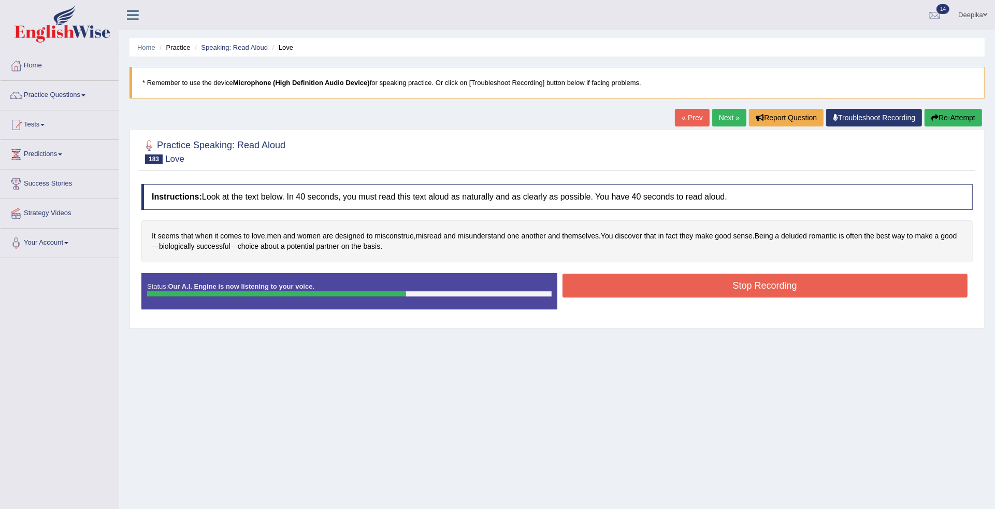
click at [762, 281] on button "Stop Recording" at bounding box center [764, 285] width 405 height 24
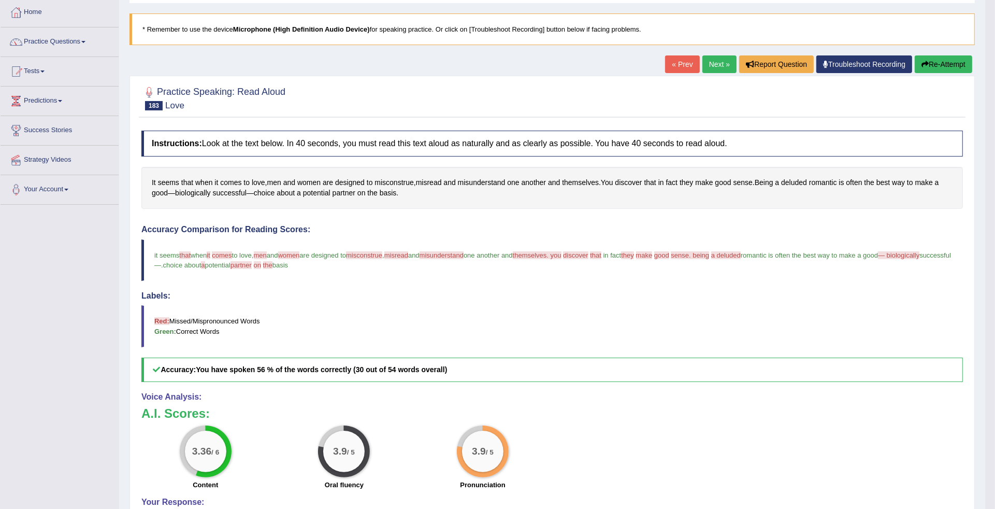
scroll to position [11, 0]
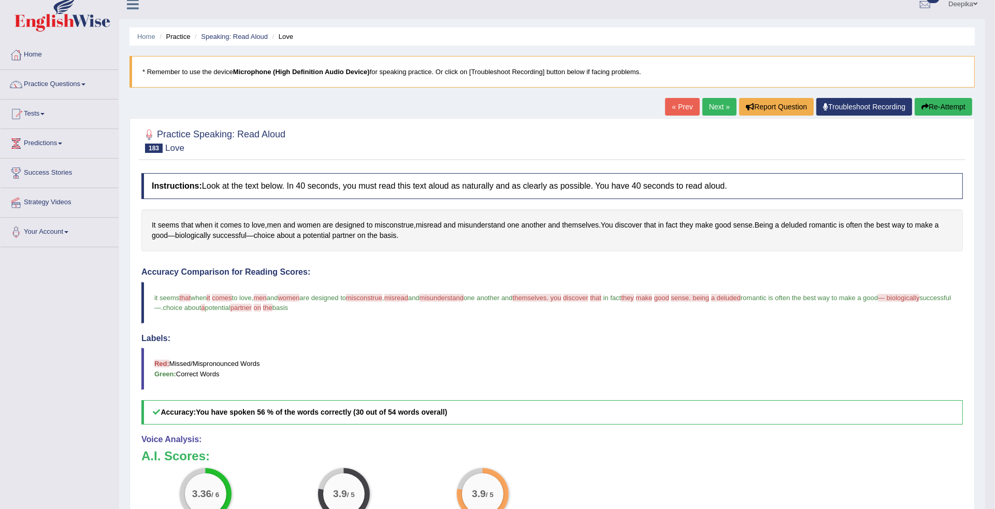
click at [720, 103] on link "Next »" at bounding box center [719, 107] width 34 height 18
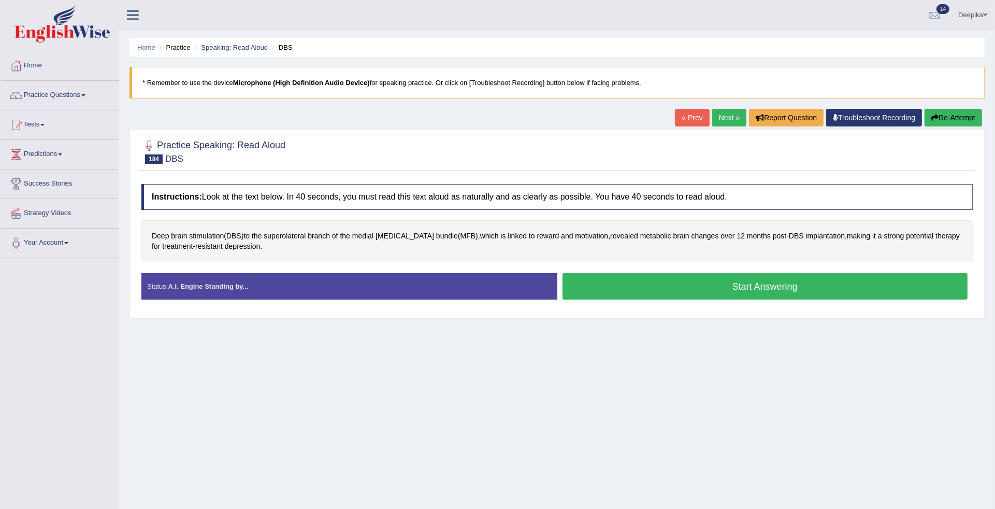
click at [720, 285] on button "Start Answering" at bounding box center [764, 286] width 405 height 26
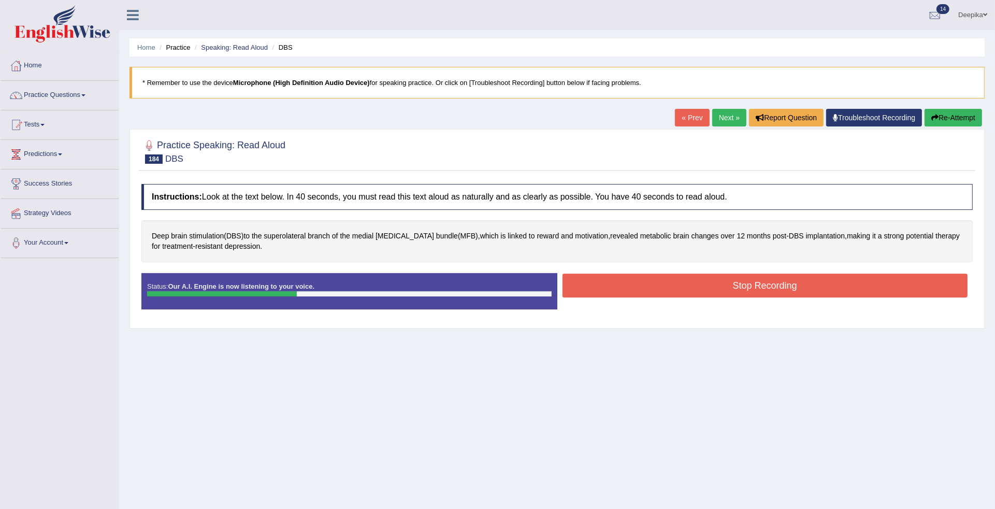
click at [723, 117] on link "Next »" at bounding box center [729, 118] width 34 height 18
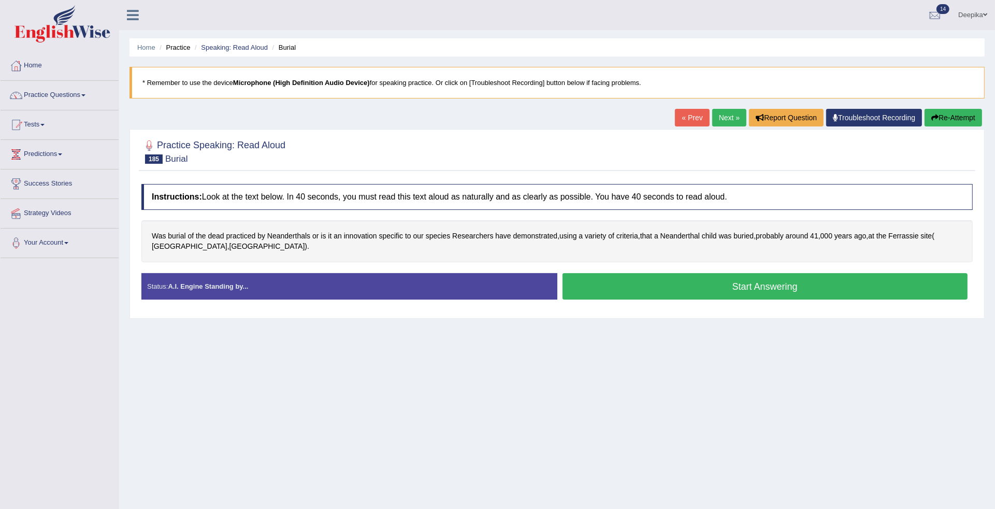
click at [723, 115] on link "Next »" at bounding box center [729, 118] width 34 height 18
click at [723, 290] on button "Start Answering" at bounding box center [764, 286] width 405 height 26
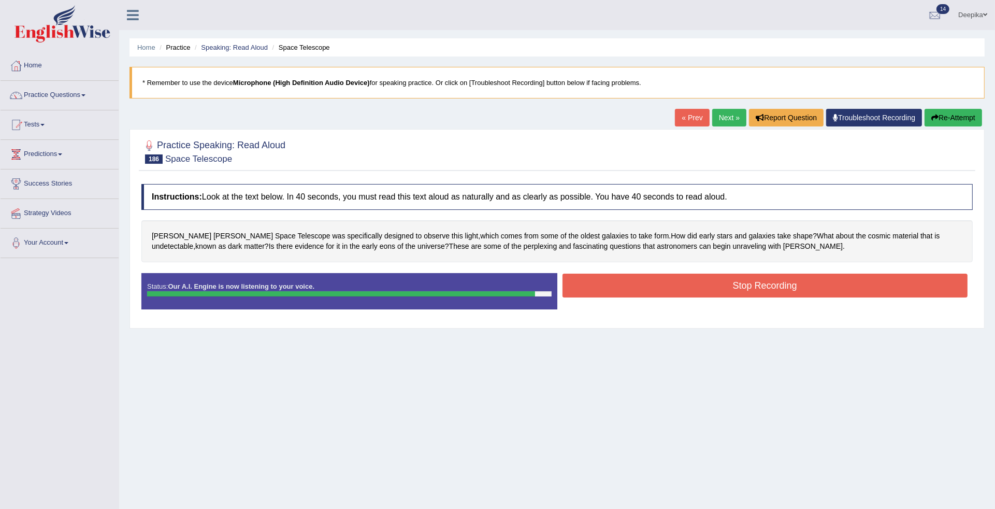
click at [723, 290] on button "Stop Recording" at bounding box center [764, 285] width 405 height 24
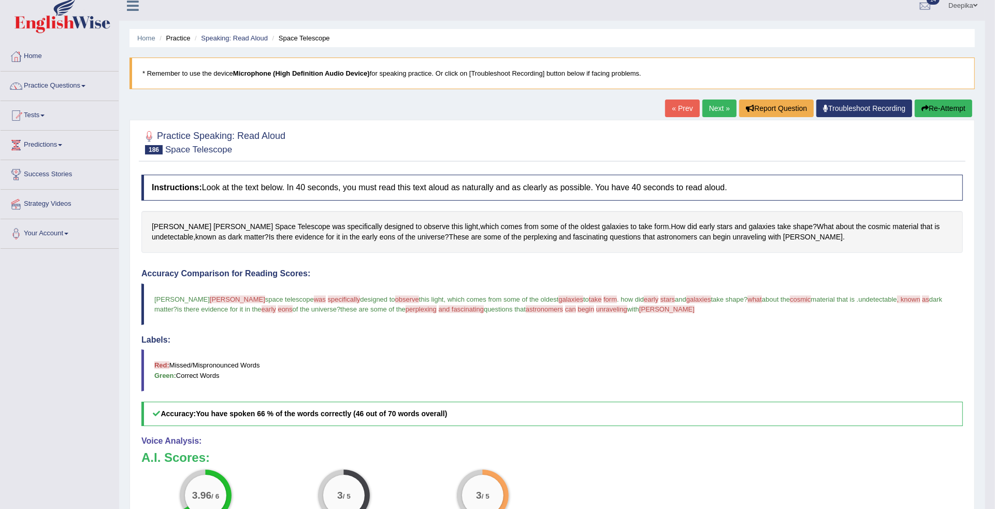
scroll to position [5, 0]
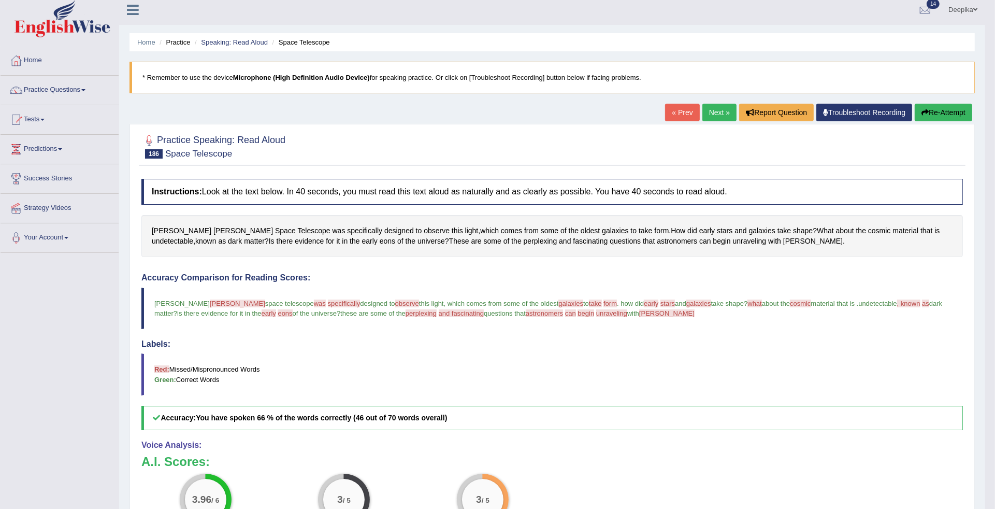
click at [717, 112] on link "Next »" at bounding box center [719, 113] width 34 height 18
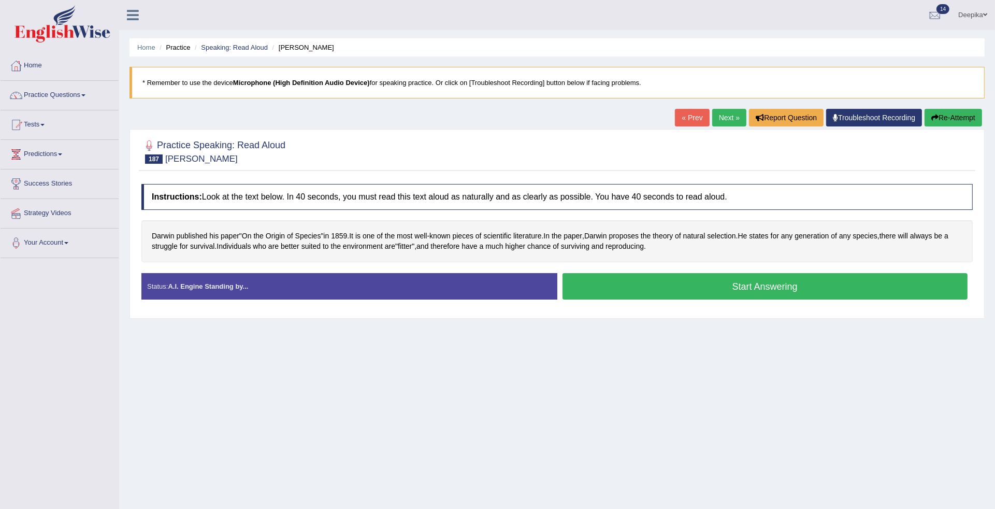
click at [743, 281] on button "Start Answering" at bounding box center [764, 286] width 405 height 26
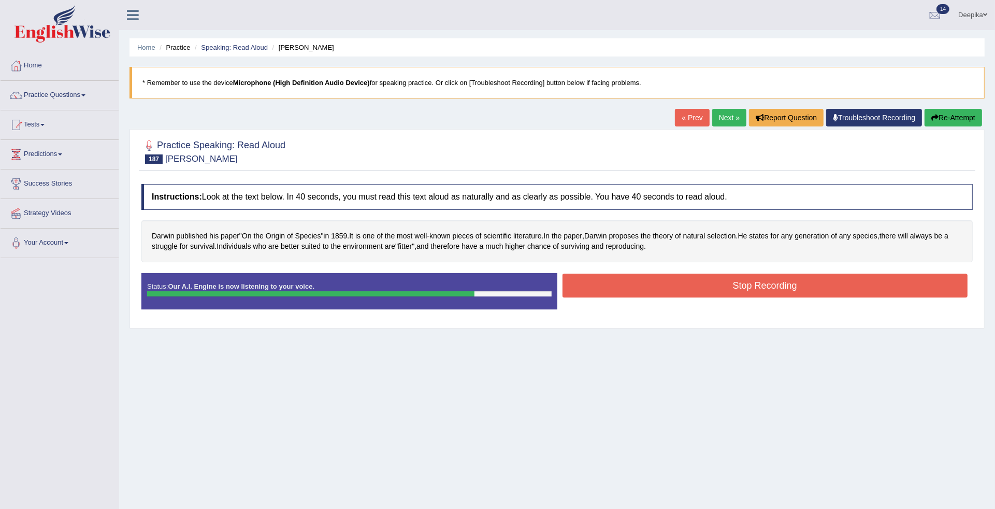
click at [743, 281] on button "Stop Recording" at bounding box center [764, 285] width 405 height 24
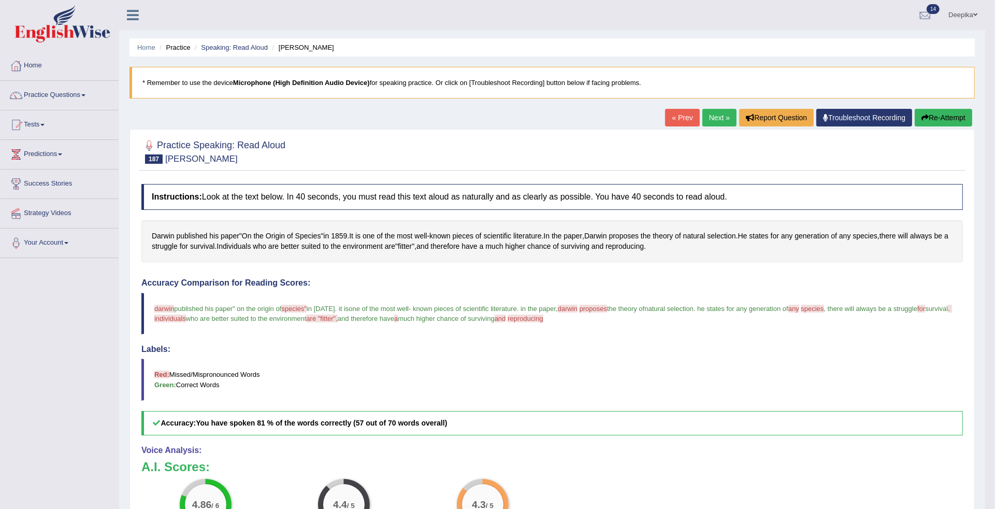
click at [718, 112] on link "Next »" at bounding box center [719, 118] width 34 height 18
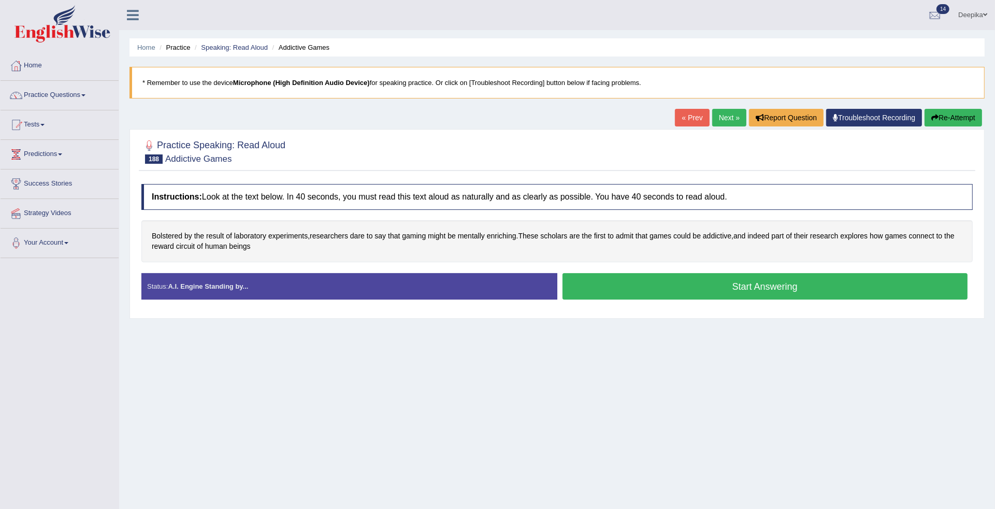
click at [712, 111] on link "Next »" at bounding box center [729, 118] width 34 height 18
click at [742, 291] on button "Start Answering" at bounding box center [764, 286] width 405 height 26
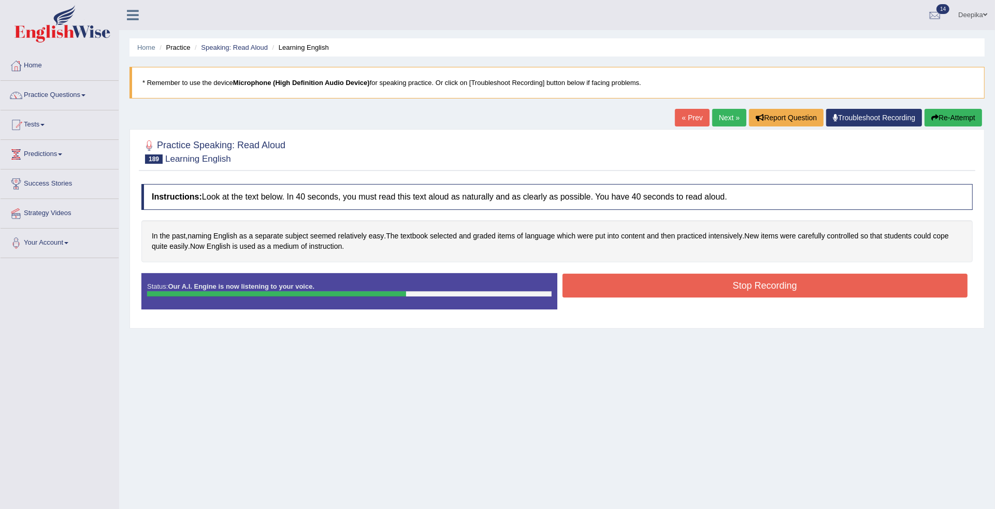
click at [742, 291] on button "Stop Recording" at bounding box center [764, 285] width 405 height 24
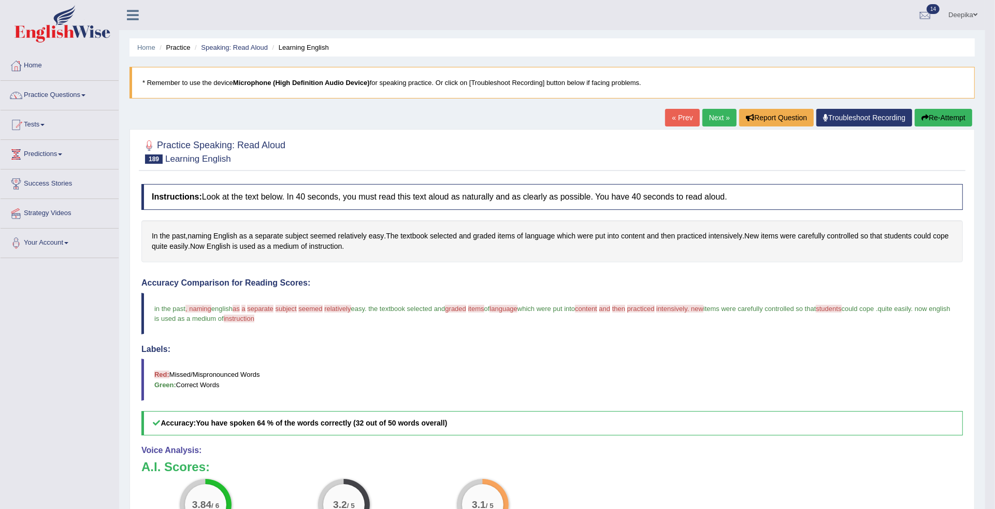
click at [707, 118] on link "Next »" at bounding box center [719, 118] width 34 height 18
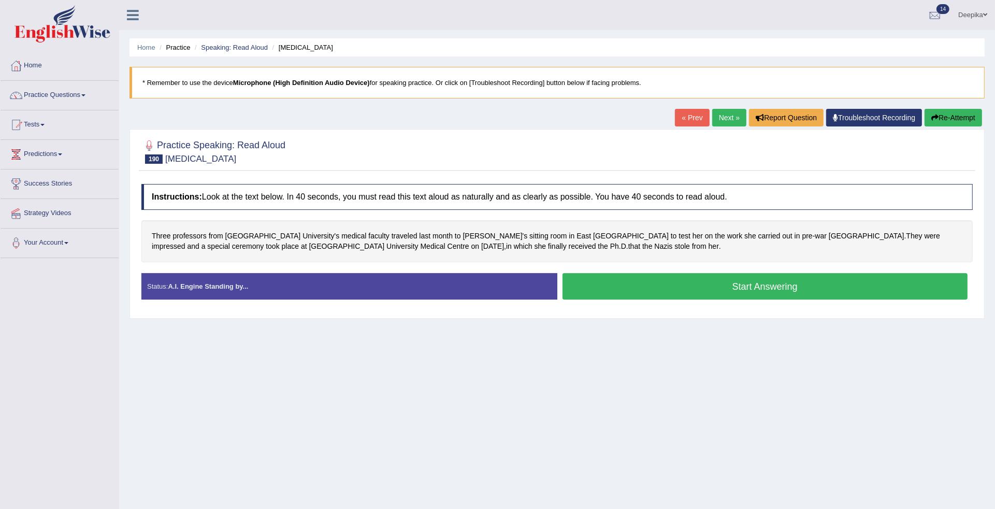
click at [722, 281] on button "Start Answering" at bounding box center [764, 286] width 405 height 26
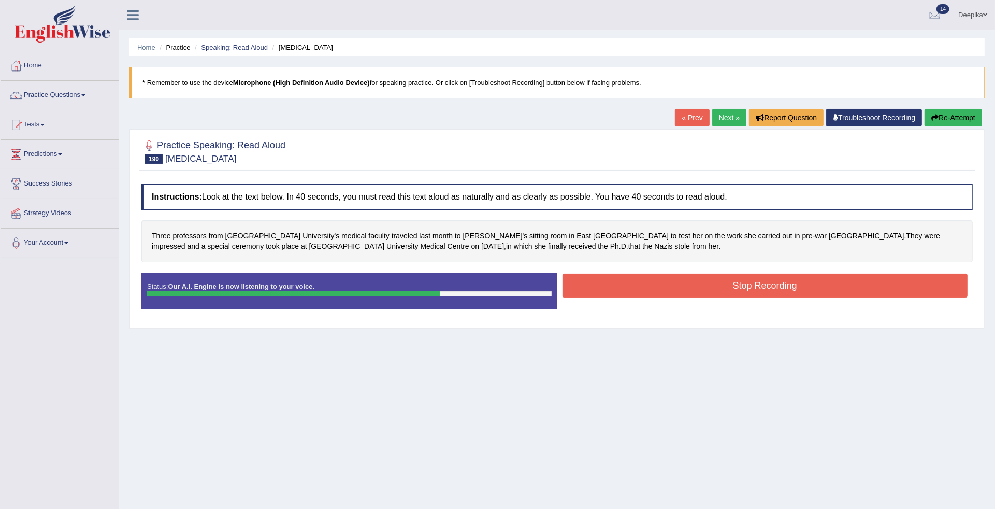
click at [722, 281] on button "Stop Recording" at bounding box center [764, 285] width 405 height 24
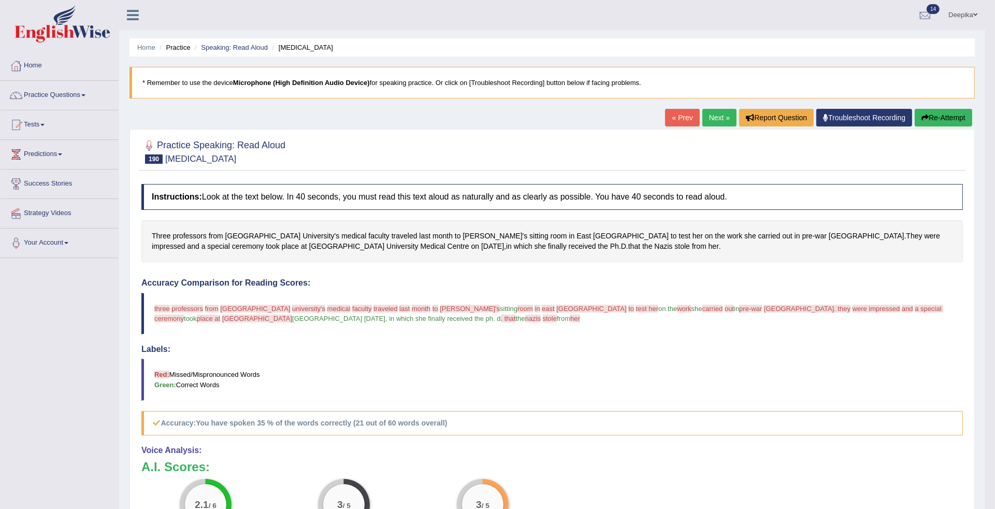
click at [677, 117] on link "« Prev" at bounding box center [682, 118] width 34 height 18
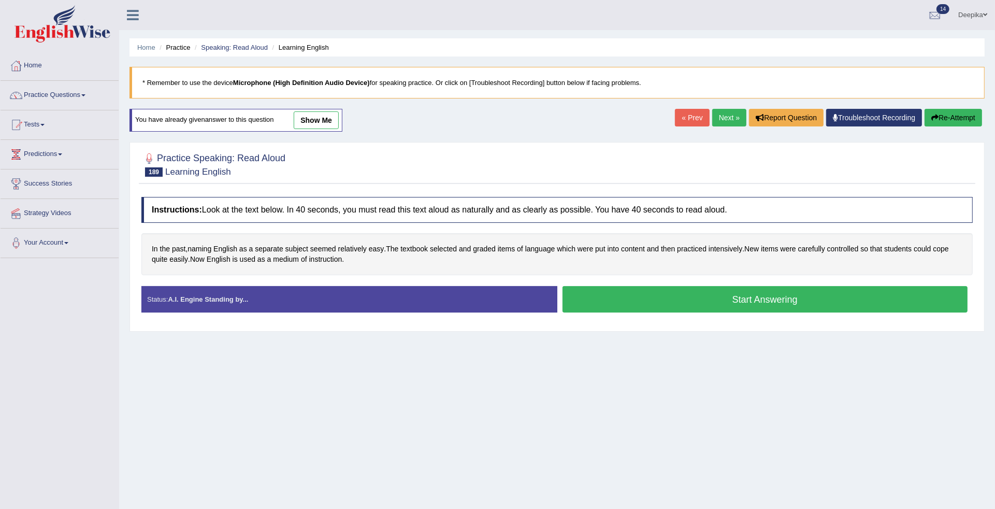
click at [743, 303] on button "Start Answering" at bounding box center [764, 299] width 405 height 26
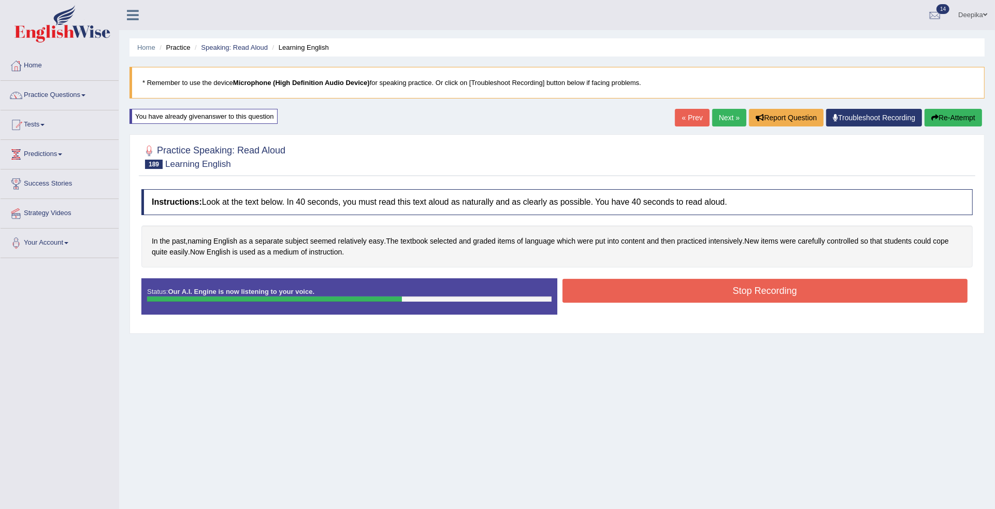
click at [743, 291] on button "Stop Recording" at bounding box center [764, 291] width 405 height 24
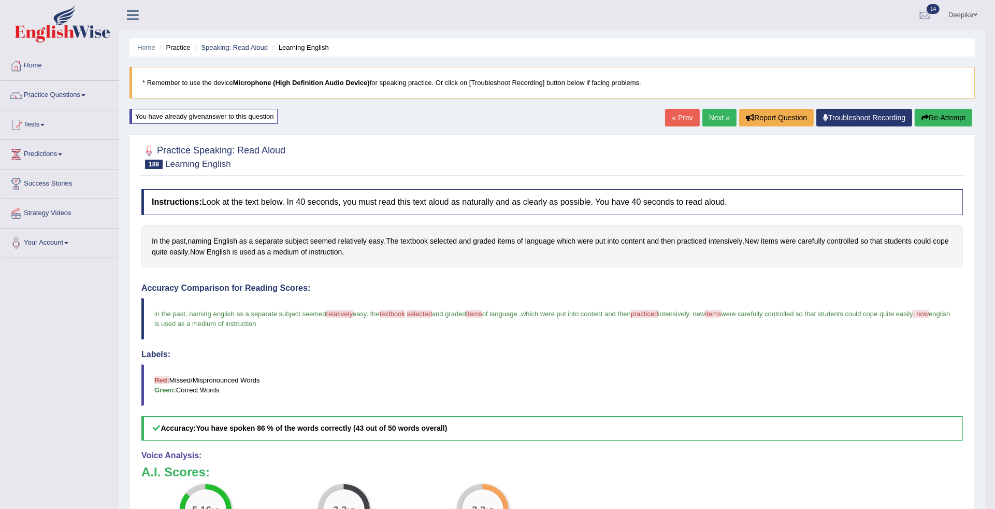
click at [723, 117] on link "Next »" at bounding box center [719, 118] width 34 height 18
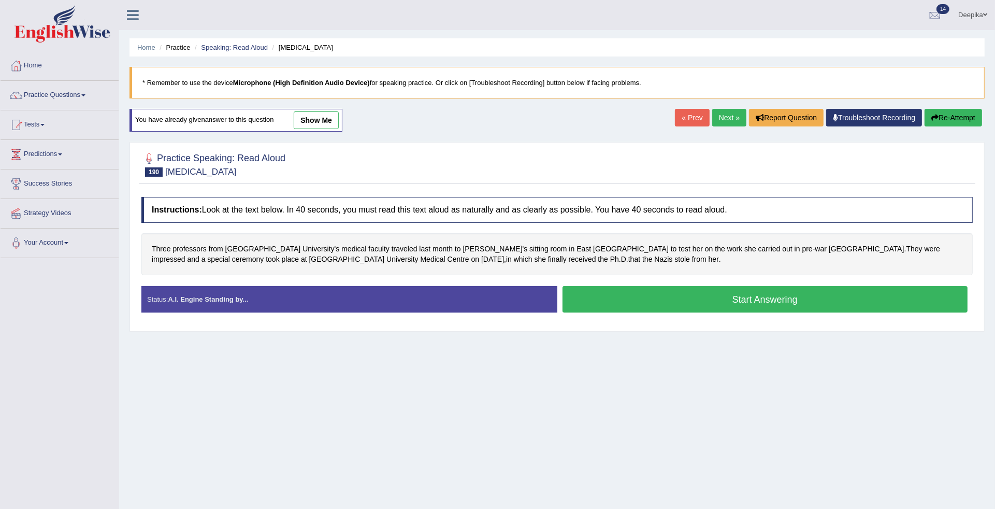
click at [728, 302] on button "Start Answering" at bounding box center [764, 299] width 405 height 26
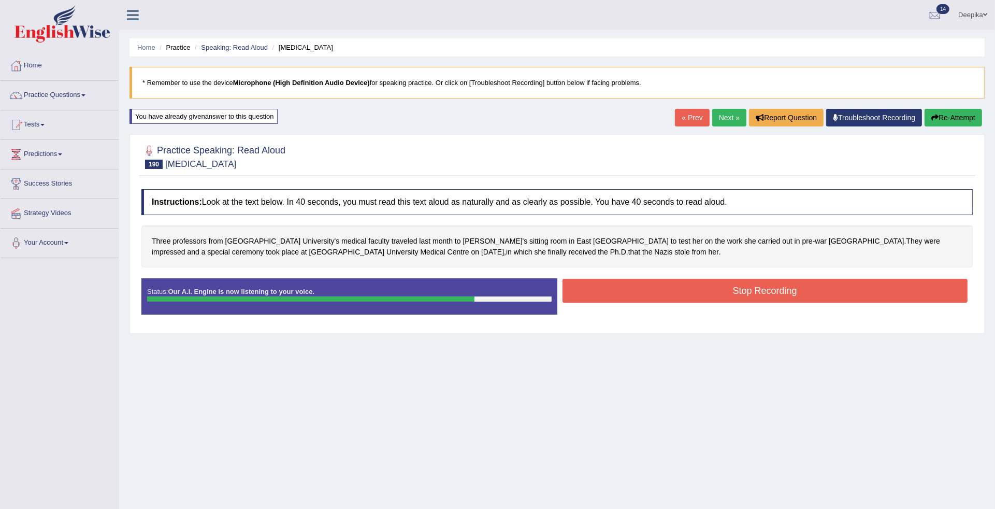
click at [742, 286] on button "Stop Recording" at bounding box center [764, 291] width 405 height 24
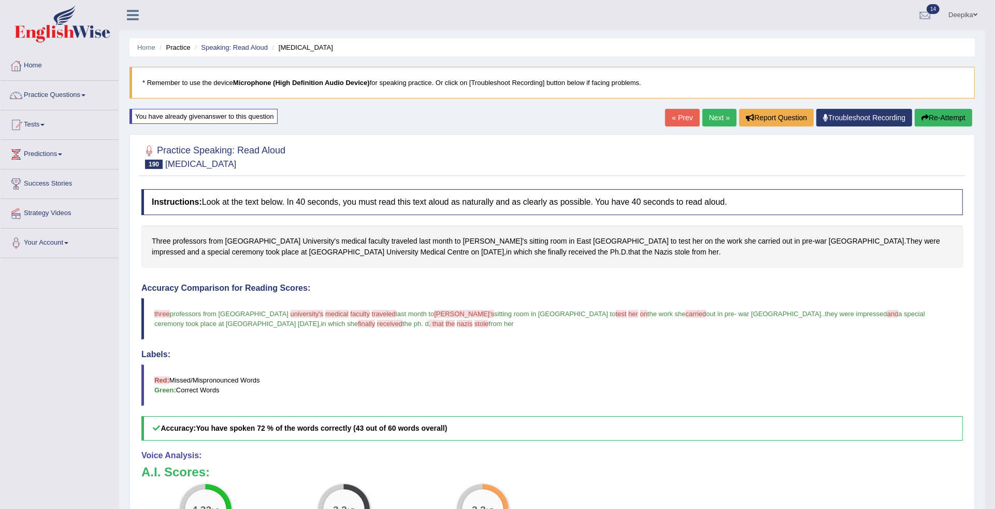
click at [712, 114] on link "Next »" at bounding box center [719, 118] width 34 height 18
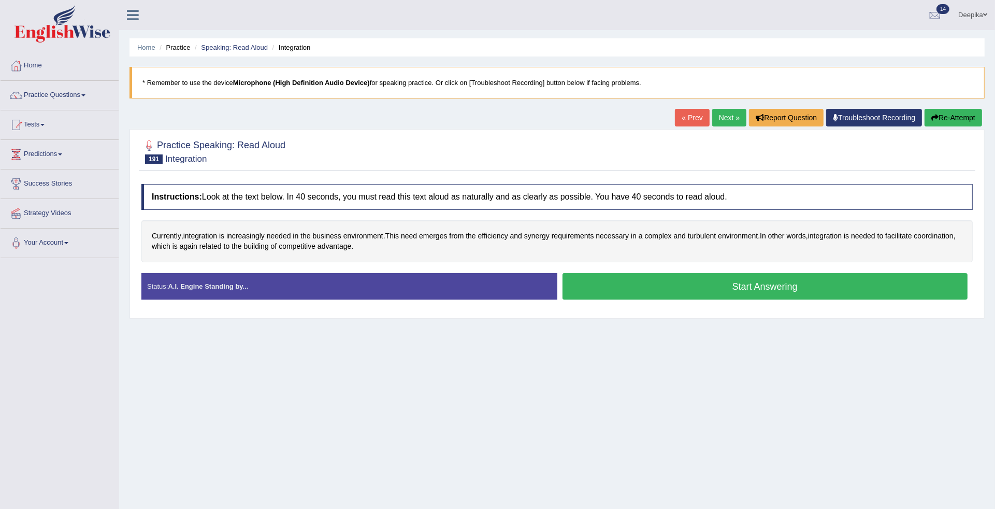
click at [753, 285] on button "Start Answering" at bounding box center [764, 286] width 405 height 26
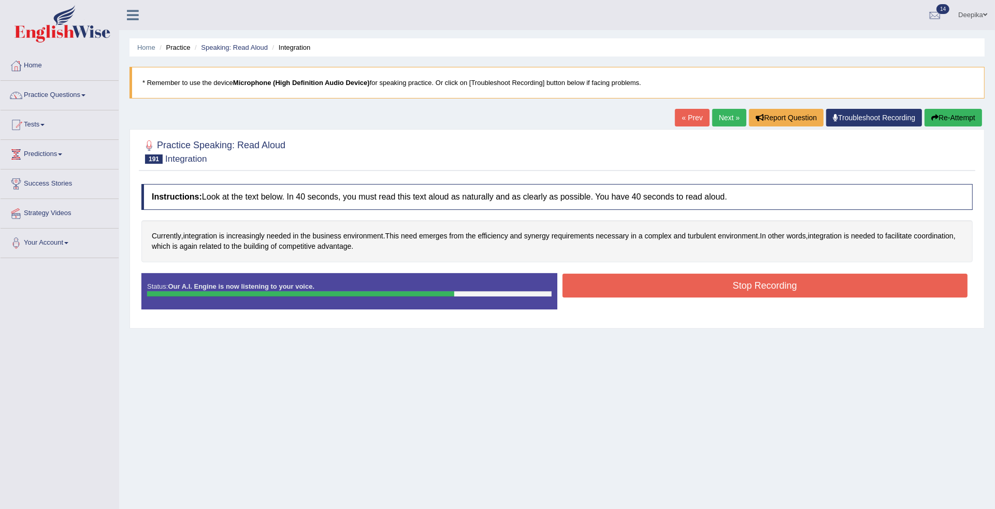
click at [753, 285] on button "Stop Recording" at bounding box center [764, 285] width 405 height 24
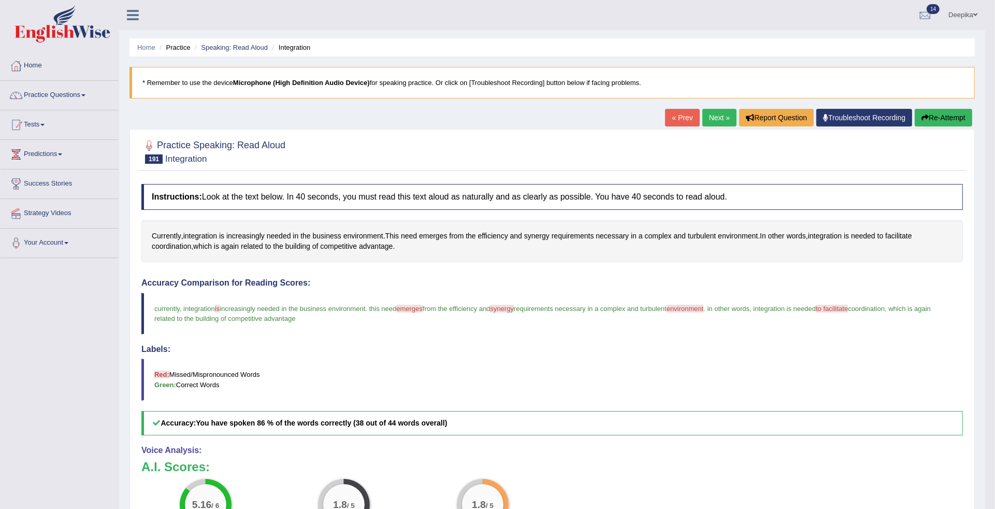
click at [713, 118] on link "Next »" at bounding box center [719, 118] width 34 height 18
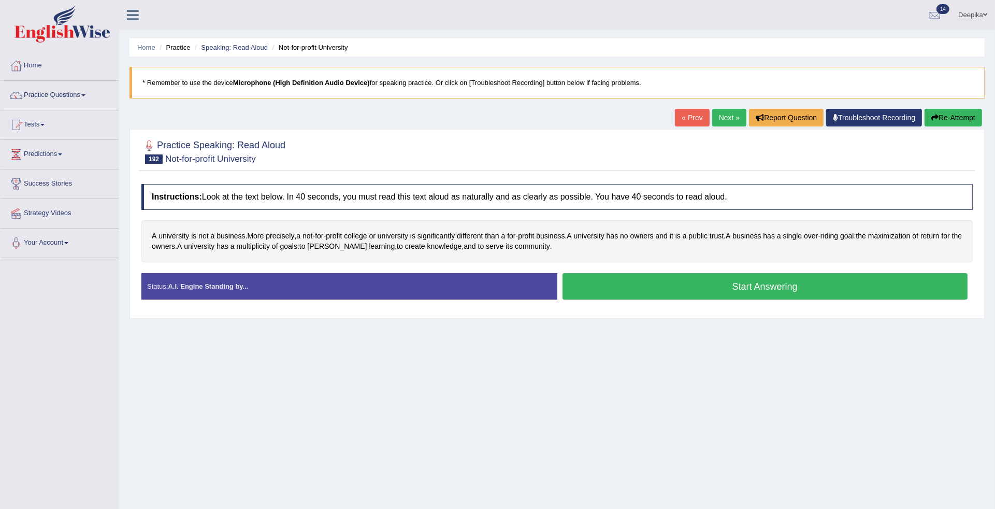
click at [733, 290] on button "Start Answering" at bounding box center [764, 286] width 405 height 26
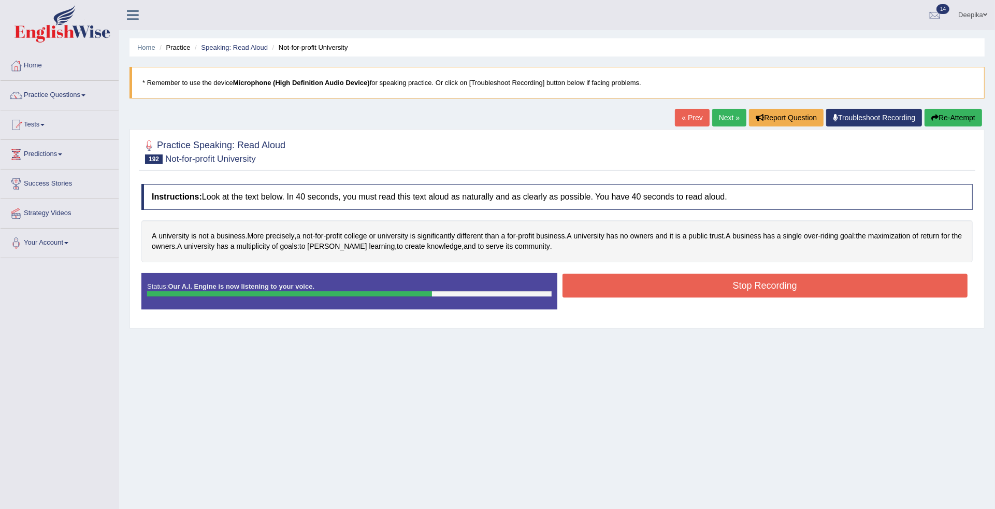
click at [733, 290] on button "Stop Recording" at bounding box center [764, 285] width 405 height 24
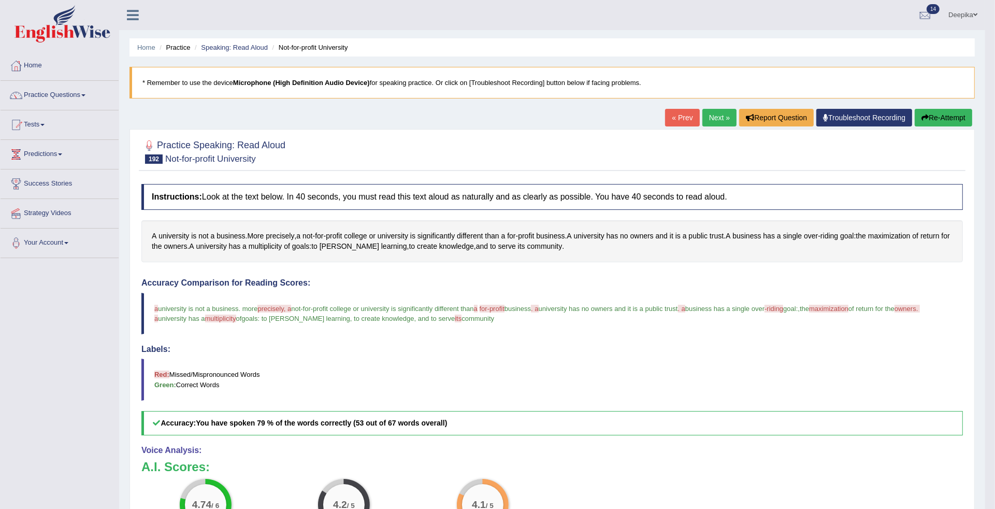
click at [715, 115] on link "Next »" at bounding box center [719, 118] width 34 height 18
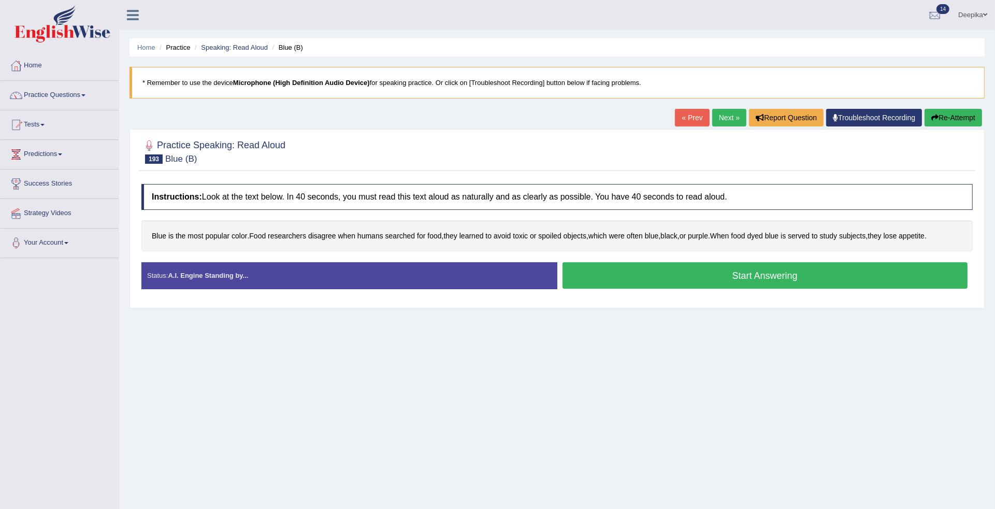
click at [725, 276] on button "Start Answering" at bounding box center [764, 275] width 405 height 26
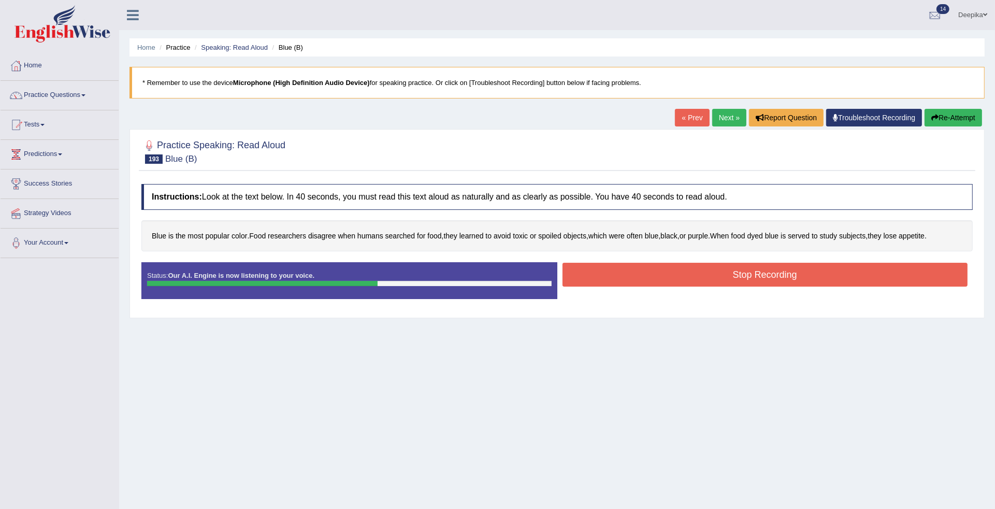
click at [725, 276] on button "Stop Recording" at bounding box center [764, 275] width 405 height 24
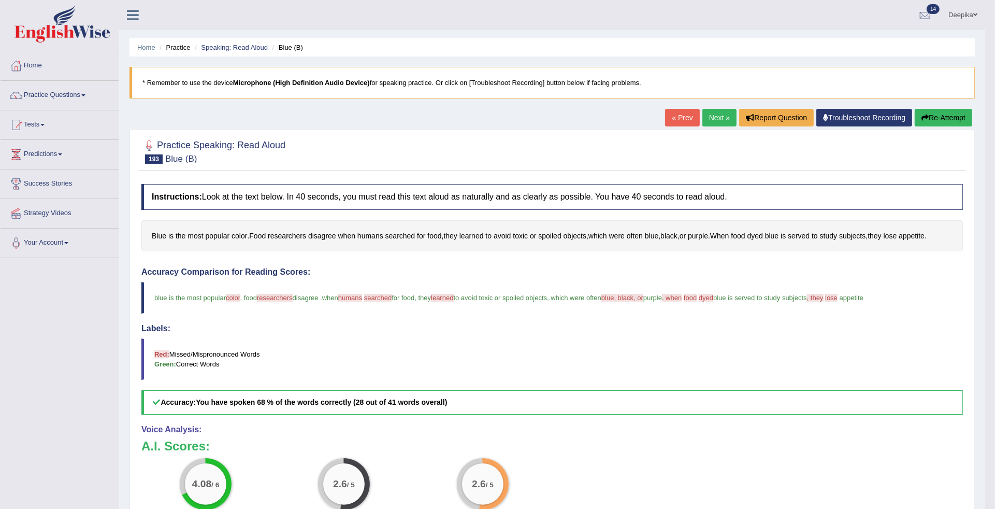
click at [677, 114] on link "« Prev" at bounding box center [682, 118] width 34 height 18
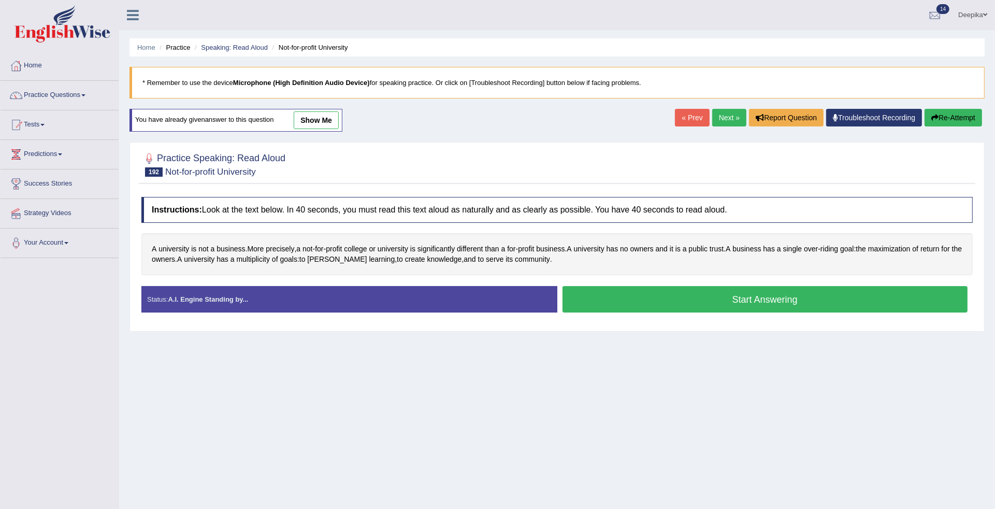
click at [728, 113] on link "Next »" at bounding box center [729, 118] width 34 height 18
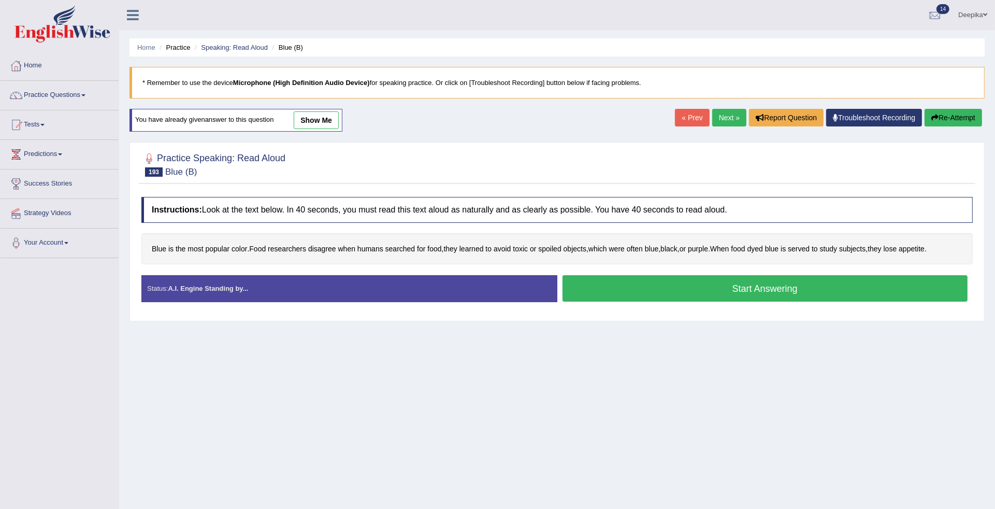
click at [744, 289] on button "Start Answering" at bounding box center [764, 288] width 405 height 26
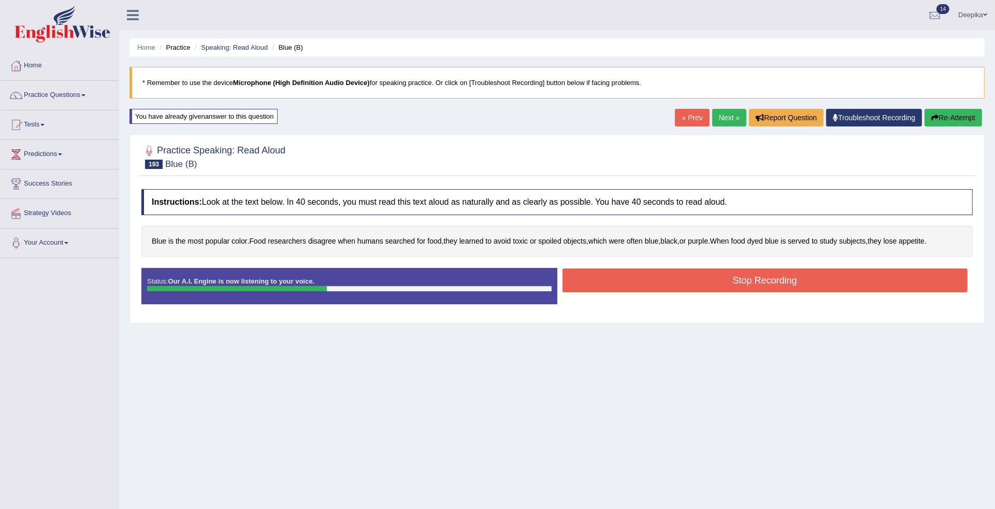
click at [744, 289] on button "Stop Recording" at bounding box center [764, 280] width 405 height 24
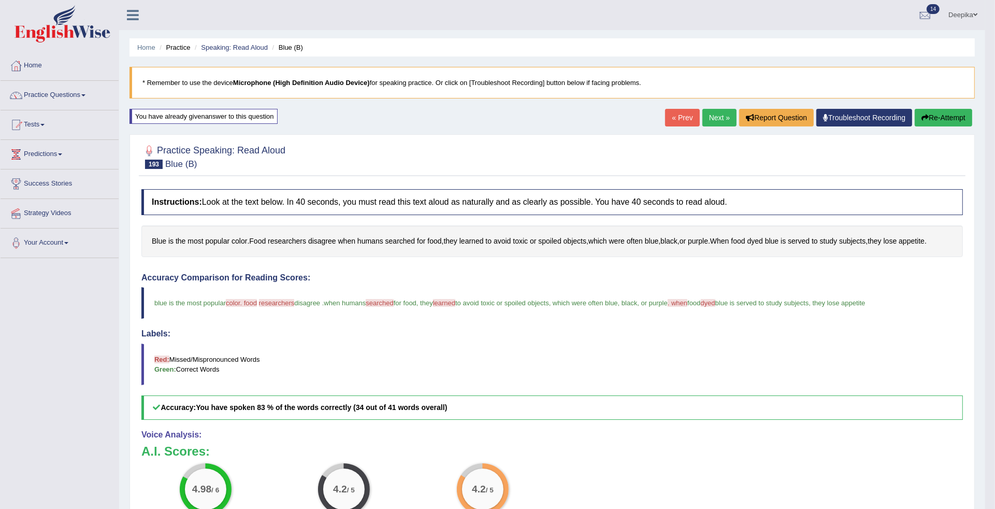
click at [713, 118] on link "Next »" at bounding box center [719, 118] width 34 height 18
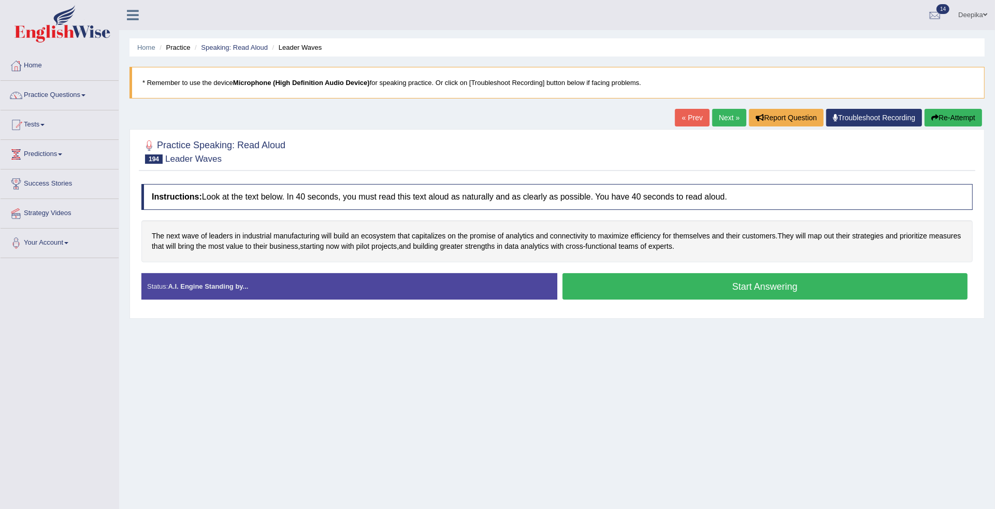
click at [770, 288] on button "Start Answering" at bounding box center [764, 286] width 405 height 26
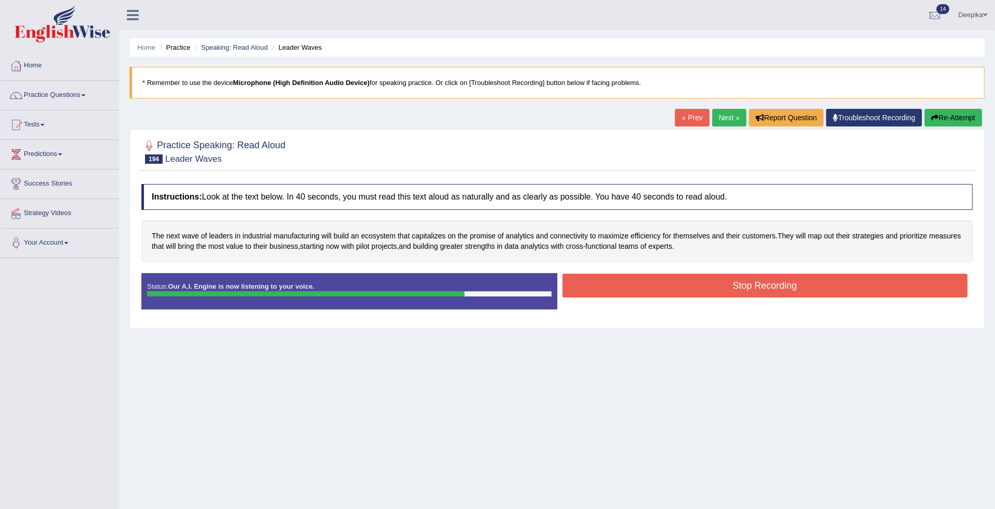
click at [770, 288] on button "Stop Recording" at bounding box center [764, 285] width 405 height 24
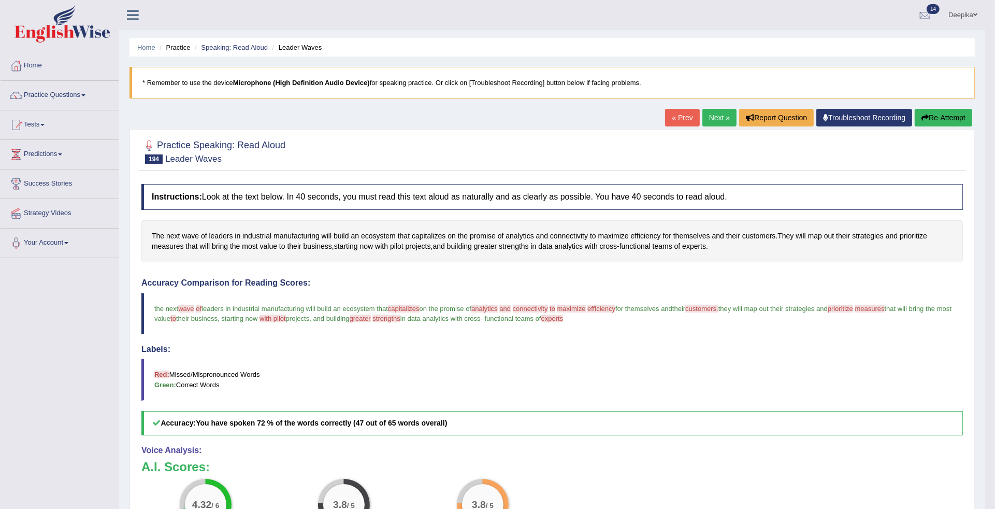
click at [712, 119] on link "Next »" at bounding box center [719, 118] width 34 height 18
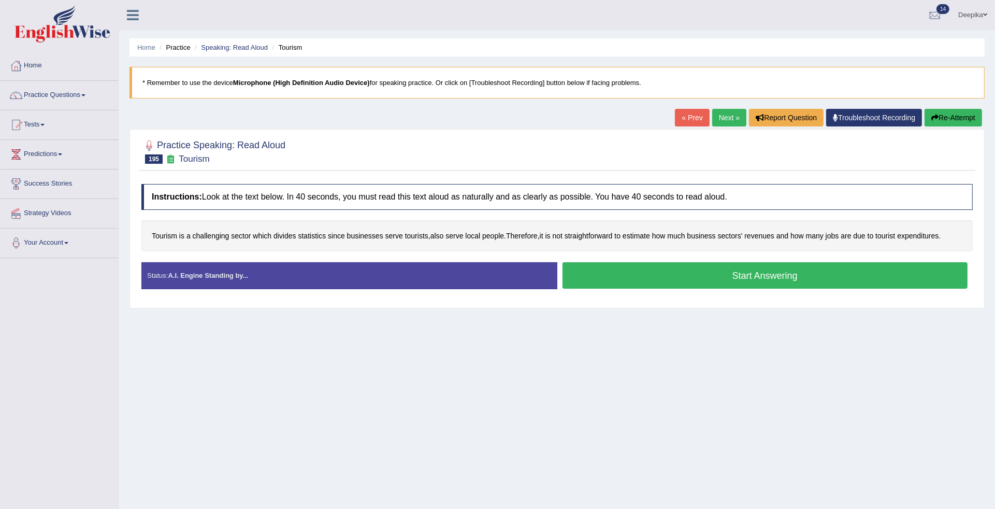
click at [765, 277] on button "Start Answering" at bounding box center [764, 275] width 405 height 26
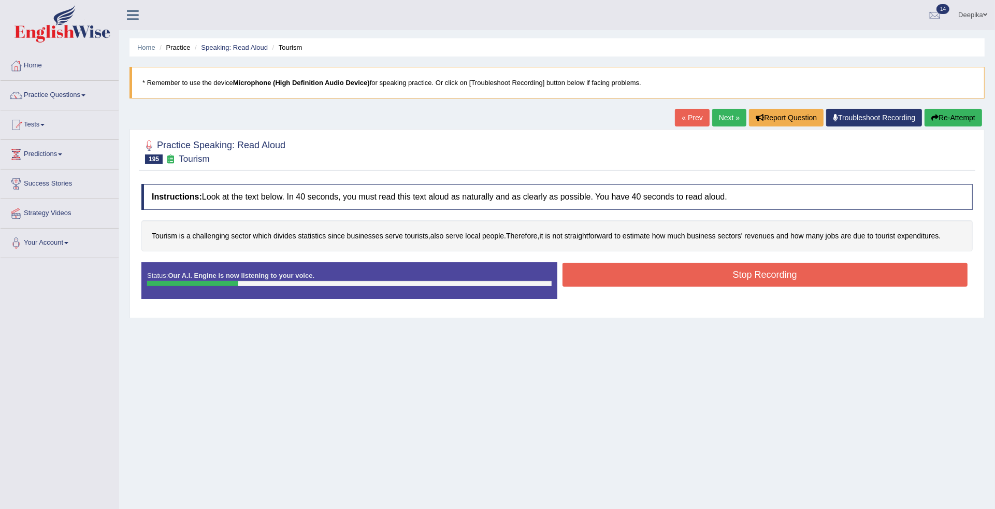
click at [679, 119] on link "« Prev" at bounding box center [692, 118] width 34 height 18
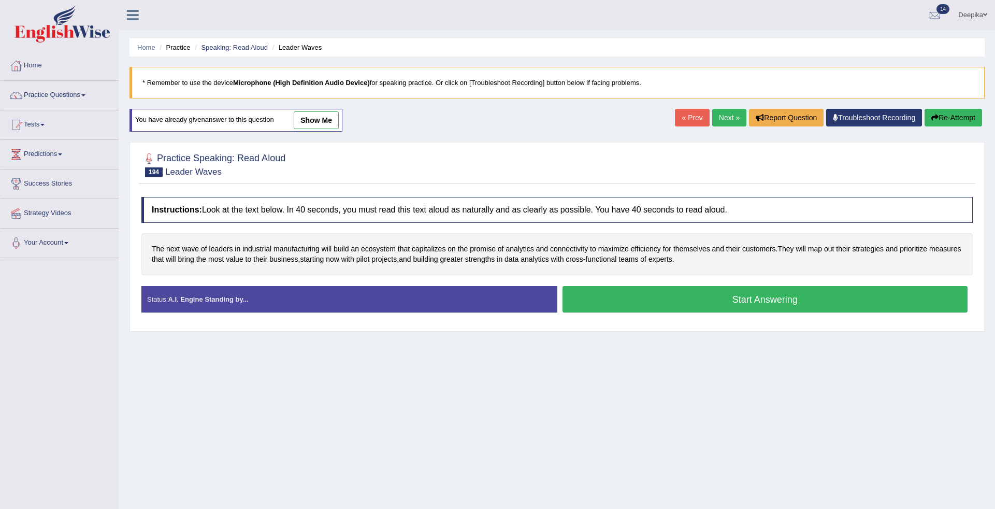
click at [721, 115] on link "Next »" at bounding box center [729, 118] width 34 height 18
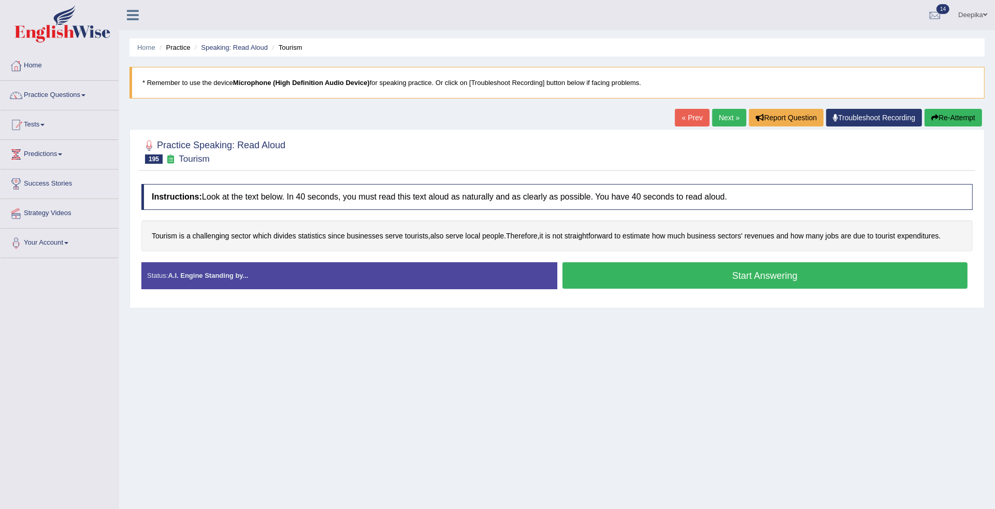
click at [705, 277] on button "Start Answering" at bounding box center [764, 275] width 405 height 26
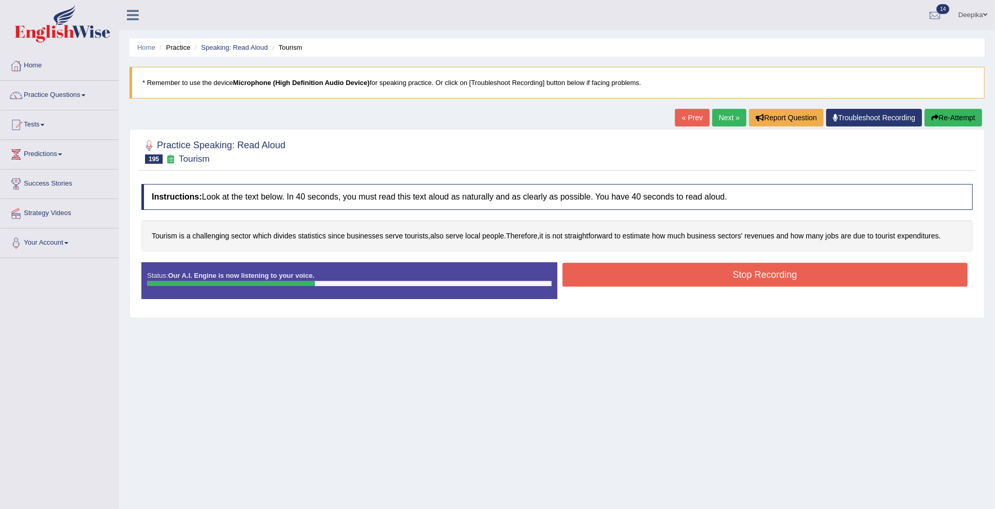
click at [705, 277] on button "Stop Recording" at bounding box center [764, 275] width 405 height 24
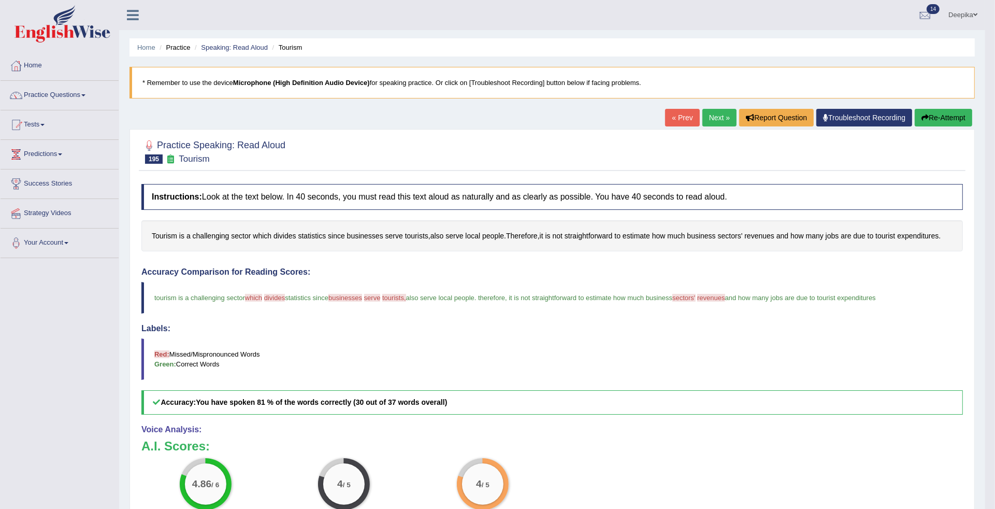
click at [708, 114] on link "Next »" at bounding box center [719, 118] width 34 height 18
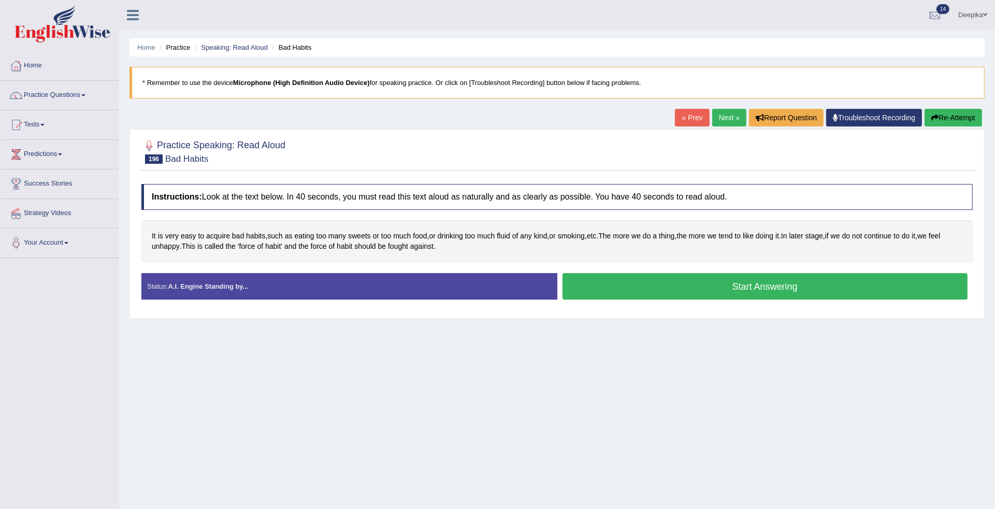
click at [741, 282] on button "Start Answering" at bounding box center [764, 286] width 405 height 26
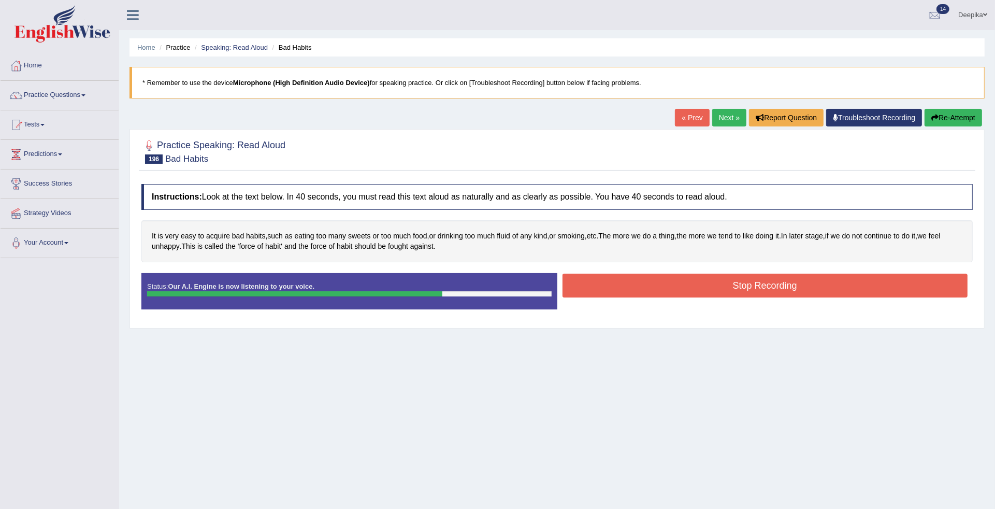
click at [741, 282] on button "Stop Recording" at bounding box center [764, 285] width 405 height 24
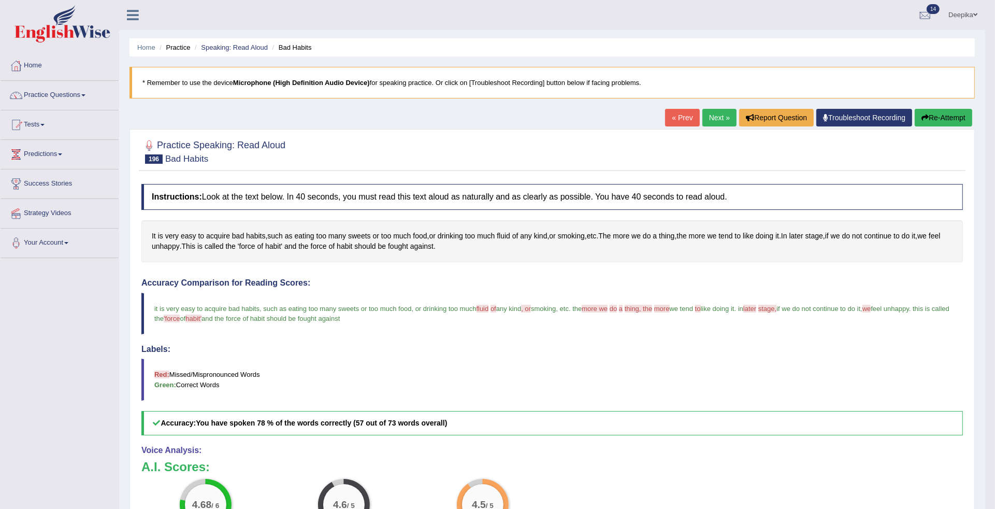
click at [716, 118] on link "Next »" at bounding box center [719, 118] width 34 height 18
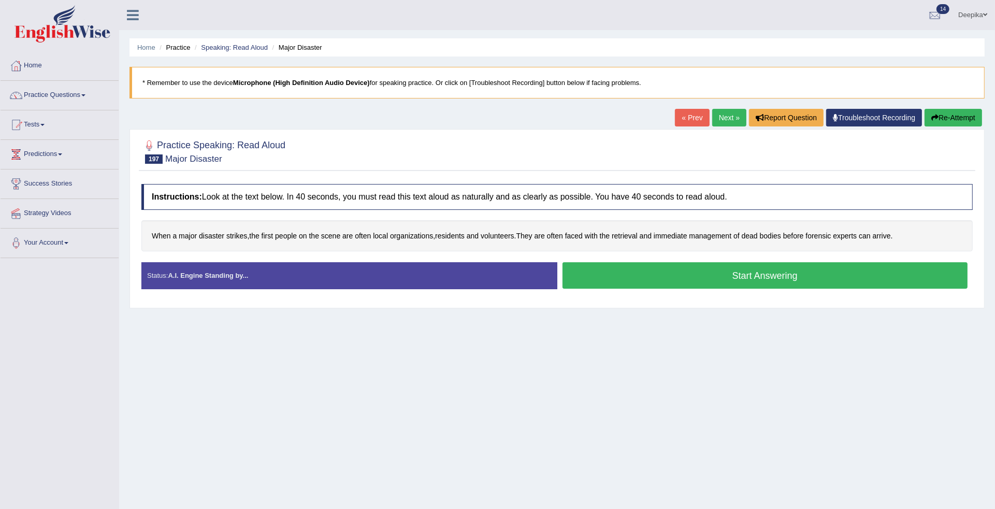
click at [710, 277] on button "Start Answering" at bounding box center [764, 275] width 405 height 26
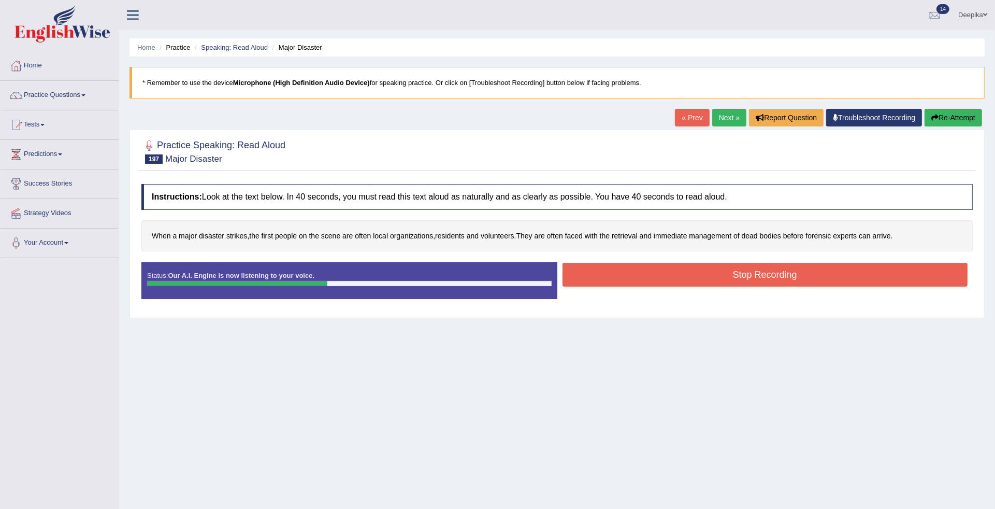
click at [710, 277] on button "Stop Recording" at bounding box center [764, 275] width 405 height 24
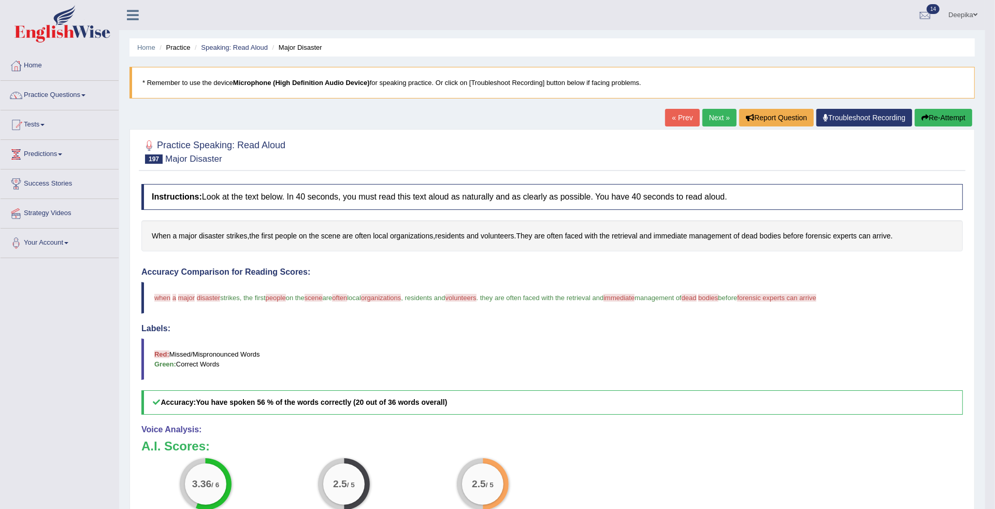
click at [708, 117] on link "Next »" at bounding box center [719, 118] width 34 height 18
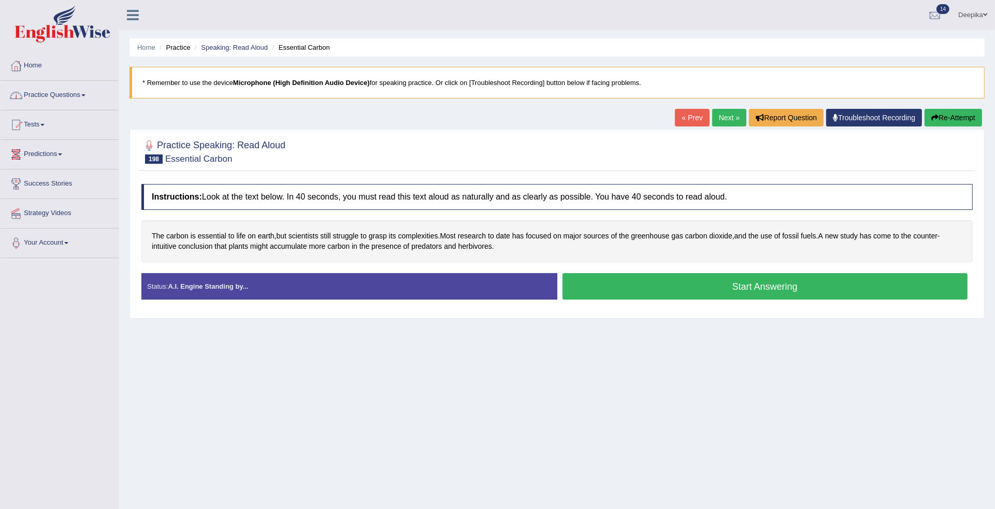
click at [91, 92] on link "Practice Questions" at bounding box center [60, 94] width 118 height 26
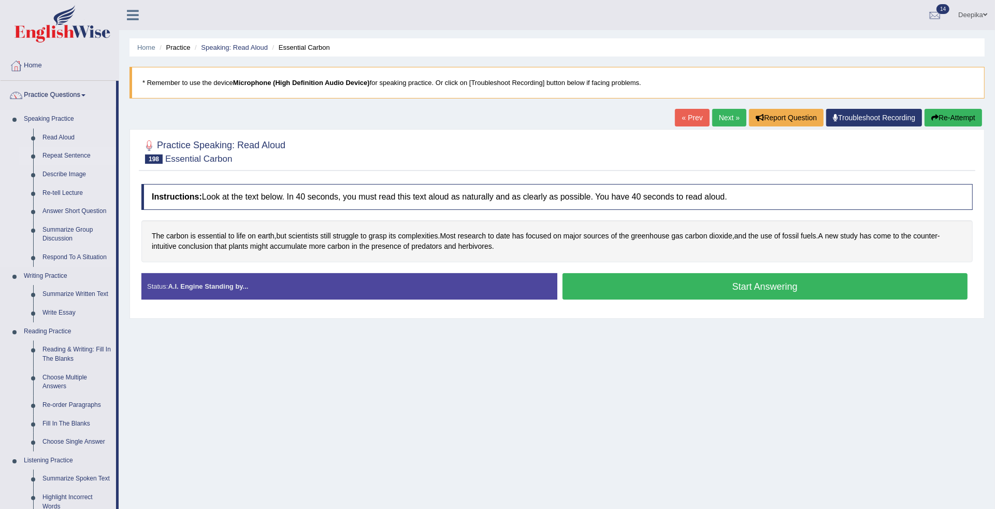
click at [68, 158] on link "Repeat Sentence" at bounding box center [77, 156] width 78 height 19
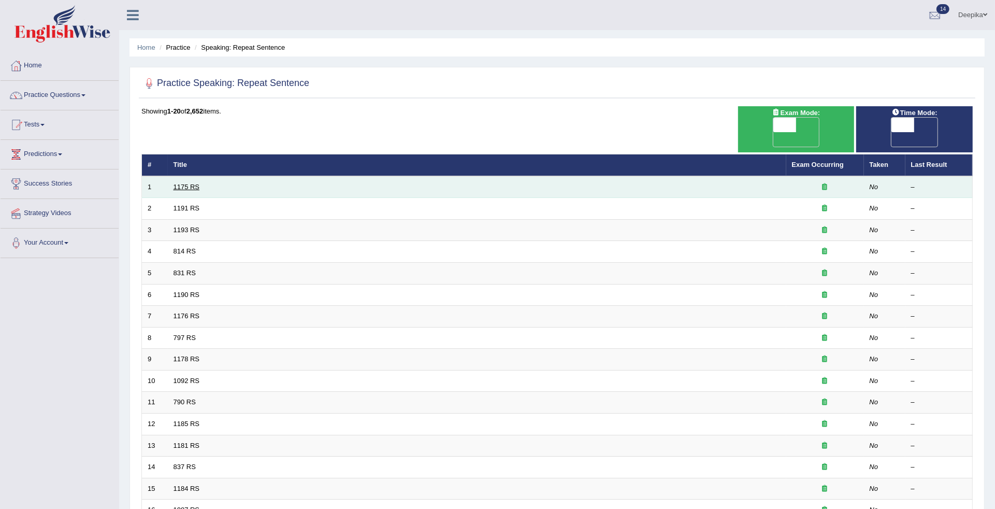
click at [179, 183] on link "1175 RS" at bounding box center [186, 187] width 26 height 8
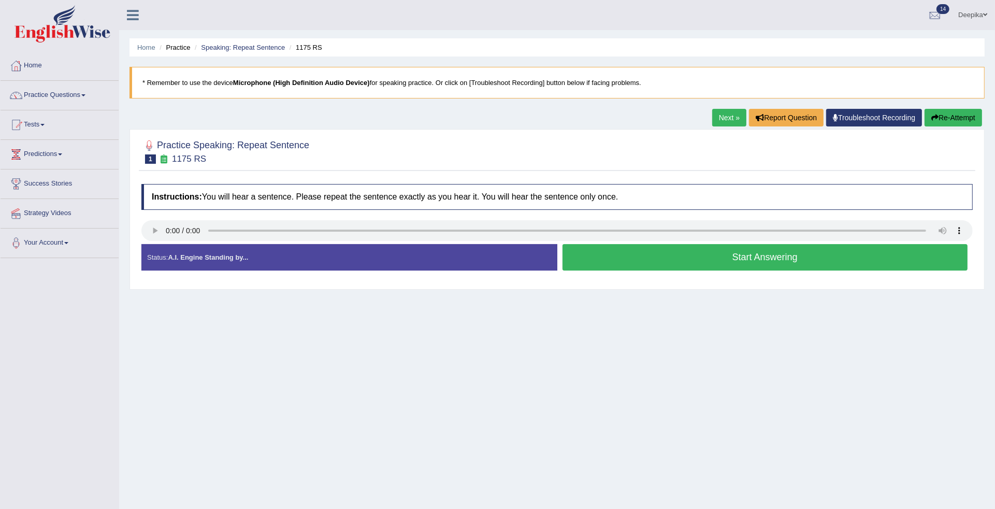
click at [708, 262] on button "Start Answering" at bounding box center [764, 257] width 405 height 26
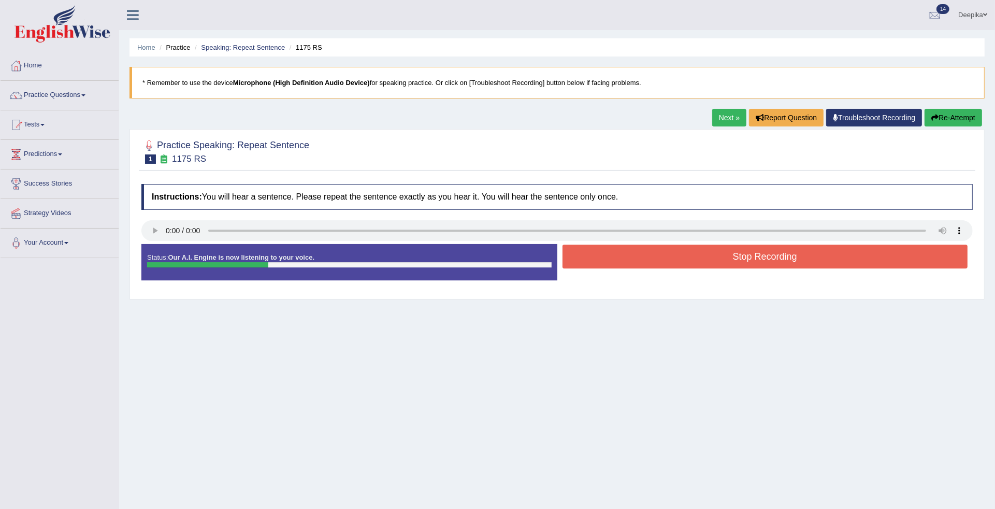
click at [708, 262] on button "Stop Recording" at bounding box center [764, 256] width 405 height 24
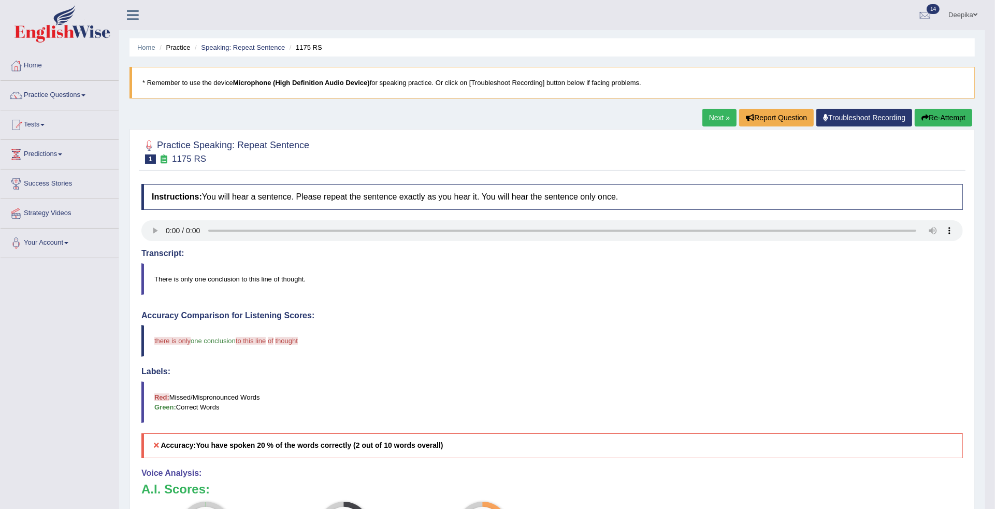
click at [719, 120] on link "Next »" at bounding box center [719, 118] width 34 height 18
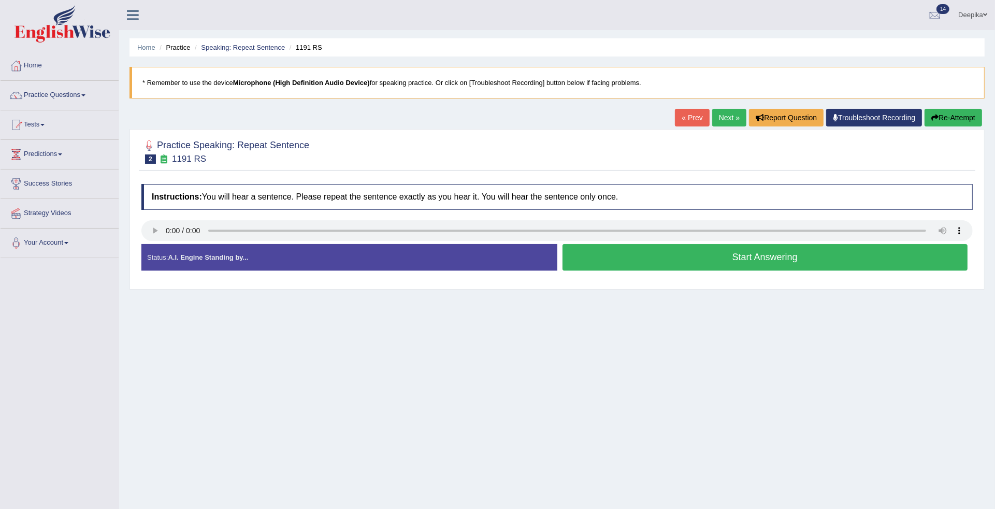
click at [712, 114] on link "Next »" at bounding box center [729, 118] width 34 height 18
click at [669, 262] on button "Start Answering" at bounding box center [764, 257] width 405 height 26
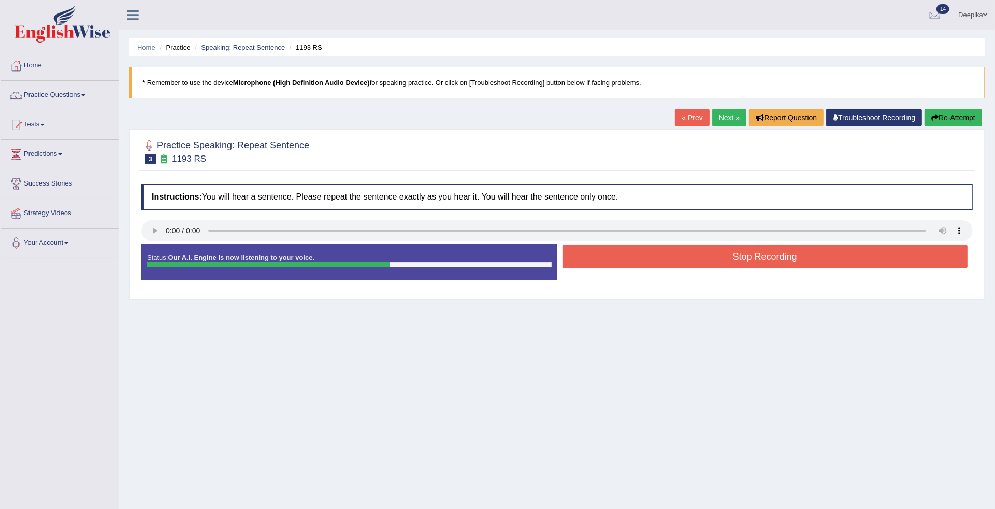
click at [736, 255] on button "Stop Recording" at bounding box center [764, 256] width 405 height 24
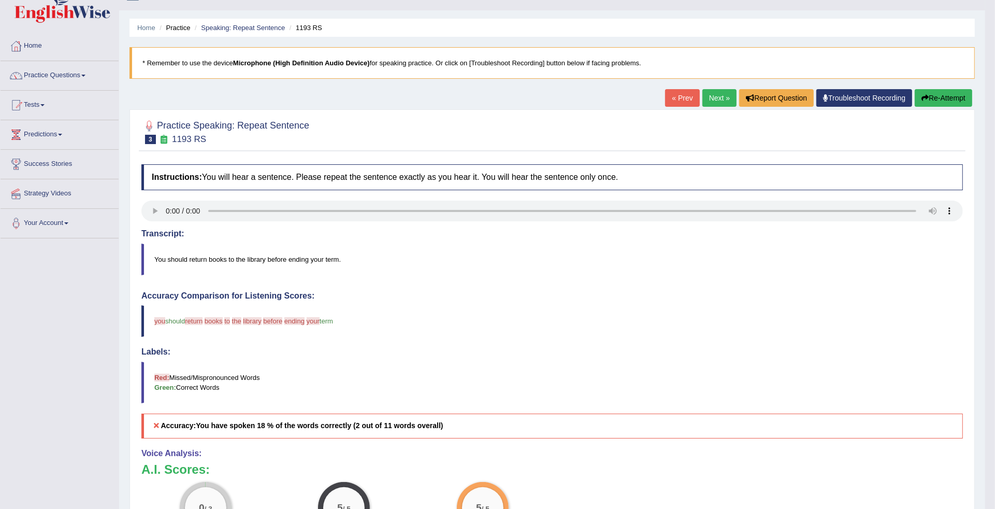
scroll to position [9, 0]
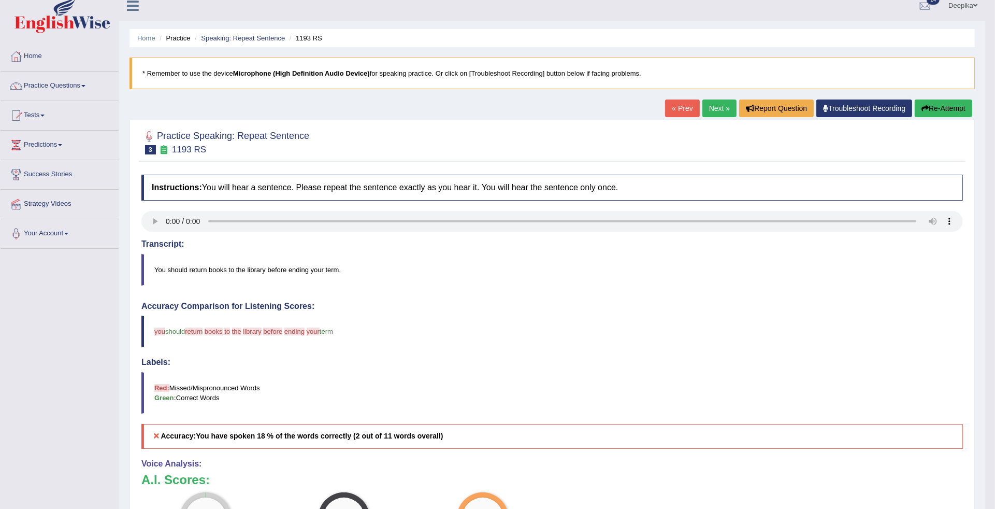
click at [720, 112] on link "Next »" at bounding box center [719, 108] width 34 height 18
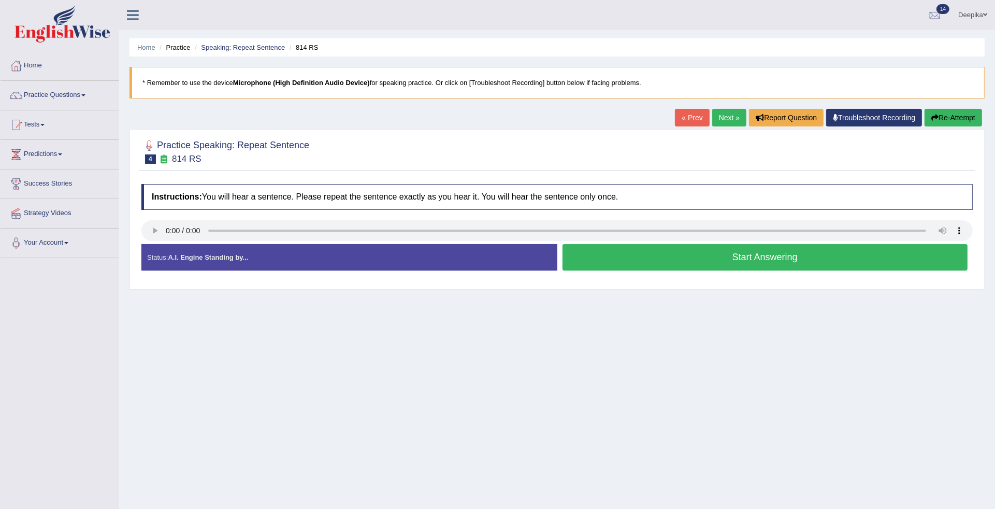
click at [712, 121] on link "Next »" at bounding box center [729, 118] width 34 height 18
click at [707, 250] on button "Start Answering" at bounding box center [764, 257] width 405 height 26
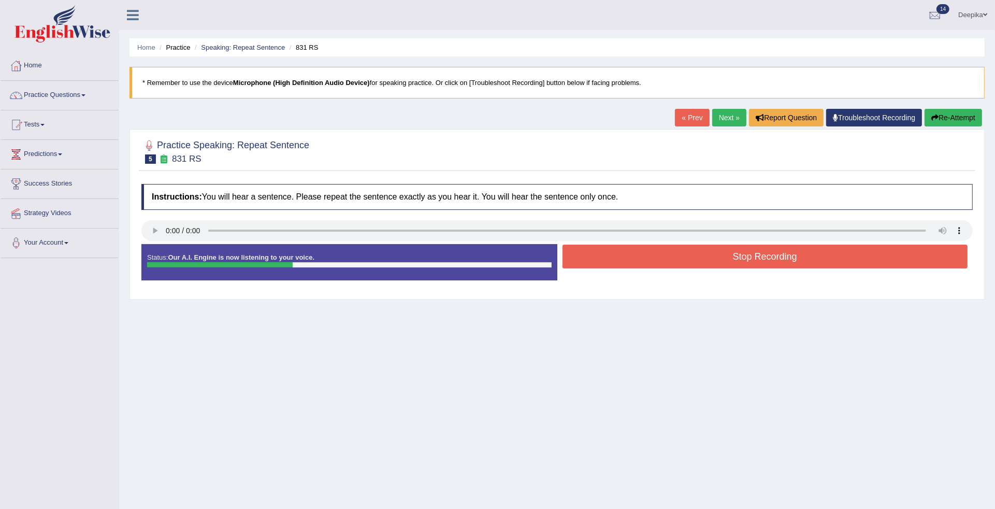
click at [726, 257] on button "Stop Recording" at bounding box center [764, 256] width 405 height 24
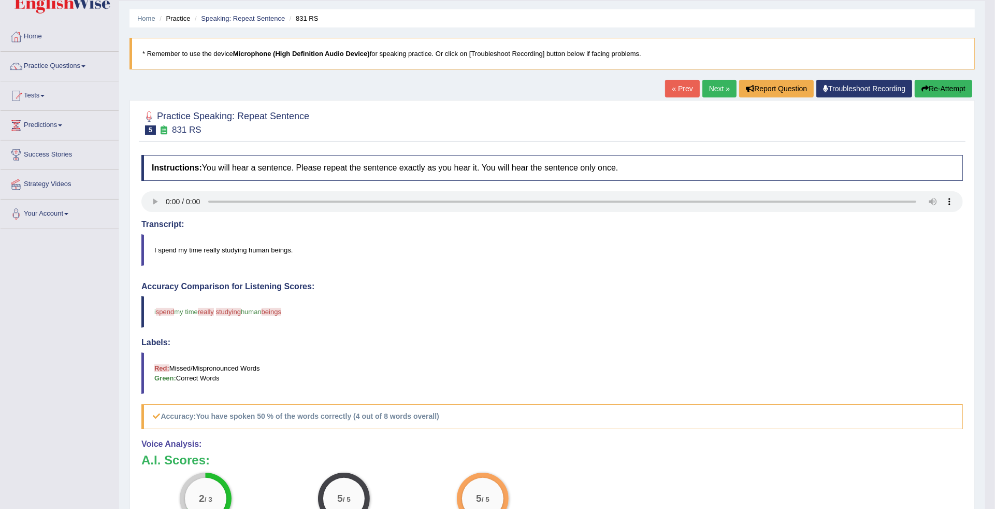
scroll to position [16, 0]
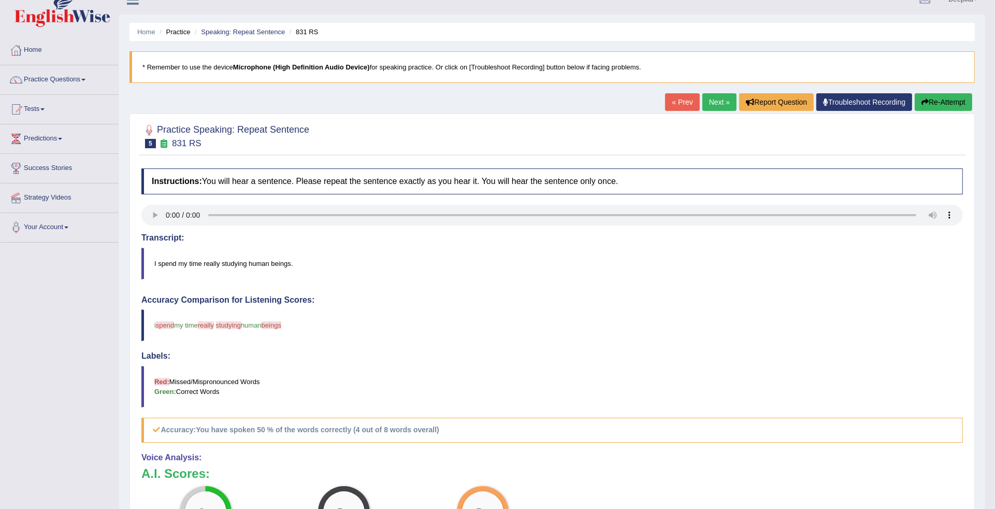
click at [714, 106] on link "Next »" at bounding box center [719, 102] width 34 height 18
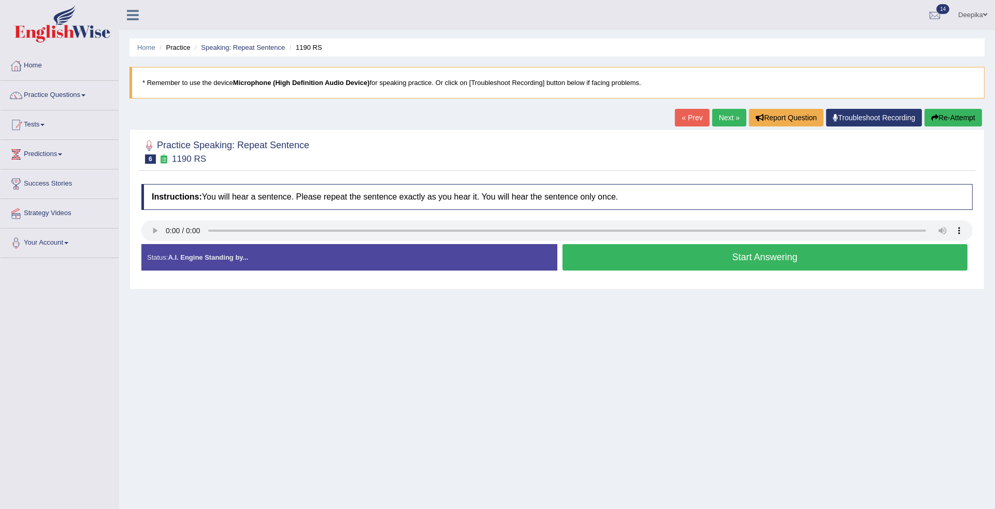
click at [663, 267] on button "Start Answering" at bounding box center [764, 257] width 405 height 26
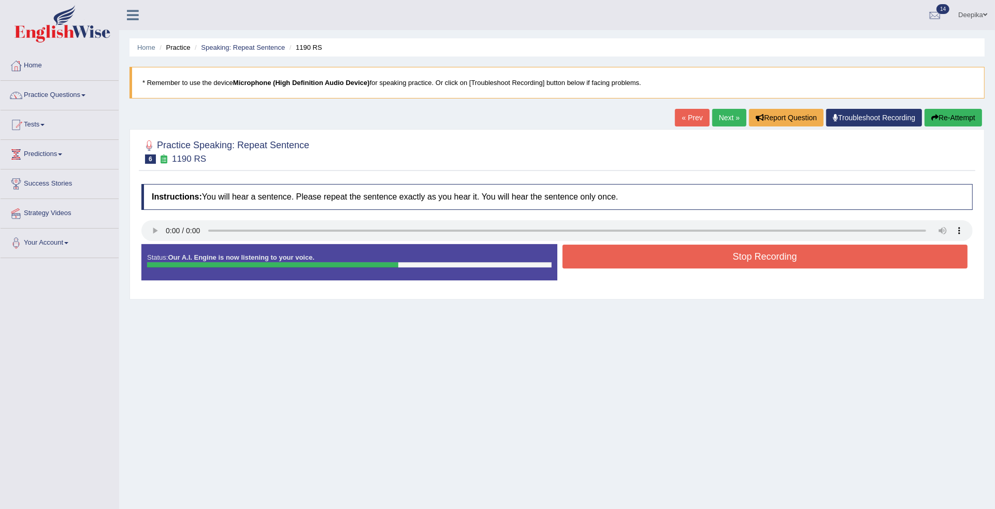
click at [727, 262] on button "Stop Recording" at bounding box center [764, 256] width 405 height 24
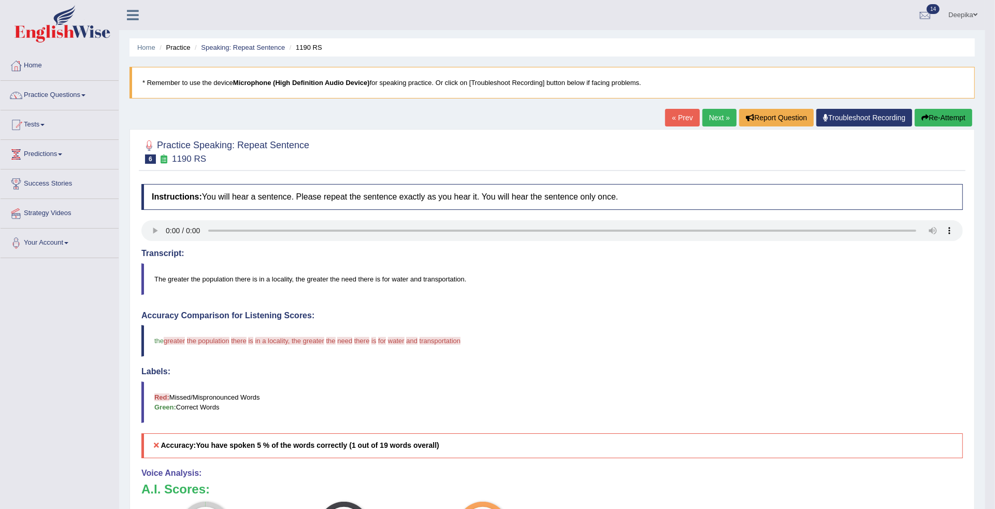
click at [717, 112] on link "Next »" at bounding box center [719, 118] width 34 height 18
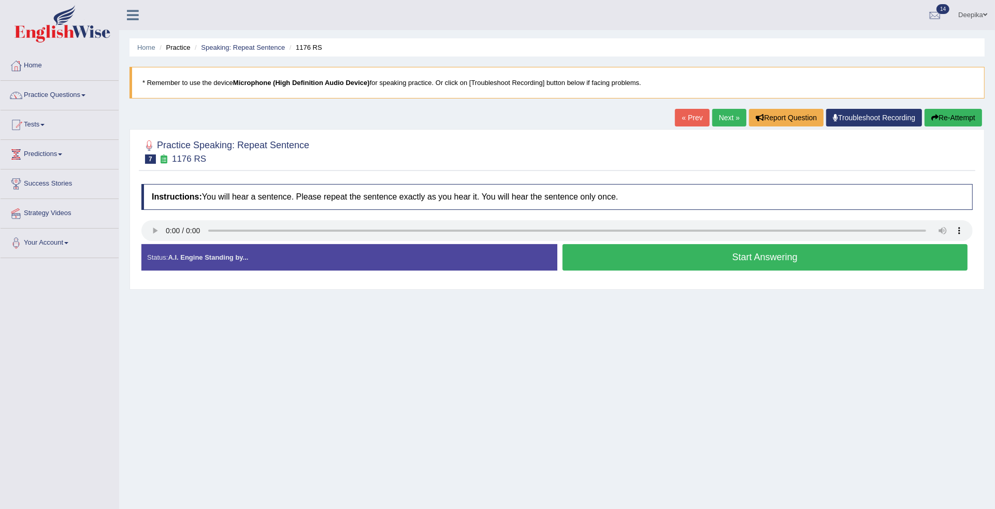
click at [640, 253] on button "Start Answering" at bounding box center [764, 257] width 405 height 26
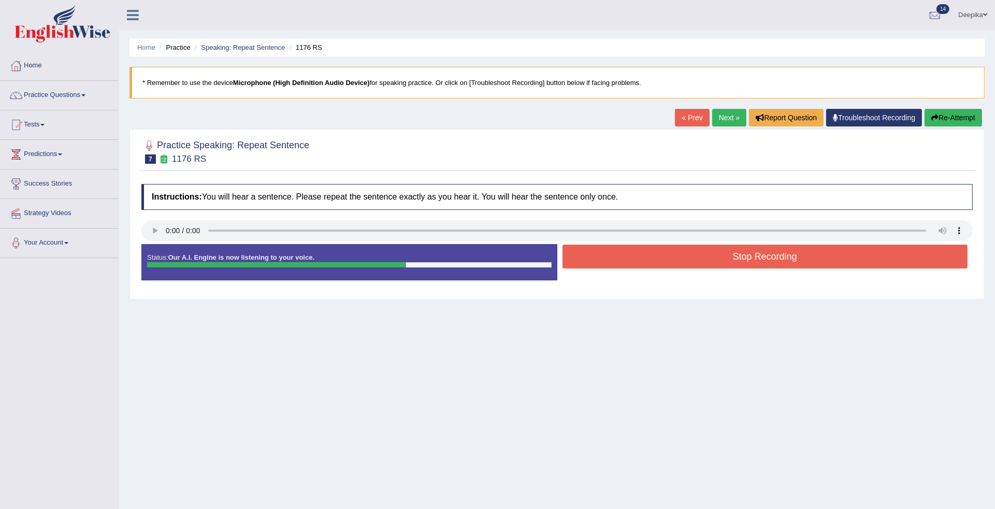
click at [154, 257] on div "Status: Our A.I. Engine is now listening to your voice." at bounding box center [349, 262] width 416 height 36
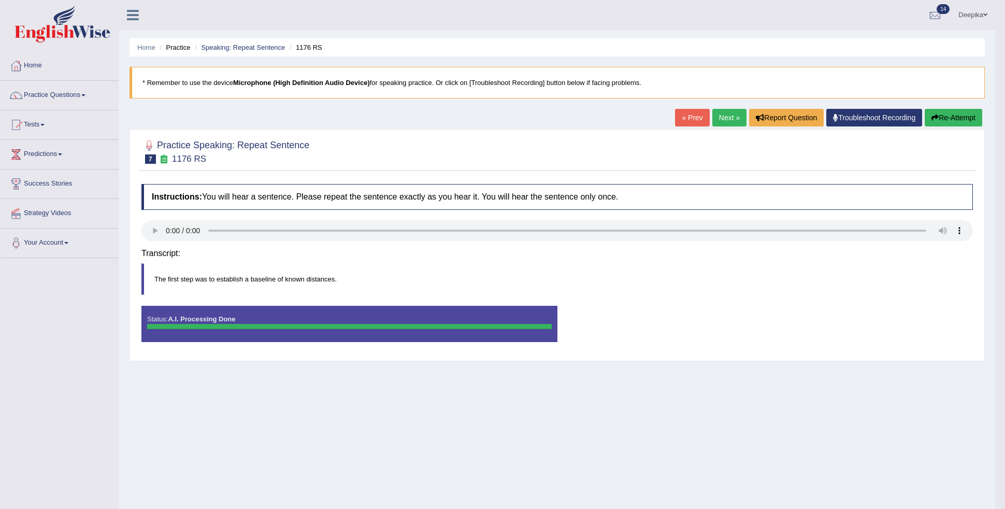
click at [725, 257] on div "Instructions: You will hear a sentence. Please repeat the sentence exactly as y…" at bounding box center [557, 267] width 836 height 177
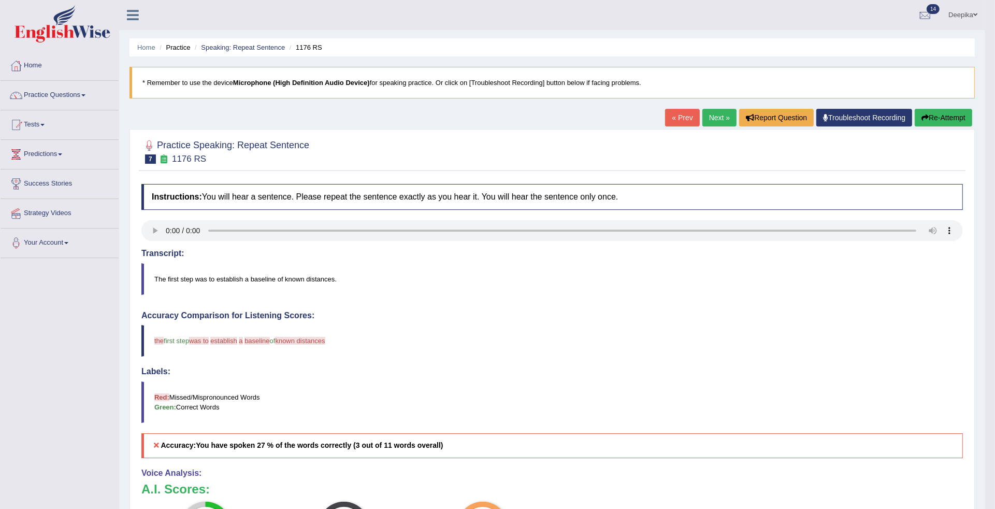
click at [718, 115] on link "Next »" at bounding box center [719, 118] width 34 height 18
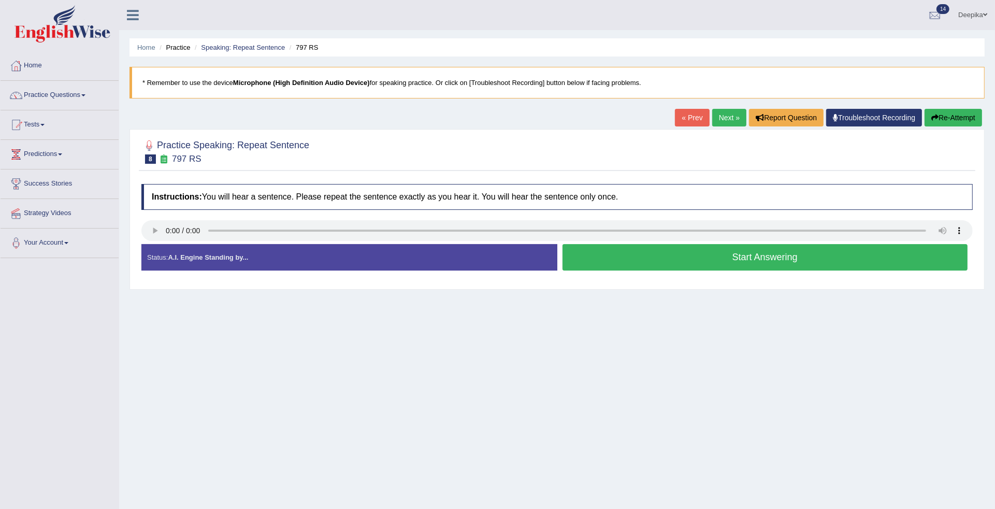
click at [726, 260] on button "Start Answering" at bounding box center [764, 257] width 405 height 26
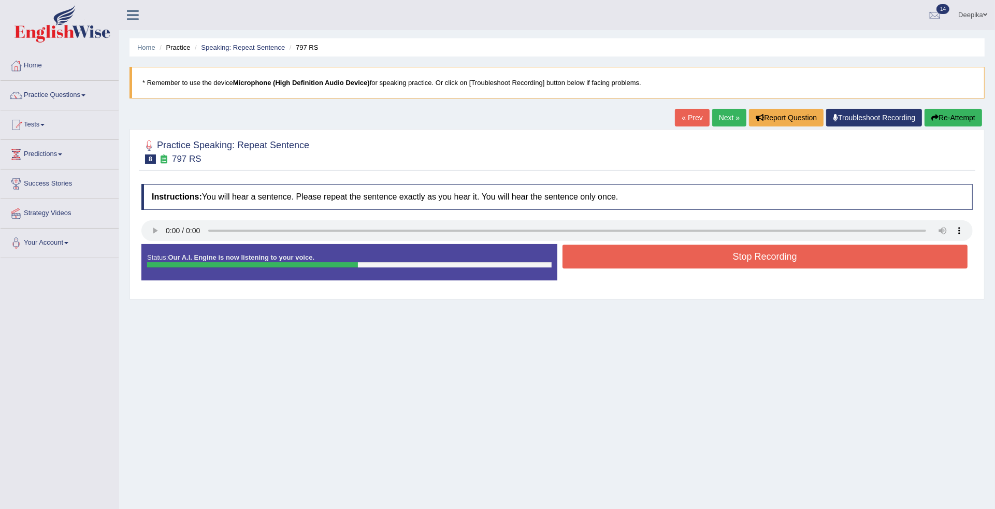
click at [826, 257] on button "Stop Recording" at bounding box center [764, 256] width 405 height 24
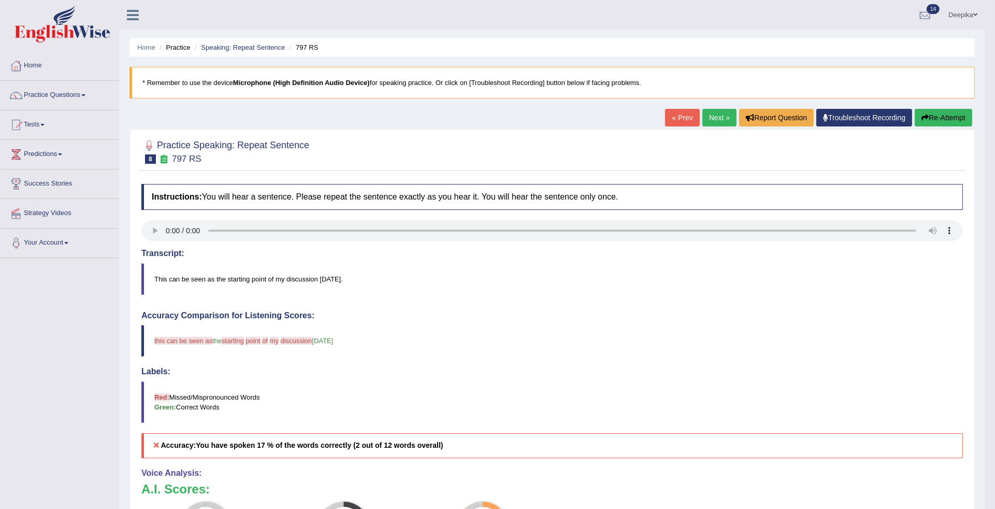
click at [715, 113] on link "Next »" at bounding box center [719, 118] width 34 height 18
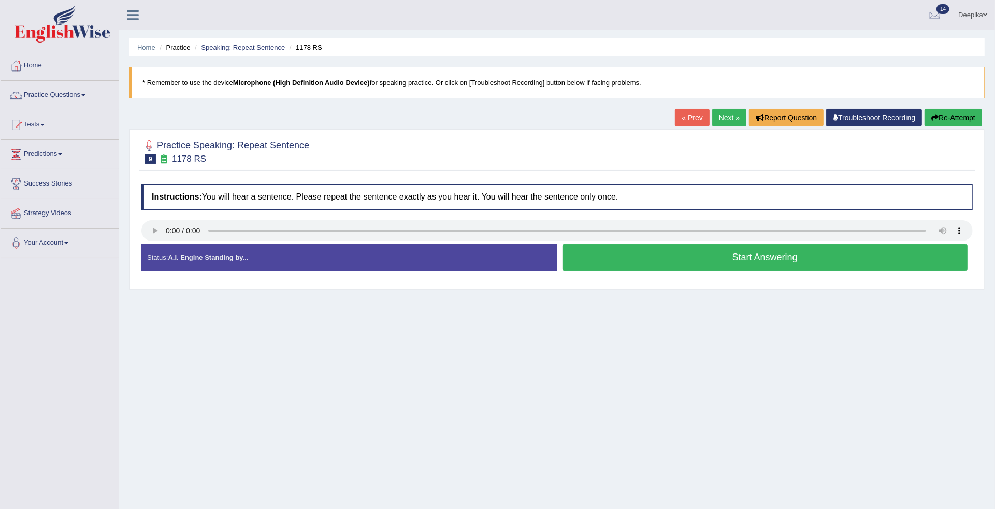
click at [665, 256] on button "Start Answering" at bounding box center [764, 257] width 405 height 26
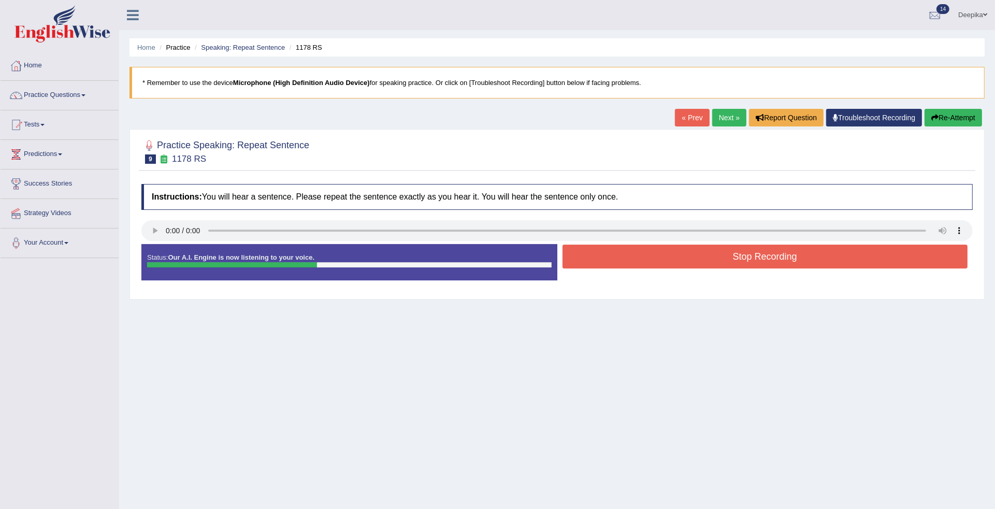
click at [665, 256] on button "Stop Recording" at bounding box center [764, 256] width 405 height 24
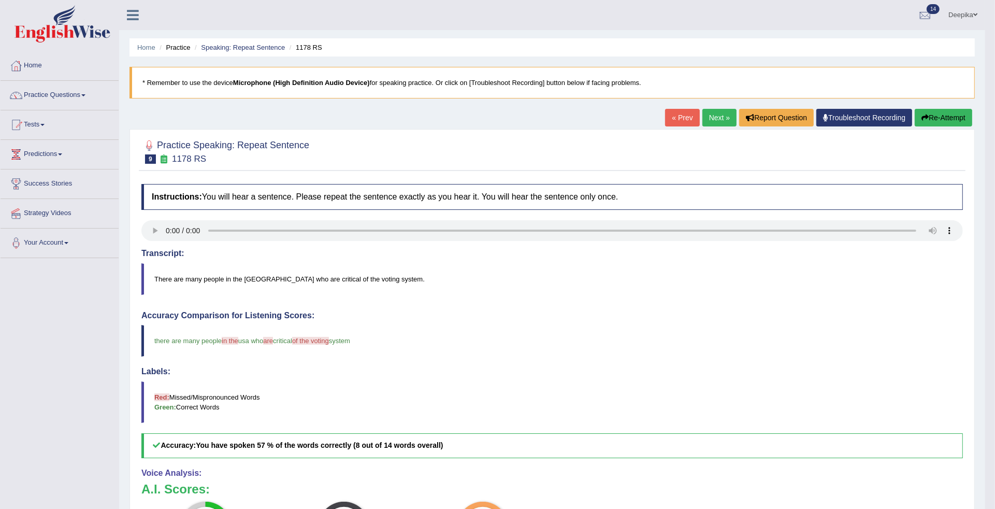
click at [713, 125] on link "Next »" at bounding box center [719, 118] width 34 height 18
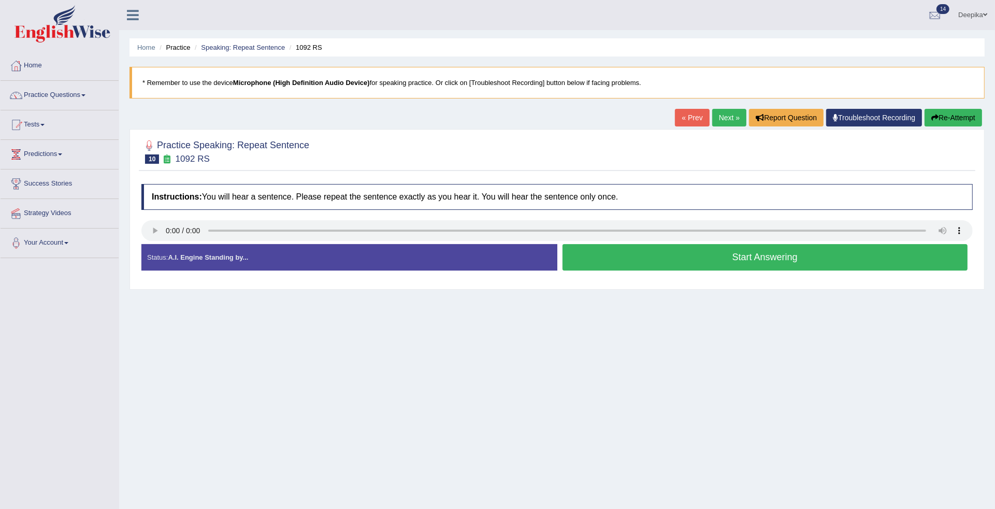
click at [729, 255] on button "Start Answering" at bounding box center [764, 257] width 405 height 26
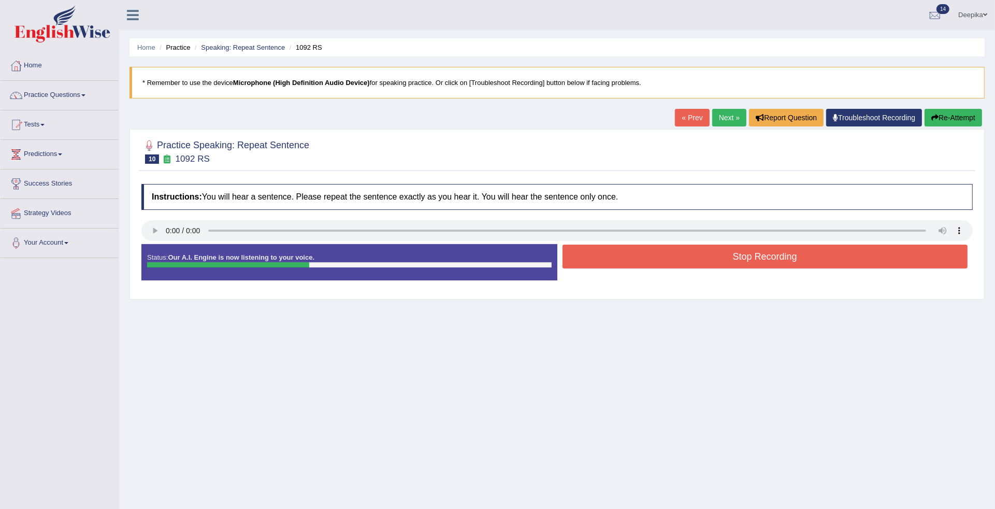
click at [729, 255] on button "Stop Recording" at bounding box center [764, 256] width 405 height 24
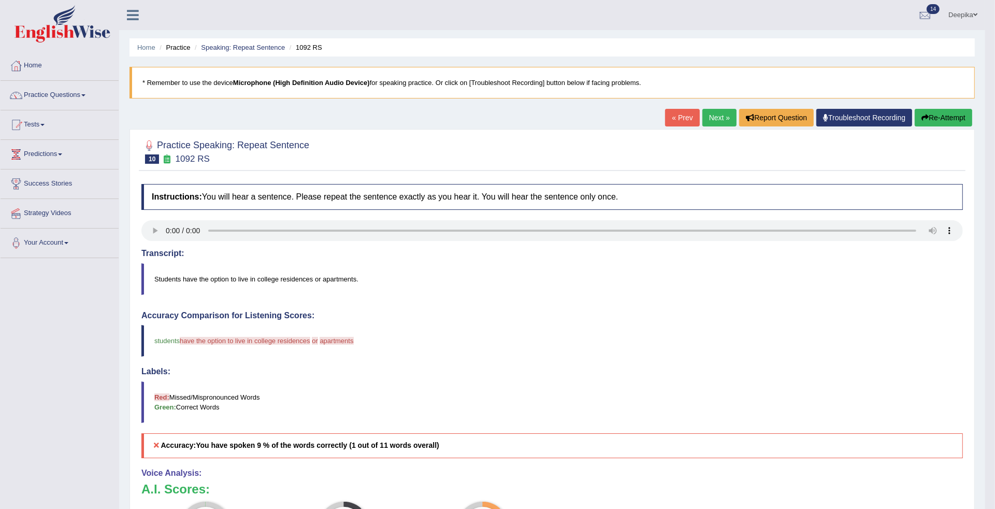
click at [712, 118] on link "Next »" at bounding box center [719, 118] width 34 height 18
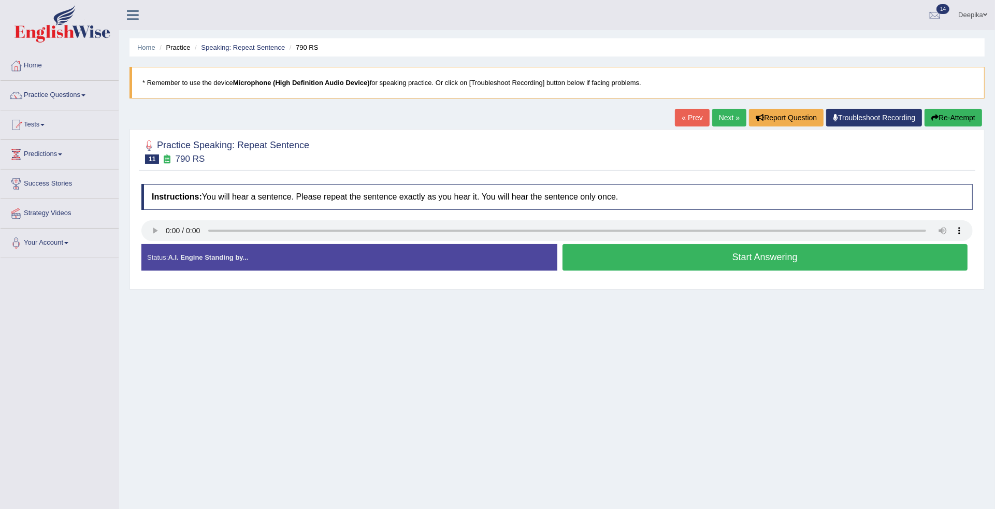
click at [722, 117] on link "Next »" at bounding box center [729, 118] width 34 height 18
click at [731, 257] on button "Start Answering" at bounding box center [764, 257] width 405 height 26
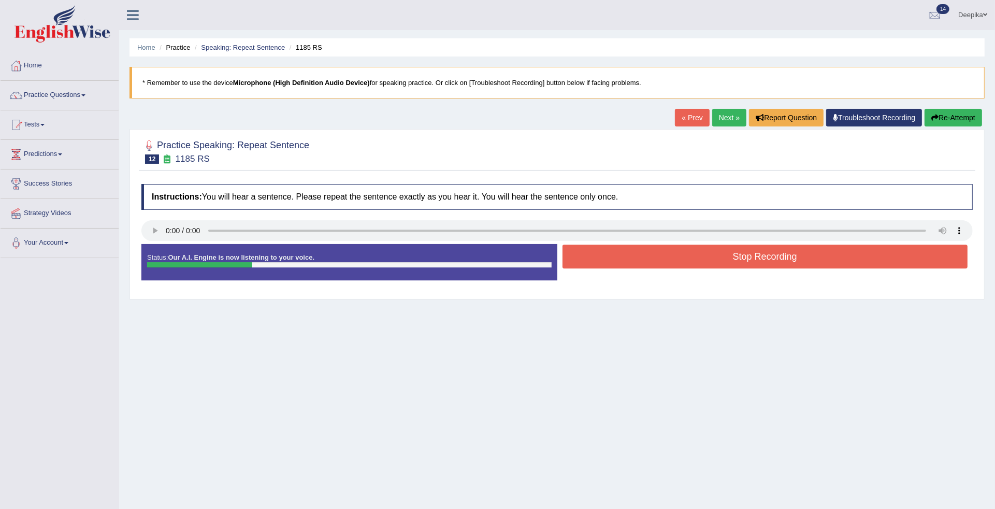
click at [731, 257] on button "Stop Recording" at bounding box center [764, 256] width 405 height 24
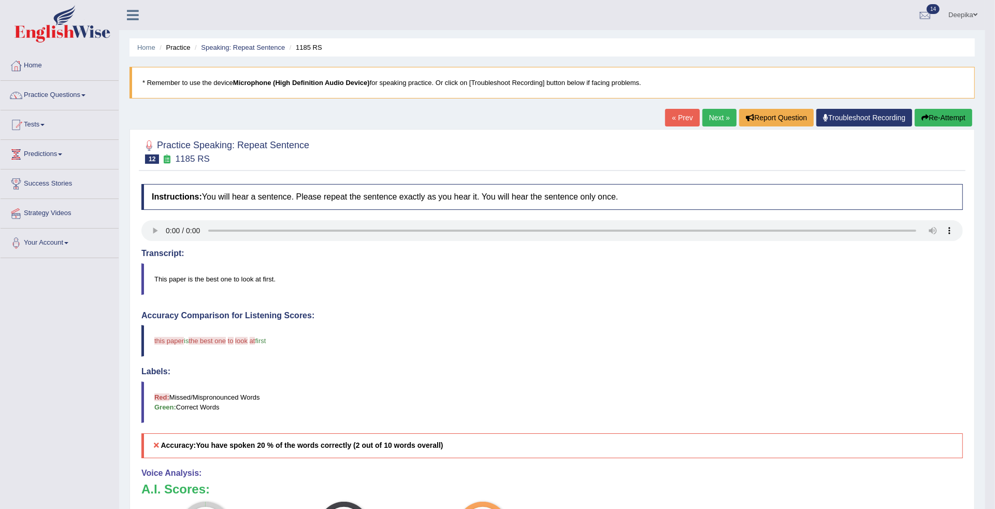
click at [719, 119] on link "Next »" at bounding box center [719, 118] width 34 height 18
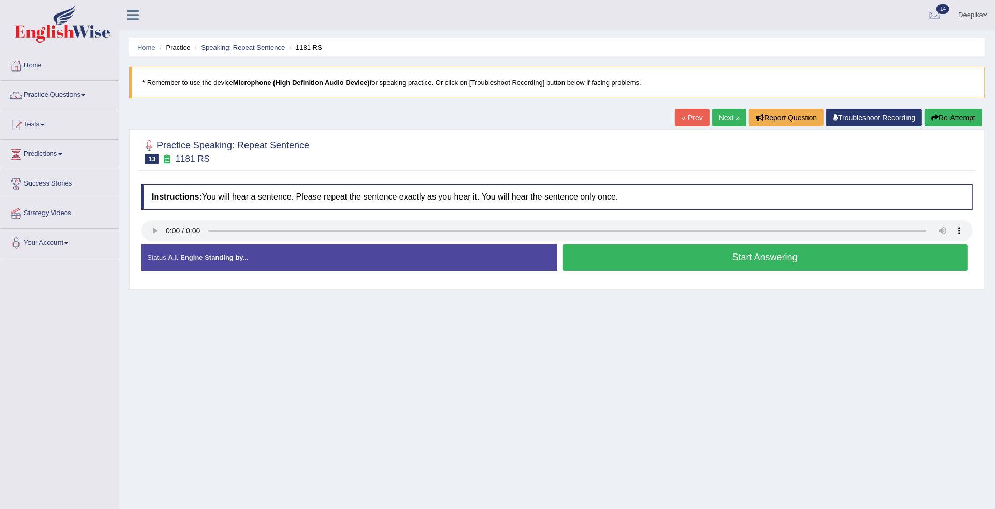
click at [680, 117] on link "« Prev" at bounding box center [692, 118] width 34 height 18
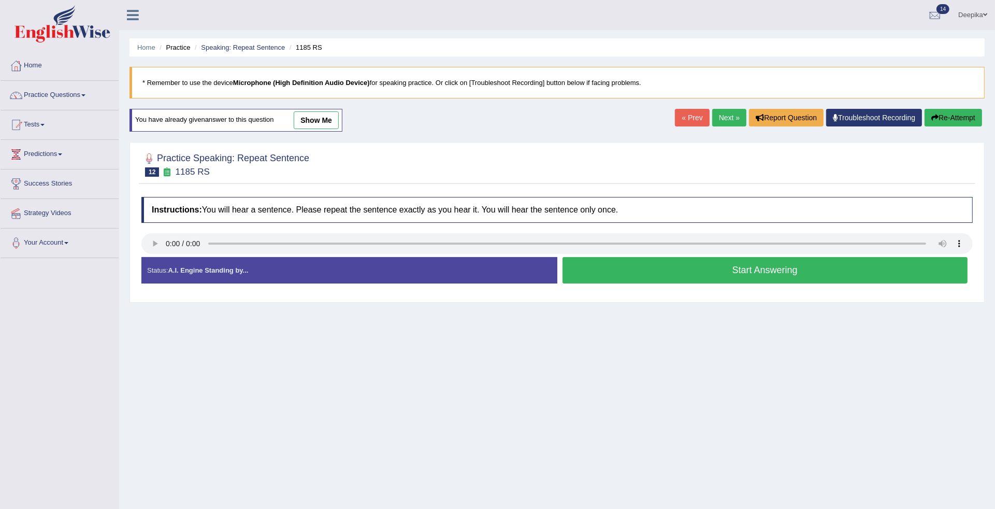
click at [678, 268] on button "Start Answering" at bounding box center [764, 270] width 405 height 26
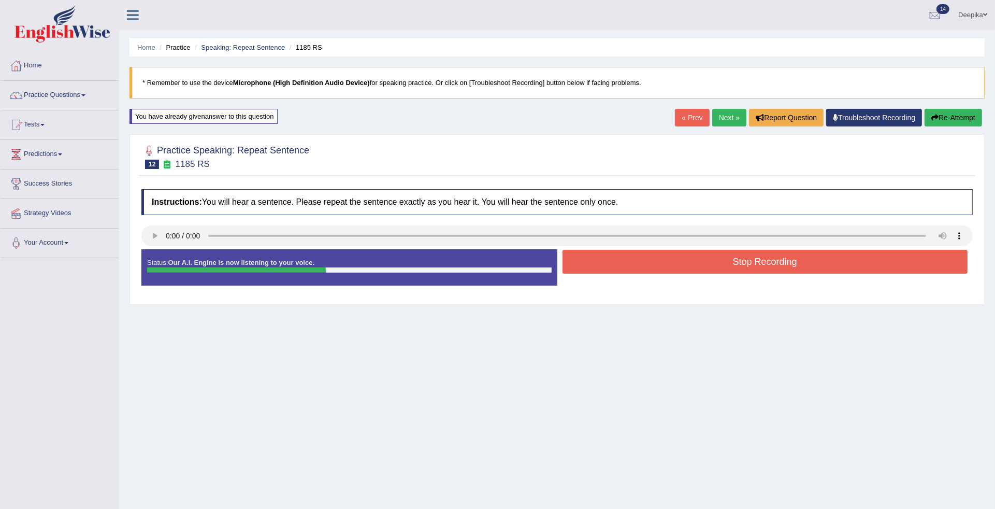
click at [678, 272] on button "Stop Recording" at bounding box center [764, 262] width 405 height 24
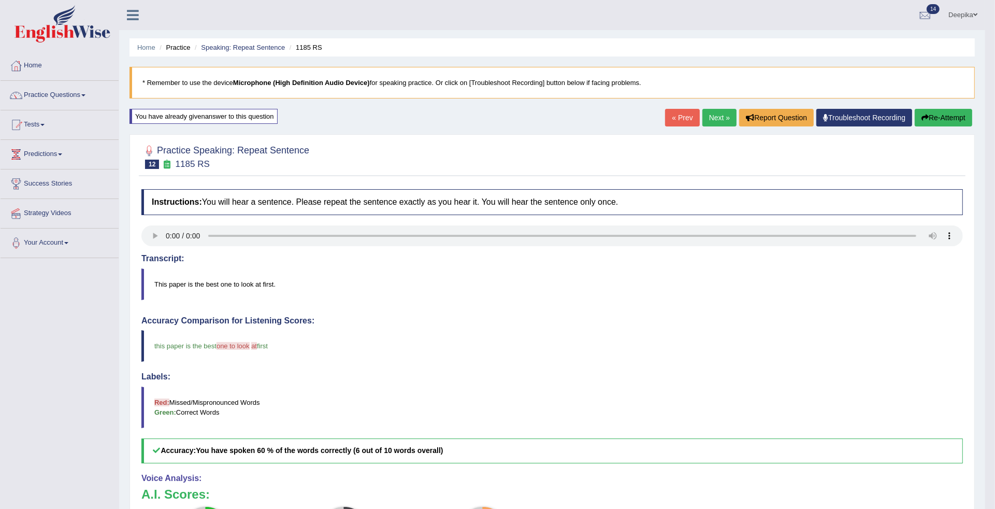
click at [702, 114] on link "Next »" at bounding box center [719, 118] width 34 height 18
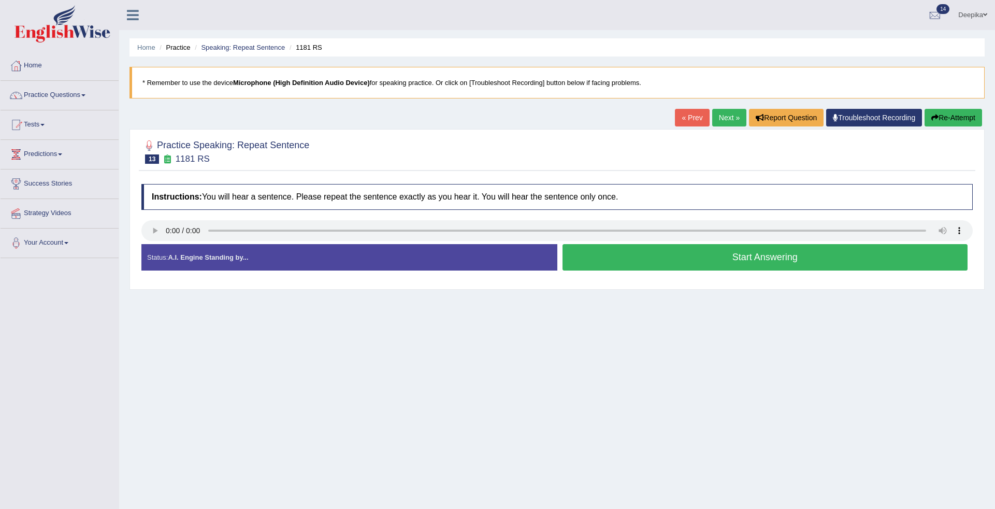
click at [681, 117] on link "« Prev" at bounding box center [692, 118] width 34 height 18
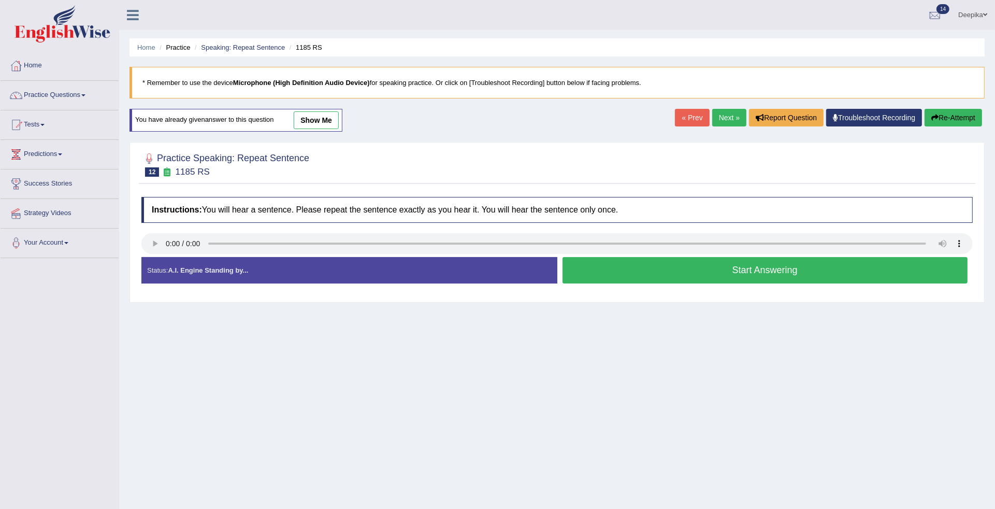
click at [677, 264] on button "Start Answering" at bounding box center [764, 270] width 405 height 26
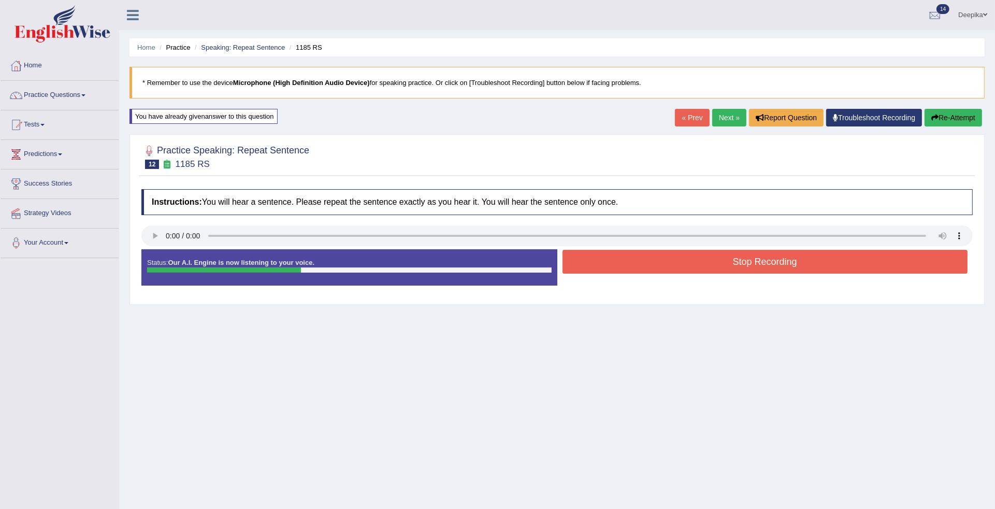
click at [677, 264] on button "Stop Recording" at bounding box center [764, 262] width 405 height 24
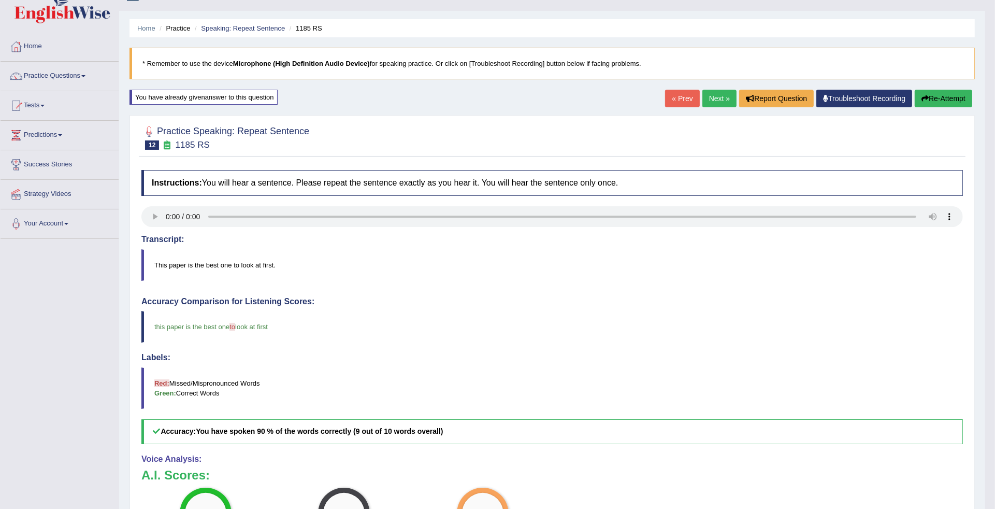
scroll to position [13, 0]
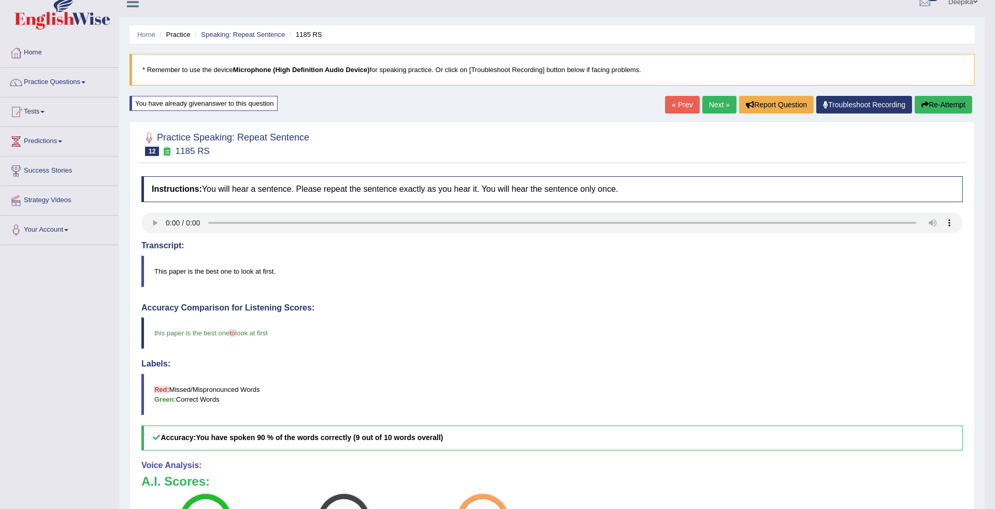
click at [721, 105] on link "Next »" at bounding box center [719, 105] width 34 height 18
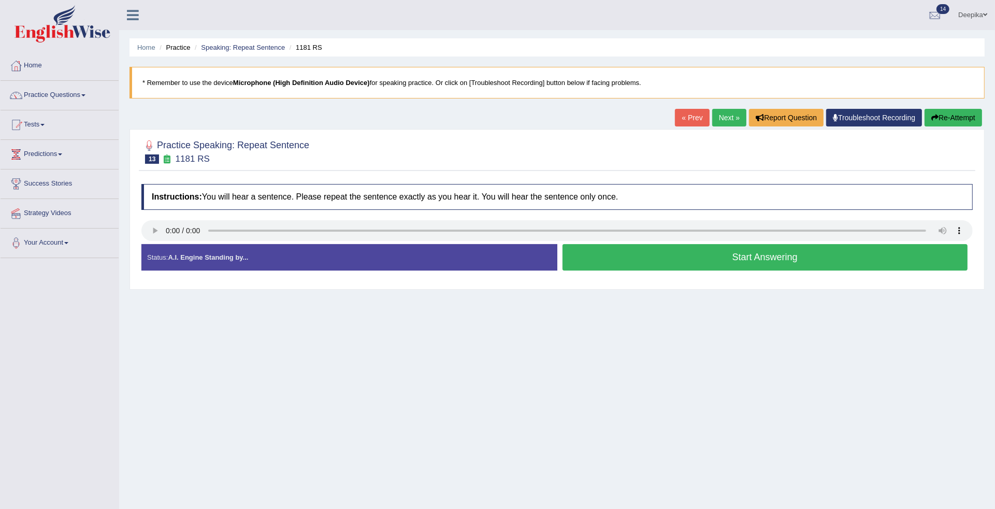
click at [690, 118] on link "« Prev" at bounding box center [692, 118] width 34 height 18
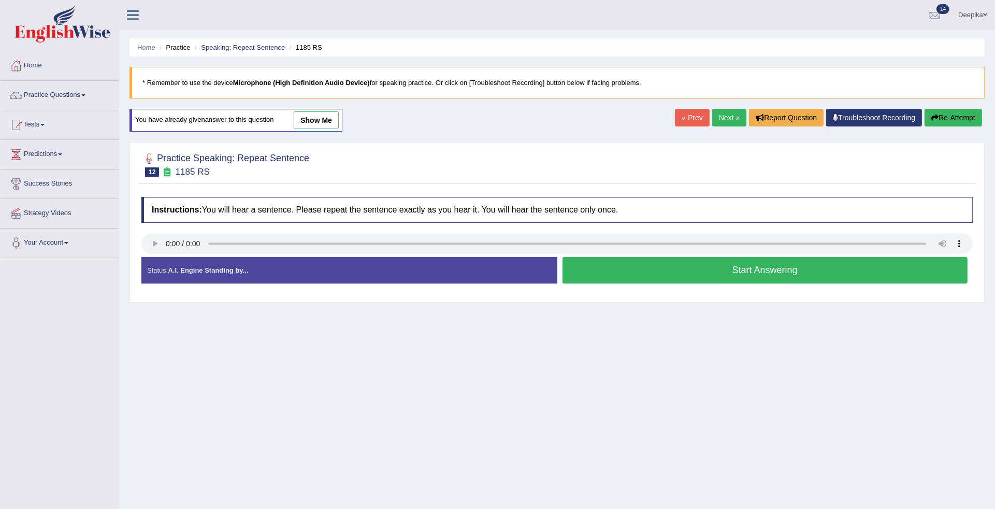
click at [594, 269] on button "Start Answering" at bounding box center [764, 270] width 405 height 26
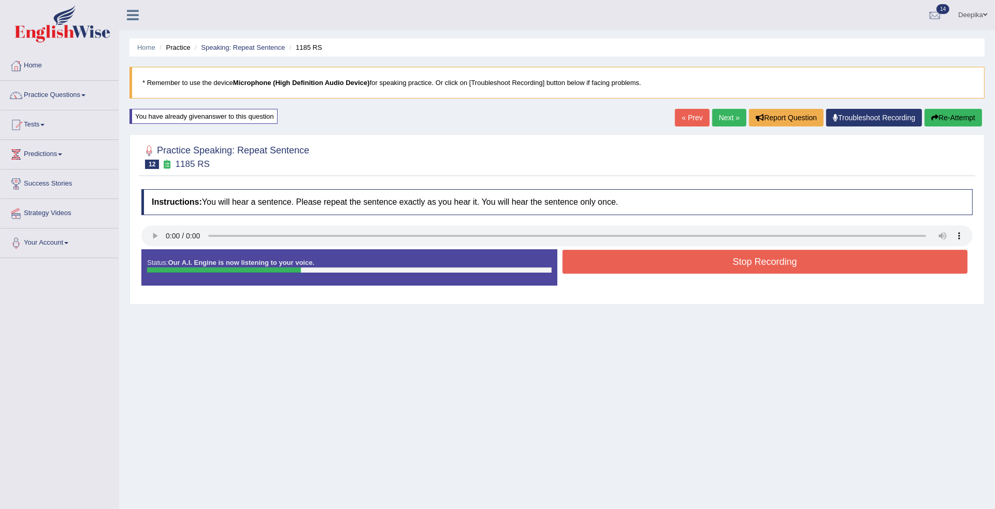
click at [594, 269] on button "Stop Recording" at bounding box center [764, 262] width 405 height 24
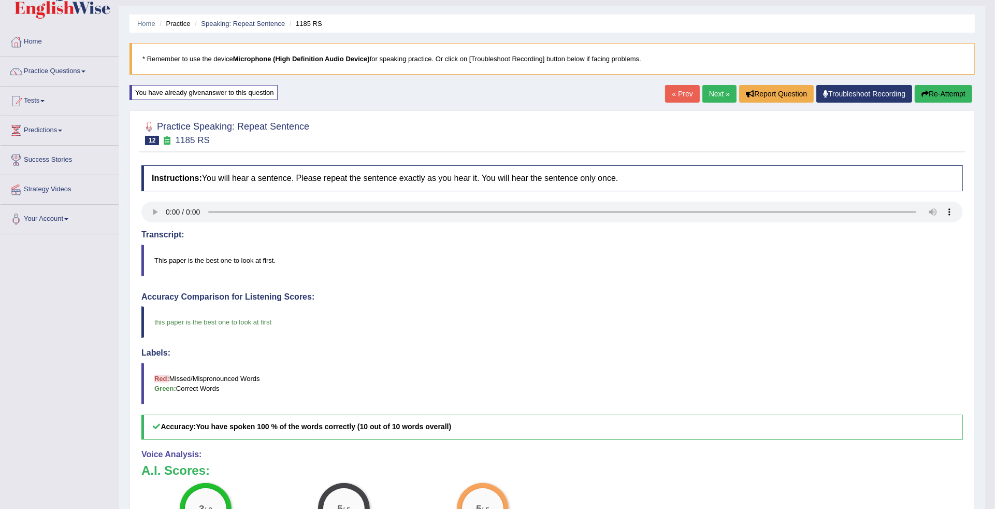
scroll to position [13, 0]
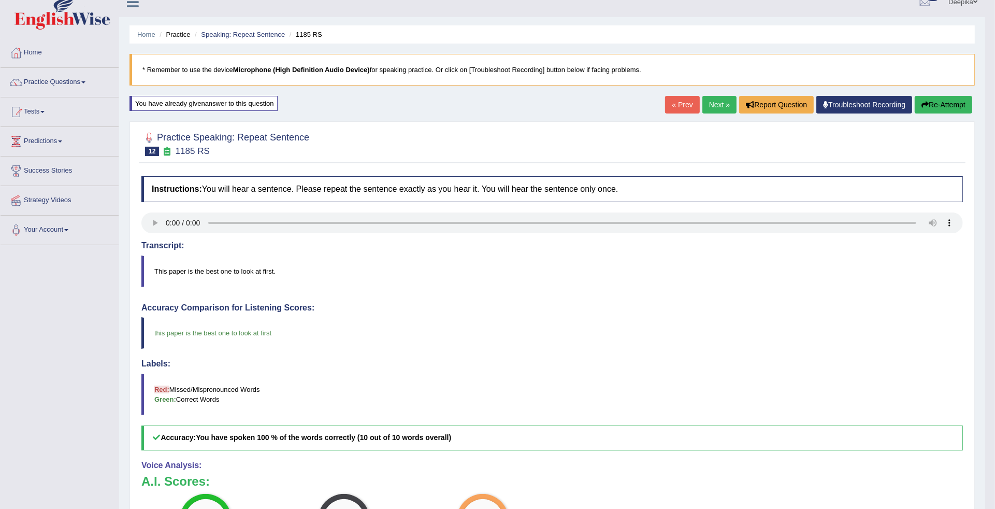
click at [715, 96] on link "Next »" at bounding box center [719, 105] width 34 height 18
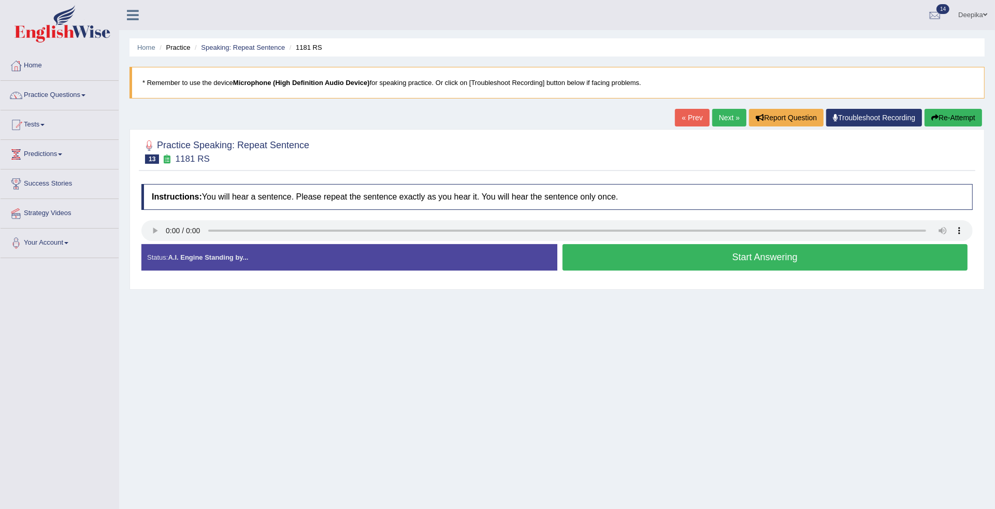
click at [673, 265] on button "Start Answering" at bounding box center [764, 257] width 405 height 26
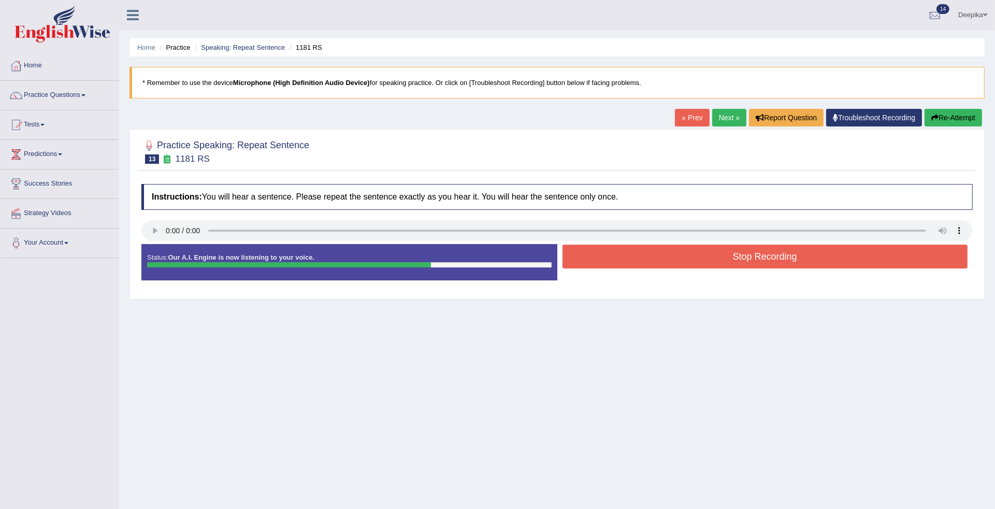
click at [673, 265] on button "Stop Recording" at bounding box center [764, 256] width 405 height 24
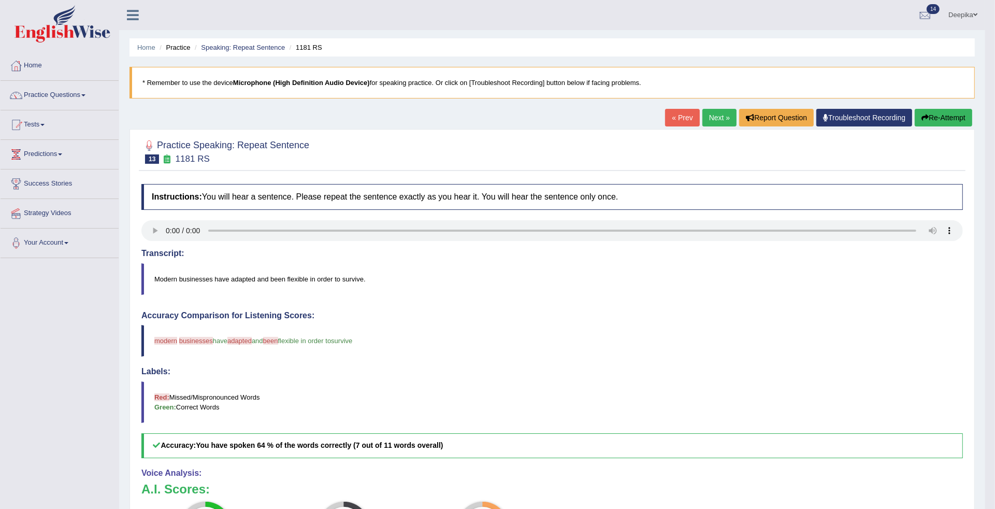
click at [677, 119] on link "« Prev" at bounding box center [682, 118] width 34 height 18
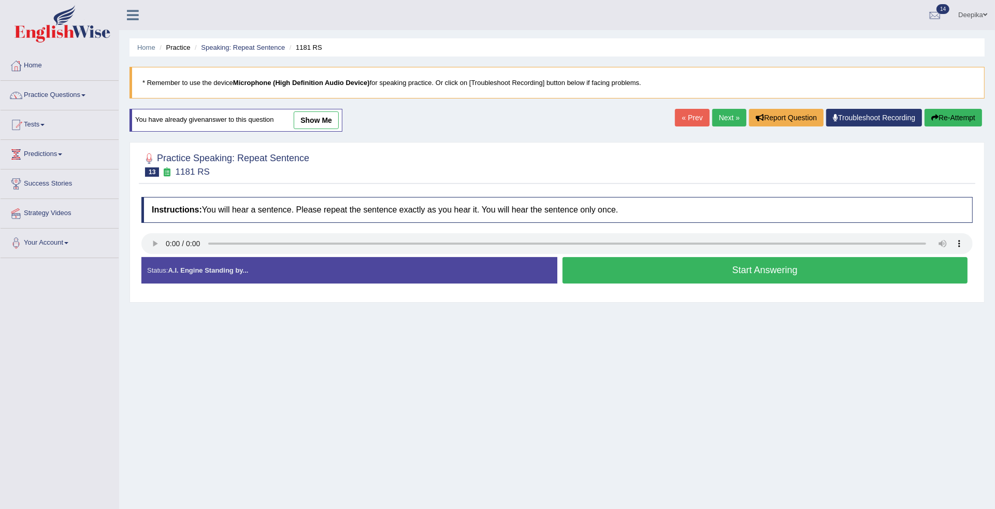
click at [728, 273] on button "Start Answering" at bounding box center [764, 270] width 405 height 26
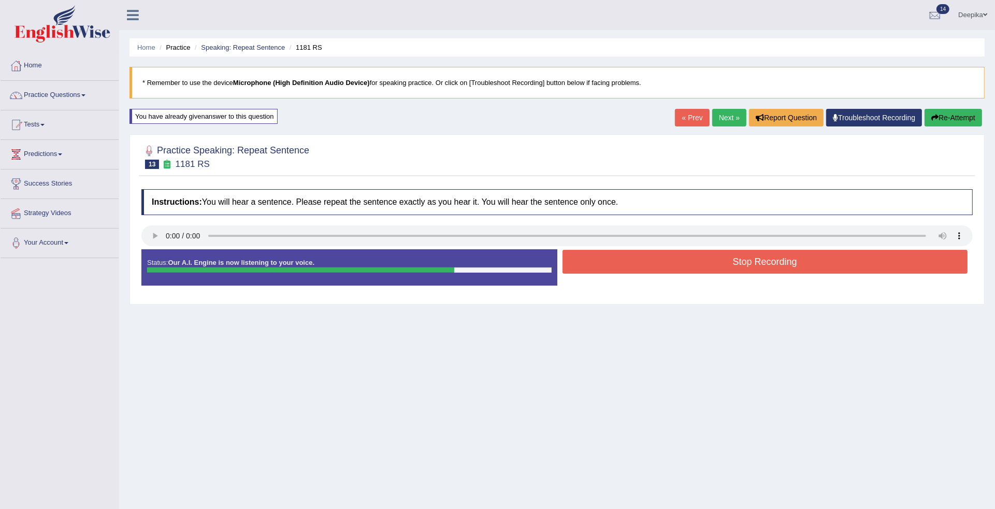
click at [728, 273] on button "Stop Recording" at bounding box center [764, 262] width 405 height 24
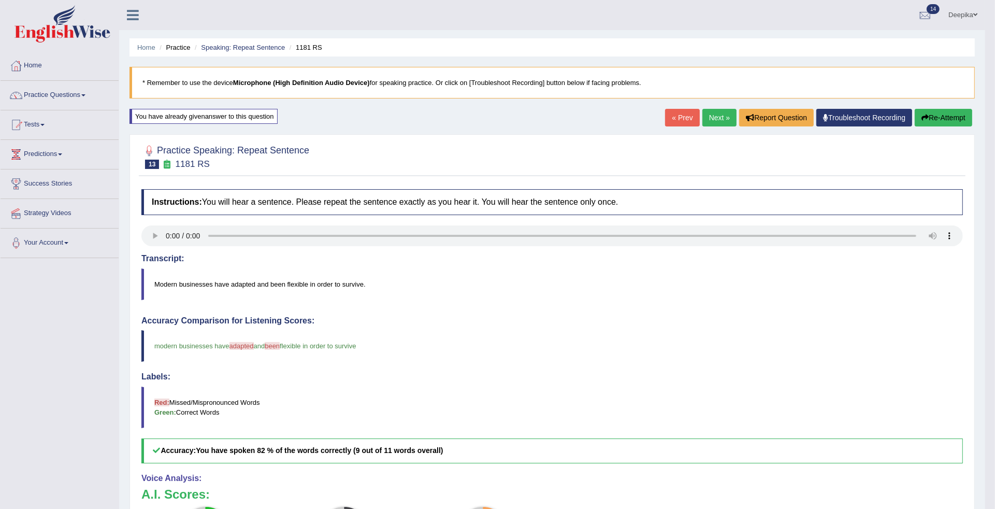
click at [681, 111] on link "« Prev" at bounding box center [682, 118] width 34 height 18
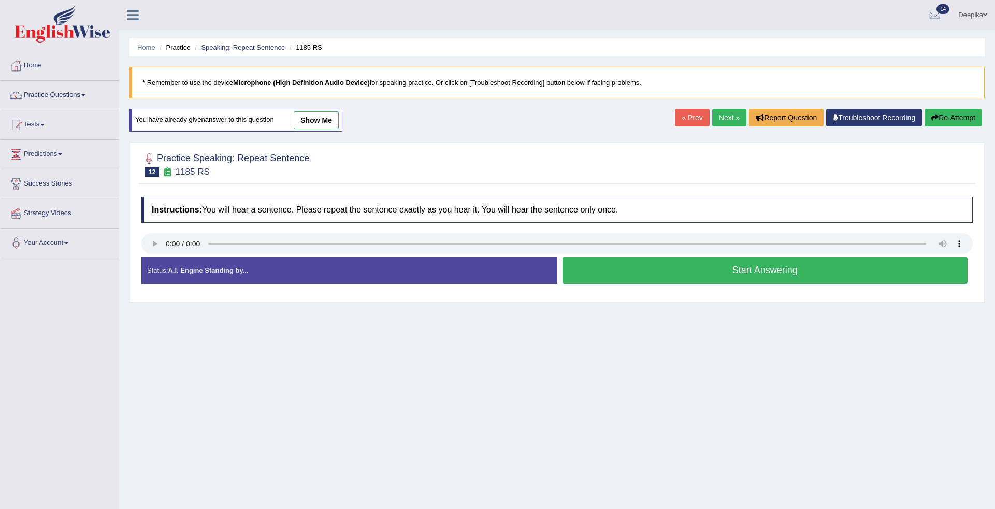
click at [713, 115] on link "Next »" at bounding box center [729, 118] width 34 height 18
click at [729, 265] on button "Start Answering" at bounding box center [764, 270] width 405 height 26
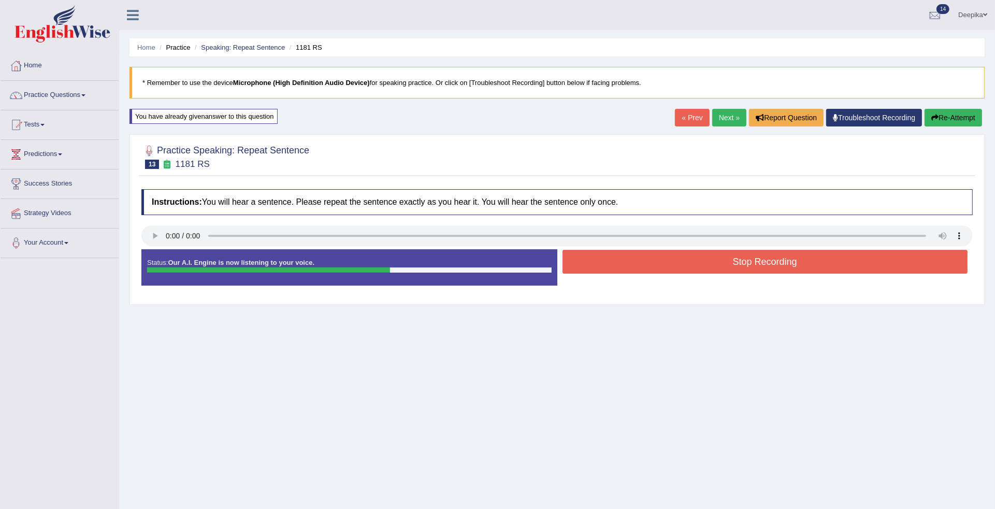
click at [729, 265] on button "Stop Recording" at bounding box center [764, 262] width 405 height 24
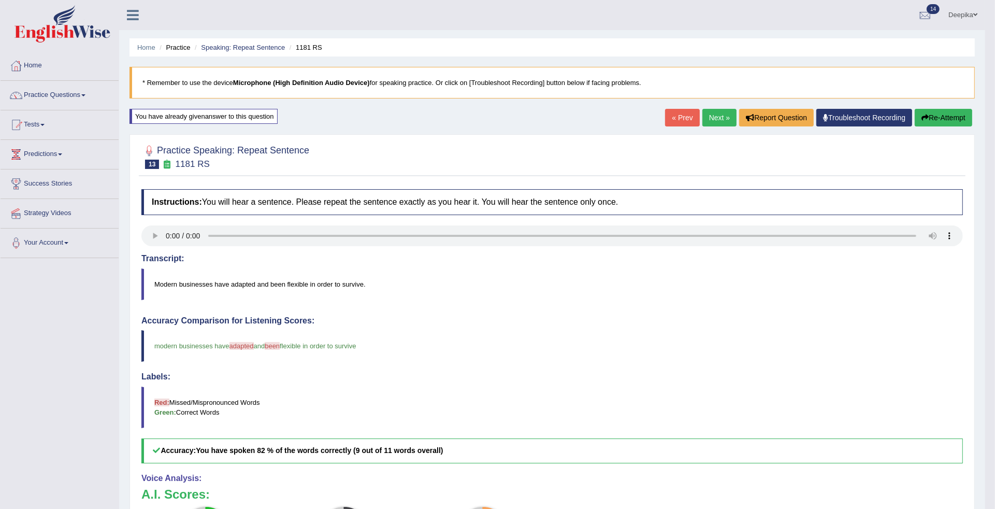
click at [704, 119] on link "Next »" at bounding box center [719, 118] width 34 height 18
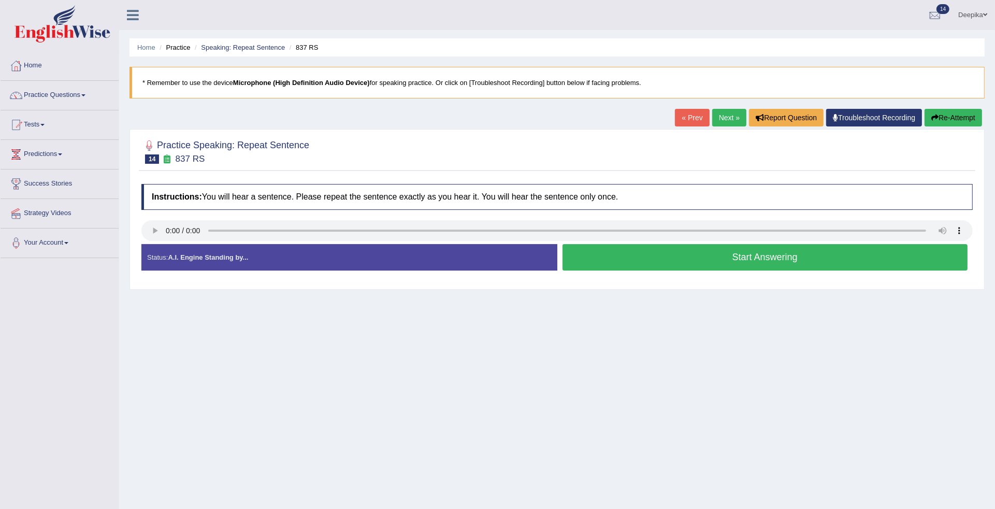
click at [729, 117] on link "Next »" at bounding box center [729, 118] width 34 height 18
click at [86, 97] on link "Practice Questions" at bounding box center [60, 94] width 118 height 26
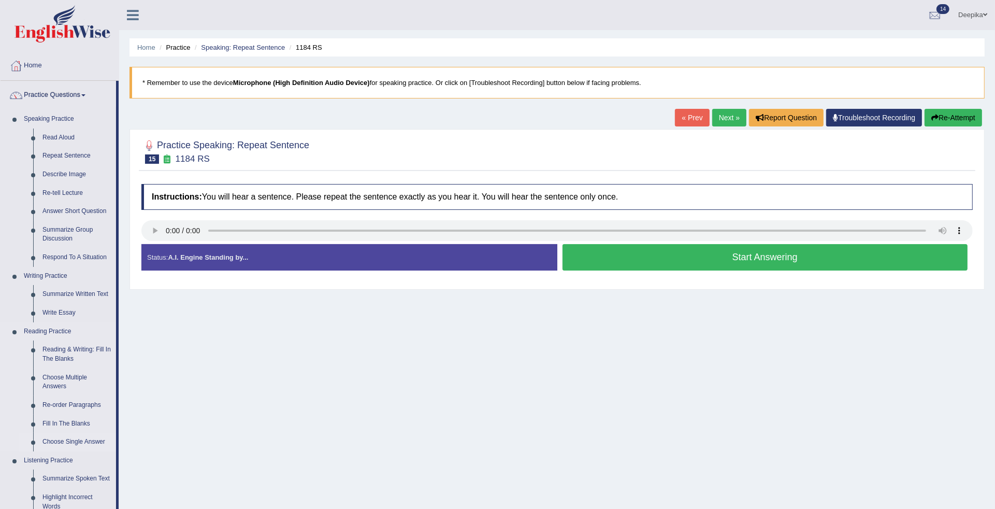
click at [88, 439] on link "Choose Single Answer" at bounding box center [77, 441] width 78 height 19
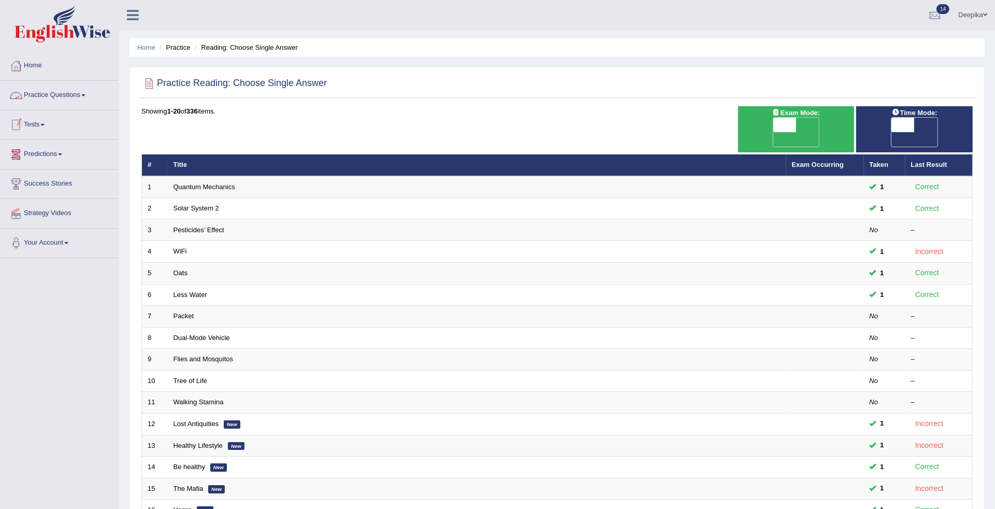
click at [71, 92] on link "Practice Questions" at bounding box center [60, 94] width 118 height 26
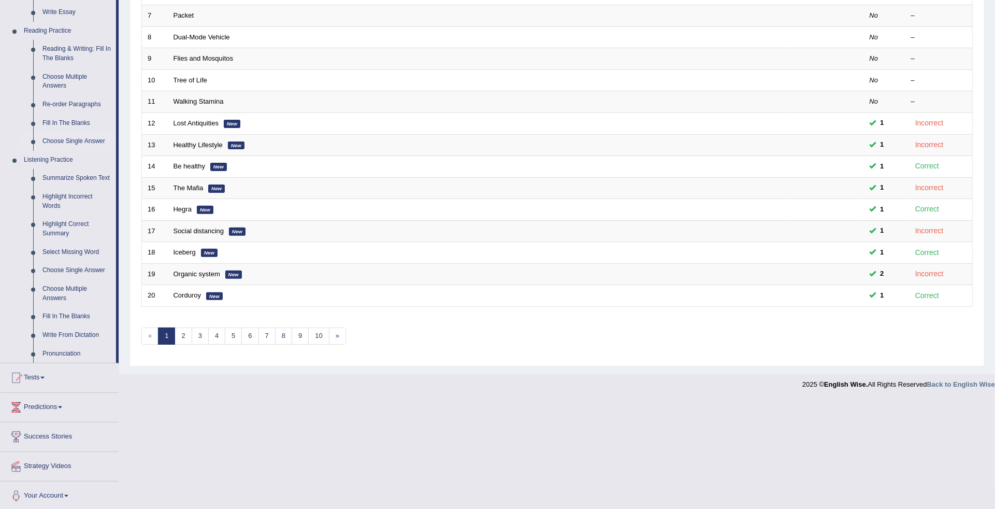
scroll to position [303, 0]
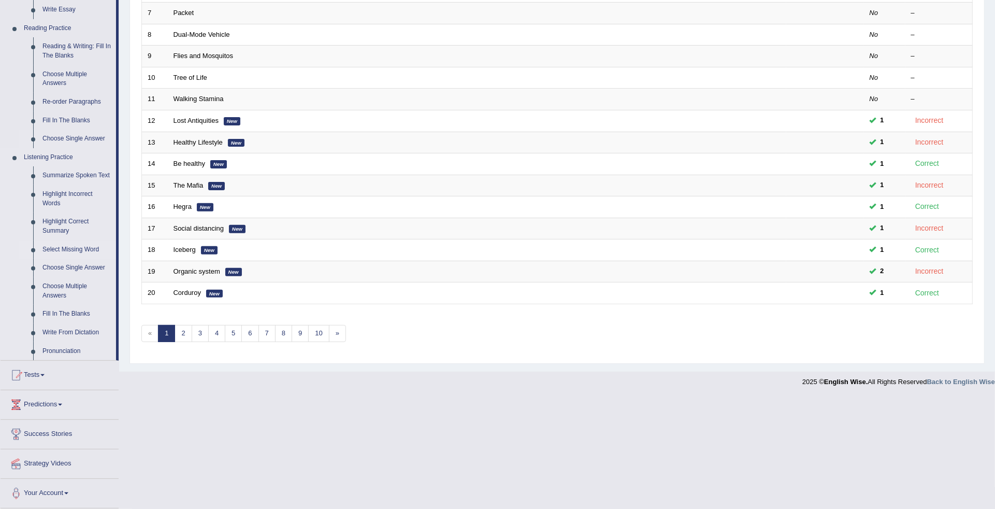
click at [67, 249] on link "Select Missing Word" at bounding box center [77, 249] width 78 height 19
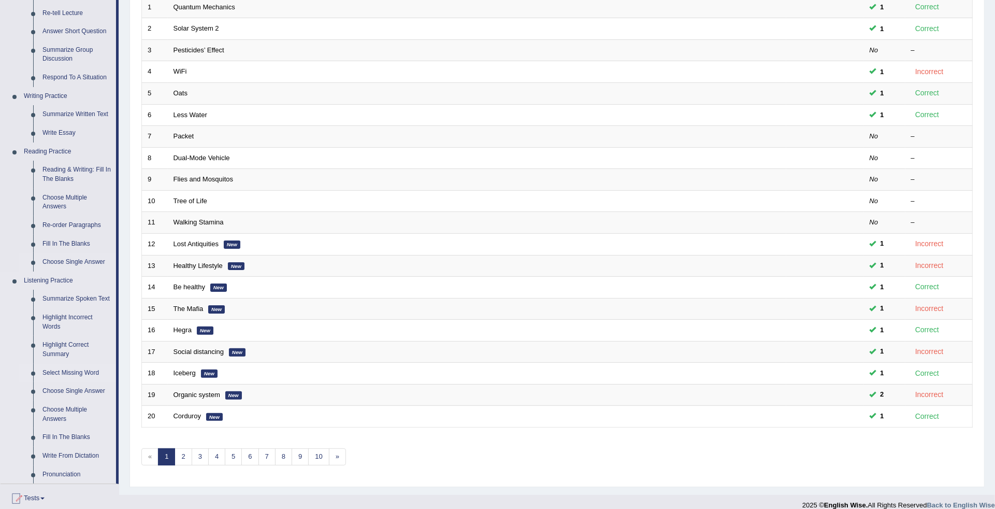
scroll to position [257, 0]
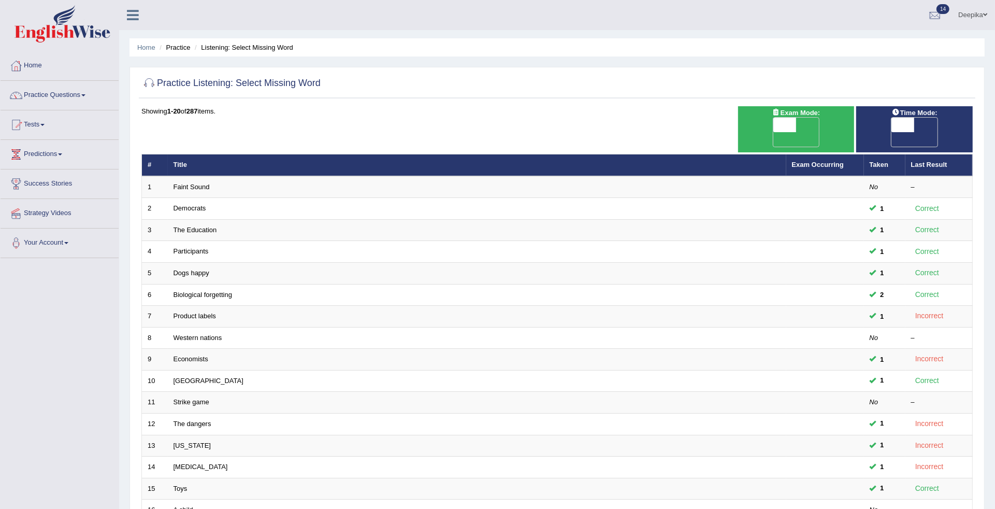
click at [82, 100] on link "Practice Questions" at bounding box center [60, 94] width 118 height 26
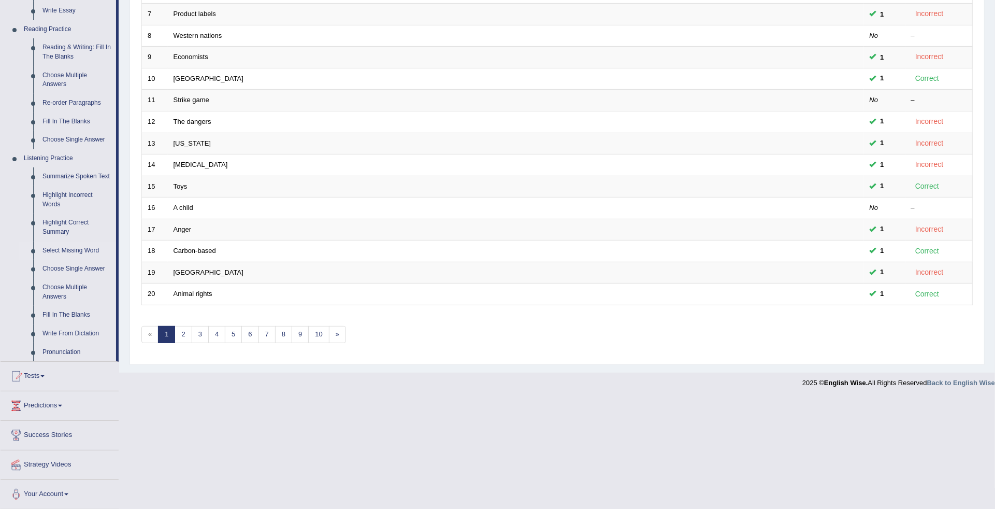
scroll to position [303, 0]
click at [83, 196] on link "Highlight Incorrect Words" at bounding box center [77, 198] width 78 height 27
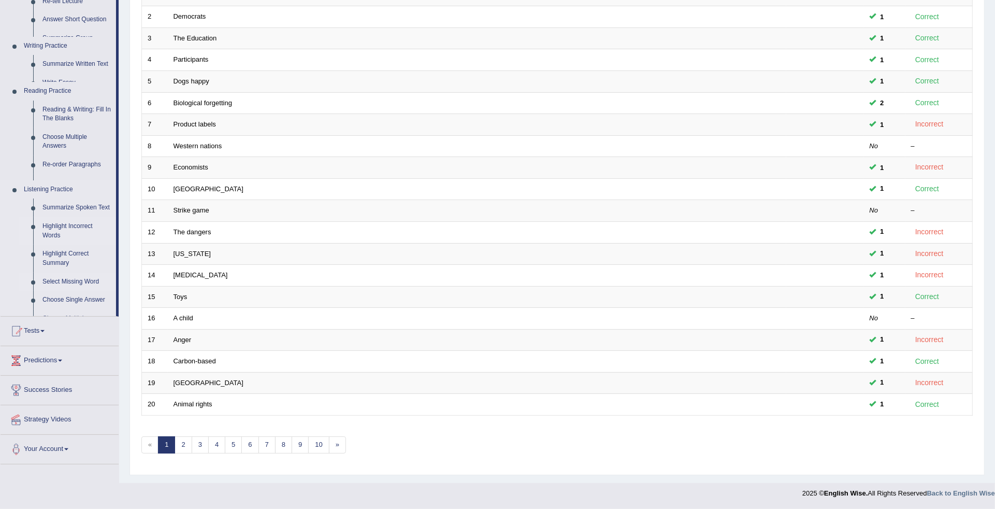
scroll to position [180, 0]
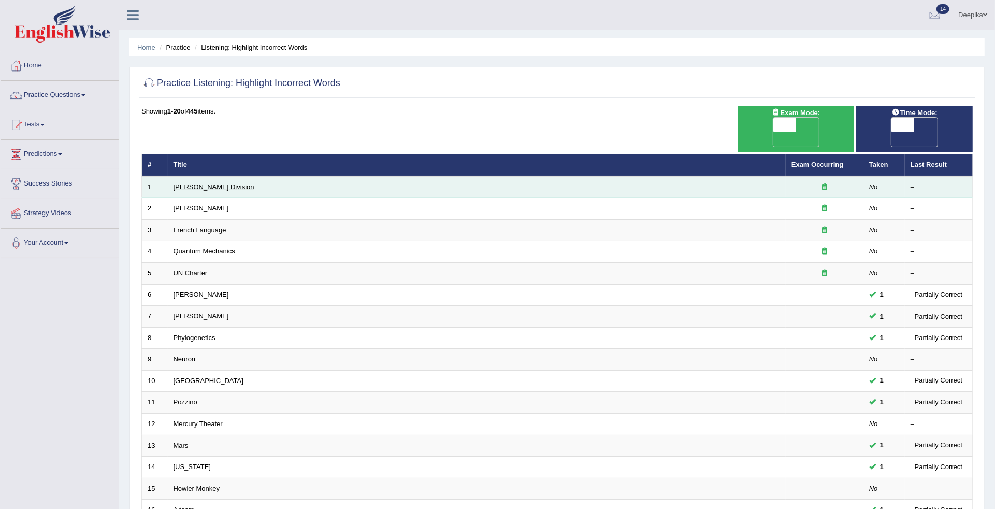
click at [195, 183] on link "[PERSON_NAME] Division" at bounding box center [213, 187] width 81 height 8
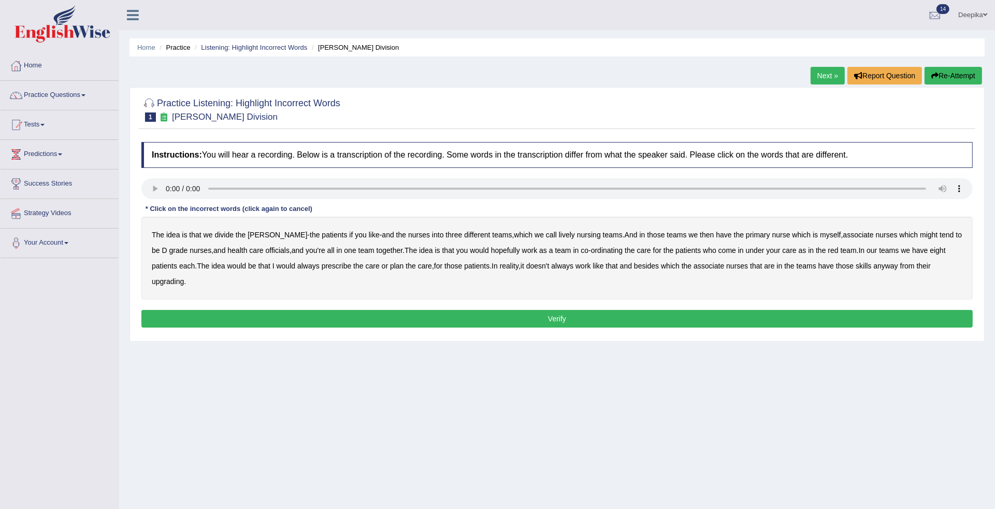
click at [559, 237] on b "lively" at bounding box center [567, 234] width 16 height 8
click at [577, 231] on b "nursing" at bounding box center [589, 234] width 24 height 8
click at [577, 234] on b "nursing" at bounding box center [589, 234] width 24 height 8
click at [559, 232] on b "lively" at bounding box center [567, 234] width 16 height 8
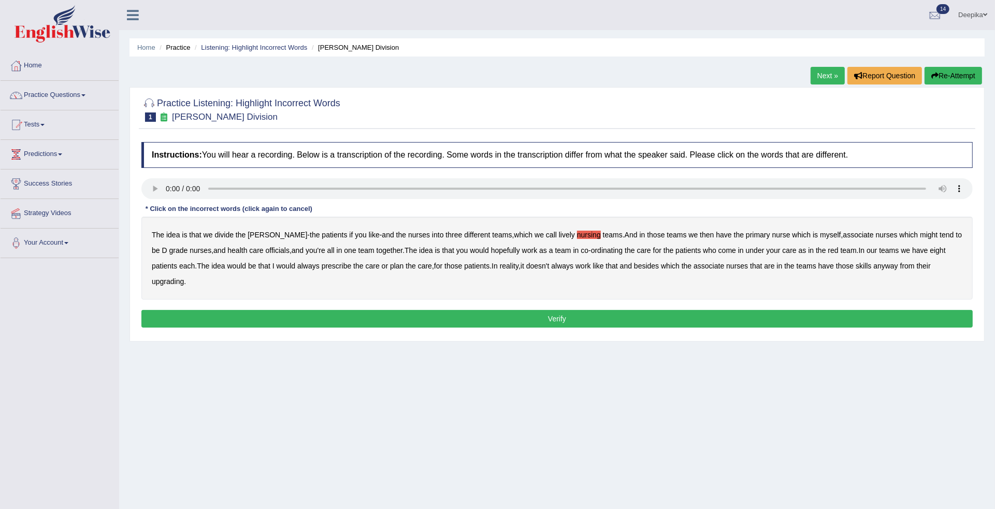
click at [267, 250] on b "officials" at bounding box center [278, 250] width 24 height 8
click at [249, 250] on b "care" at bounding box center [256, 250] width 14 height 8
click at [266, 253] on b "officials" at bounding box center [278, 250] width 24 height 8
click at [843, 235] on b "associate" at bounding box center [858, 234] width 31 height 8
click at [249, 249] on b "care" at bounding box center [256, 250] width 14 height 8
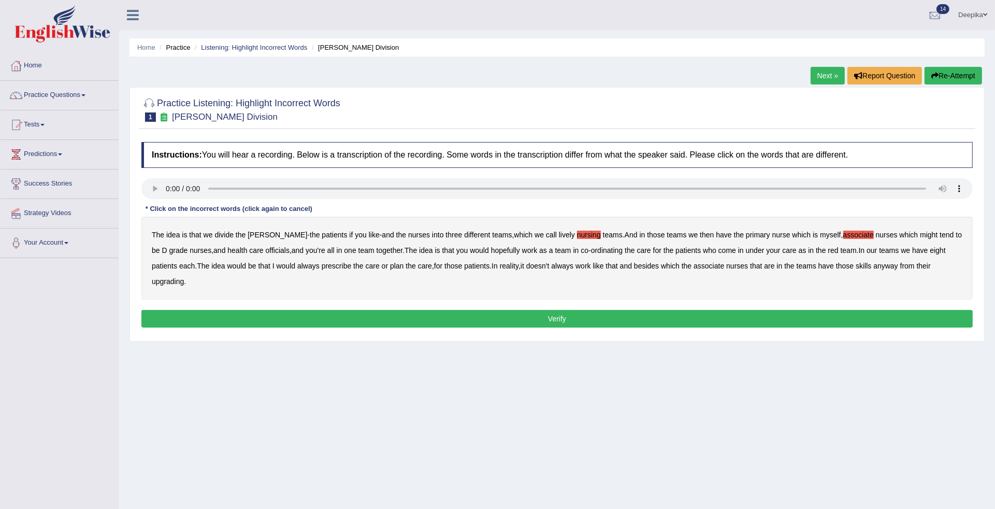
click at [249, 251] on b "care" at bounding box center [256, 250] width 14 height 8
click at [879, 246] on b "teams" at bounding box center [889, 250] width 20 height 8
click at [544, 324] on button "Verify" at bounding box center [556, 319] width 831 height 18
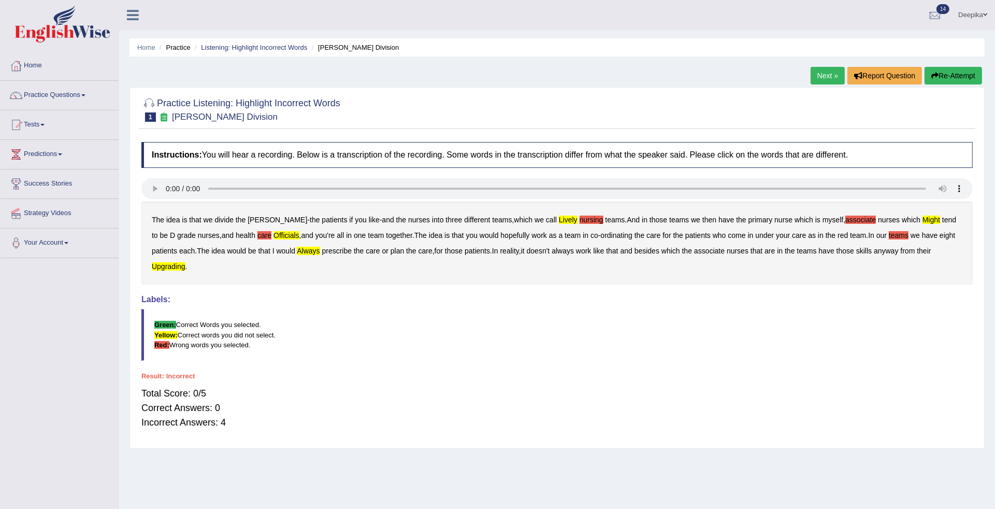
click at [829, 74] on link "Next »" at bounding box center [827, 76] width 34 height 18
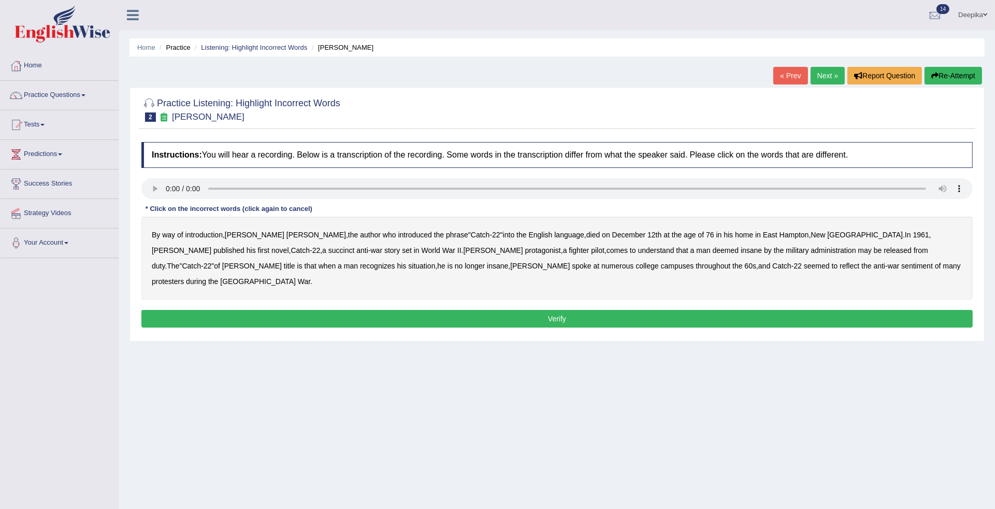
drag, startPoint x: 151, startPoint y: 242, endPoint x: 216, endPoint y: 237, distance: 65.4
click at [216, 237] on div "By way of introduction , Joseph Heller , the author who introduced the phrase "…" at bounding box center [556, 257] width 831 height 83
click at [85, 94] on span at bounding box center [83, 95] width 4 height 2
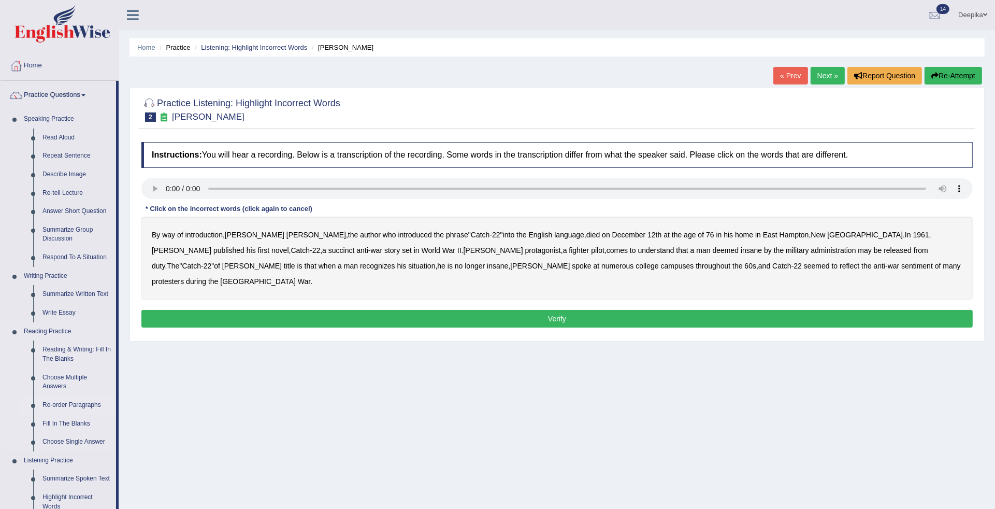
click at [58, 402] on link "Re-order Paragraphs" at bounding box center [77, 405] width 78 height 19
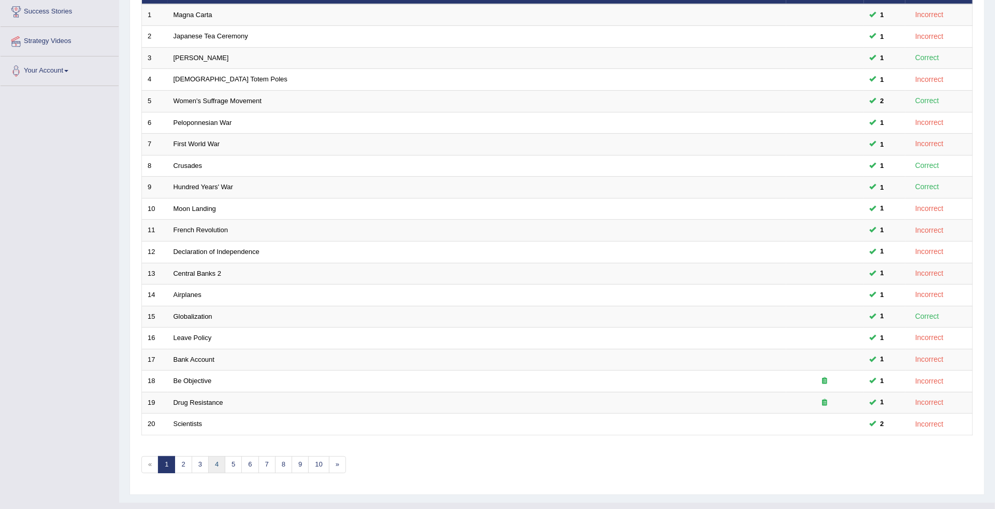
click at [221, 459] on link "4" at bounding box center [216, 464] width 17 height 17
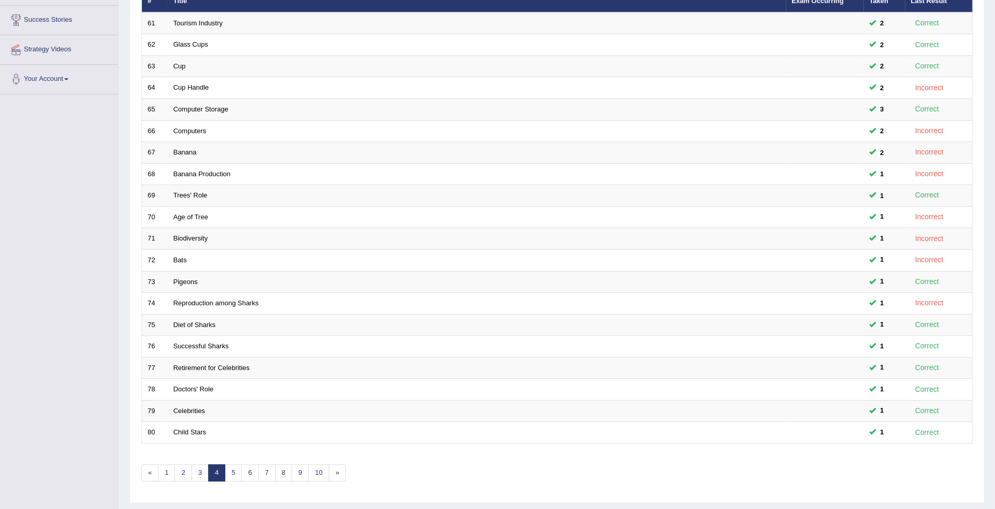
scroll to position [170, 0]
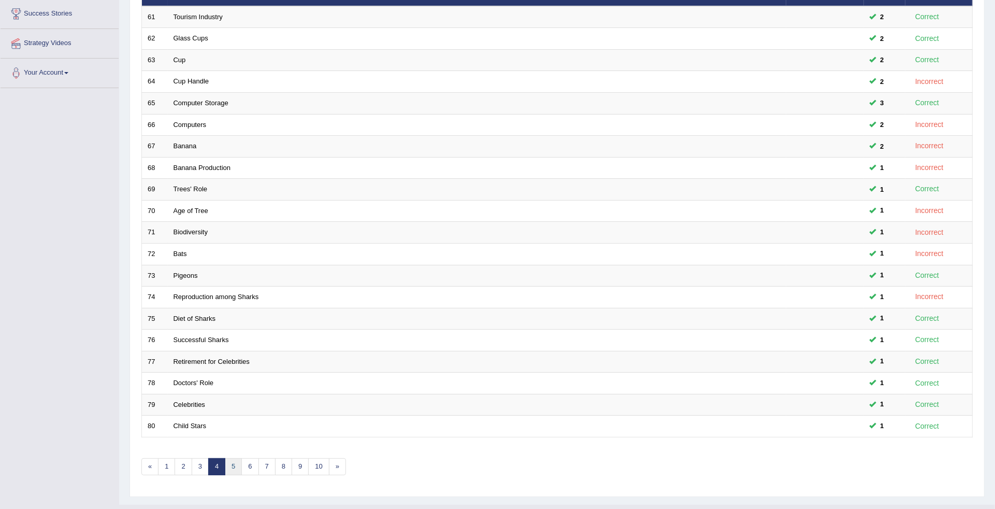
click at [234, 461] on link "5" at bounding box center [233, 466] width 17 height 17
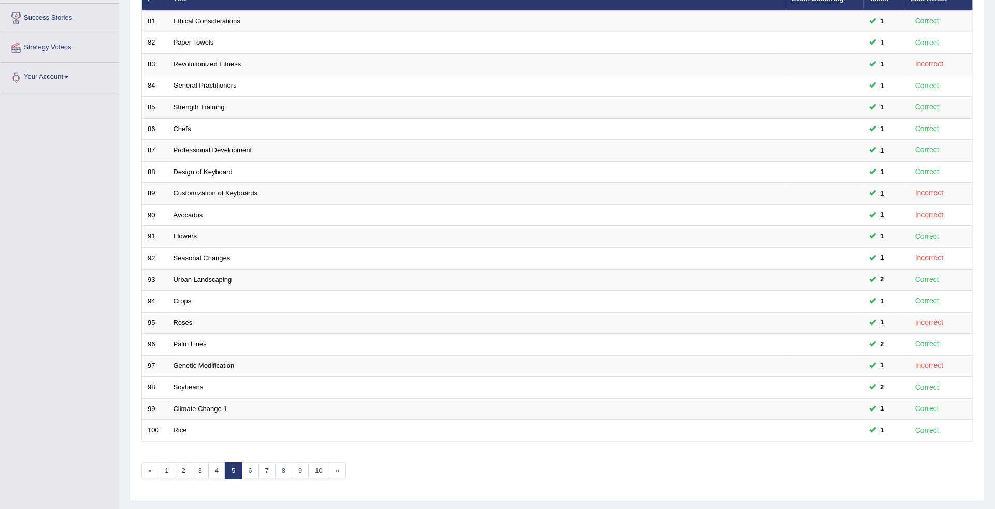
scroll to position [169, 0]
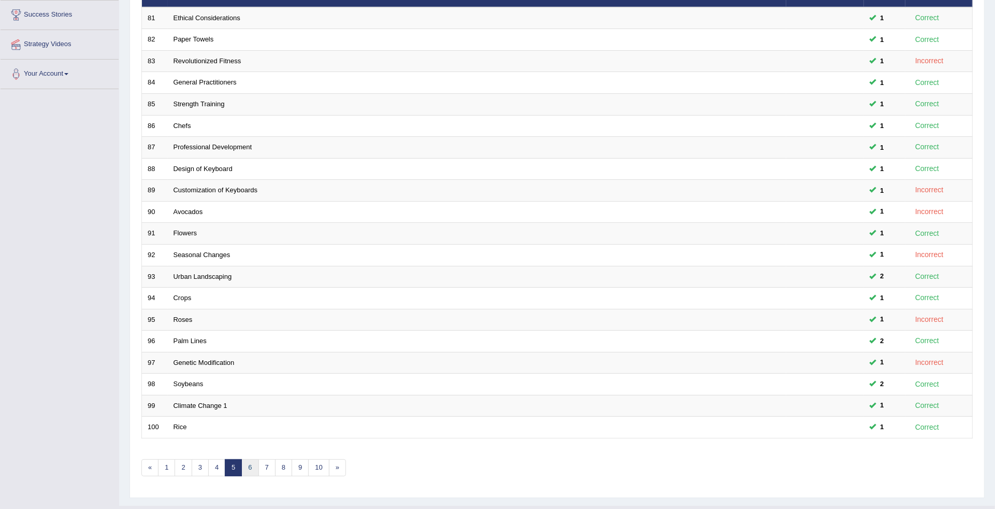
click at [252, 459] on link "6" at bounding box center [249, 467] width 17 height 17
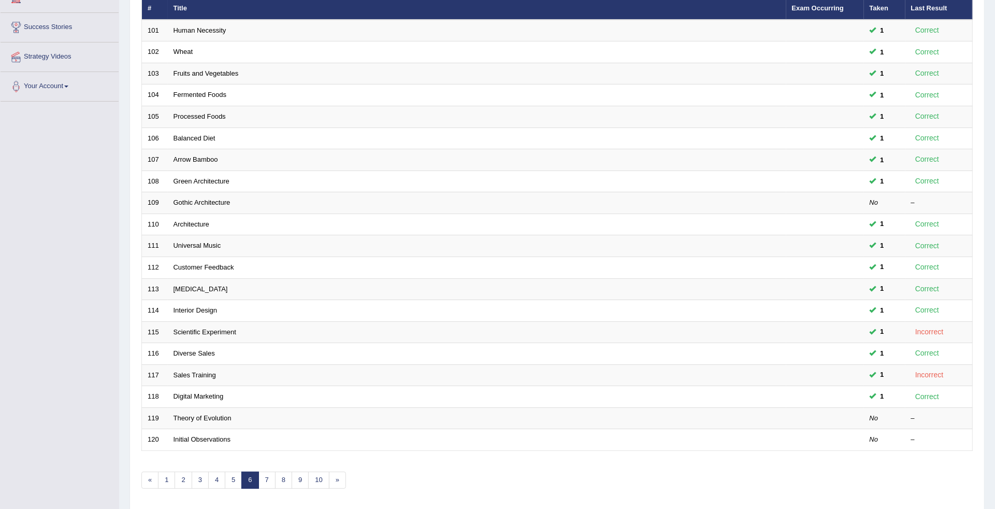
scroll to position [171, 0]
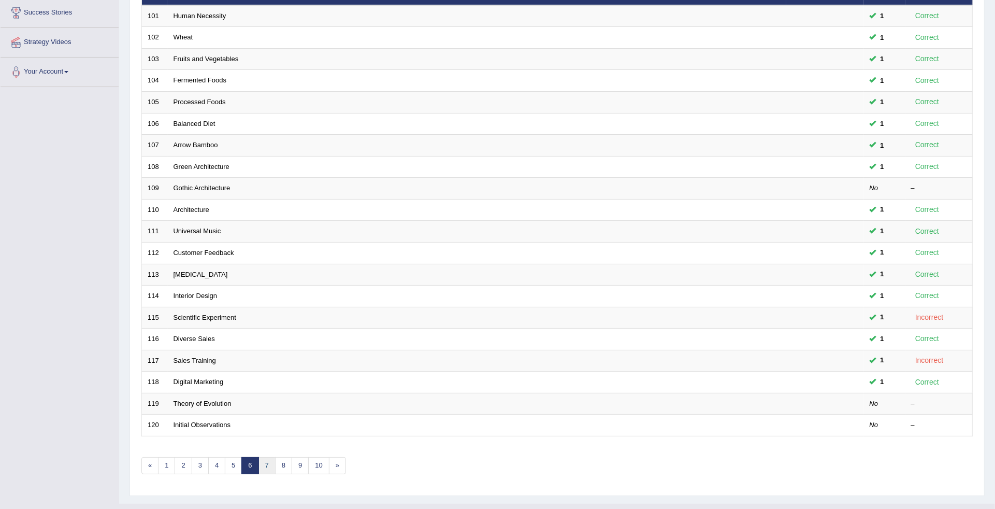
click at [267, 457] on link "7" at bounding box center [266, 465] width 17 height 17
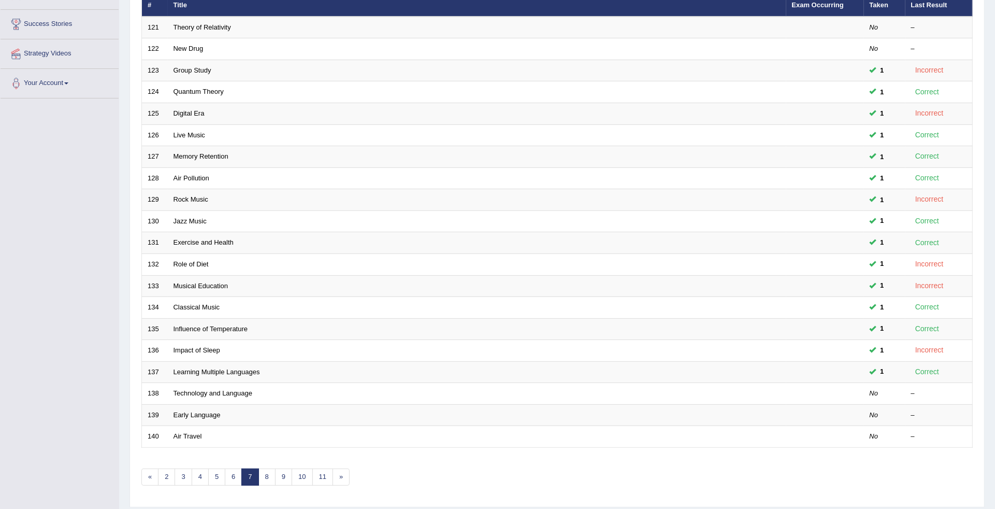
scroll to position [180, 0]
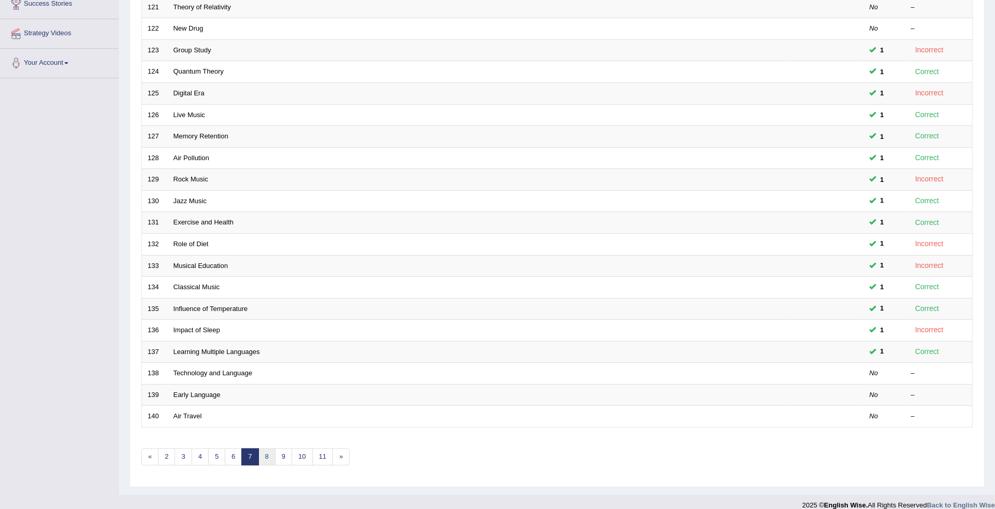
click at [272, 448] on link "8" at bounding box center [266, 456] width 17 height 17
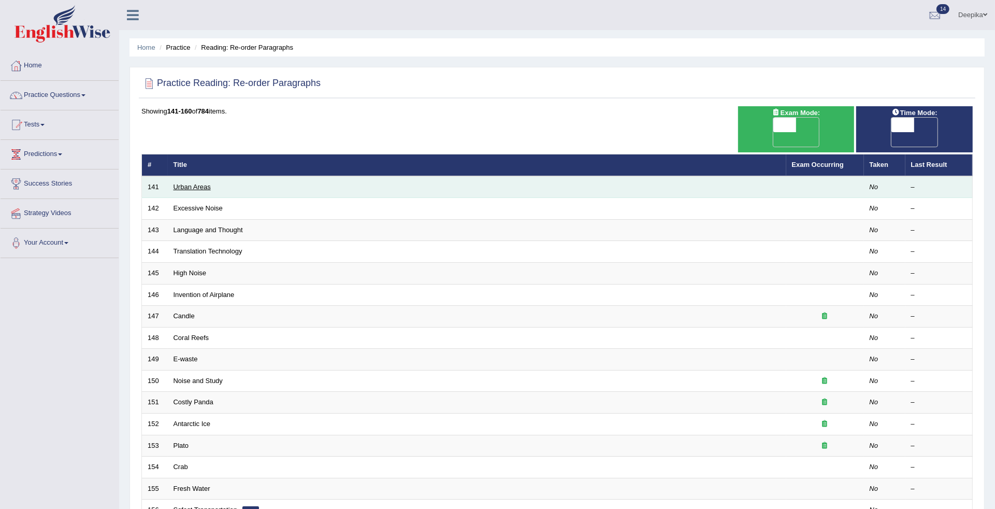
click at [198, 183] on link "Urban Areas" at bounding box center [191, 187] width 37 height 8
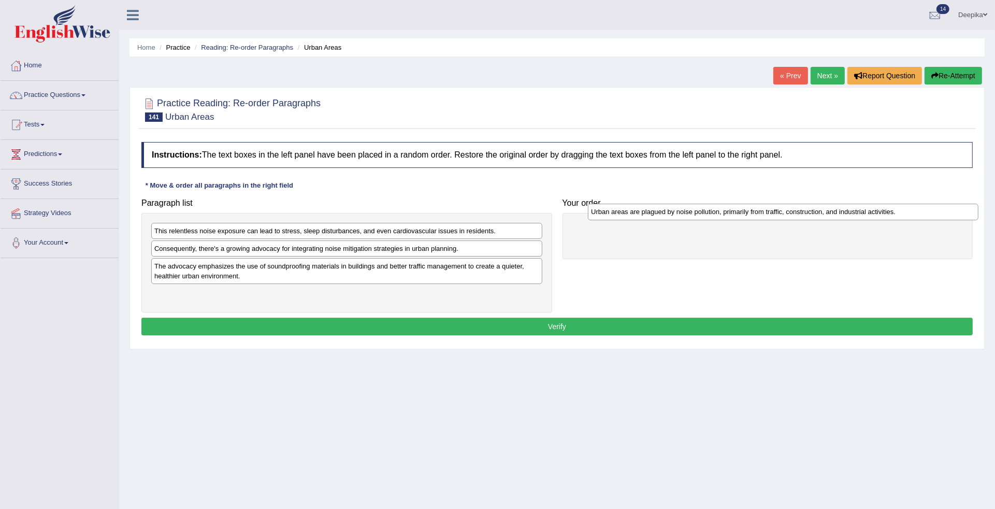
drag, startPoint x: 288, startPoint y: 267, endPoint x: 723, endPoint y: 214, distance: 438.3
click at [723, 214] on div "Urban areas are plagued by noise pollution, primarily from traffic, constructio…" at bounding box center [783, 212] width 390 height 17
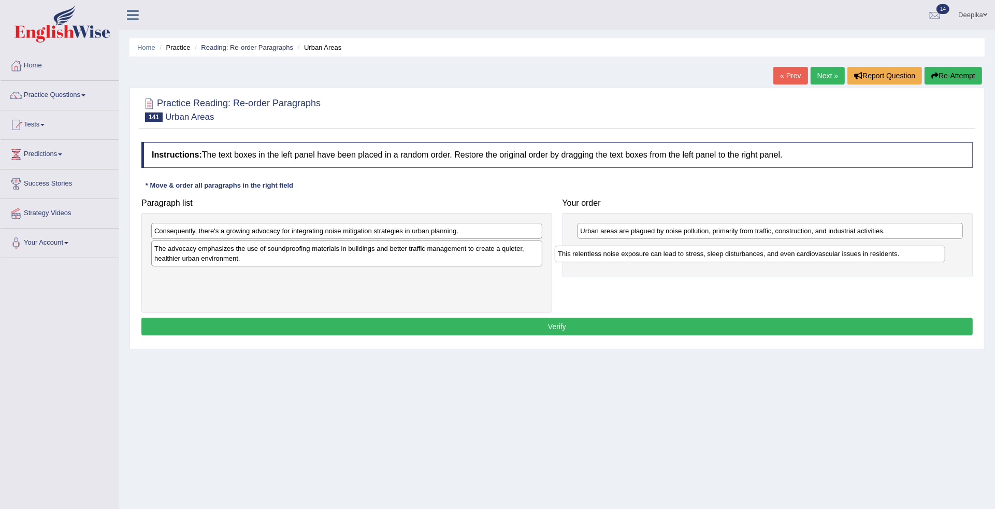
drag, startPoint x: 363, startPoint y: 231, endPoint x: 767, endPoint y: 254, distance: 404.6
click at [767, 254] on div "This relentless noise exposure can lead to stress, sleep disturbances, and even…" at bounding box center [750, 253] width 390 height 17
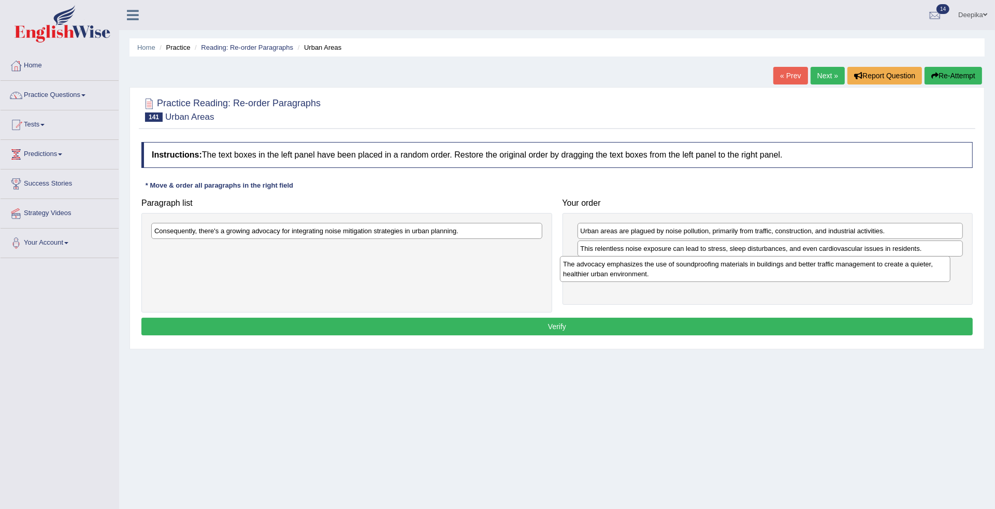
drag, startPoint x: 385, startPoint y: 252, endPoint x: 814, endPoint y: 267, distance: 429.0
click at [814, 267] on div "The advocacy emphasizes the use of soundproofing materials in buildings and bet…" at bounding box center [755, 269] width 390 height 26
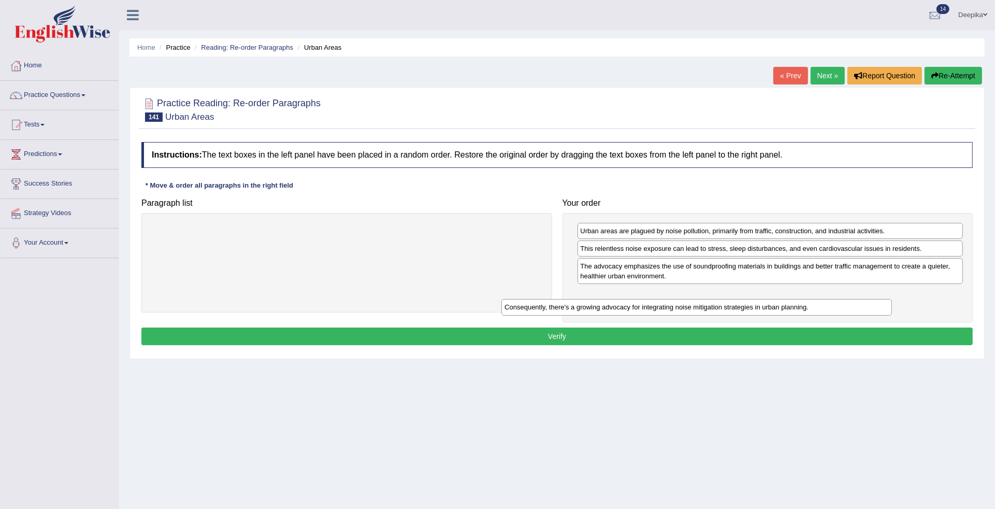
drag, startPoint x: 459, startPoint y: 226, endPoint x: 848, endPoint y: 299, distance: 395.3
click at [814, 302] on div "Consequently, there's a growing advocacy for integrating noise mitigation strat…" at bounding box center [696, 307] width 390 height 17
drag, startPoint x: 848, startPoint y: 299, endPoint x: 854, endPoint y: 299, distance: 6.8
click at [854, 299] on div "Consequently, there's a growing advocacy for integrating noise mitigation strat…" at bounding box center [770, 293] width 386 height 16
click at [837, 340] on button "Verify" at bounding box center [556, 336] width 831 height 18
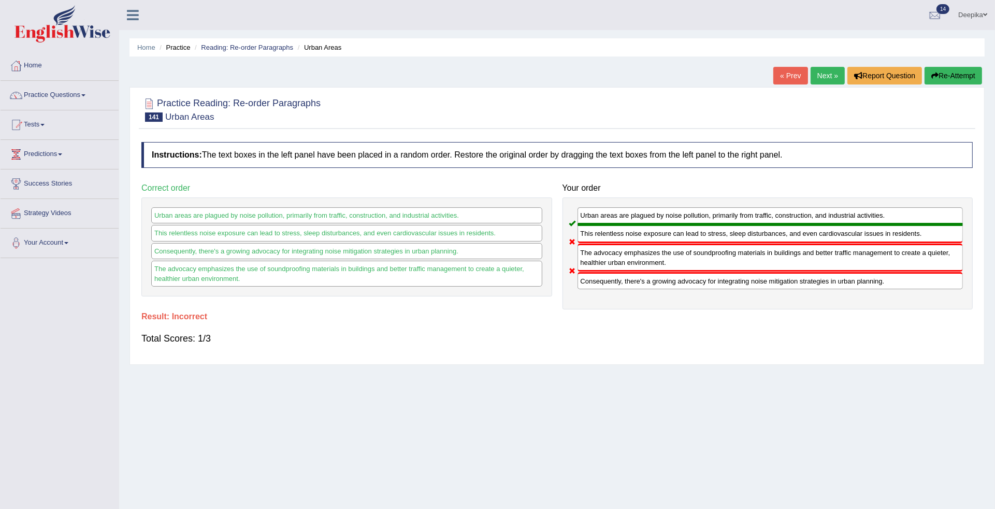
click at [832, 74] on link "Next »" at bounding box center [827, 76] width 34 height 18
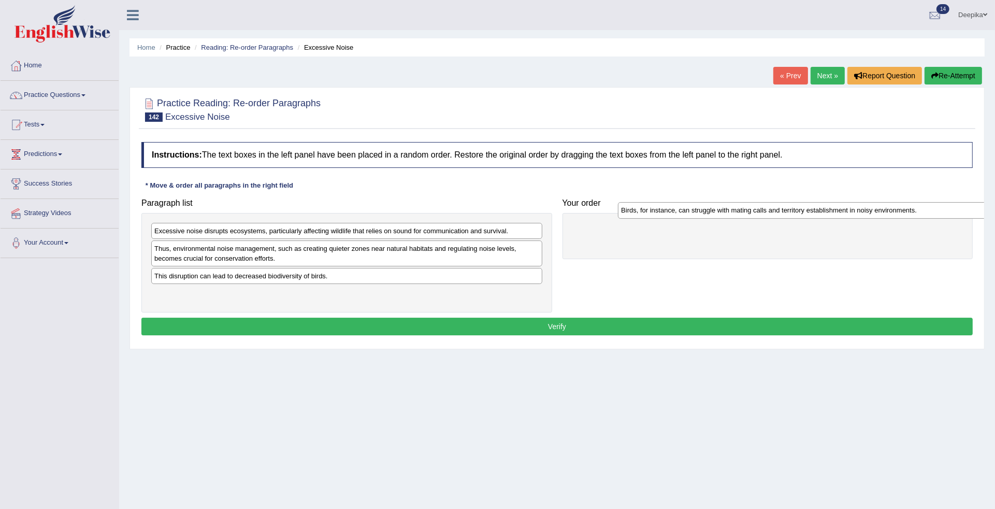
drag, startPoint x: 301, startPoint y: 231, endPoint x: 658, endPoint y: 236, distance: 356.8
click at [658, 219] on div "Birds, for instance, can struggle with mating calls and territory establishment…" at bounding box center [813, 210] width 390 height 17
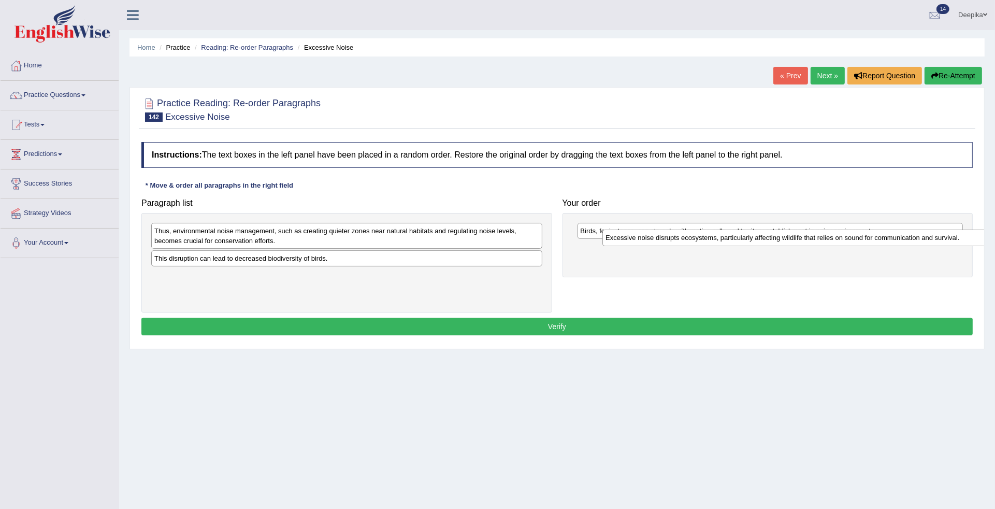
drag, startPoint x: 384, startPoint y: 234, endPoint x: 836, endPoint y: 242, distance: 452.7
click at [836, 242] on div "Excessive noise disrupts ecosystems, particularly affecting wildlife that relie…" at bounding box center [797, 237] width 390 height 17
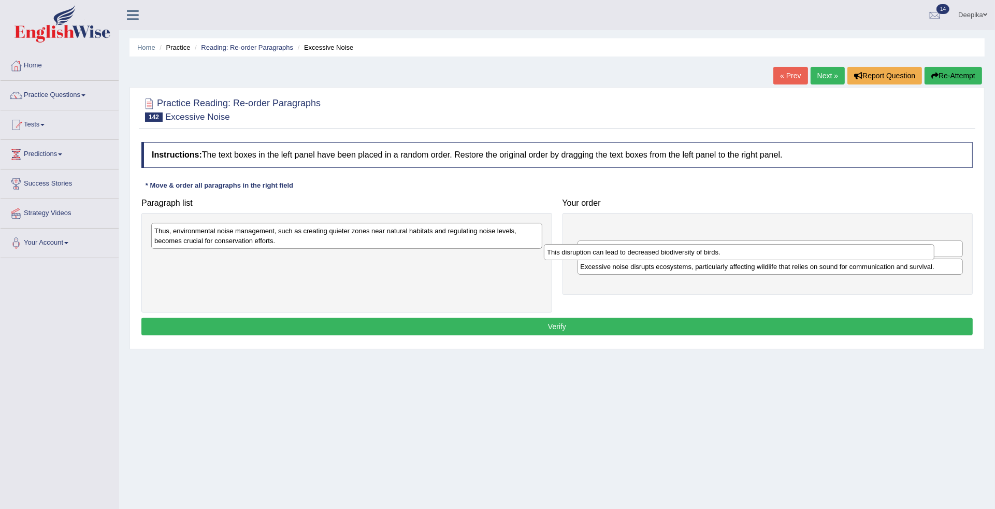
drag, startPoint x: 493, startPoint y: 250, endPoint x: 886, endPoint y: 243, distance: 392.6
click at [886, 244] on div "This disruption can lead to decreased biodiversity of birds." at bounding box center [739, 252] width 390 height 17
click at [964, 80] on button "Re-Attempt" at bounding box center [952, 76] width 57 height 18
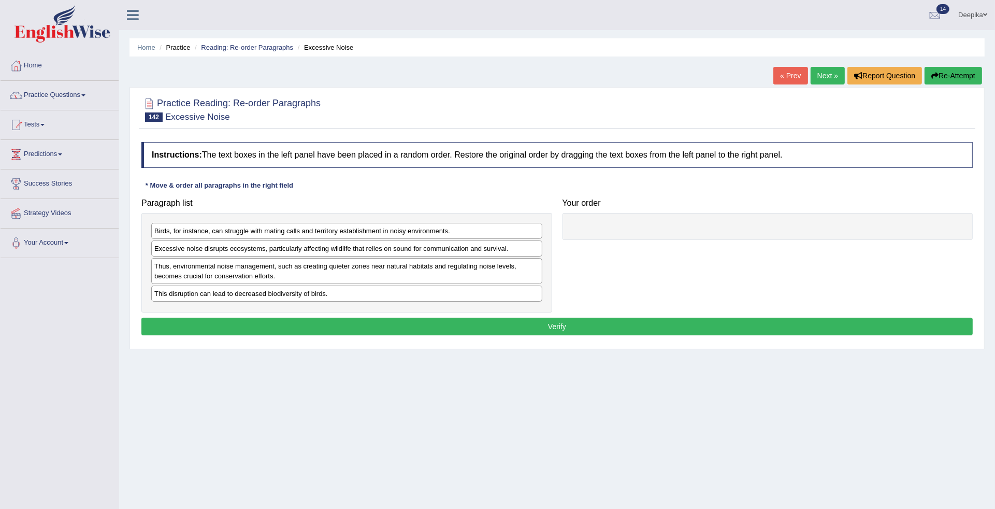
click at [84, 92] on link "Practice Questions" at bounding box center [60, 94] width 118 height 26
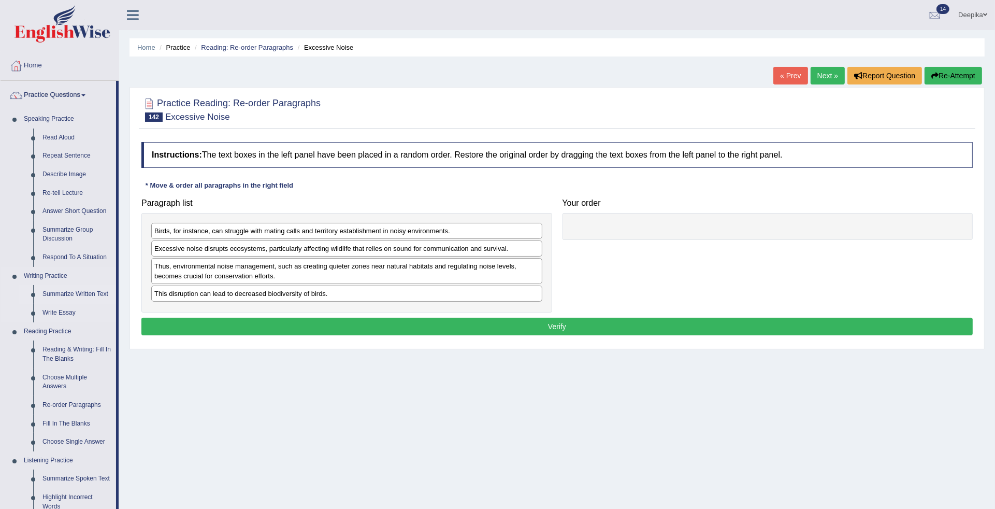
click at [50, 291] on link "Summarize Written Text" at bounding box center [77, 294] width 78 height 19
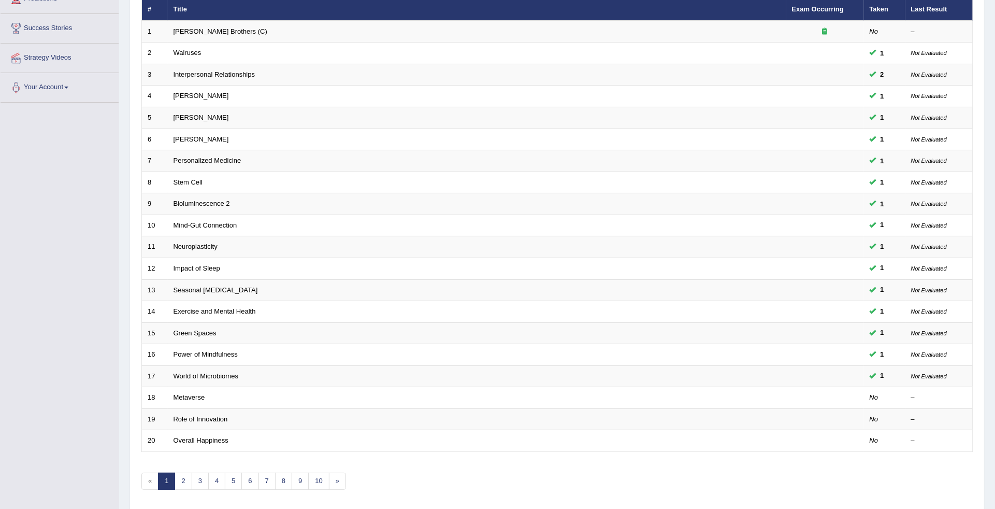
scroll to position [172, 0]
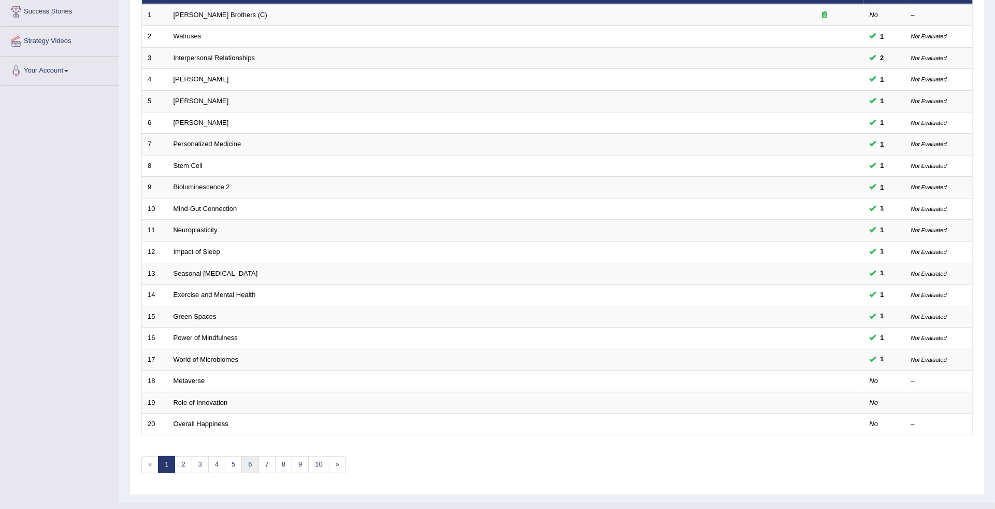
click at [252, 456] on link "6" at bounding box center [249, 464] width 17 height 17
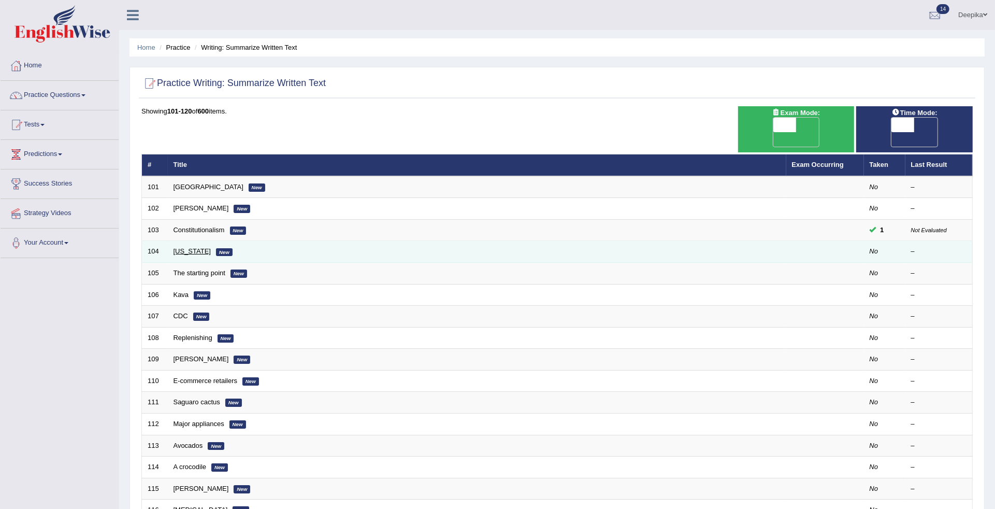
click at [188, 247] on link "Texas" at bounding box center [191, 251] width 37 height 8
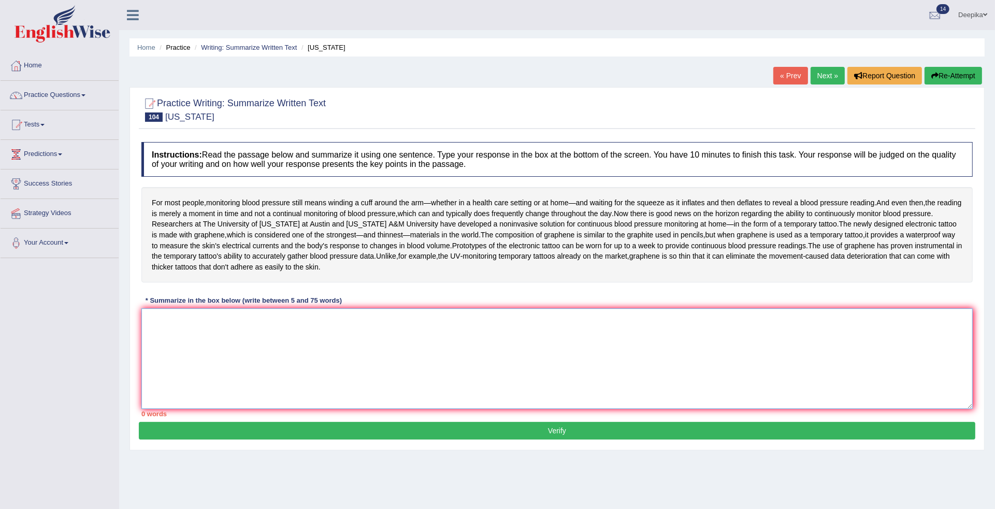
click at [151, 355] on textarea at bounding box center [556, 358] width 831 height 100
type textarea "t"
click at [151, 355] on textarea at bounding box center [556, 358] width 831 height 100
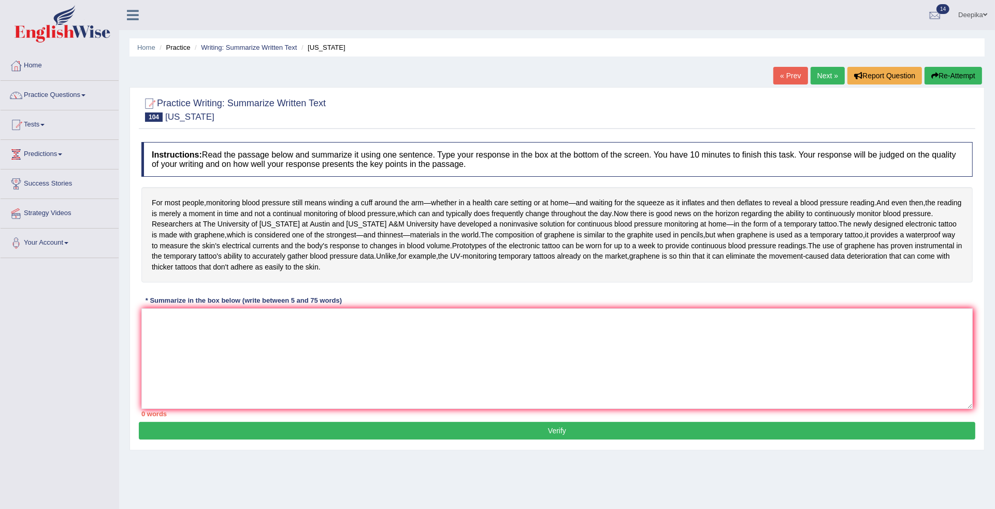
drag, startPoint x: 151, startPoint y: 355, endPoint x: 166, endPoint y: 358, distance: 15.7
click at [5, 488] on div "Toggle navigation Home Practice Questions Speaking Practice Read Aloud Repeat S…" at bounding box center [497, 269] width 995 height 539
click at [166, 358] on textarea at bounding box center [556, 358] width 831 height 100
click at [302, 214] on span "continual" at bounding box center [287, 213] width 29 height 11
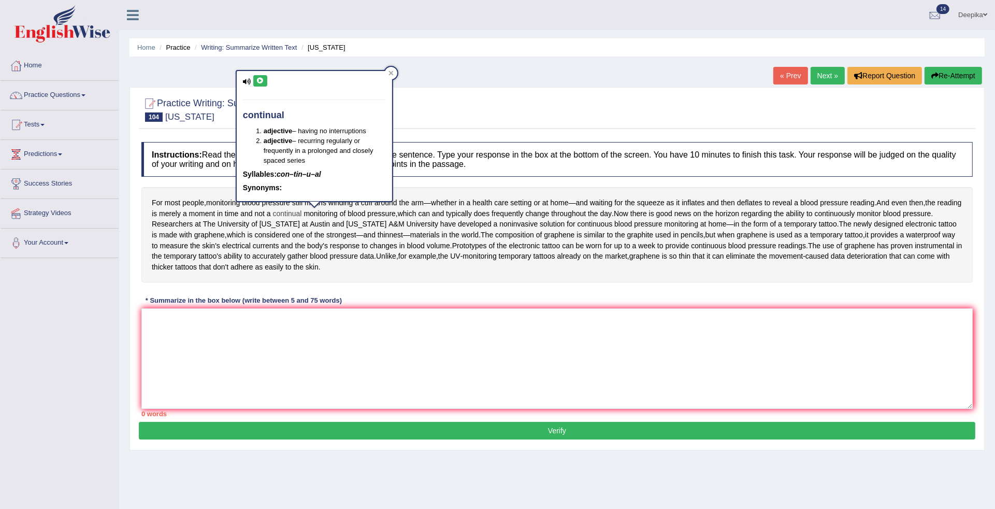
click at [302, 211] on span "continual" at bounding box center [287, 213] width 29 height 11
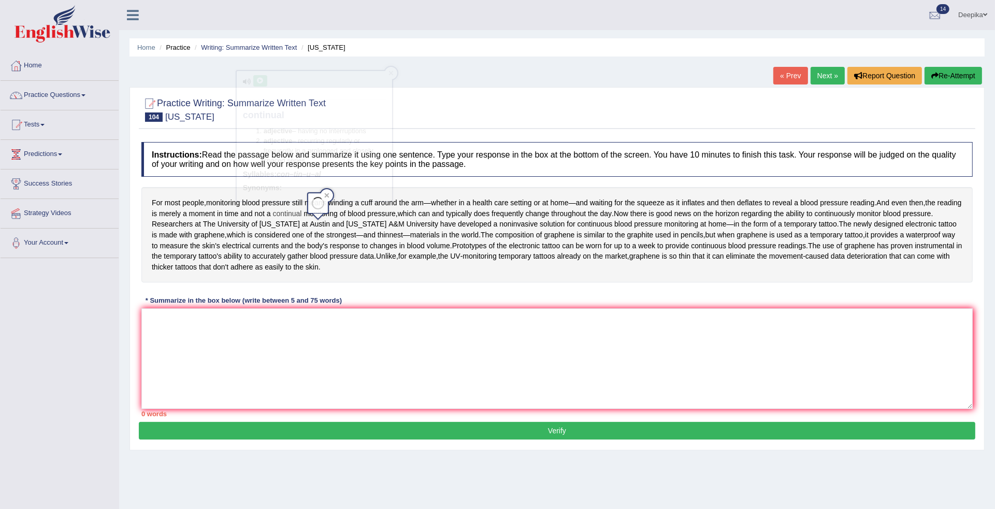
click at [302, 211] on span "continual" at bounding box center [287, 213] width 29 height 11
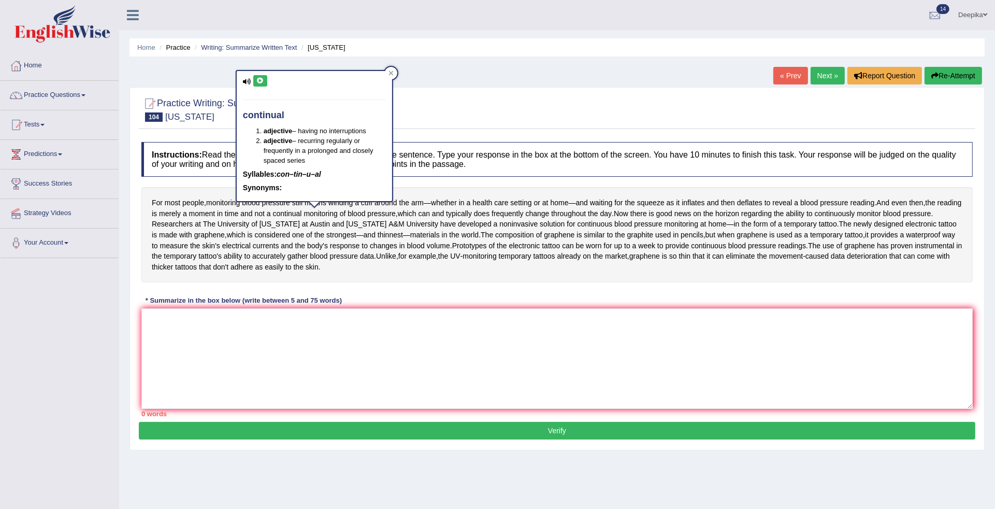
click at [516, 63] on div "Home Practice Writing: Summarize Written Text Texas « Prev Next » Report Questi…" at bounding box center [557, 259] width 876 height 518
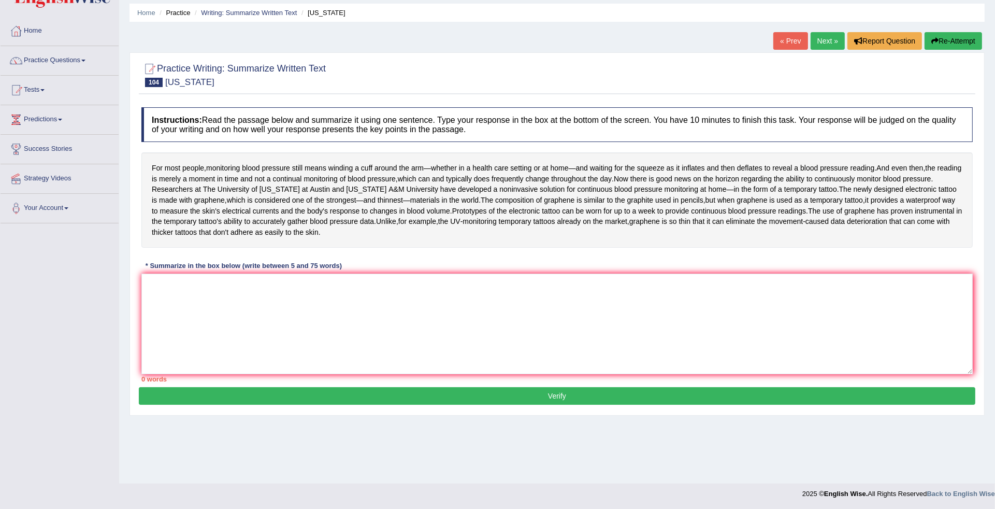
scroll to position [30, 0]
